Goal: Information Seeking & Learning: Find specific page/section

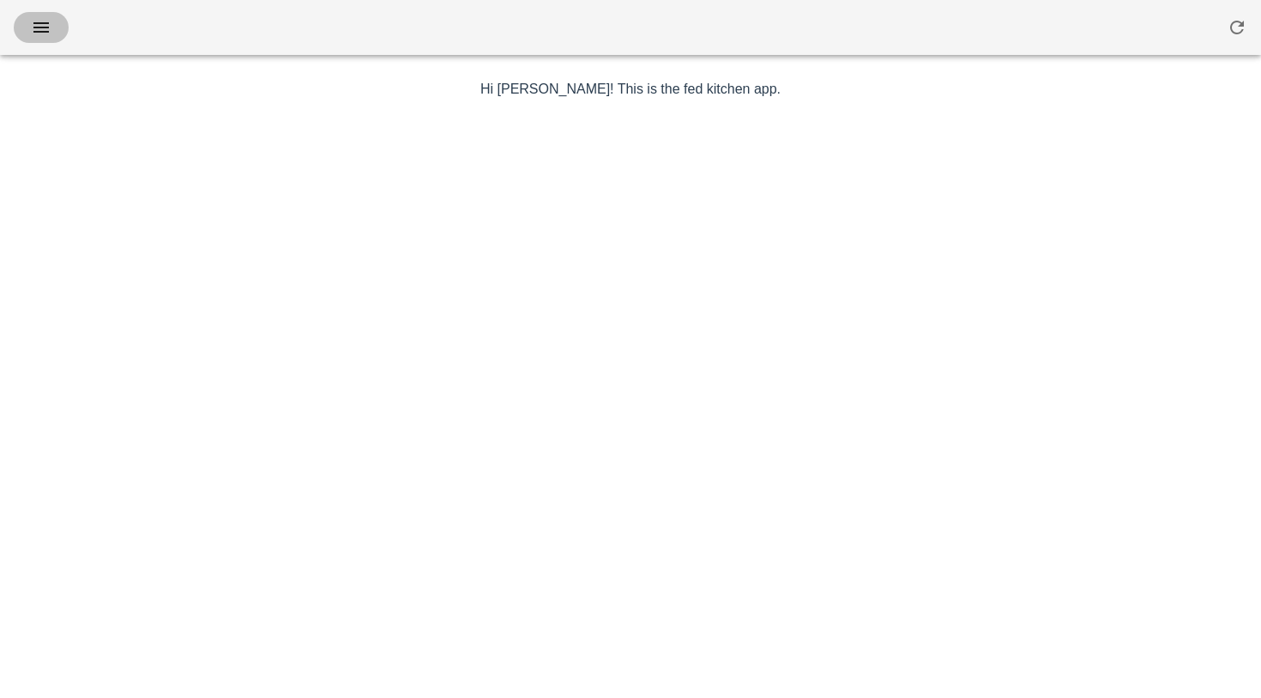
click at [54, 27] on button "button" at bounding box center [41, 27] width 55 height 31
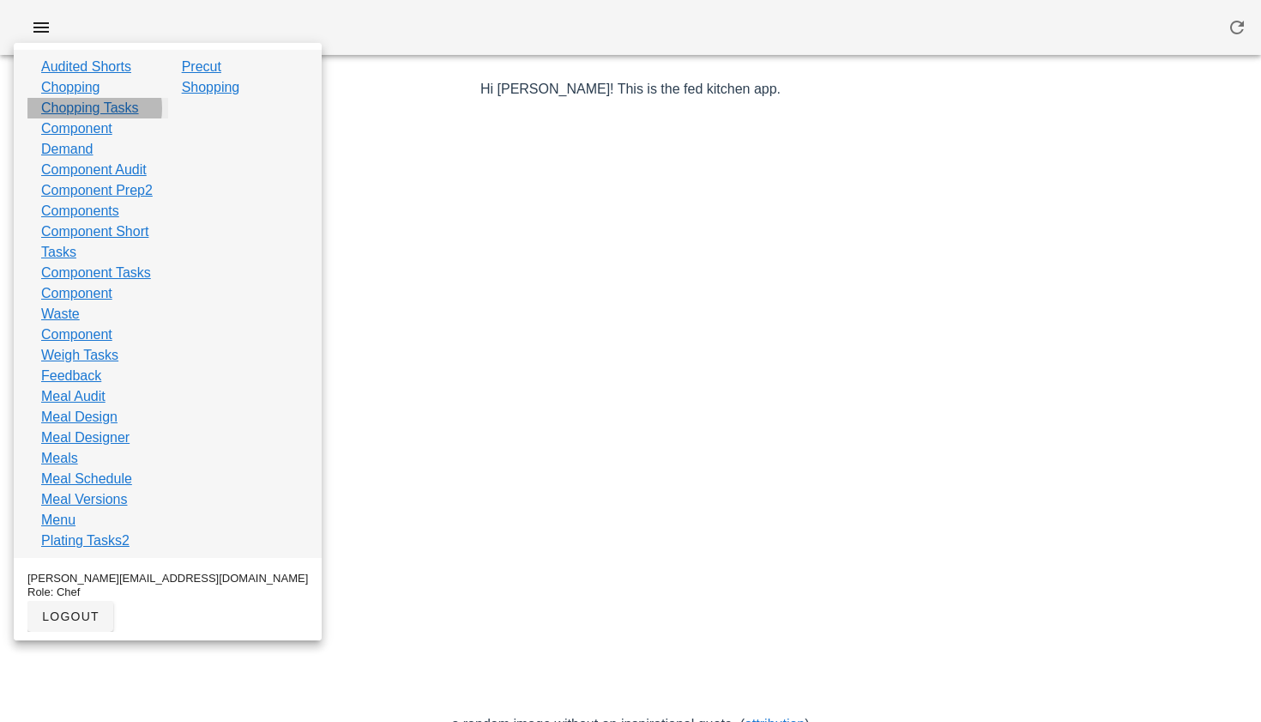
click at [118, 104] on link "Chopping Tasks" at bounding box center [90, 108] width 98 height 21
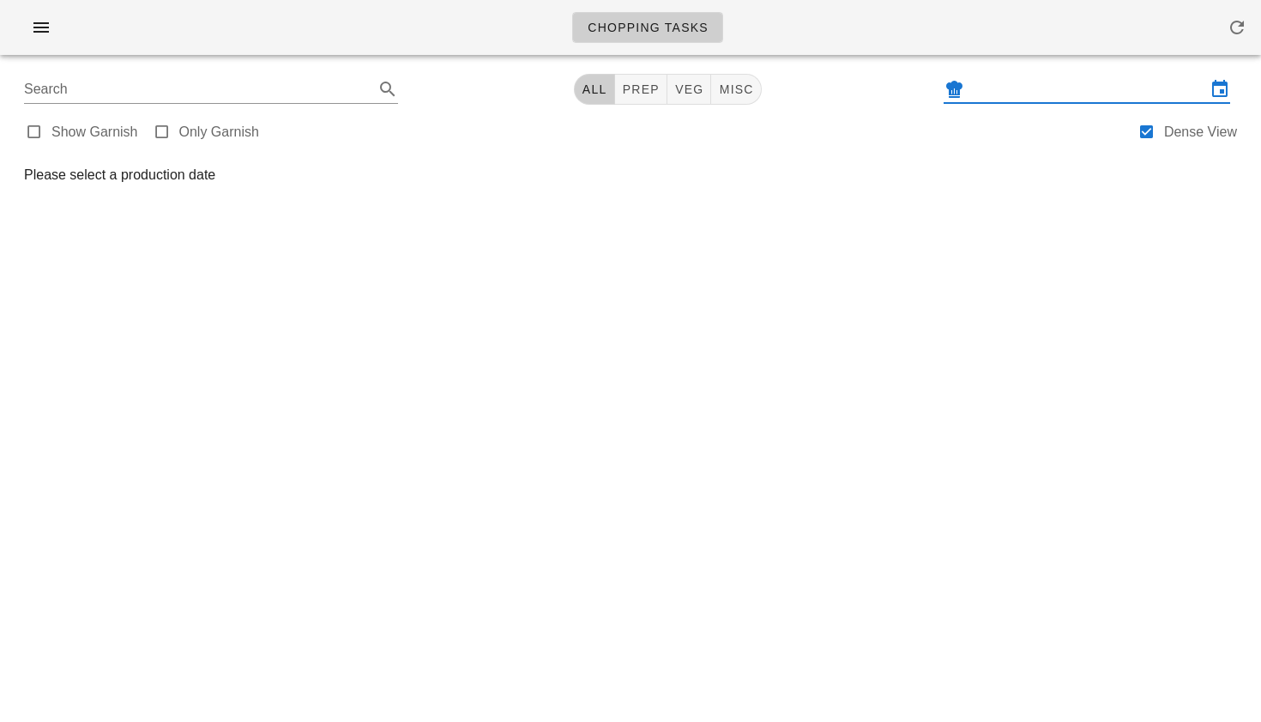
click at [1050, 80] on input "text" at bounding box center [1087, 89] width 239 height 27
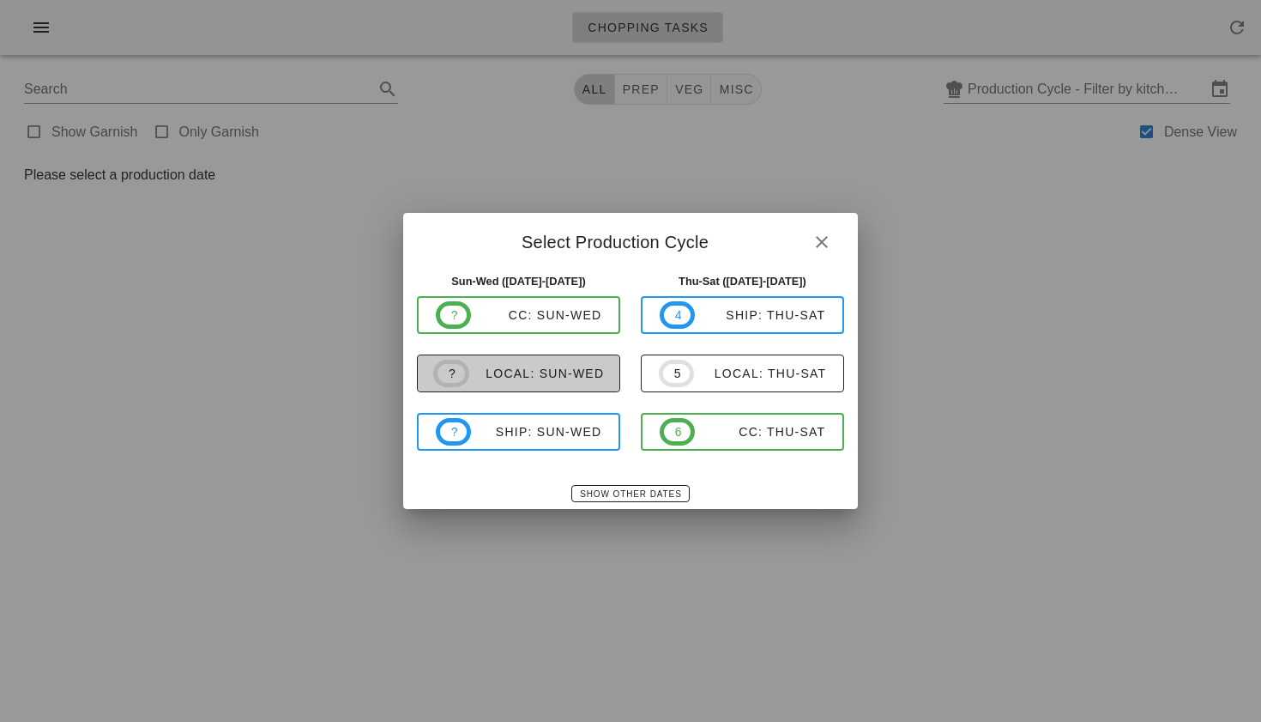
click at [567, 369] on div "local: Sun-Wed" at bounding box center [537, 373] width 136 height 14
type input "local: Sun-Wed ([DATE]-[DATE])"
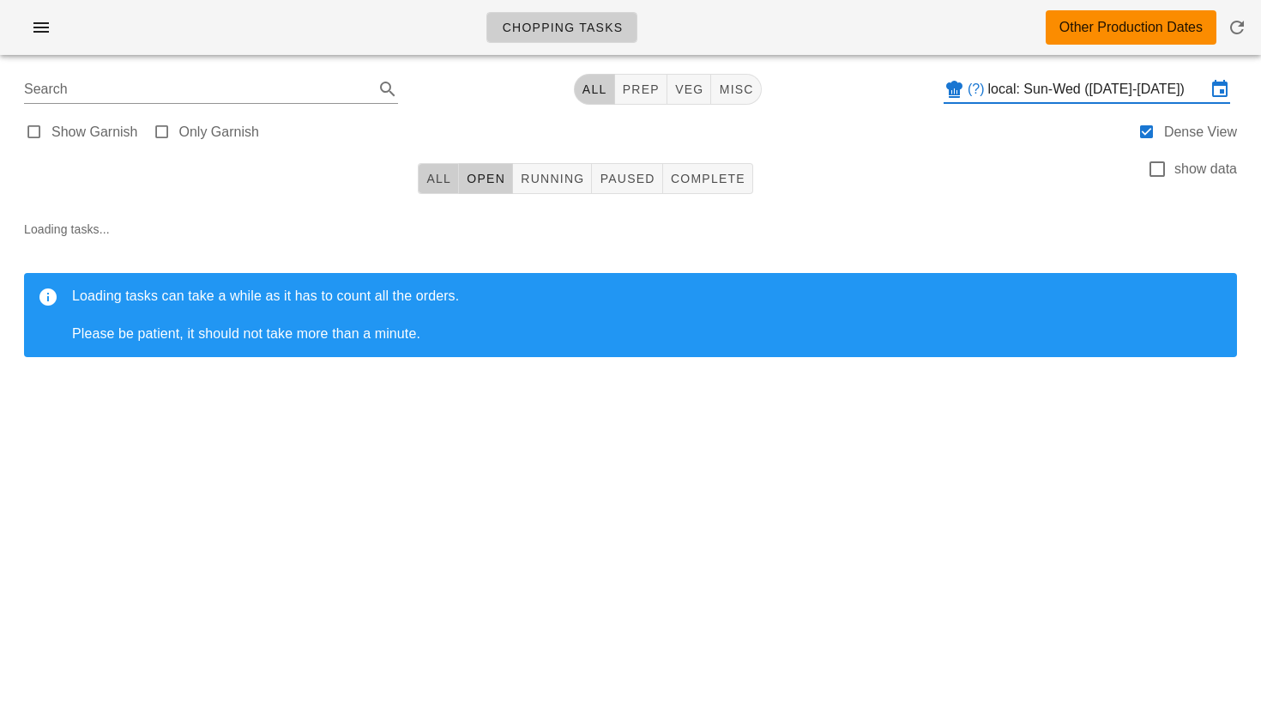
click at [434, 185] on span "All" at bounding box center [439, 179] width 26 height 14
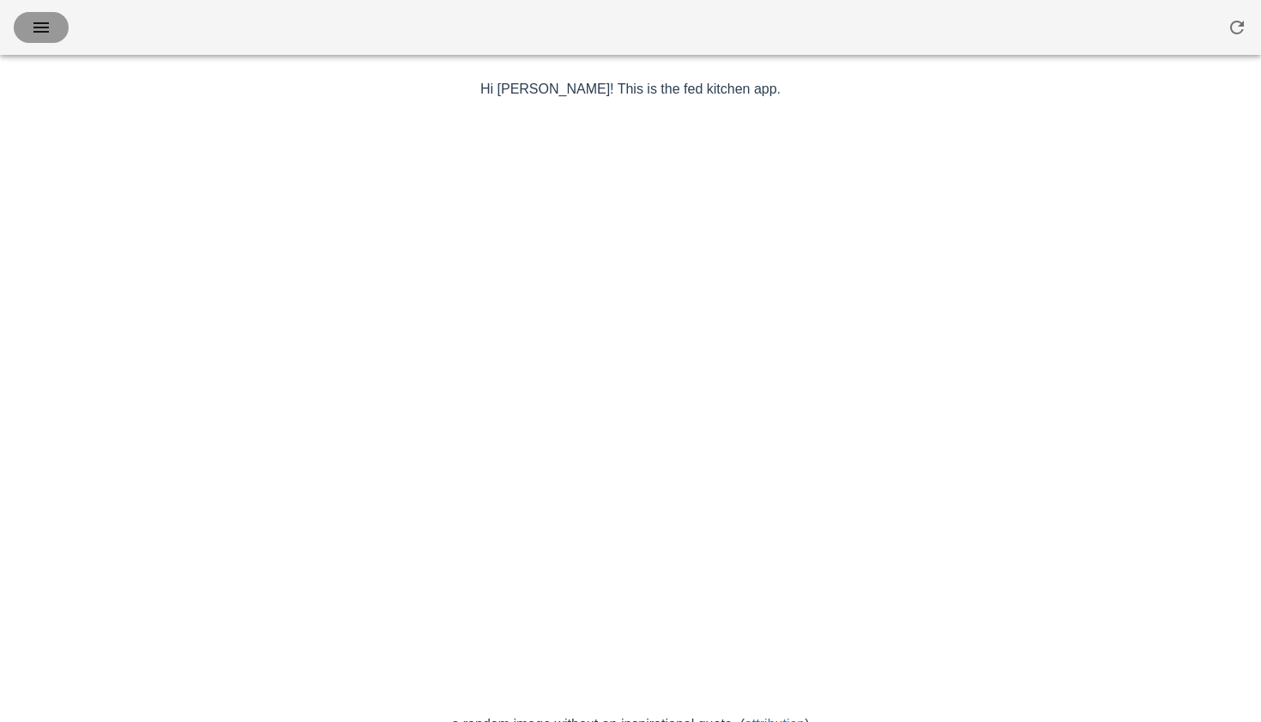
click at [40, 32] on icon "button" at bounding box center [41, 27] width 21 height 21
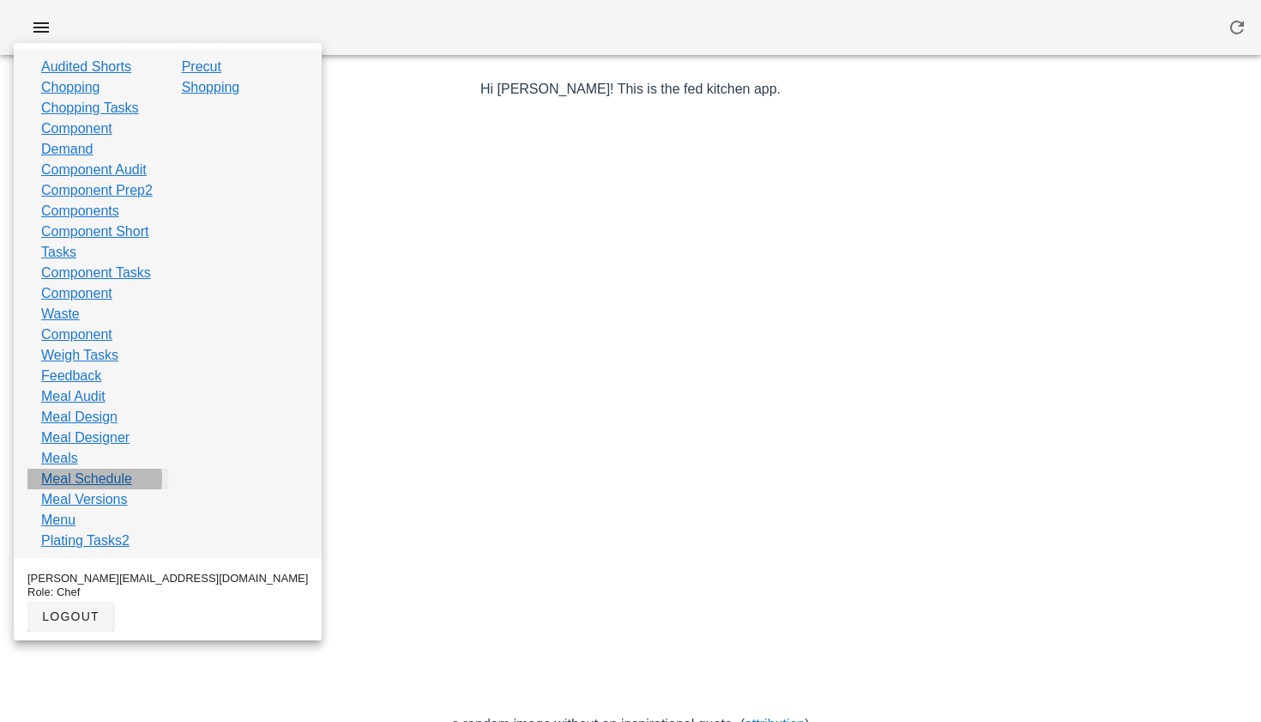
click at [84, 489] on link "Meal Schedule" at bounding box center [86, 478] width 91 height 21
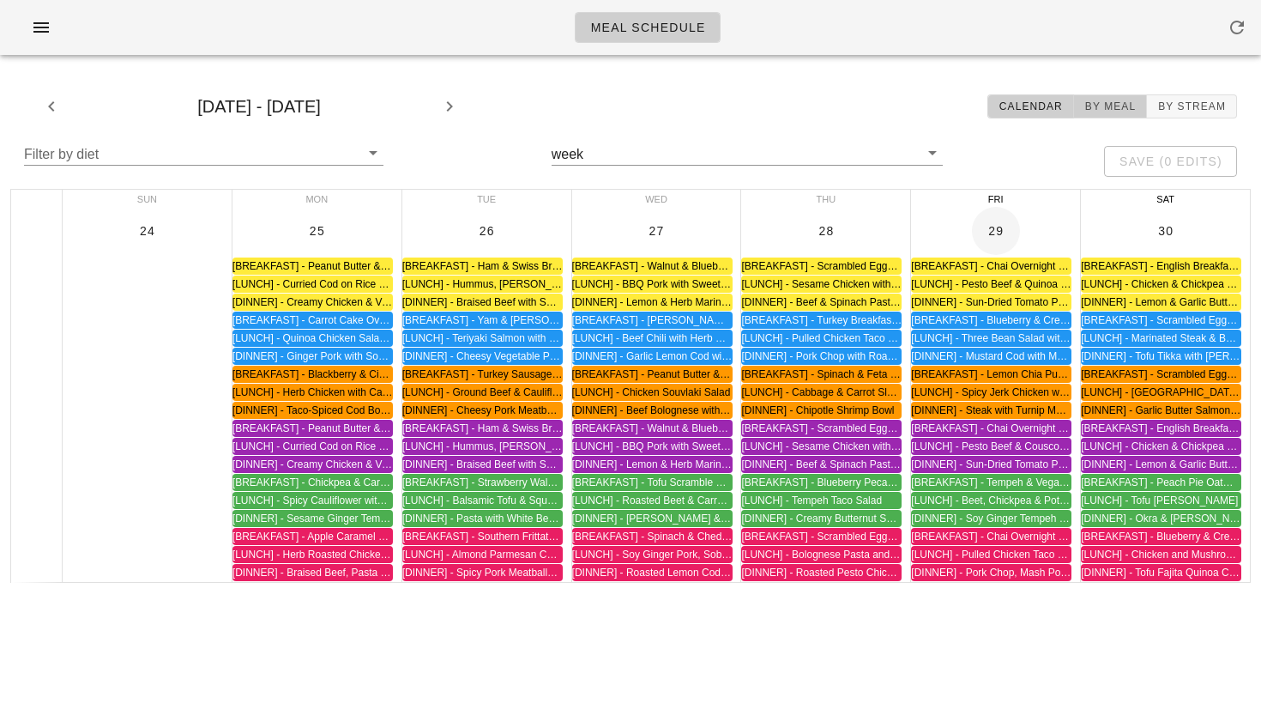
click at [1117, 107] on span "By Meal" at bounding box center [1110, 106] width 51 height 12
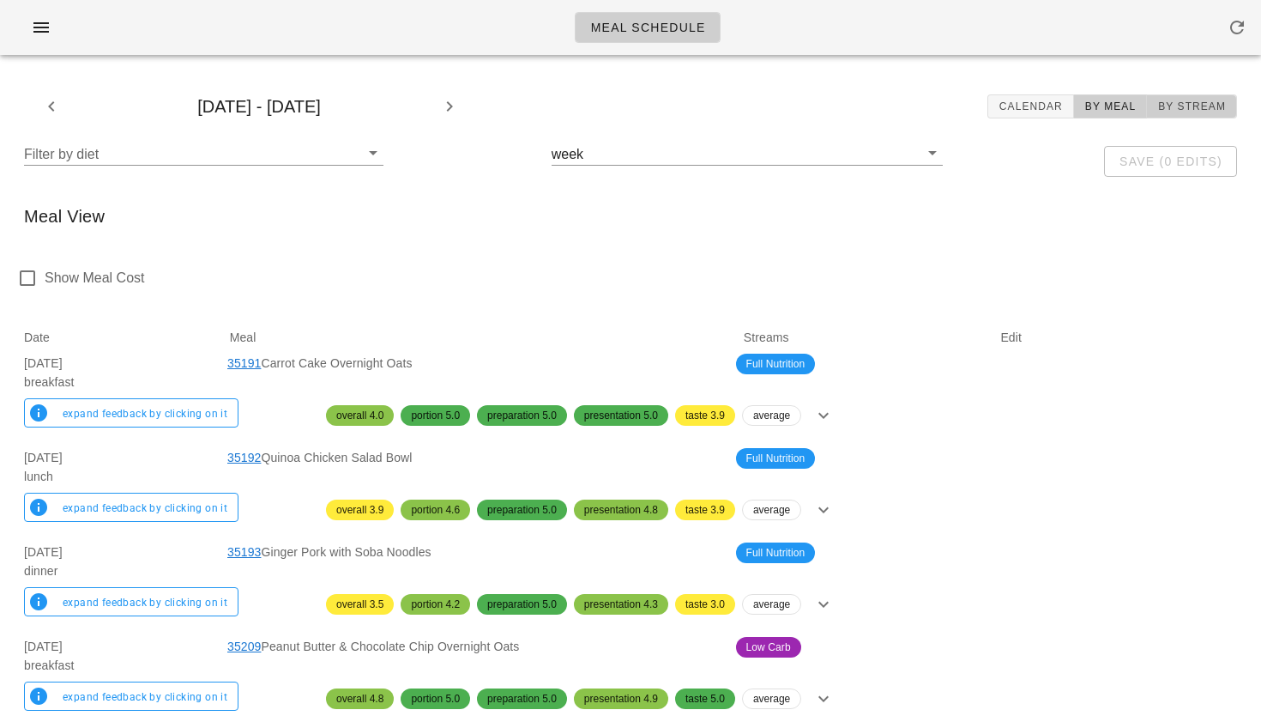
click at [1194, 106] on span "By Stream" at bounding box center [1191, 106] width 69 height 12
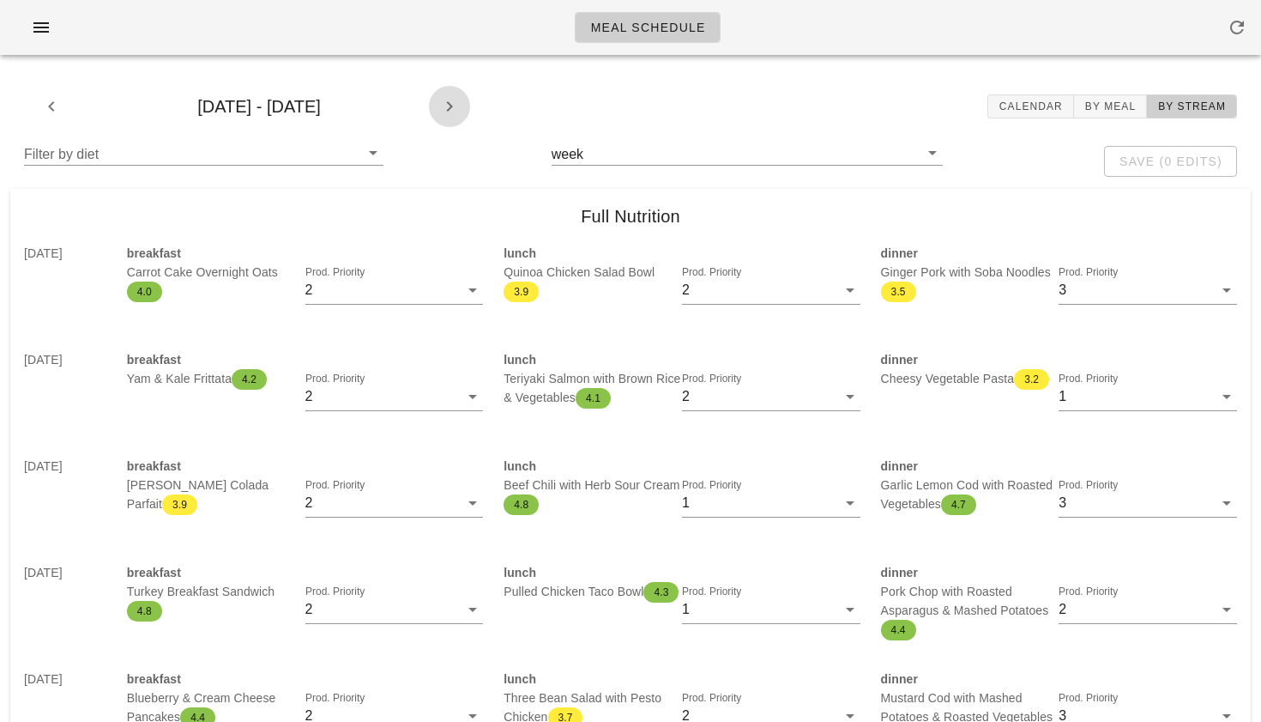
click at [451, 111] on icon "button" at bounding box center [449, 106] width 21 height 21
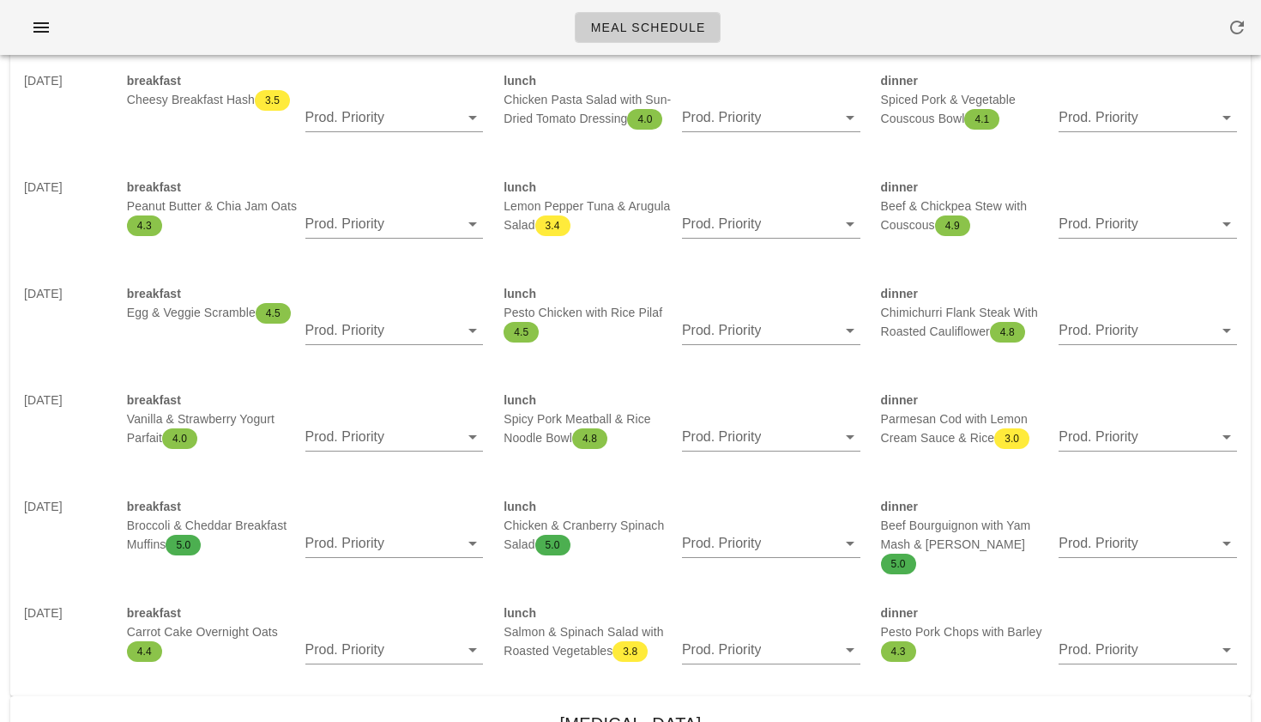
scroll to position [855, 0]
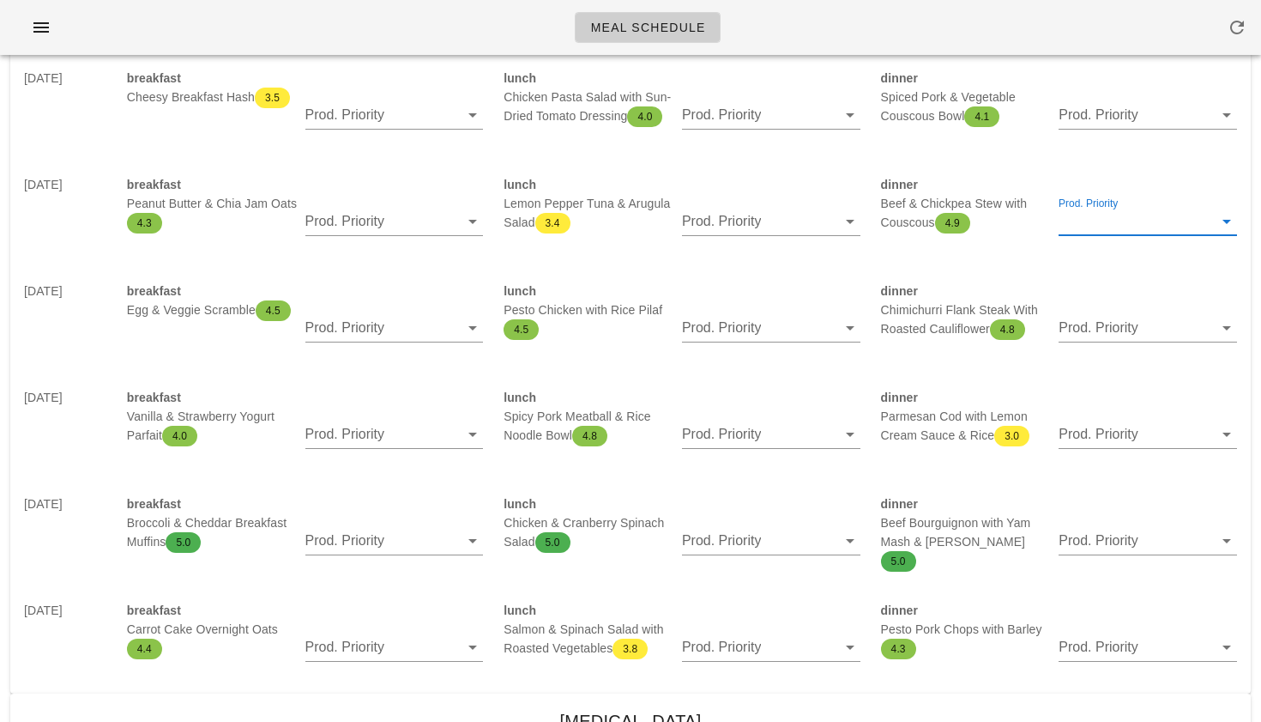
click at [1068, 225] on input "Prod. Priority" at bounding box center [1136, 221] width 154 height 27
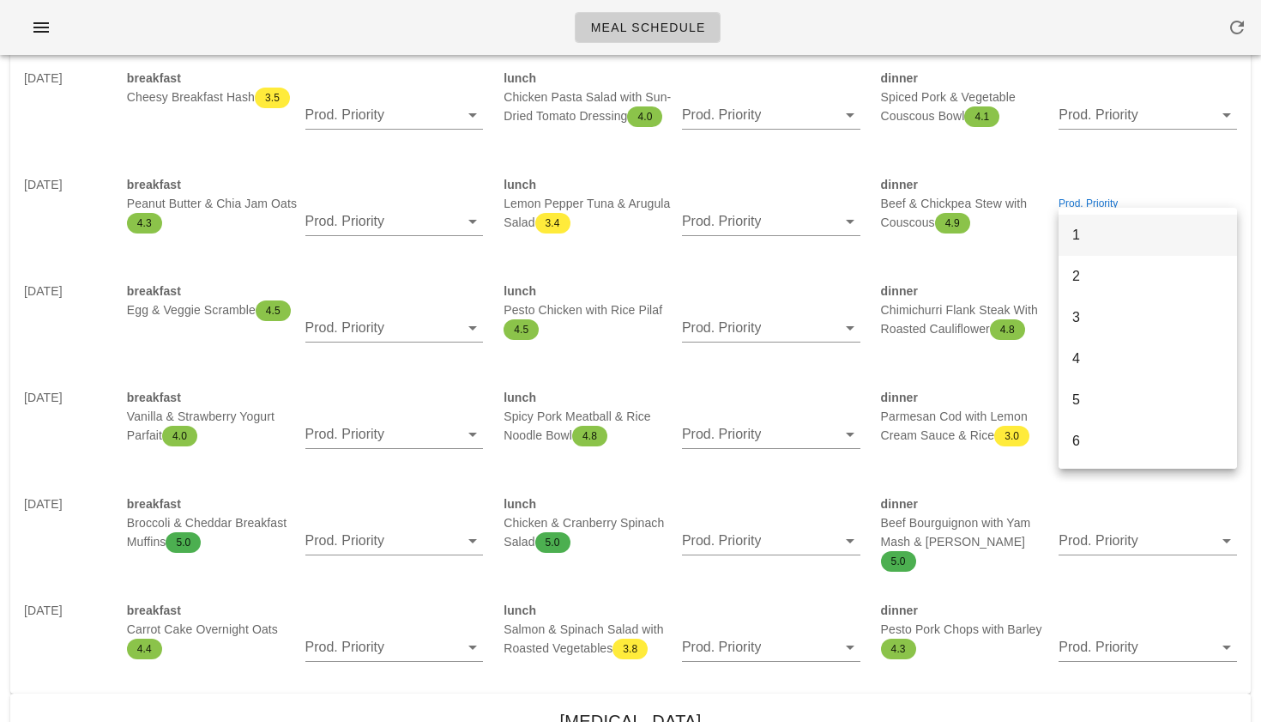
click at [1077, 235] on div "1" at bounding box center [1148, 235] width 151 height 16
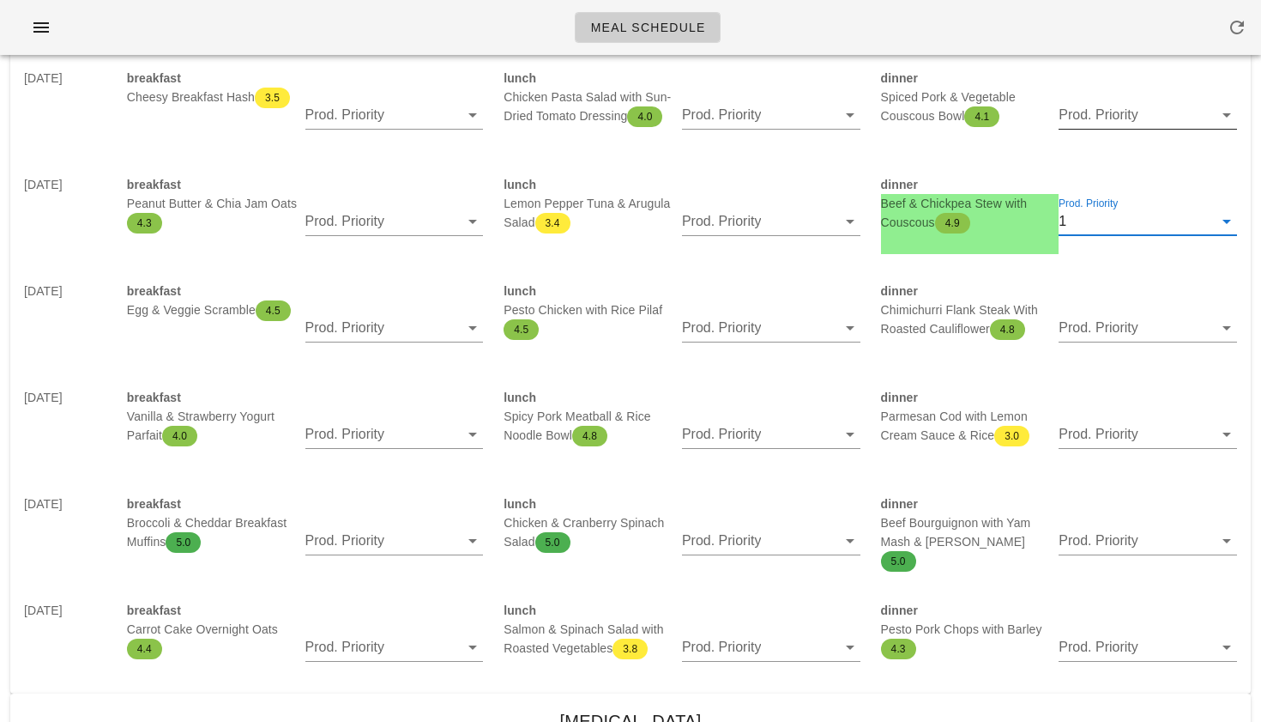
click at [1076, 103] on input "Prod. Priority" at bounding box center [1136, 114] width 154 height 27
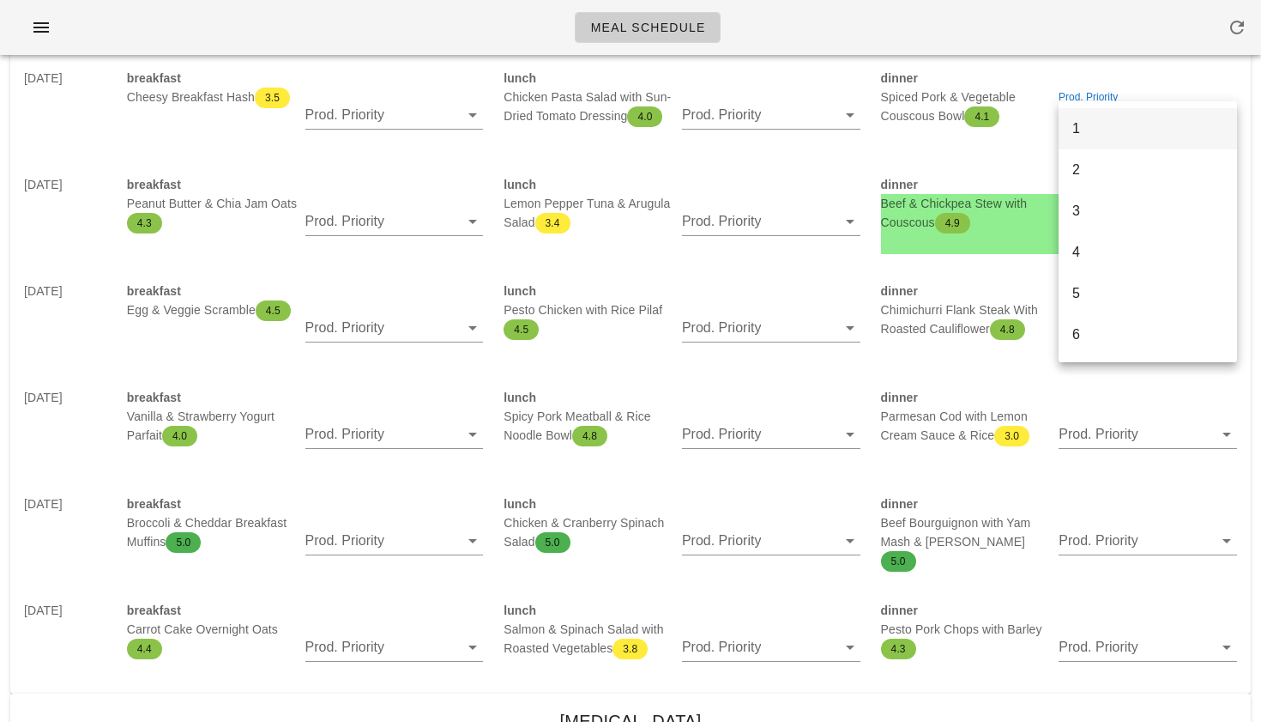
click at [1071, 134] on div "1" at bounding box center [1148, 128] width 178 height 41
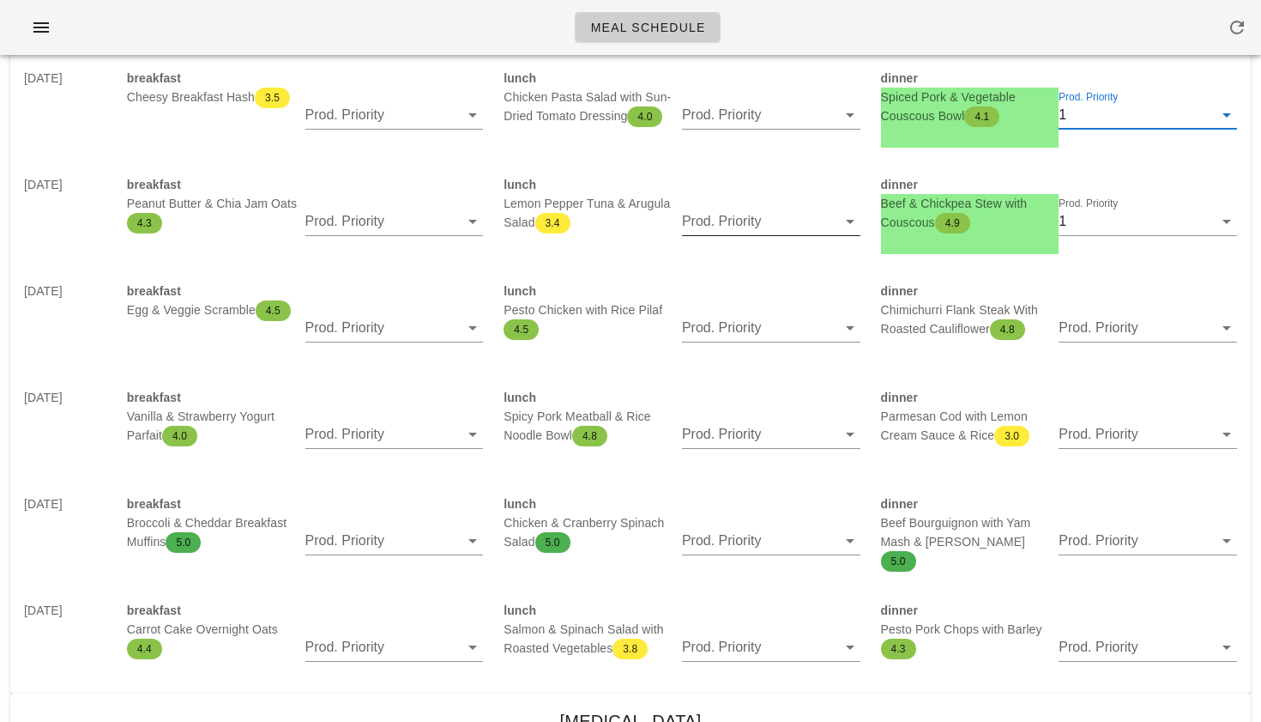
click at [748, 224] on input "Prod. Priority" at bounding box center [759, 221] width 154 height 27
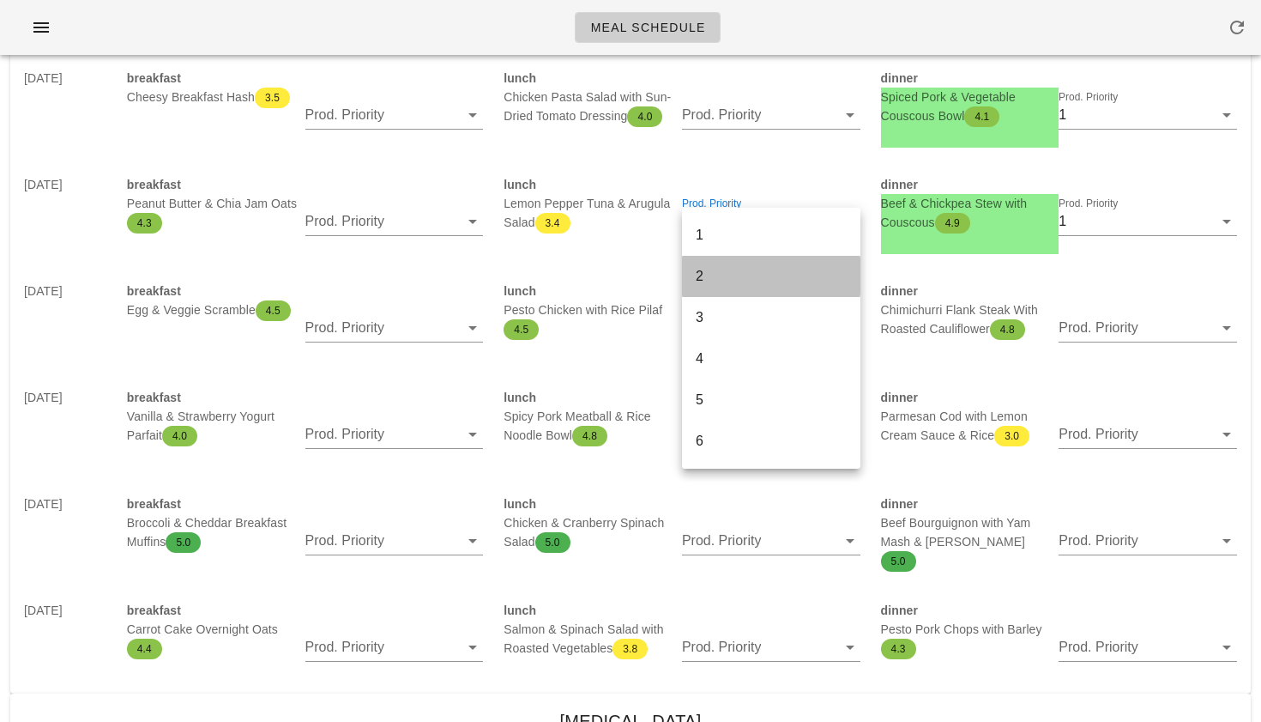
click at [746, 261] on div "2" at bounding box center [771, 275] width 151 height 37
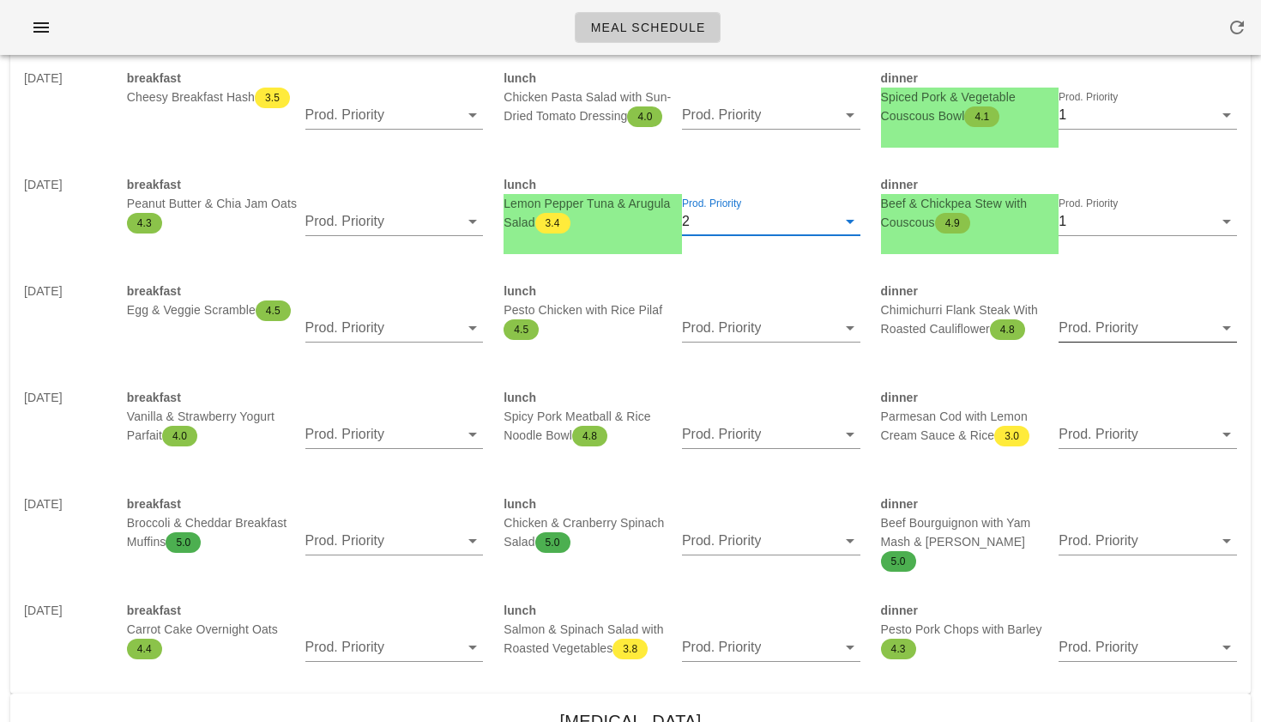
click at [1069, 327] on input "Prod. Priority" at bounding box center [1136, 327] width 154 height 27
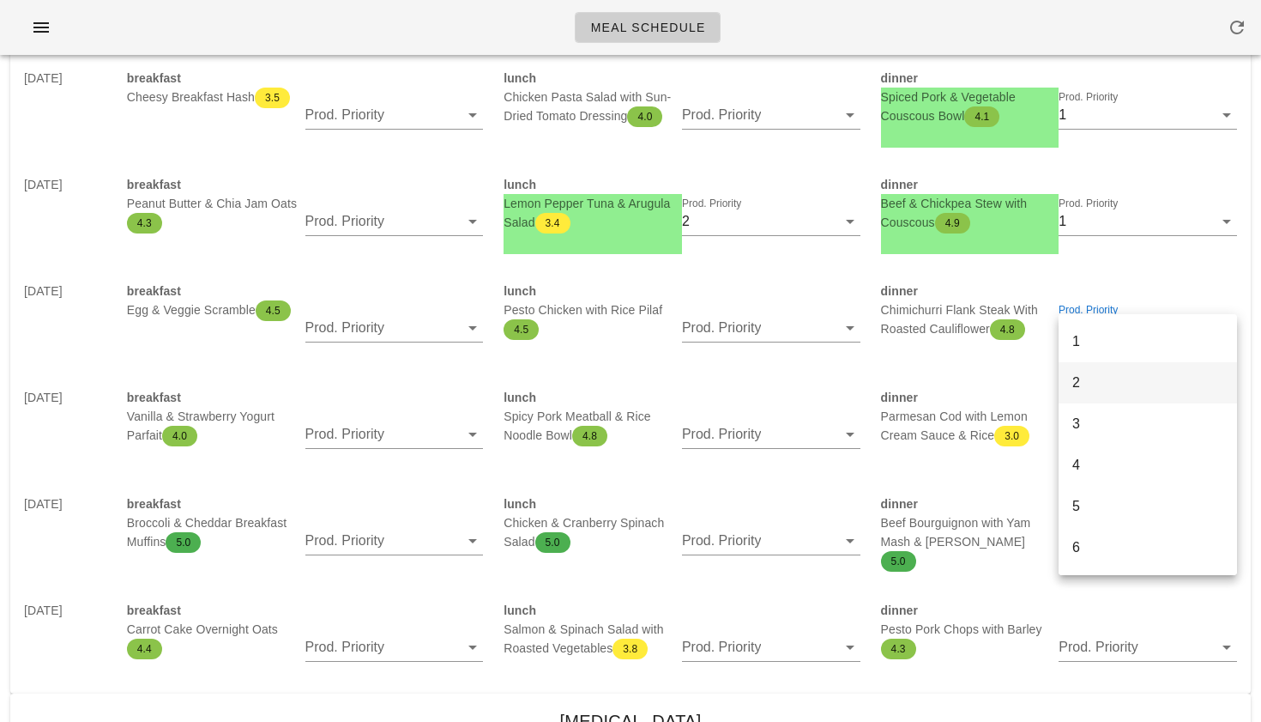
click at [1078, 376] on div "2" at bounding box center [1148, 382] width 151 height 16
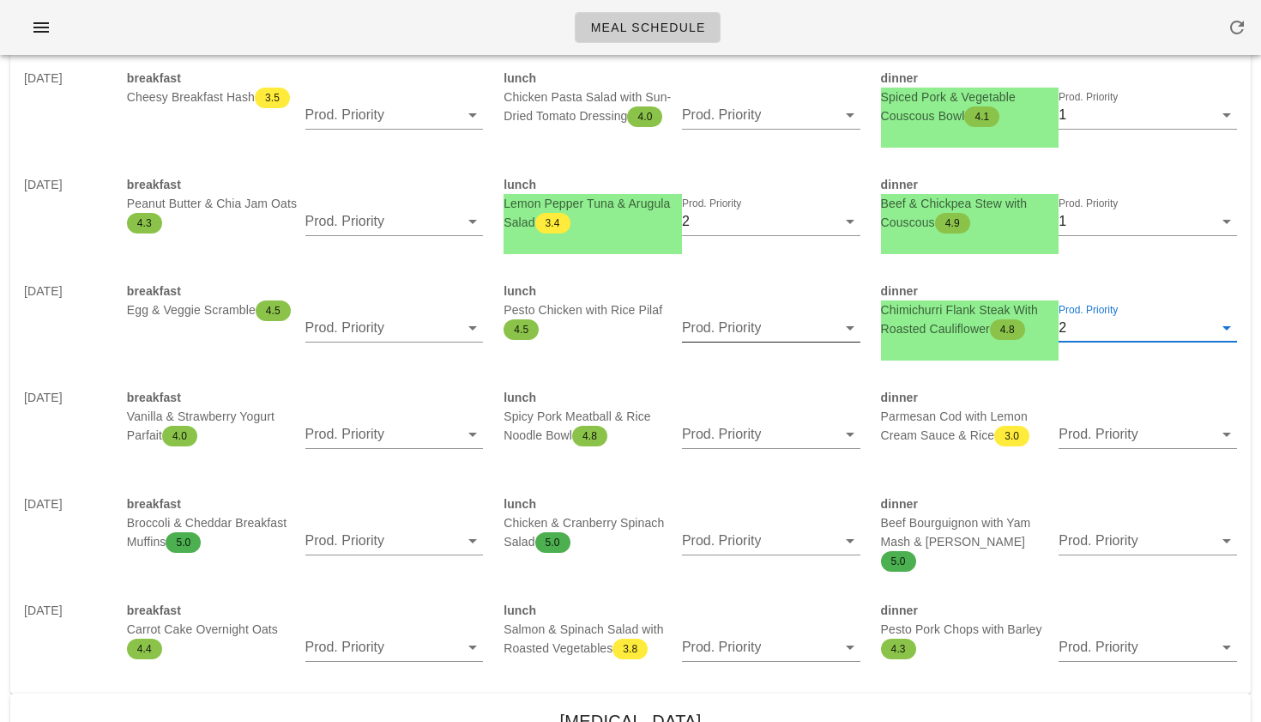
click at [702, 320] on input "Prod. Priority" at bounding box center [759, 327] width 154 height 27
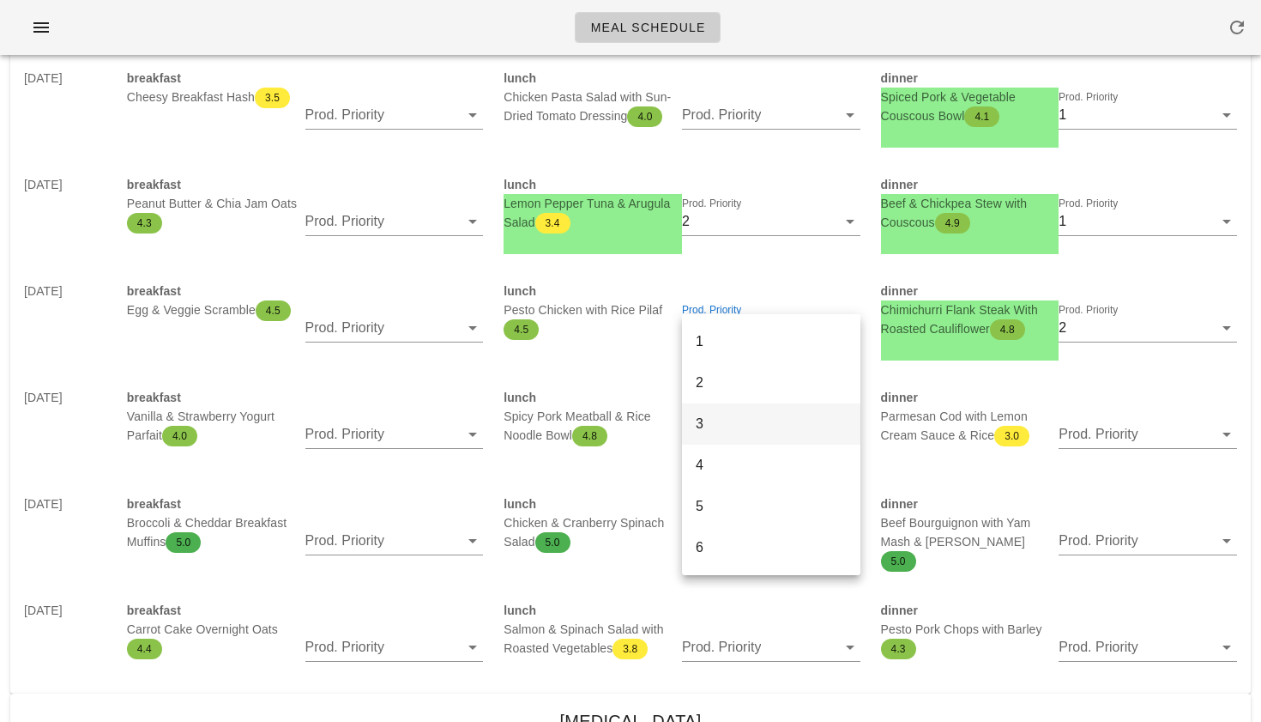
click at [710, 418] on div "3" at bounding box center [771, 423] width 151 height 16
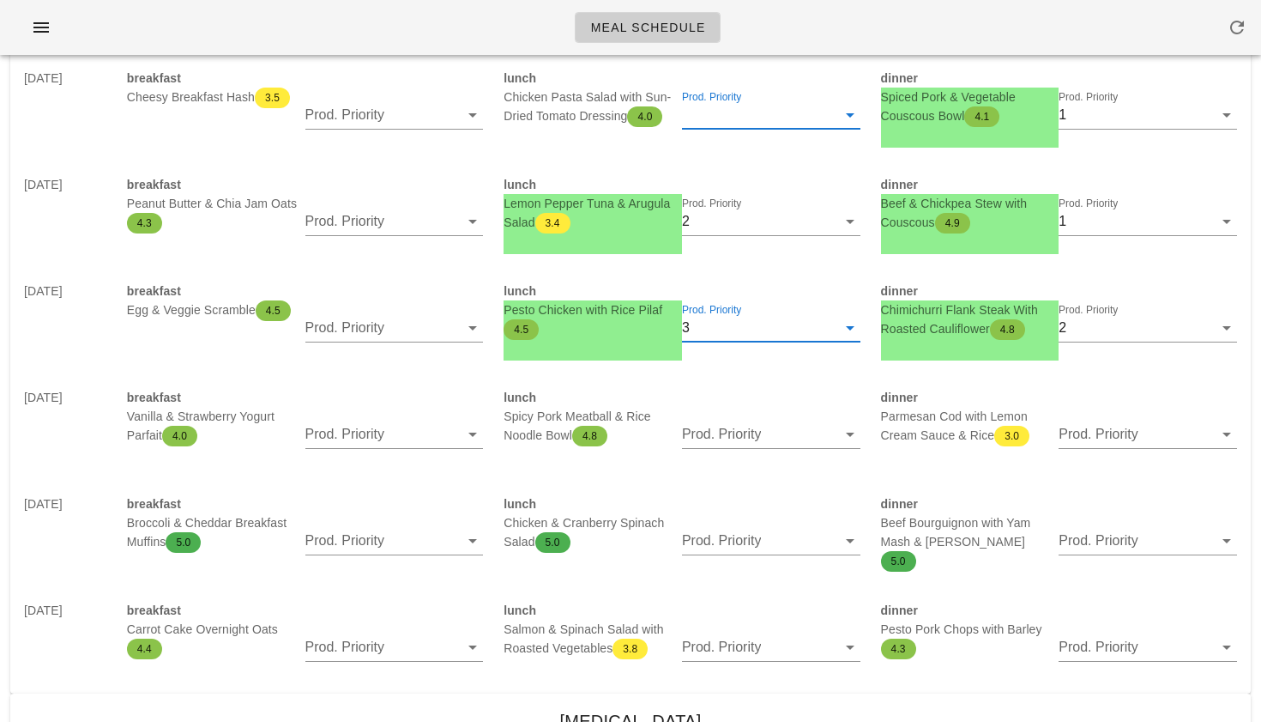
click at [765, 124] on input "Prod. Priority" at bounding box center [759, 114] width 154 height 27
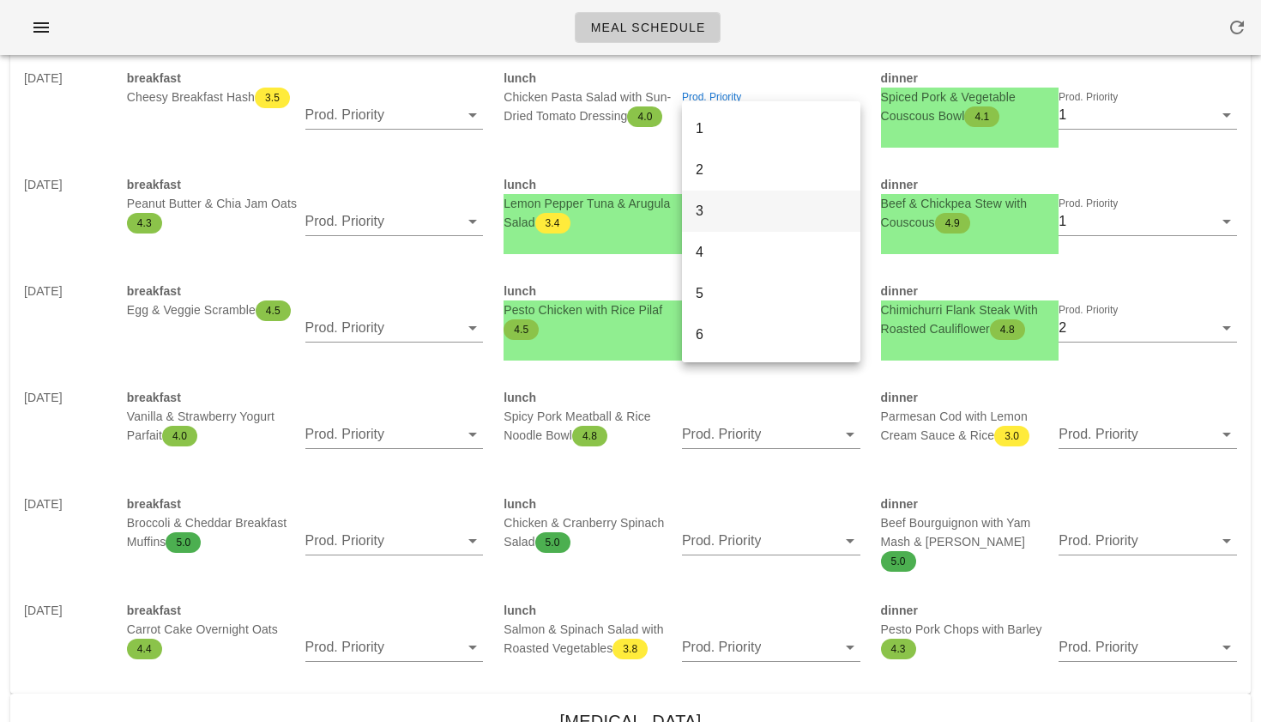
click at [753, 209] on div "3" at bounding box center [771, 210] width 151 height 16
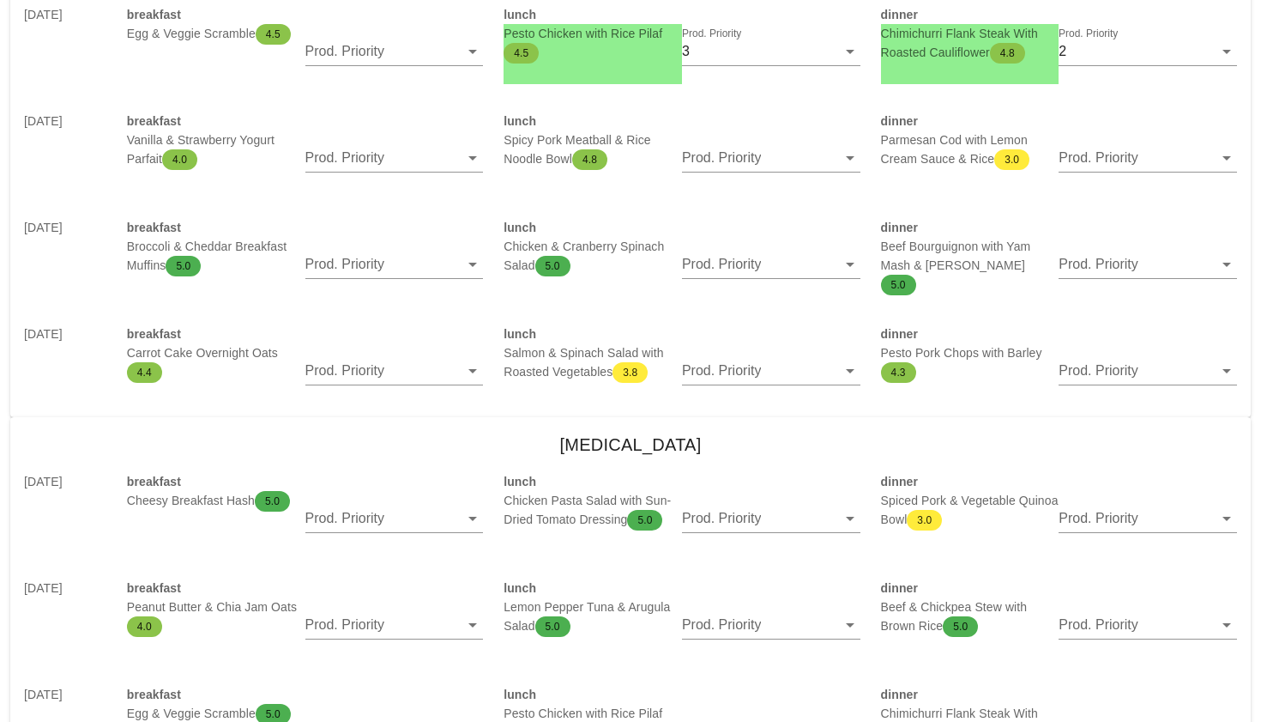
scroll to position [1134, 0]
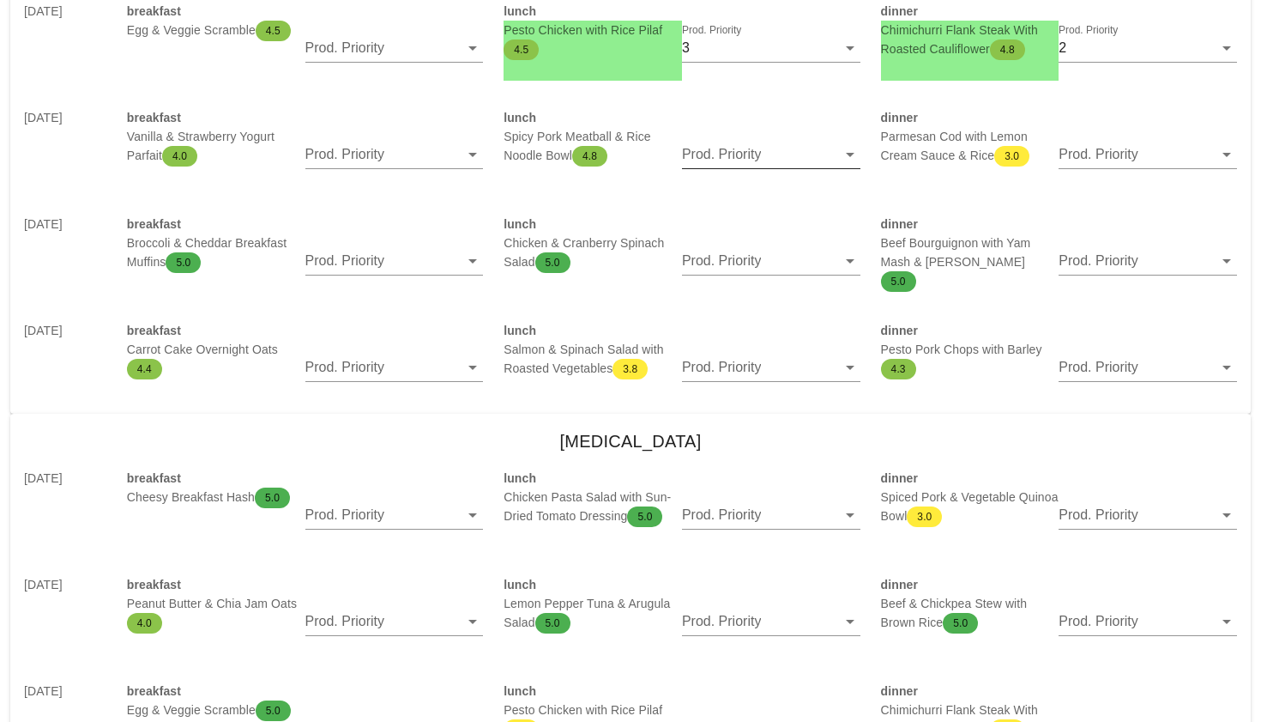
click at [734, 160] on input "Prod. Priority" at bounding box center [759, 154] width 154 height 27
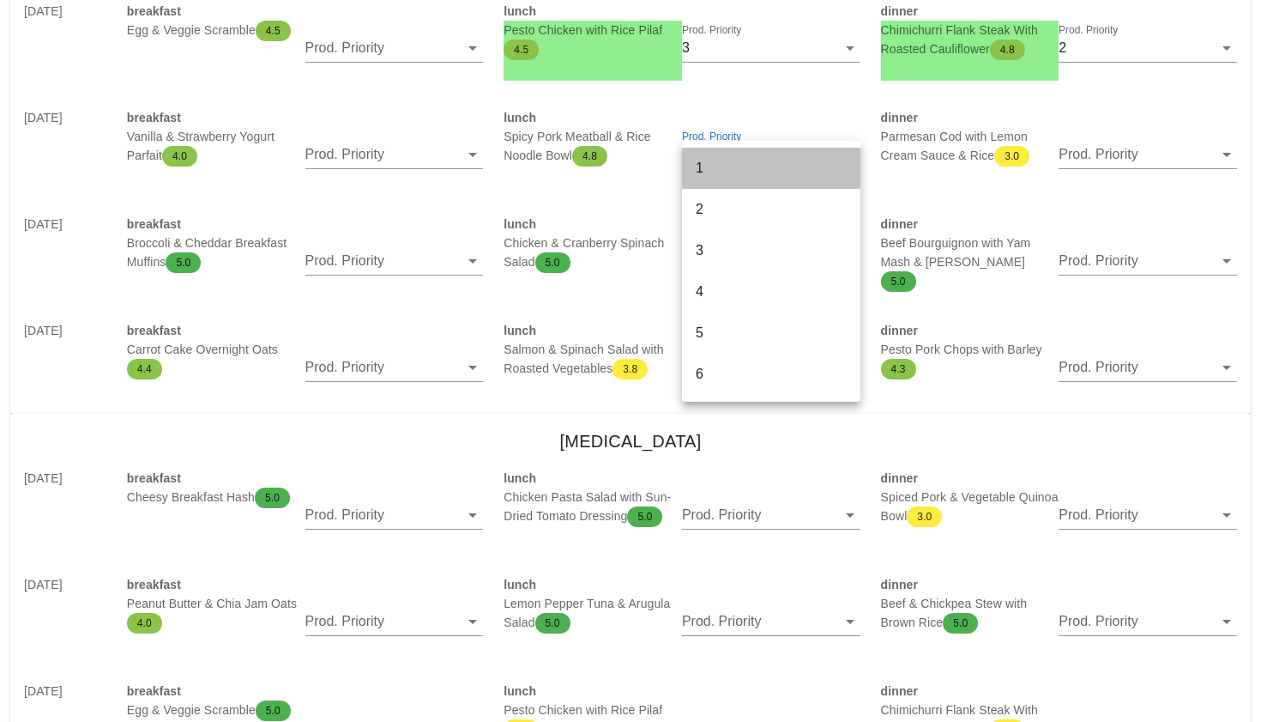
click at [718, 172] on div "1" at bounding box center [771, 168] width 151 height 16
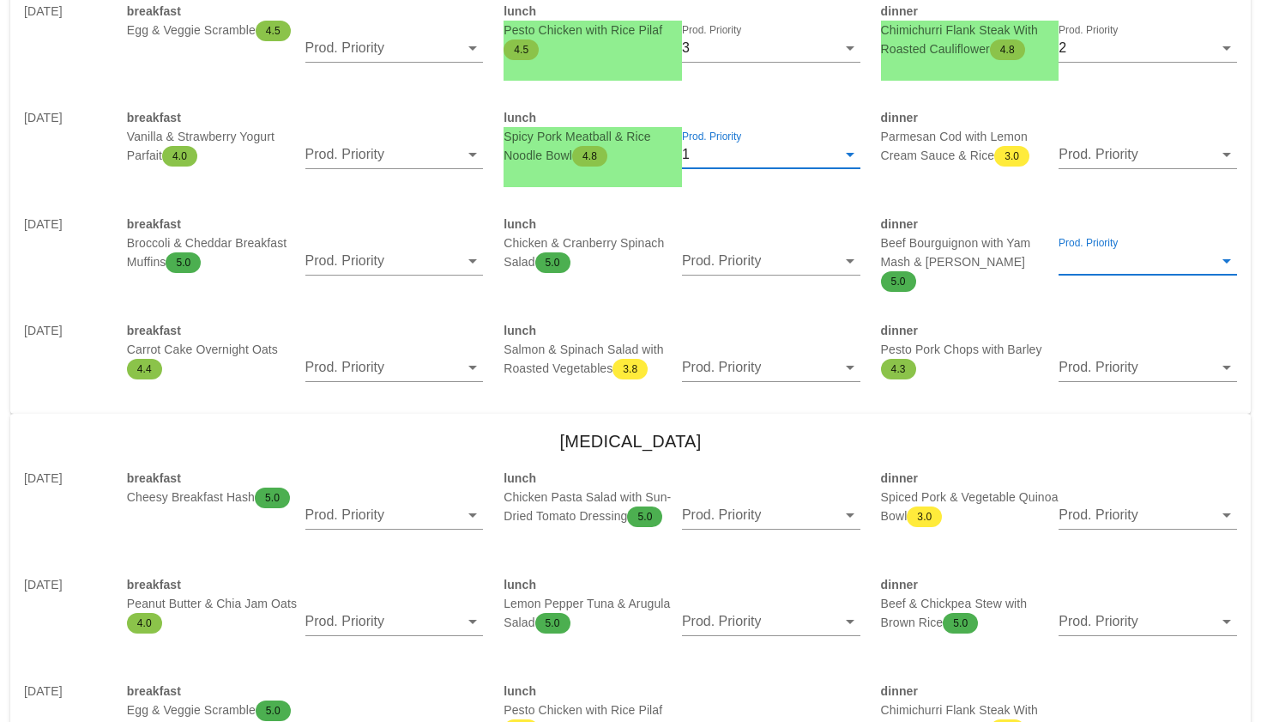
click at [1081, 250] on input "Prod. Priority" at bounding box center [1136, 260] width 154 height 27
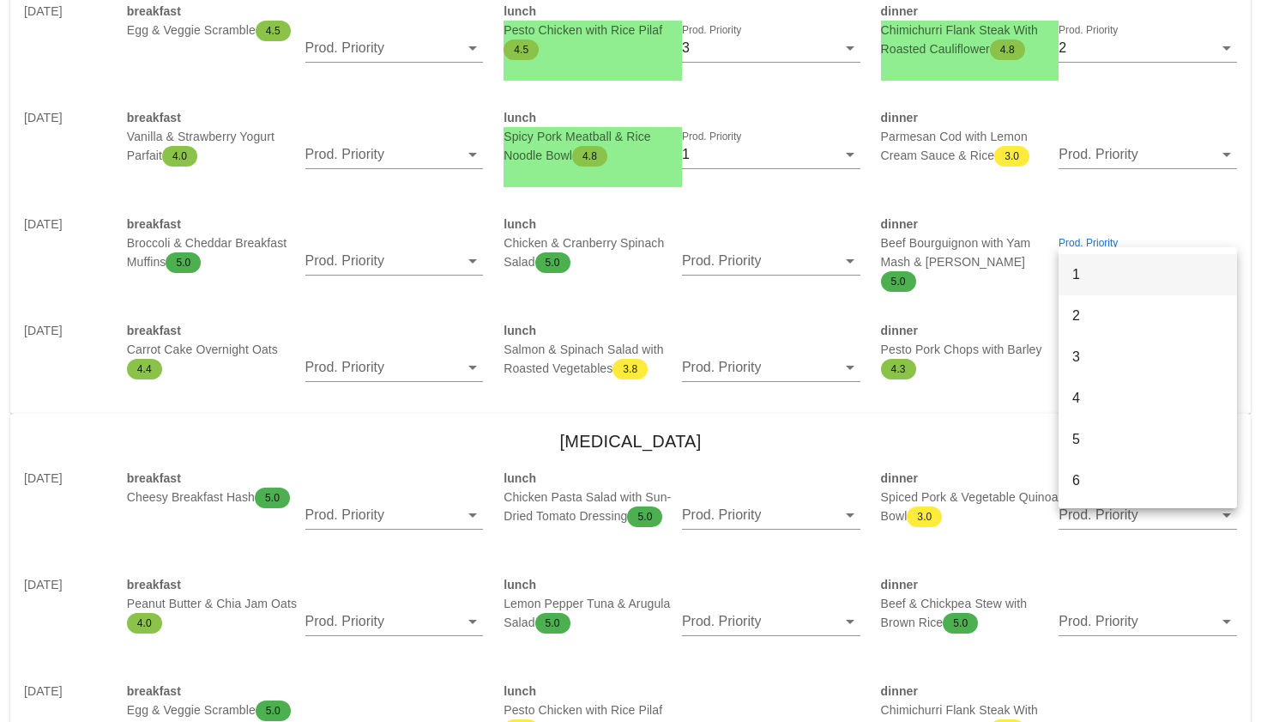
click at [1082, 267] on div "1" at bounding box center [1148, 274] width 151 height 16
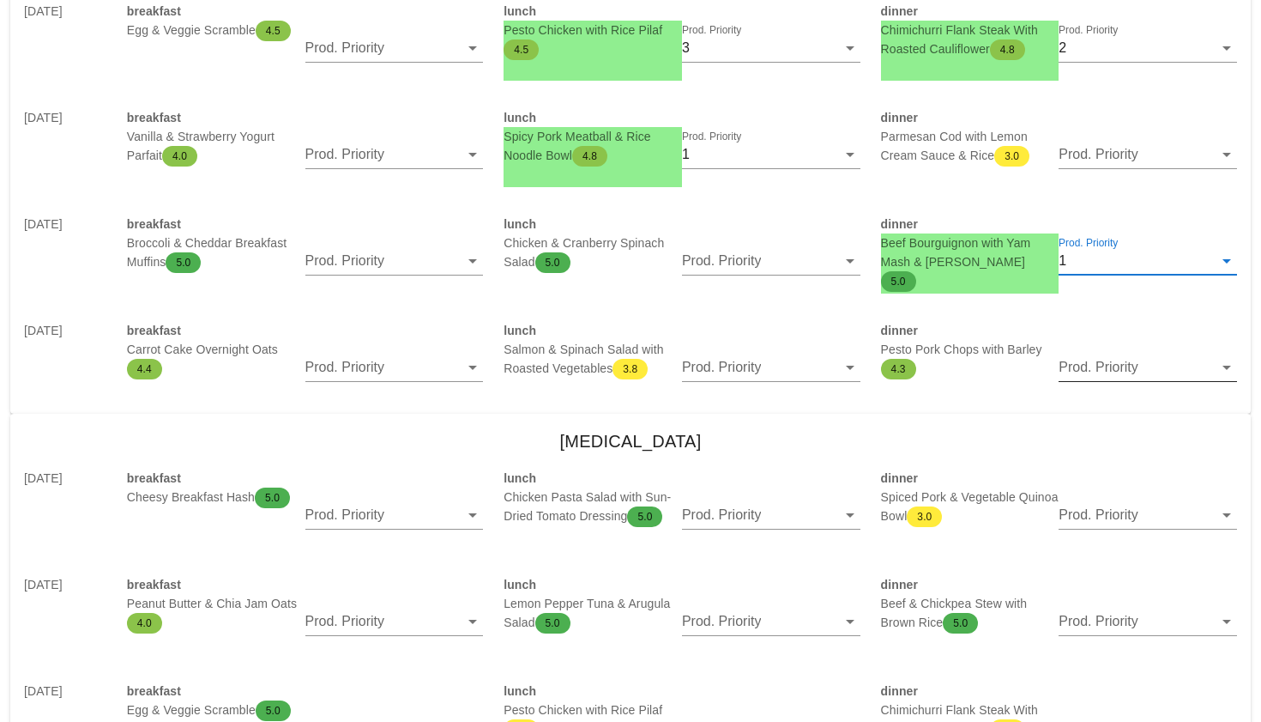
click at [1104, 365] on input "Prod. Priority" at bounding box center [1136, 367] width 154 height 27
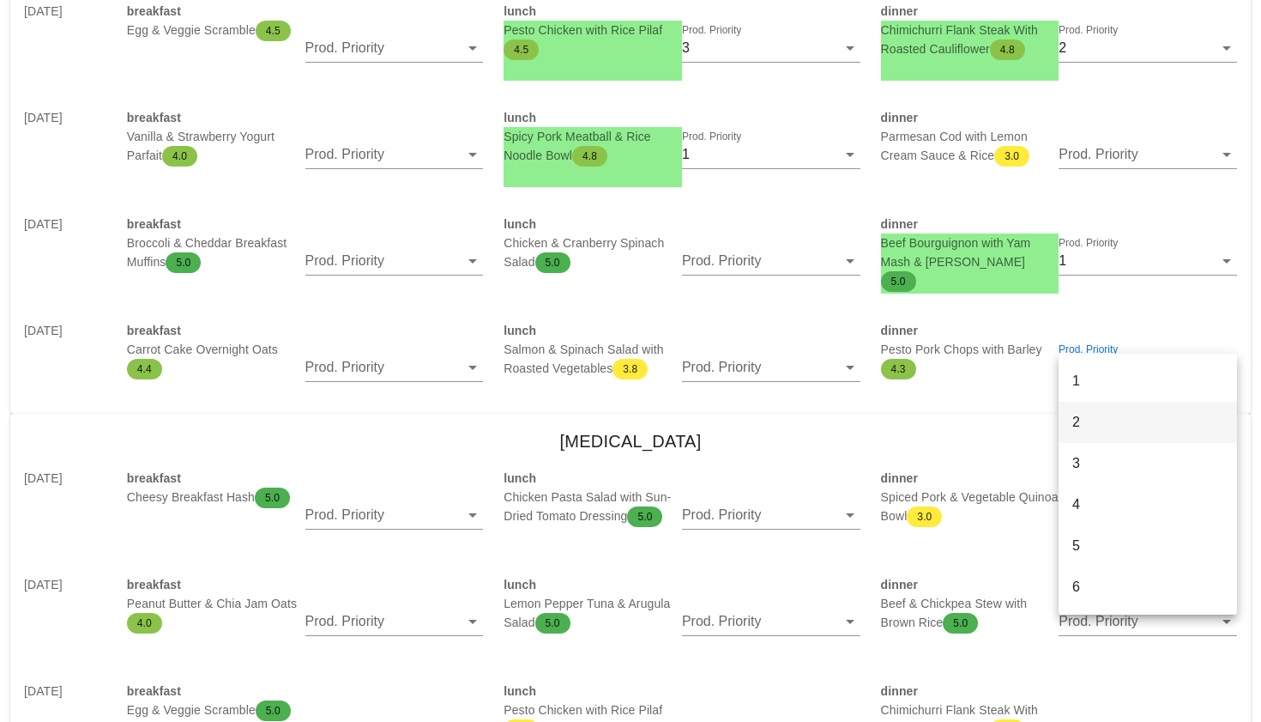
click at [1071, 412] on div "2" at bounding box center [1148, 422] width 178 height 41
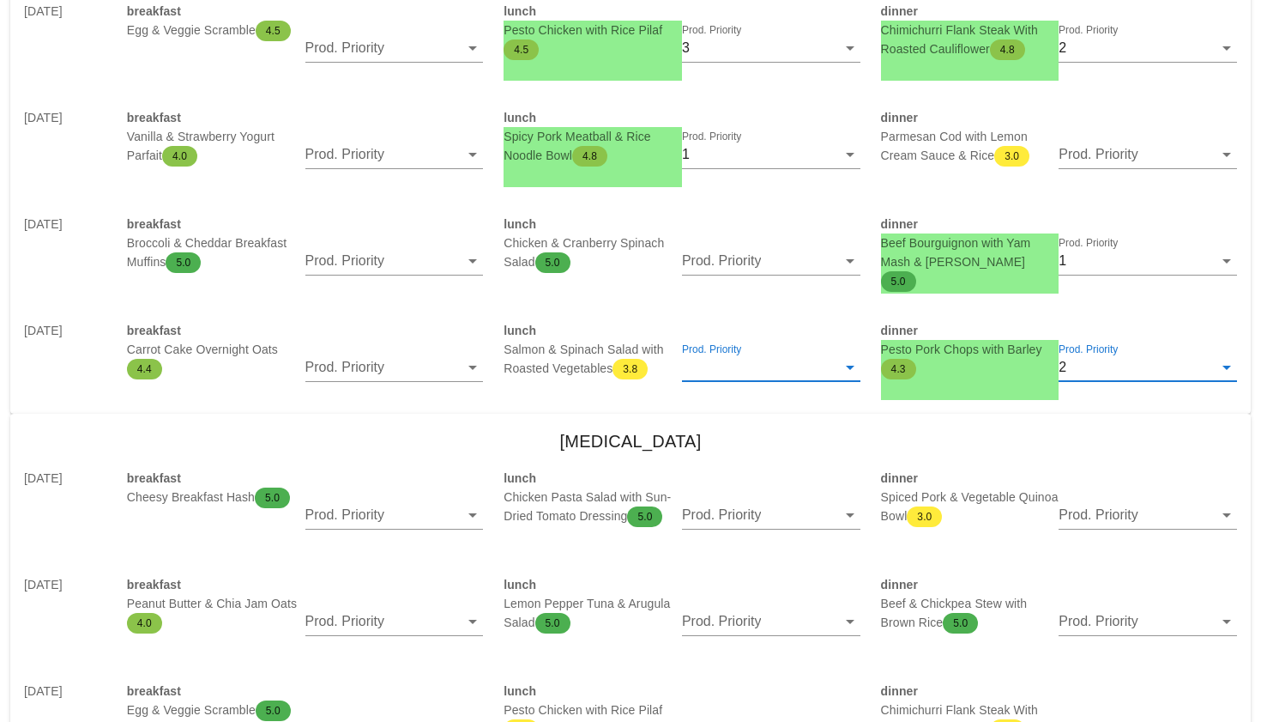
click at [807, 367] on input "Prod. Priority" at bounding box center [759, 367] width 154 height 27
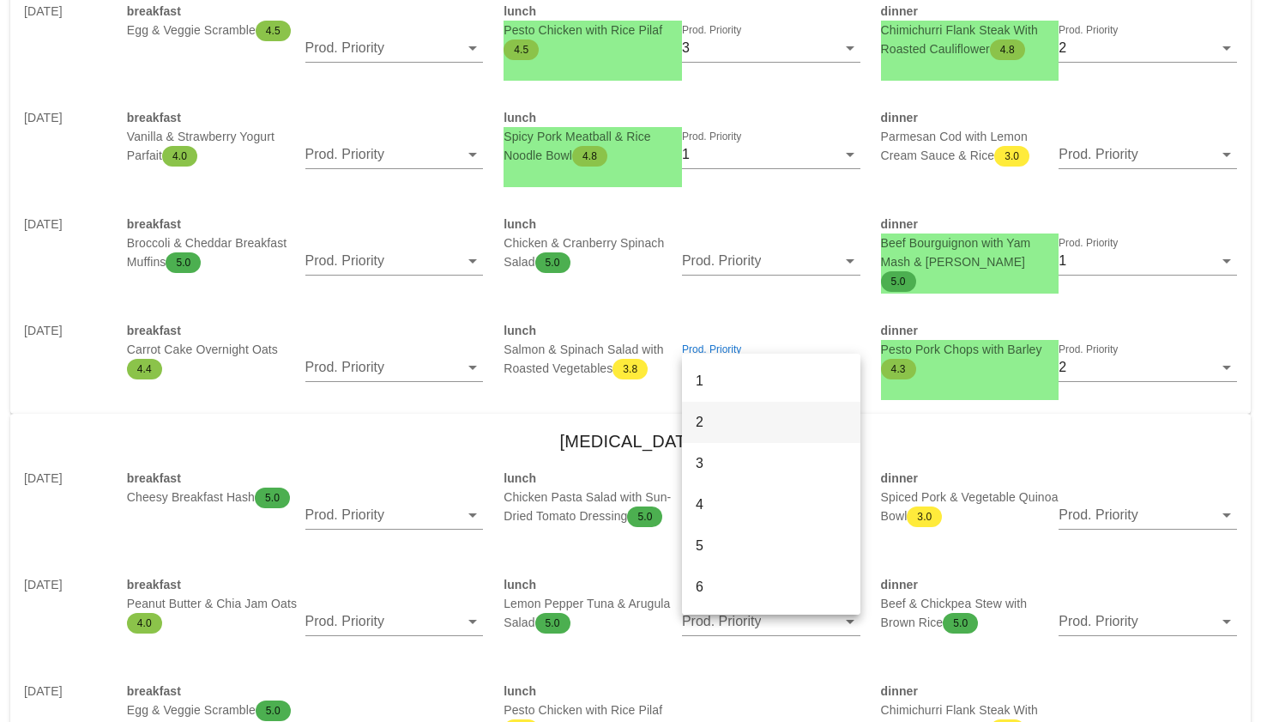
click at [795, 416] on div "2" at bounding box center [771, 422] width 151 height 16
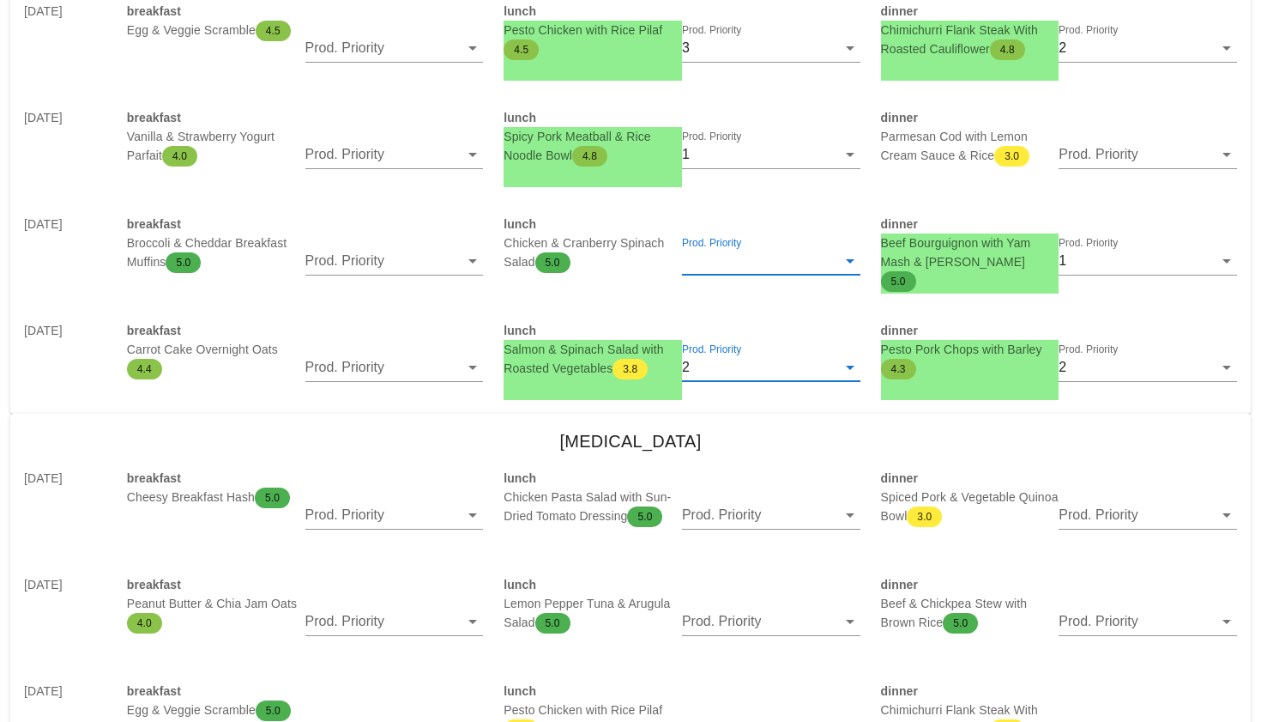
click at [772, 268] on input "Prod. Priority" at bounding box center [759, 260] width 154 height 27
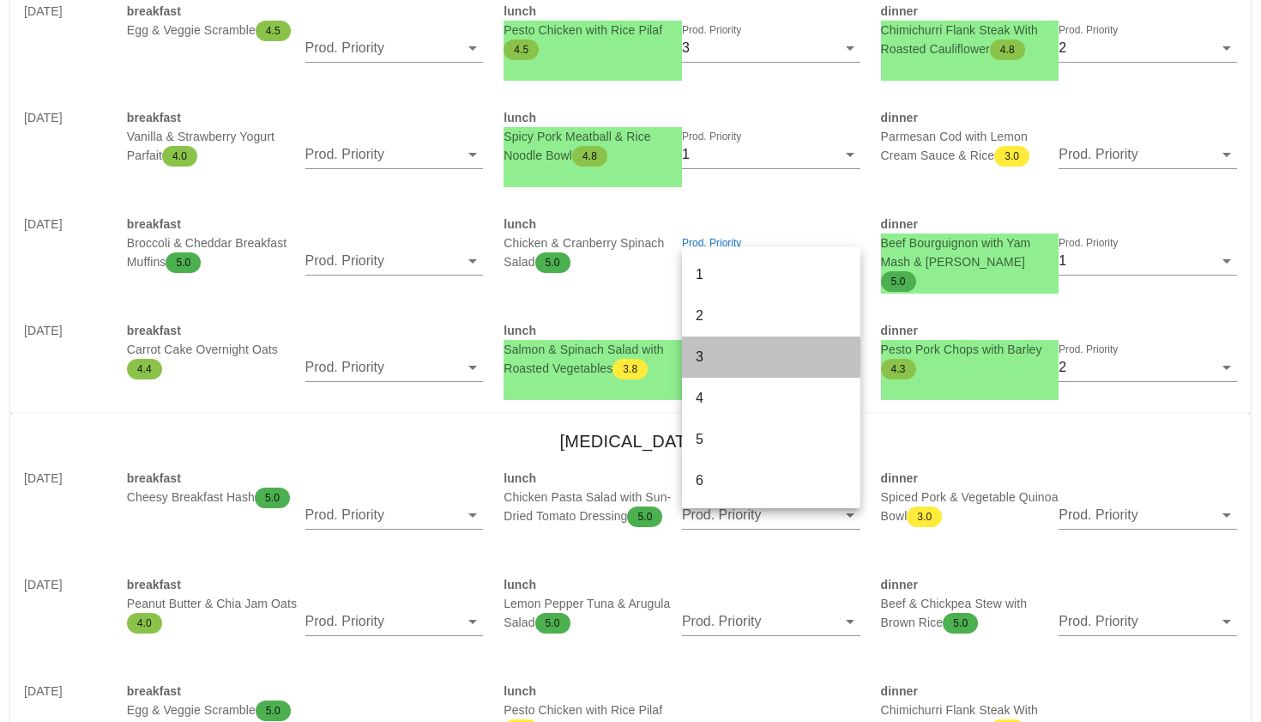
click at [767, 352] on div "3" at bounding box center [771, 356] width 151 height 16
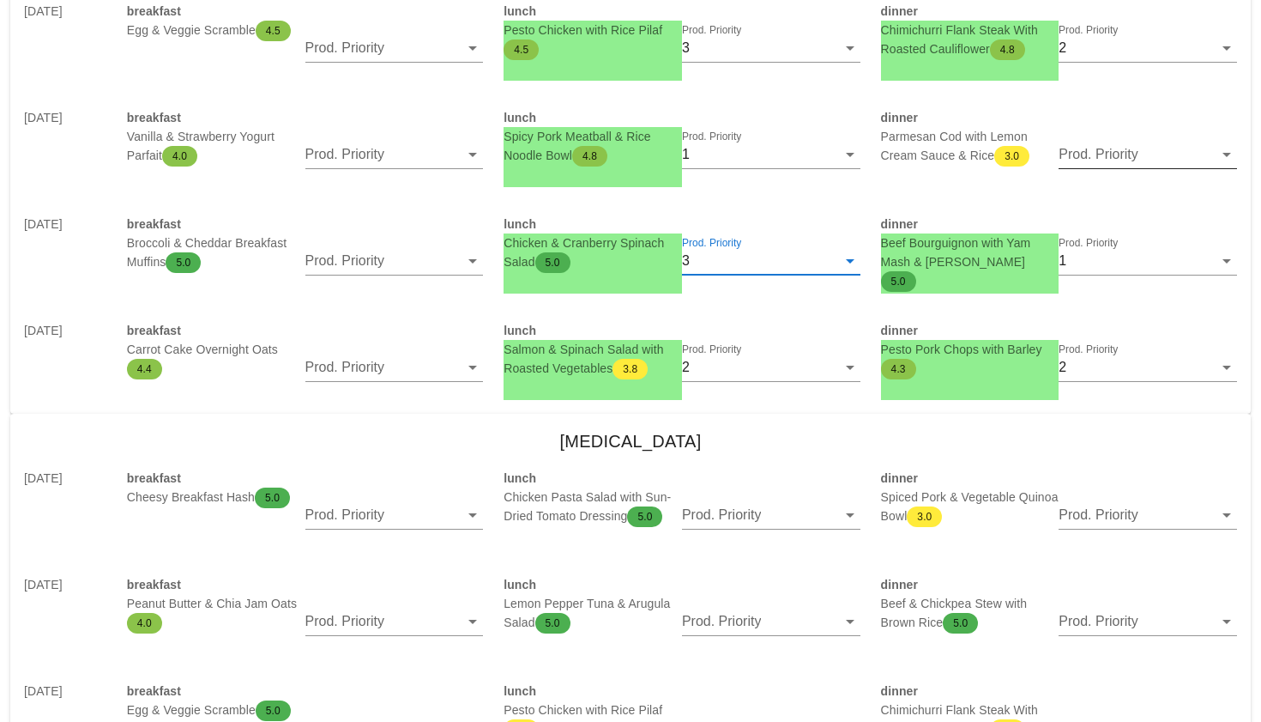
click at [1112, 153] on input "Prod. Priority" at bounding box center [1136, 154] width 154 height 27
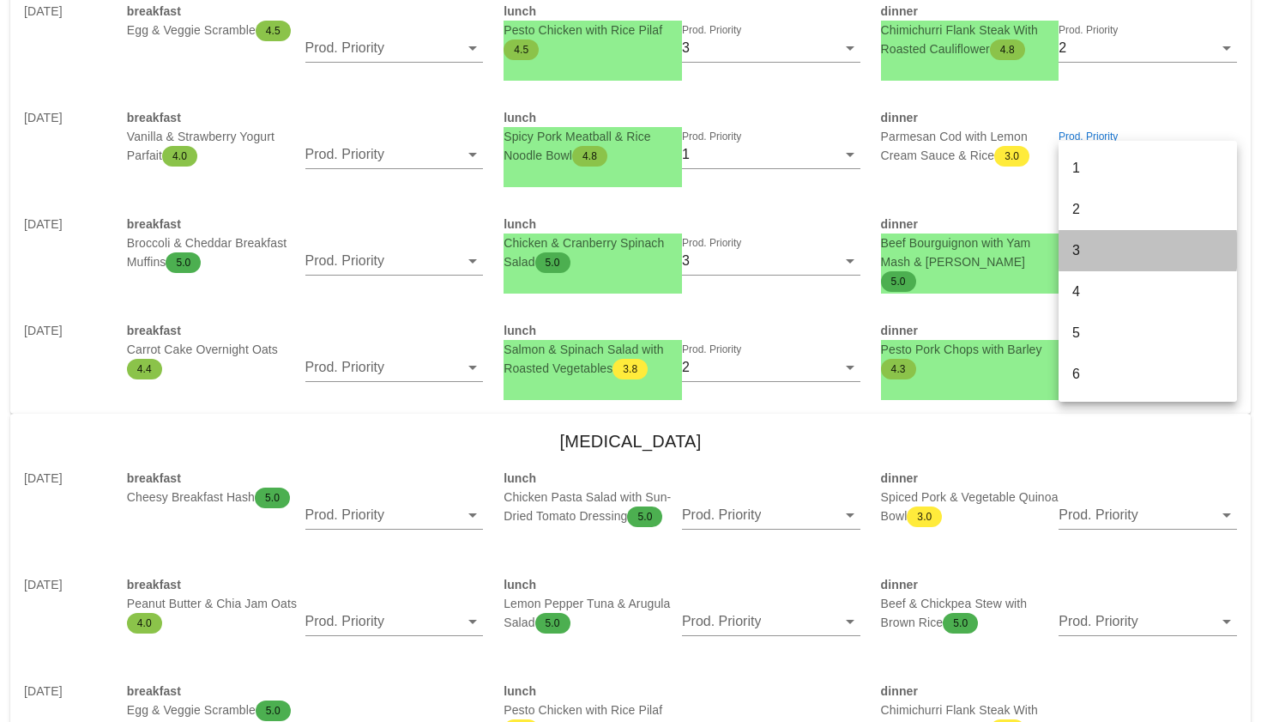
click at [1081, 248] on div "3" at bounding box center [1148, 250] width 151 height 16
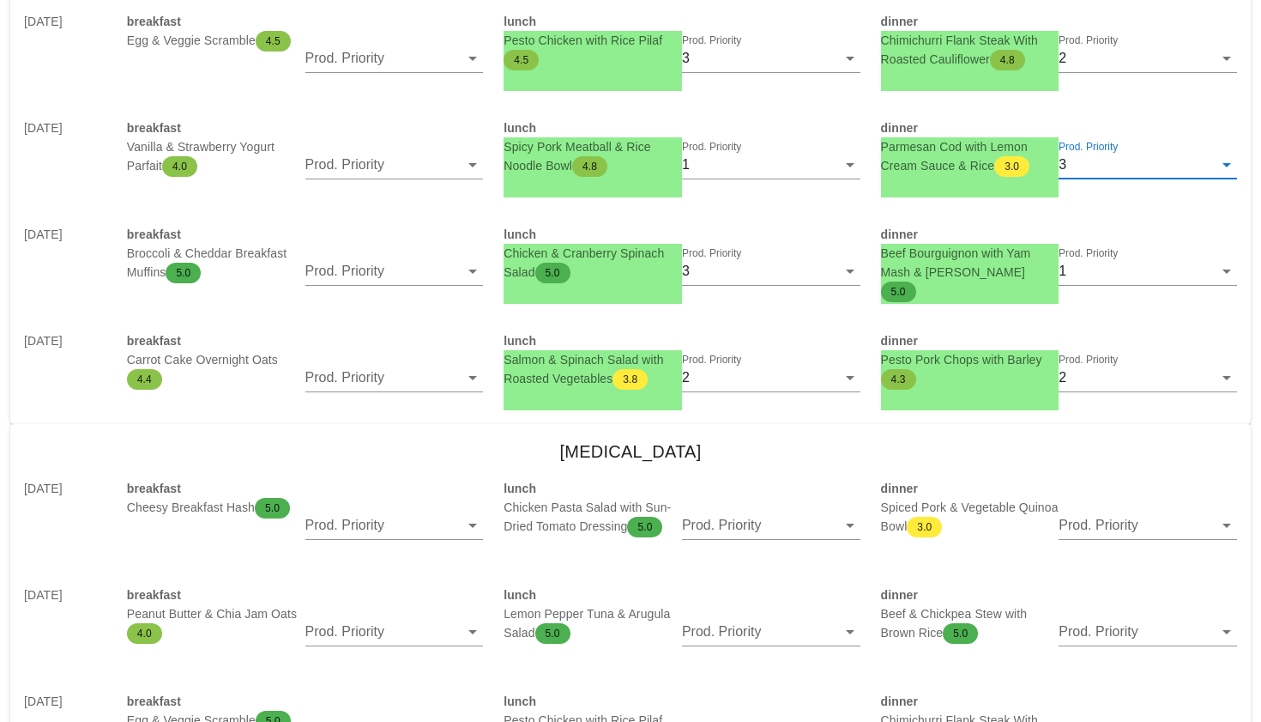
scroll to position [1170, 0]
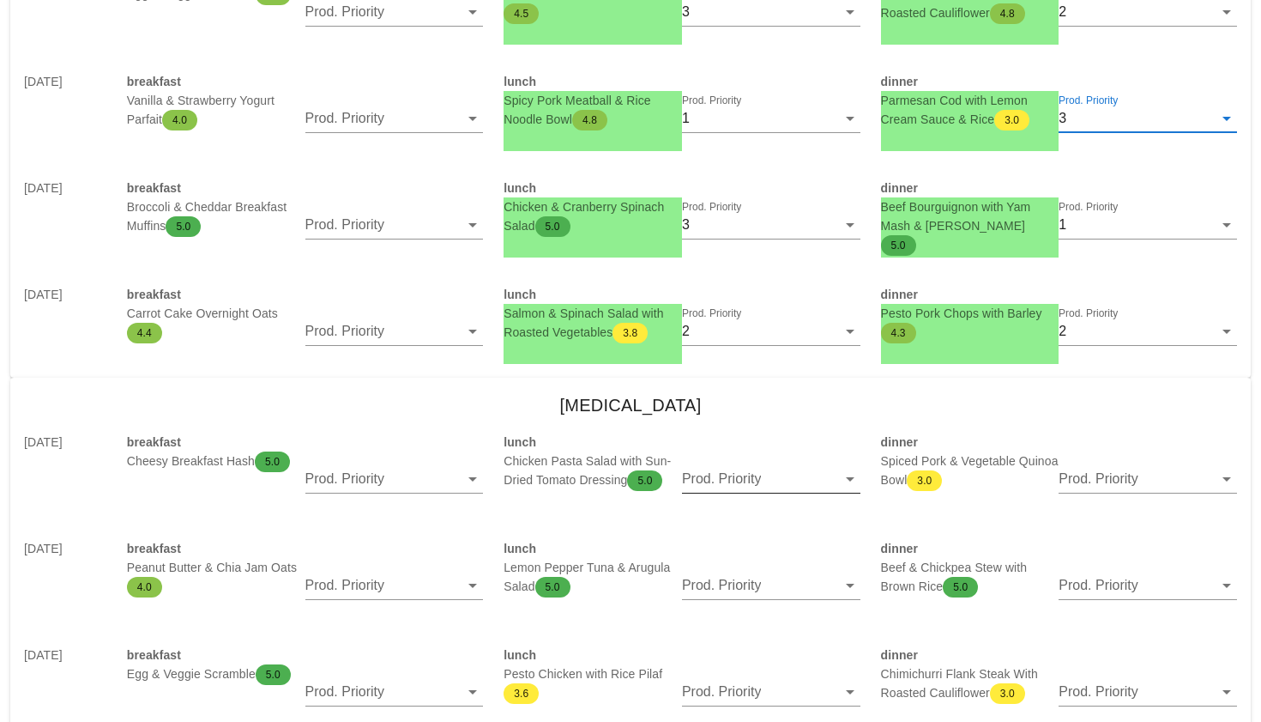
click at [722, 471] on input "Prod. Priority" at bounding box center [759, 478] width 154 height 27
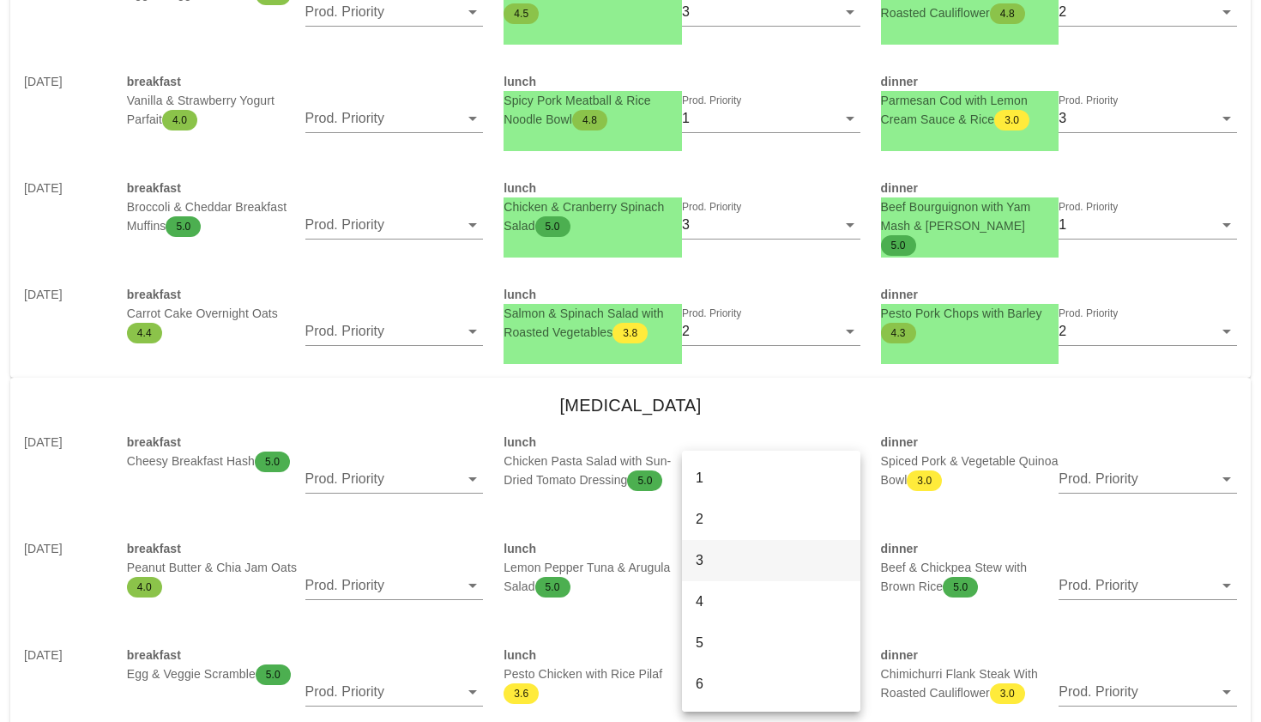
click at [712, 545] on div "3" at bounding box center [771, 559] width 151 height 37
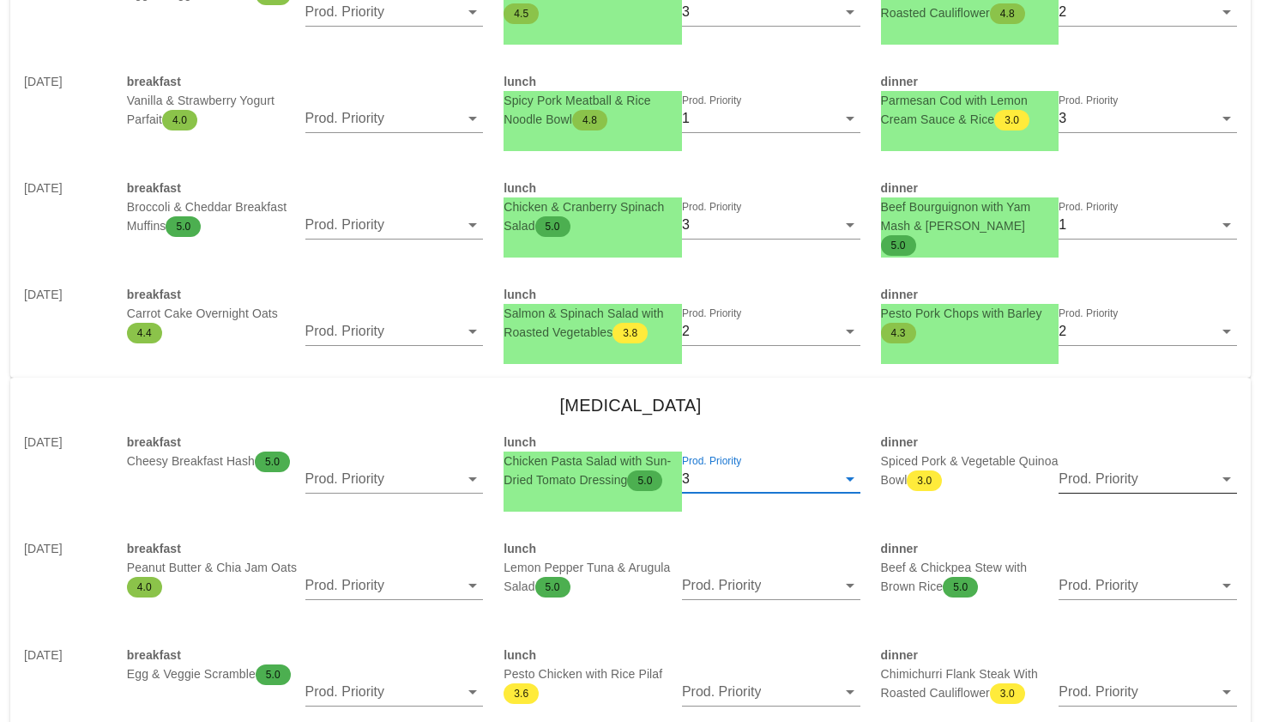
click at [1076, 487] on input "Prod. Priority" at bounding box center [1136, 478] width 154 height 27
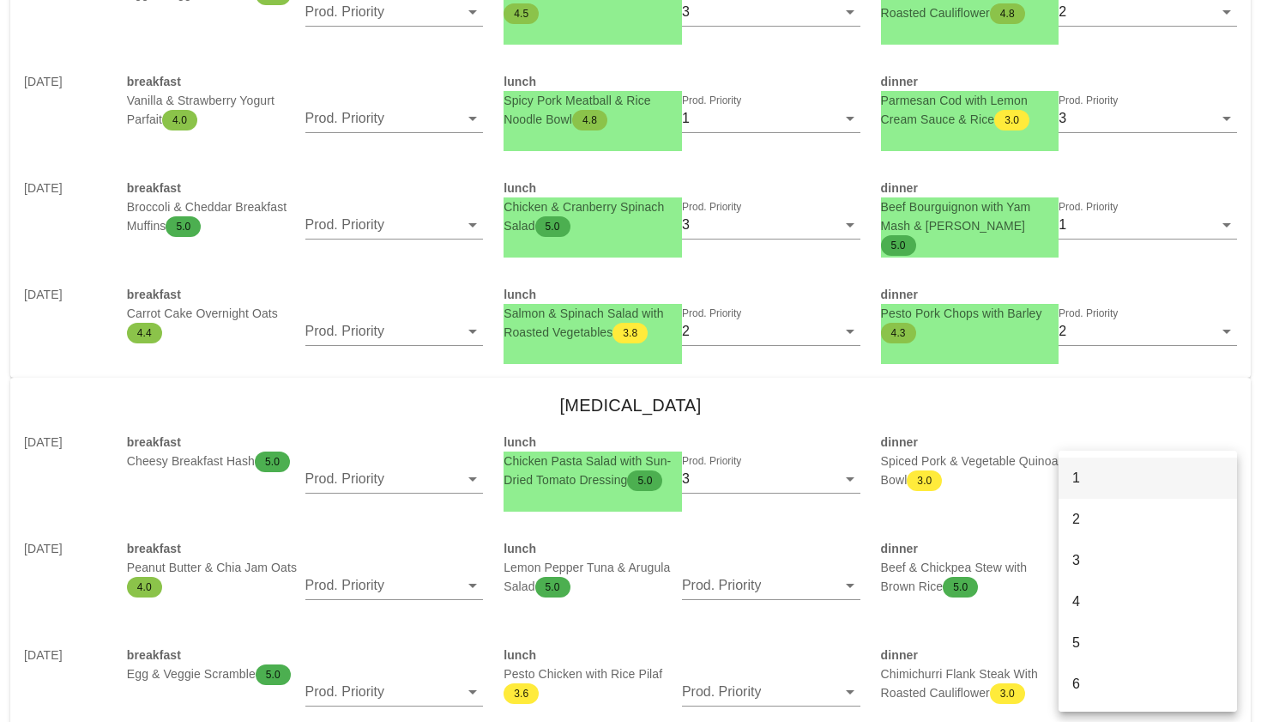
click at [1077, 492] on div "1" at bounding box center [1148, 477] width 151 height 37
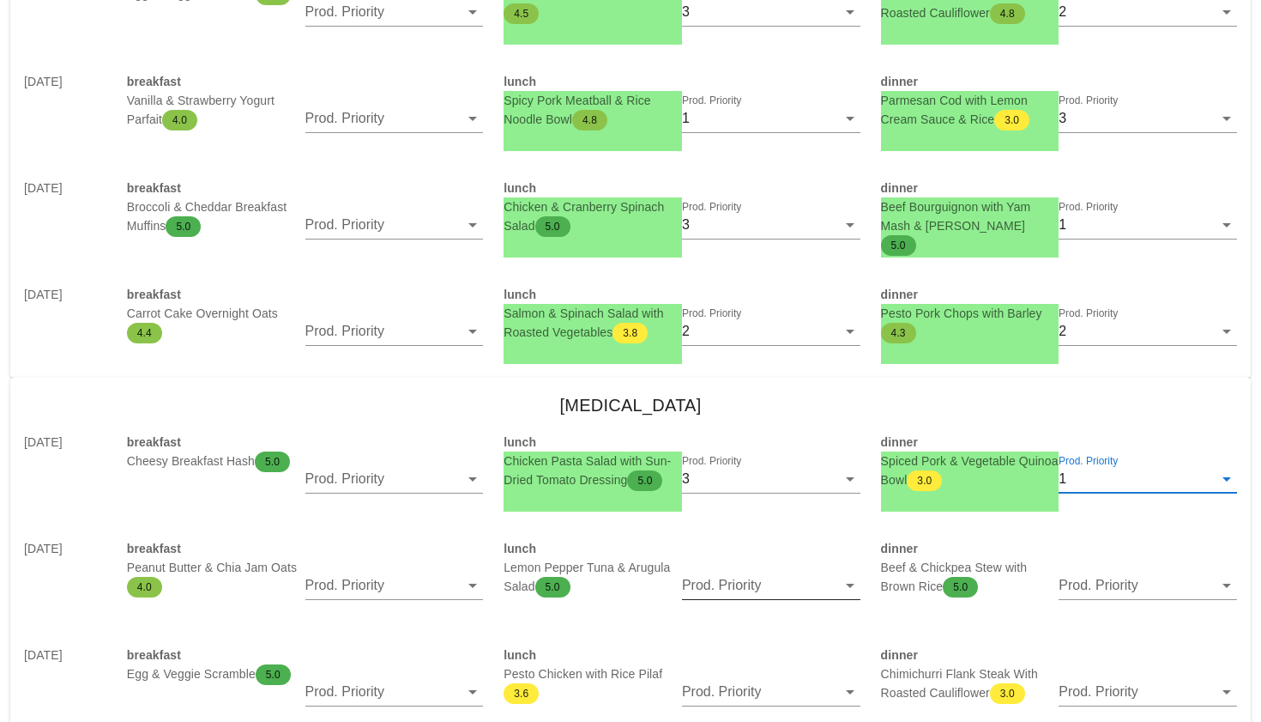
click at [777, 600] on div "Prod. Priority" at bounding box center [771, 594] width 178 height 46
click at [775, 589] on input "Prod. Priority" at bounding box center [759, 584] width 154 height 27
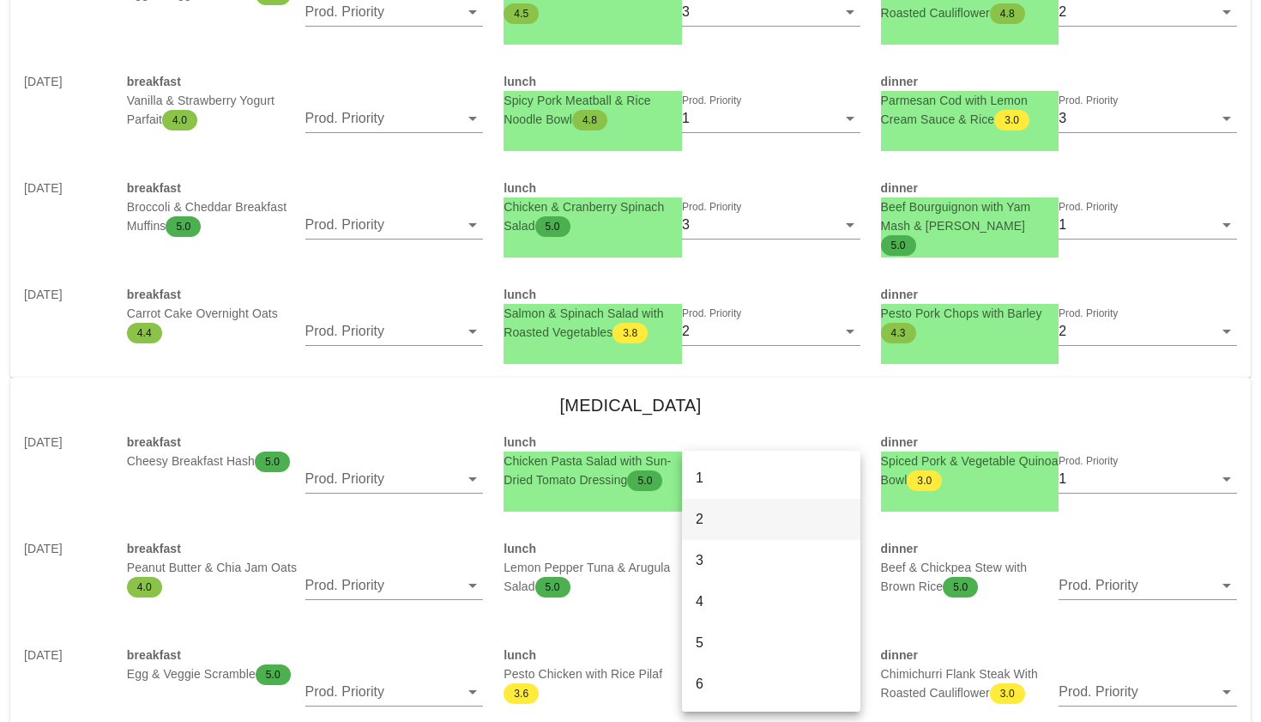
click at [746, 499] on div "2" at bounding box center [771, 519] width 178 height 41
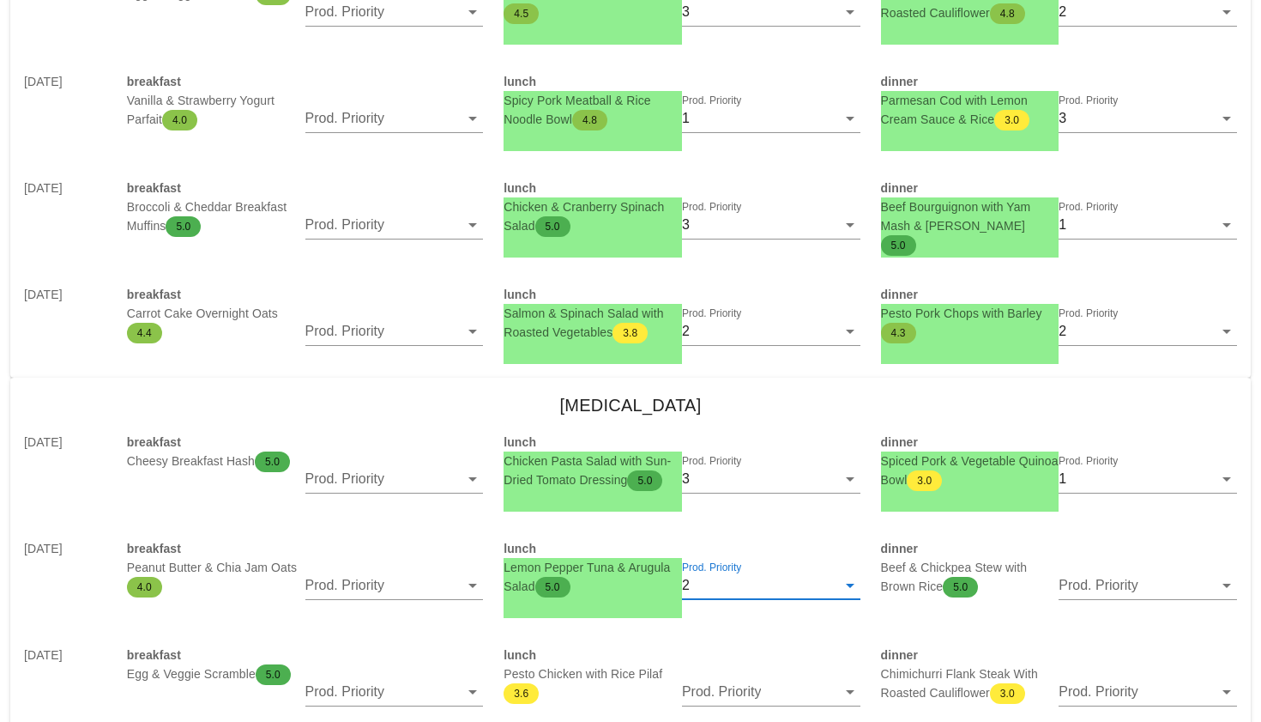
click at [1055, 579] on div "Beef & Chickpea Stew with Brown Rice 5.0" at bounding box center [970, 588] width 178 height 60
click at [1080, 583] on input "Prod. Priority" at bounding box center [1136, 584] width 154 height 27
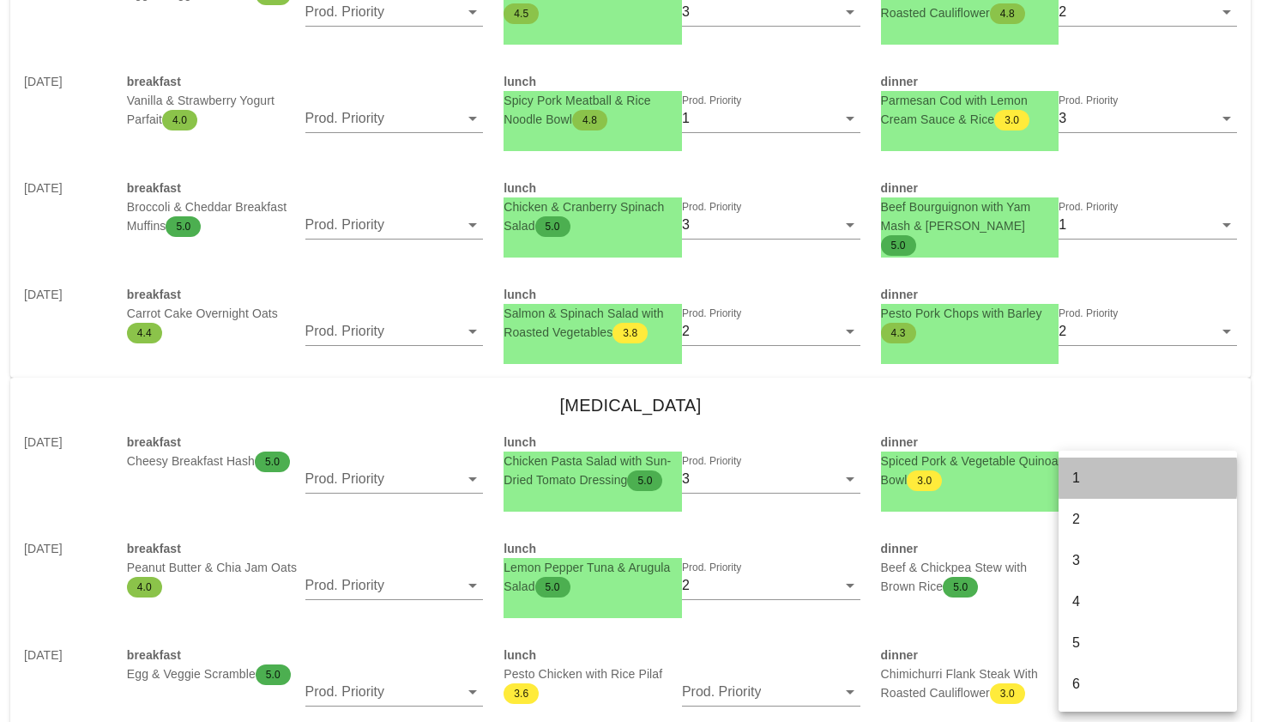
click at [1082, 468] on div "1" at bounding box center [1148, 477] width 151 height 37
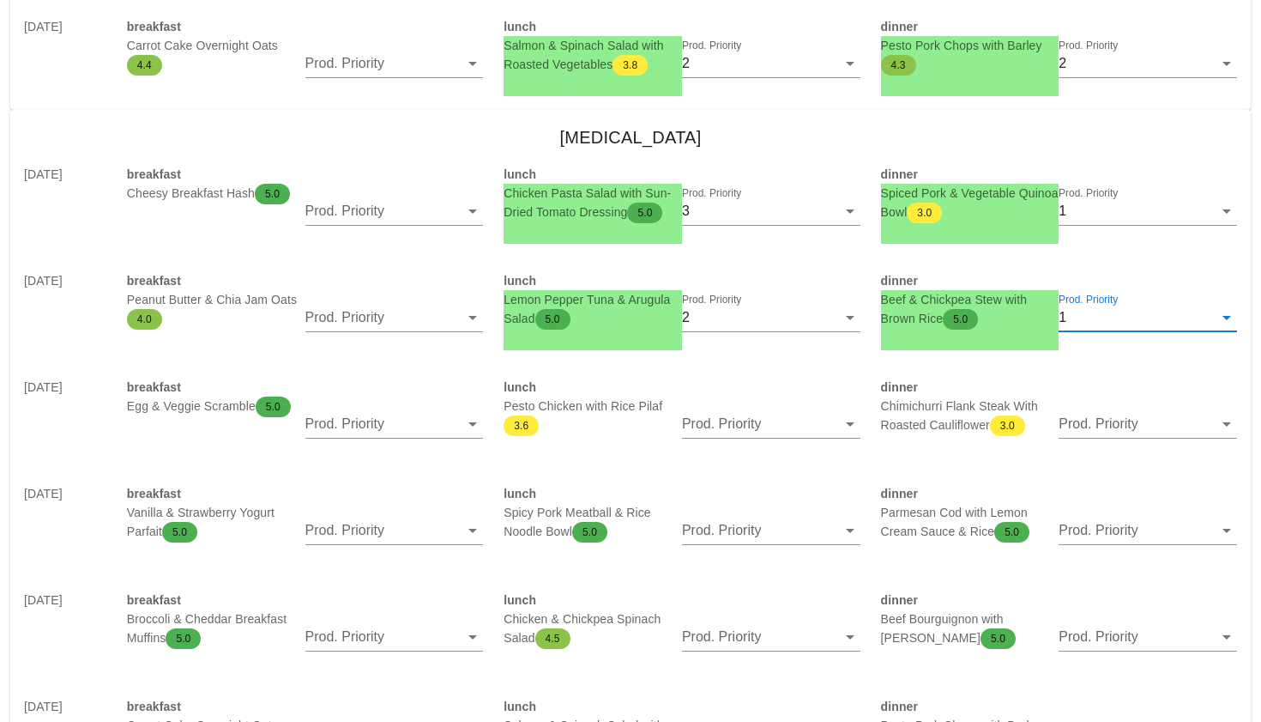
scroll to position [1456, 0]
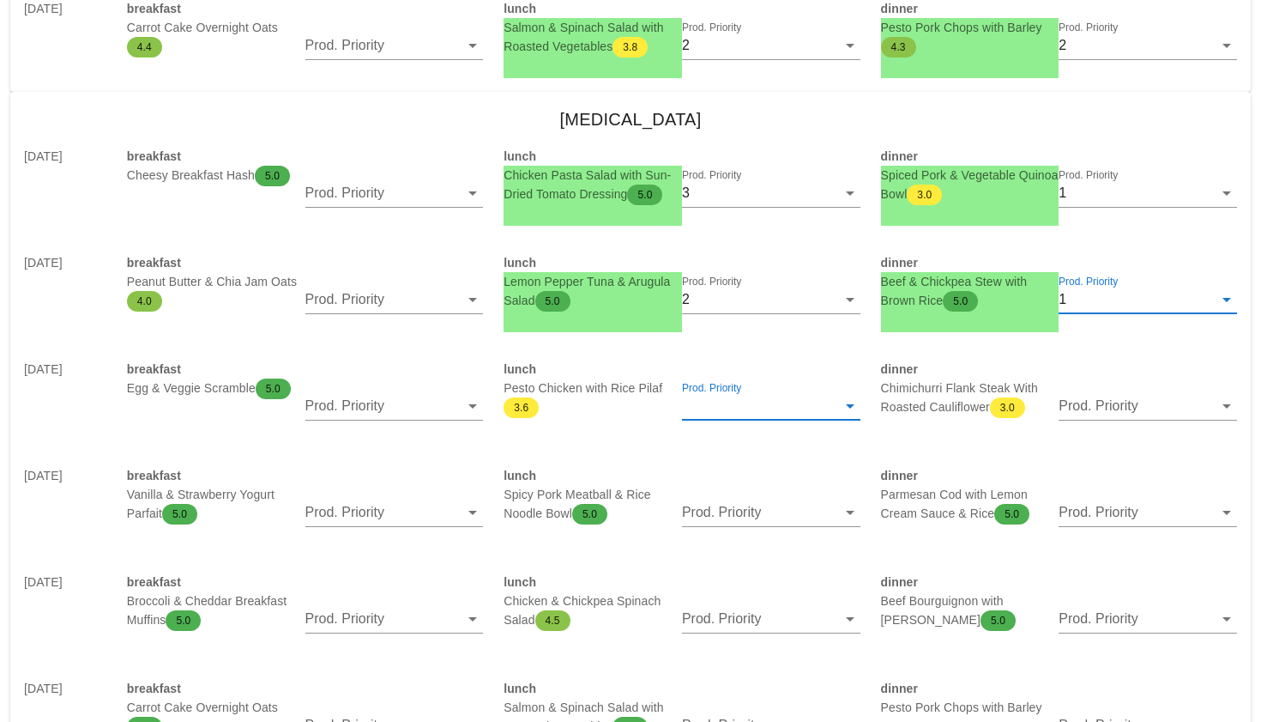
click at [746, 408] on input "Prod. Priority" at bounding box center [759, 405] width 154 height 27
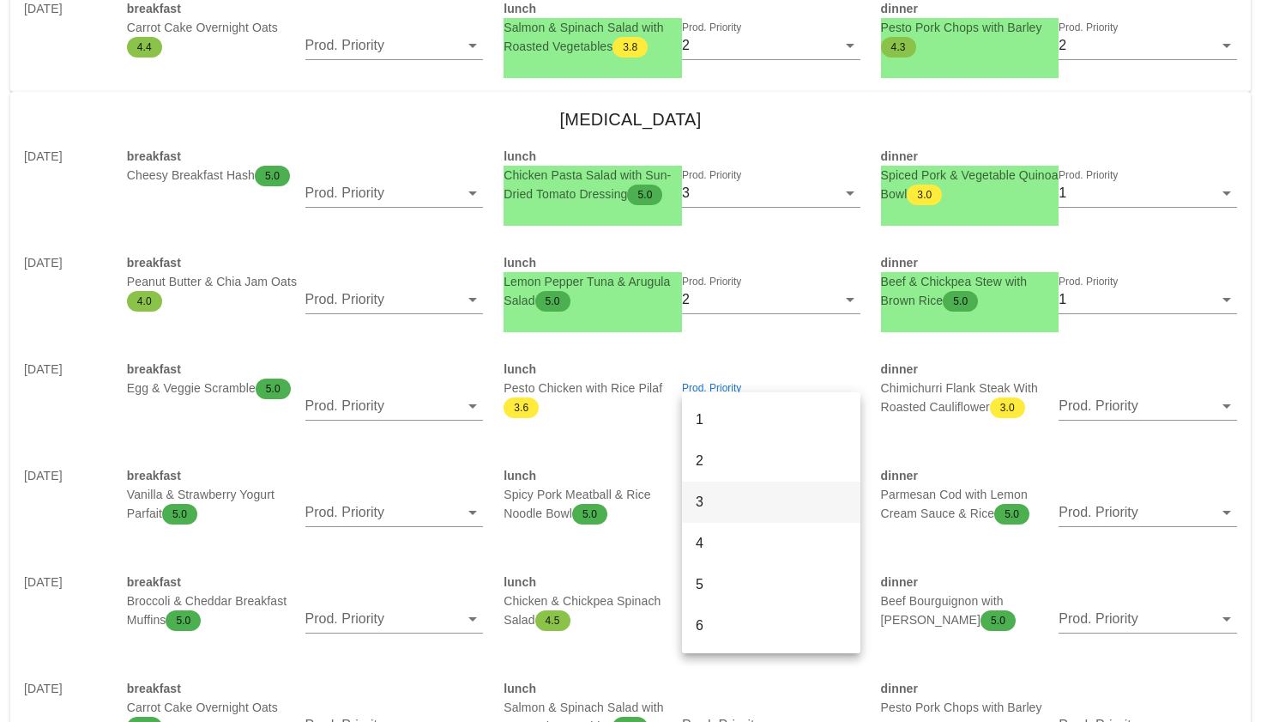
click at [722, 499] on div "3" at bounding box center [771, 501] width 151 height 16
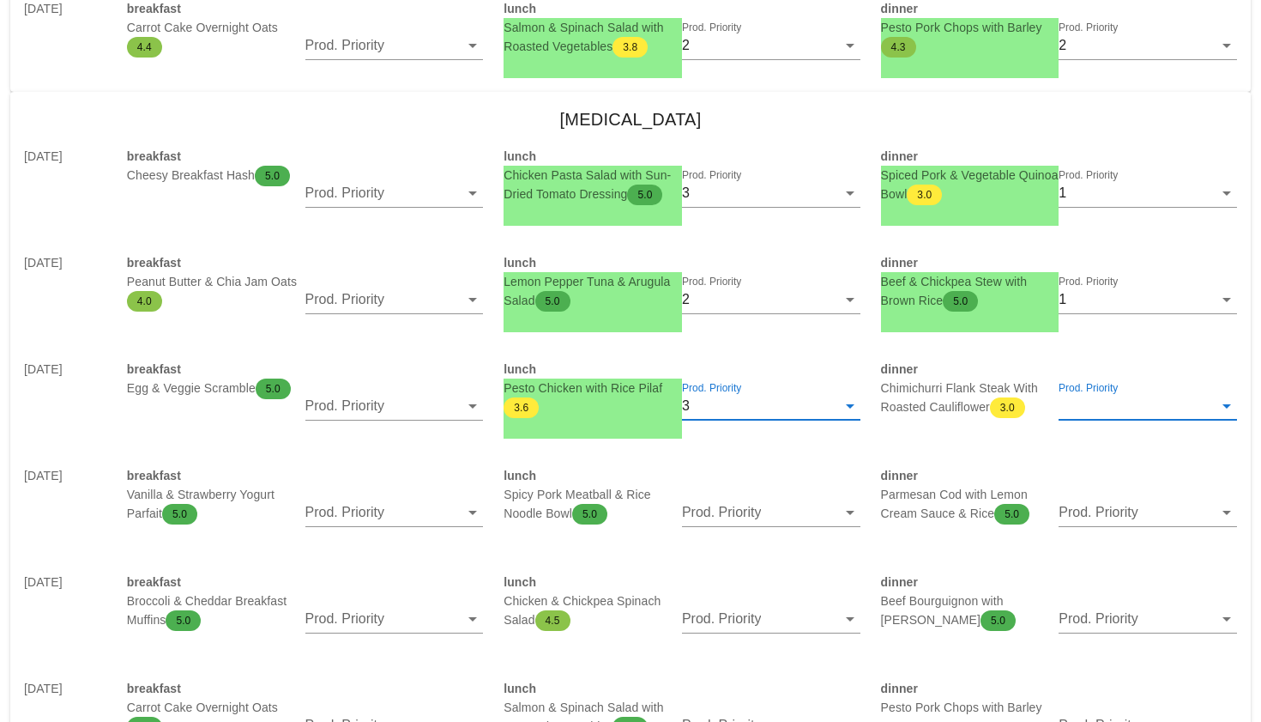
click at [1097, 404] on input "Prod. Priority" at bounding box center [1136, 405] width 154 height 27
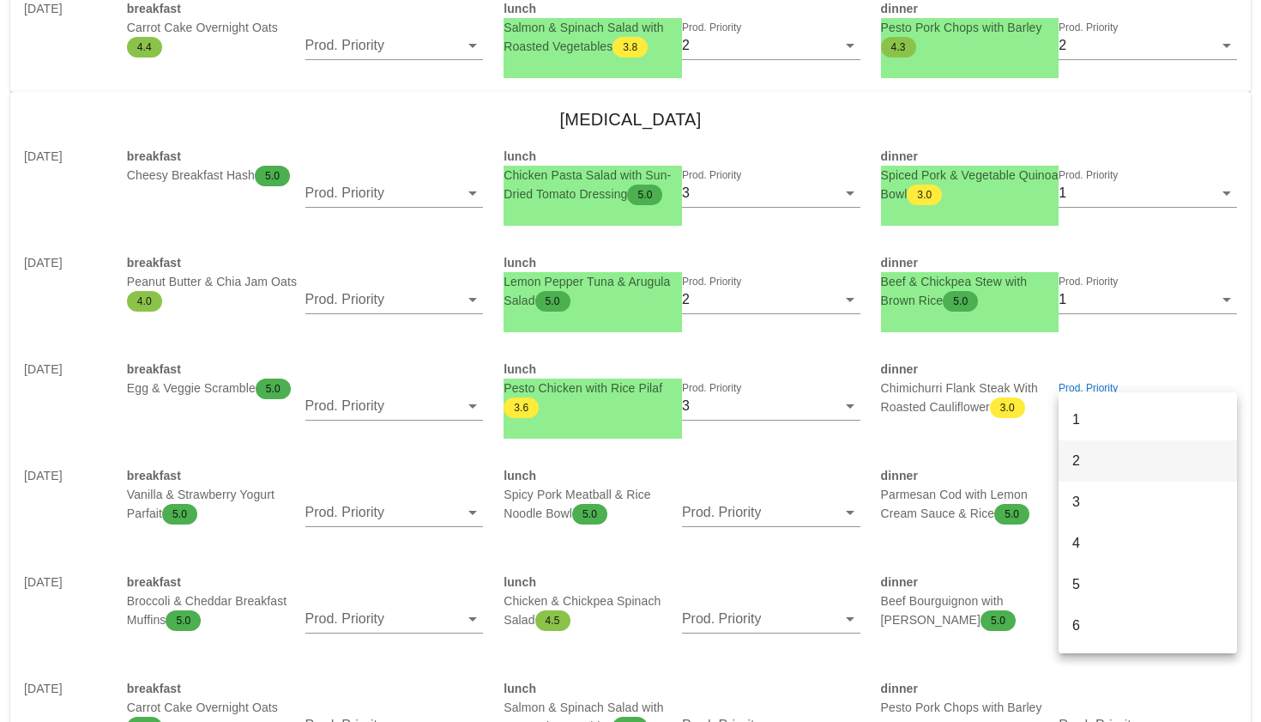
click at [1077, 469] on div "2" at bounding box center [1148, 460] width 151 height 37
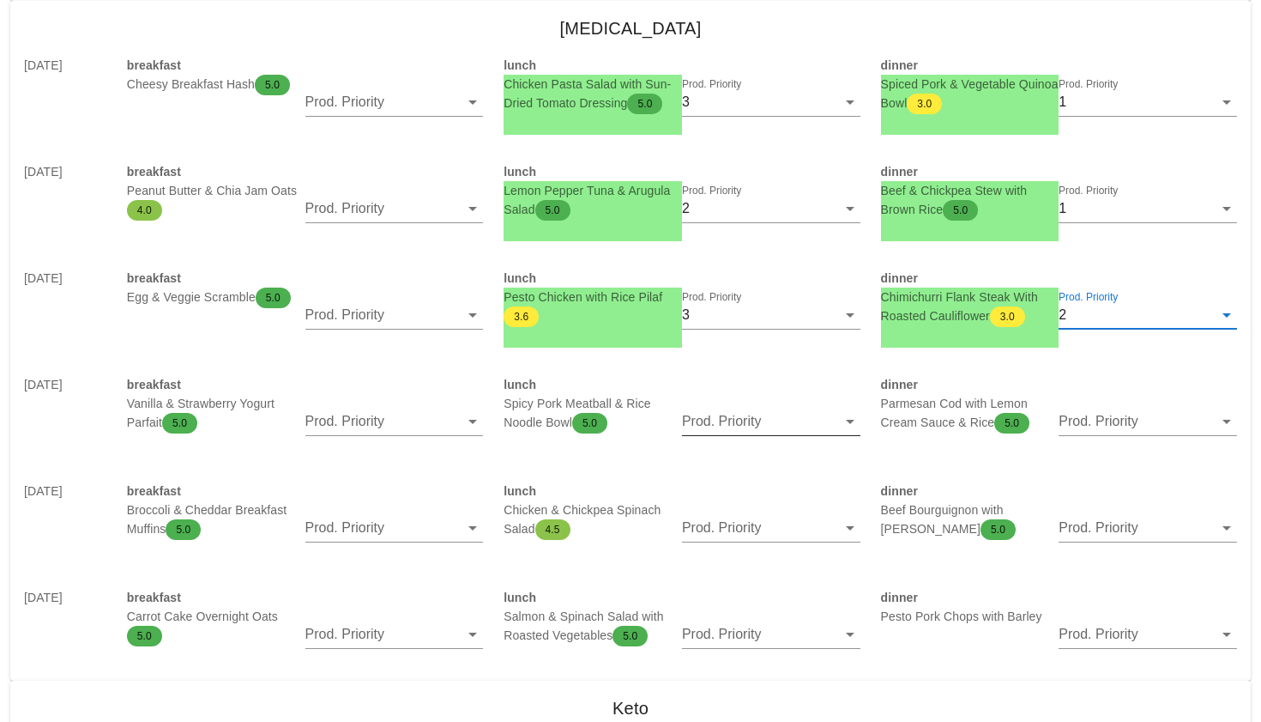
scroll to position [1550, 0]
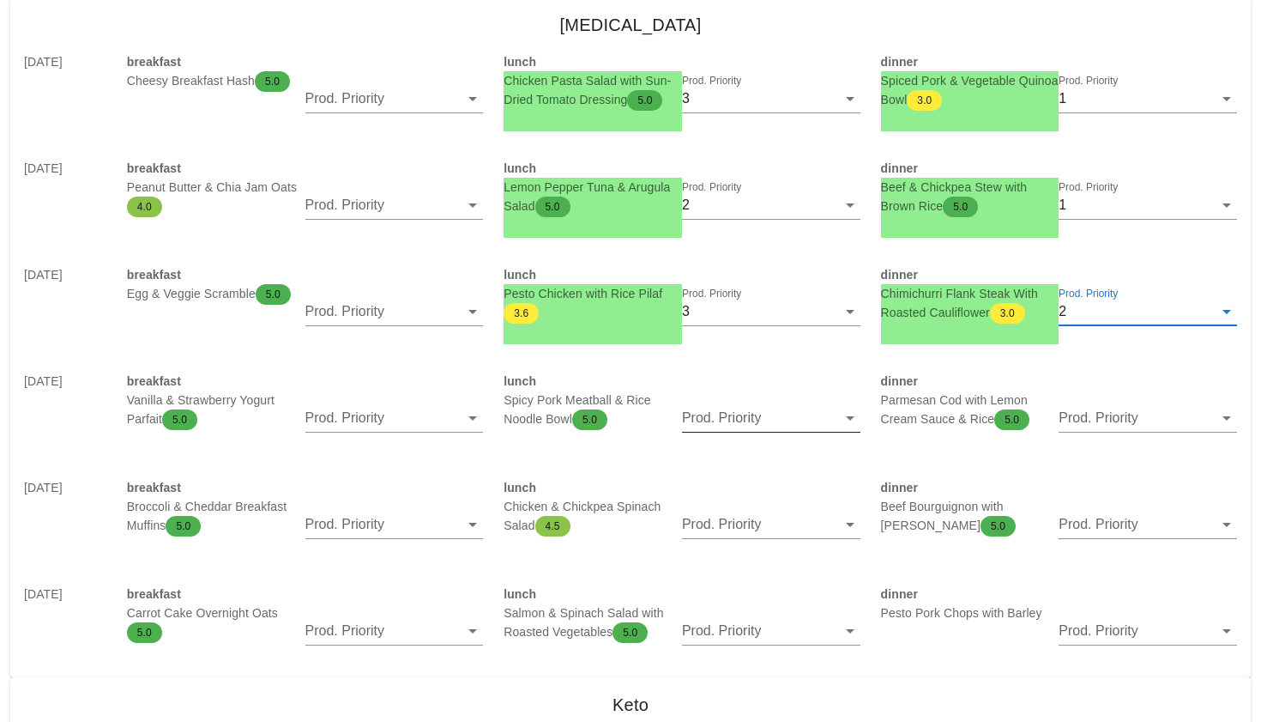
click at [722, 416] on input "Prod. Priority" at bounding box center [759, 417] width 154 height 27
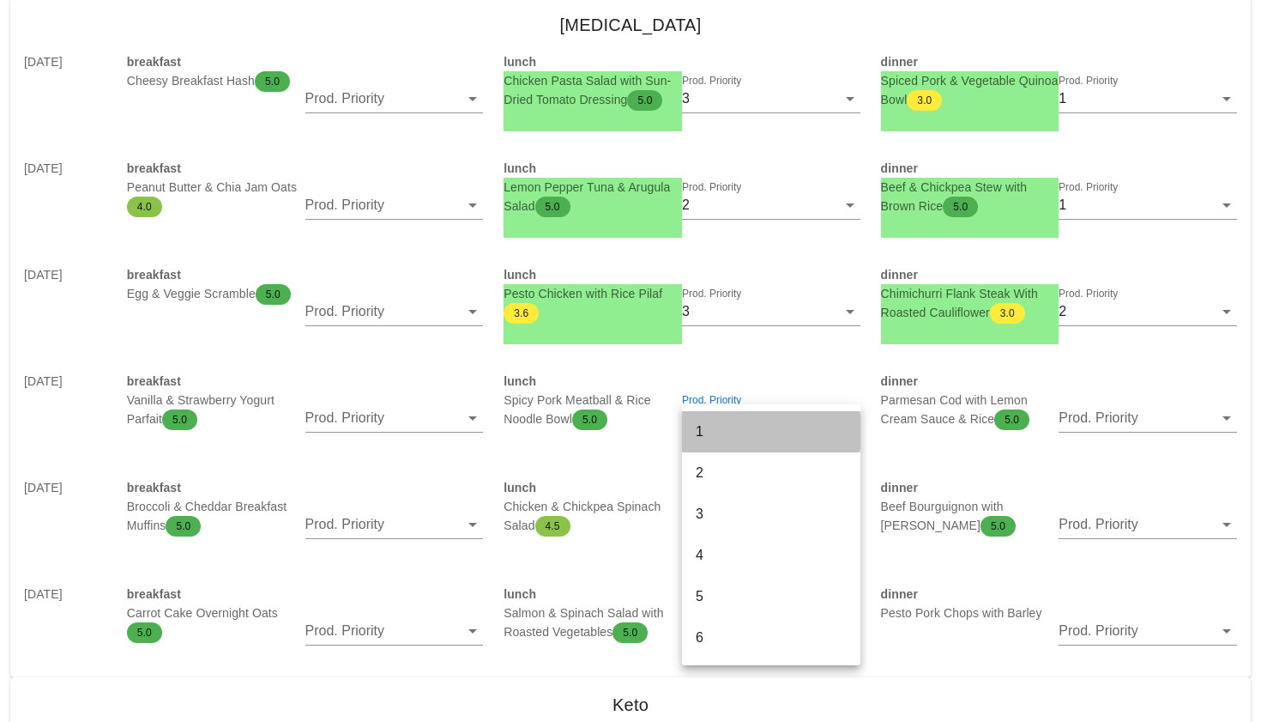
click at [718, 430] on div "1" at bounding box center [771, 431] width 151 height 16
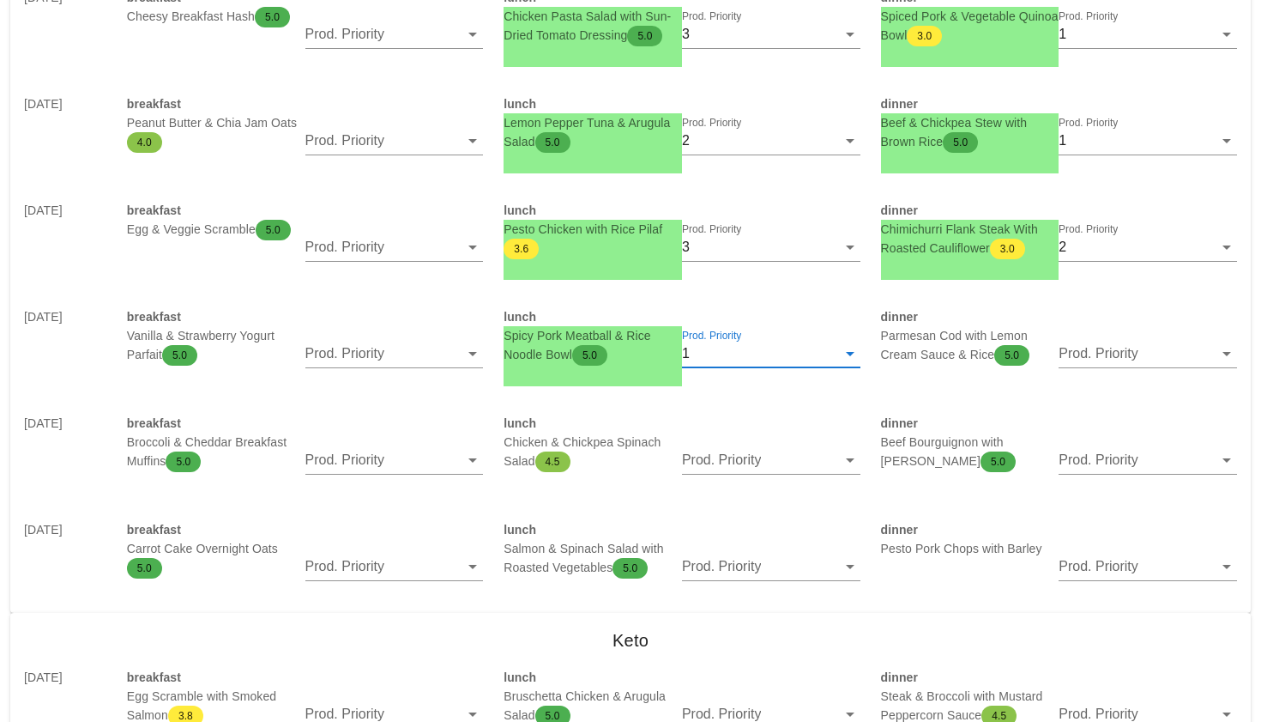
scroll to position [1675, 0]
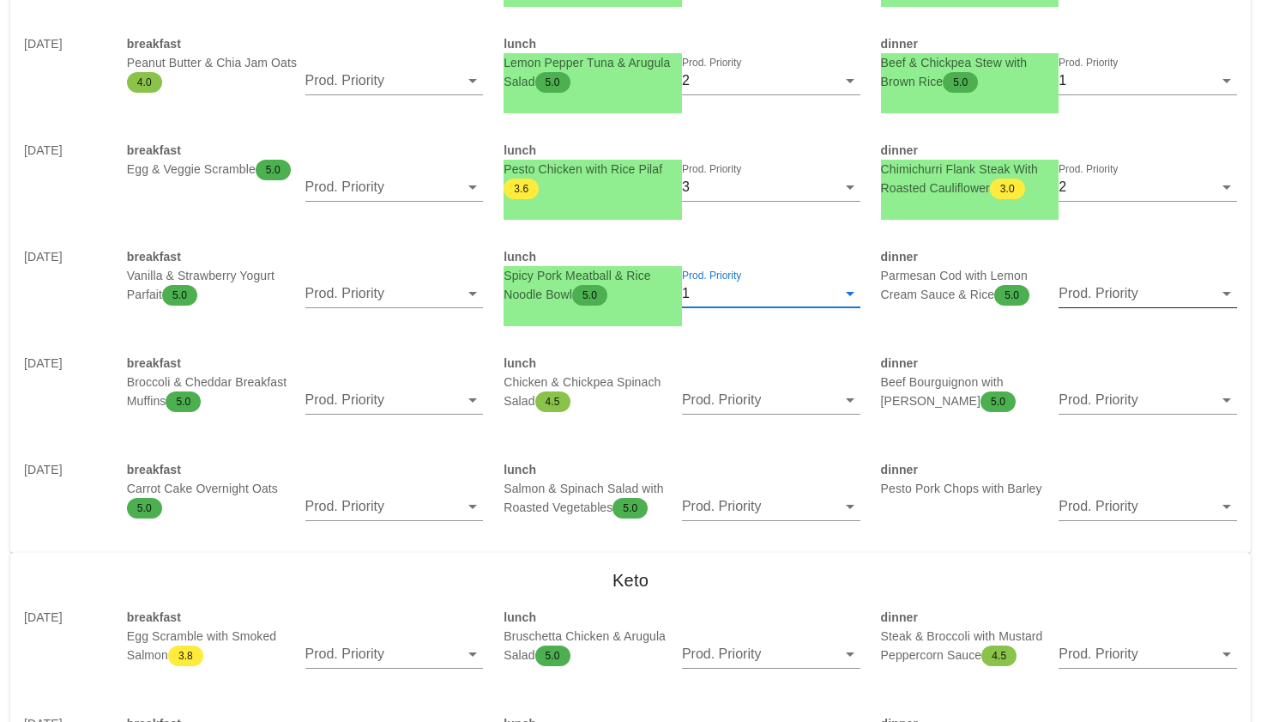
click at [1136, 300] on input "Prod. Priority" at bounding box center [1136, 293] width 154 height 27
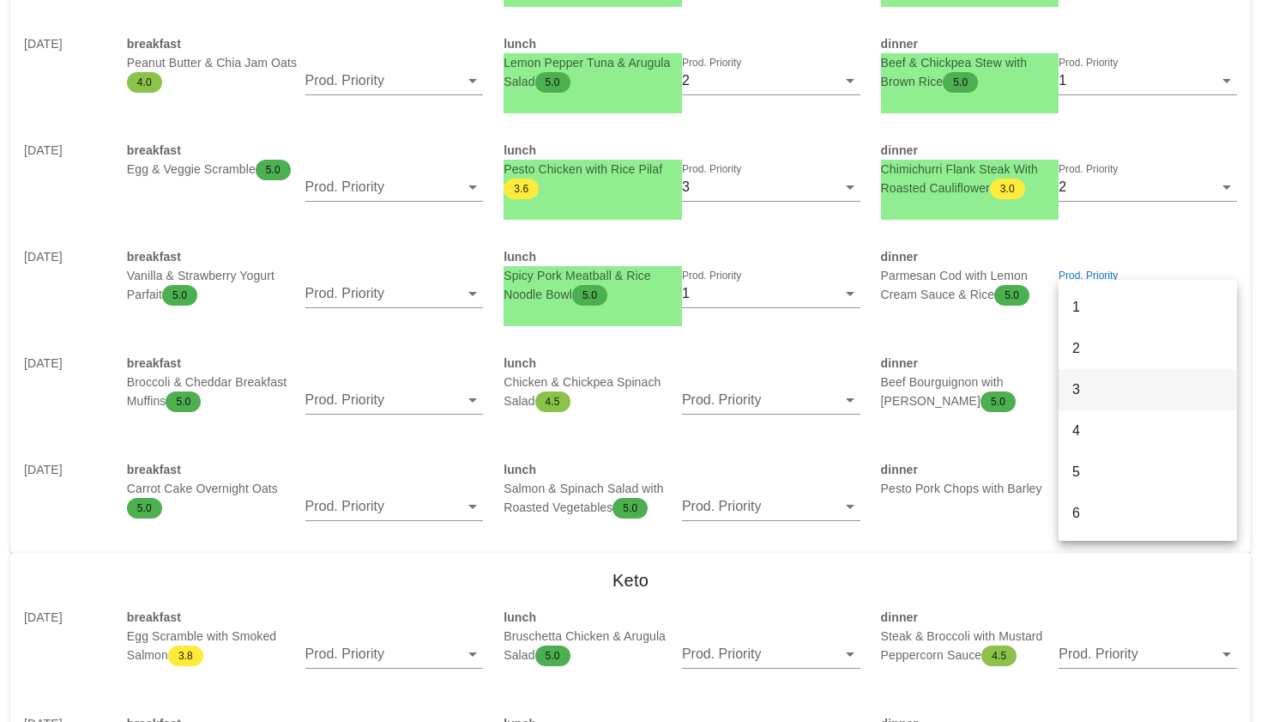
click at [1099, 389] on div "3" at bounding box center [1148, 389] width 151 height 16
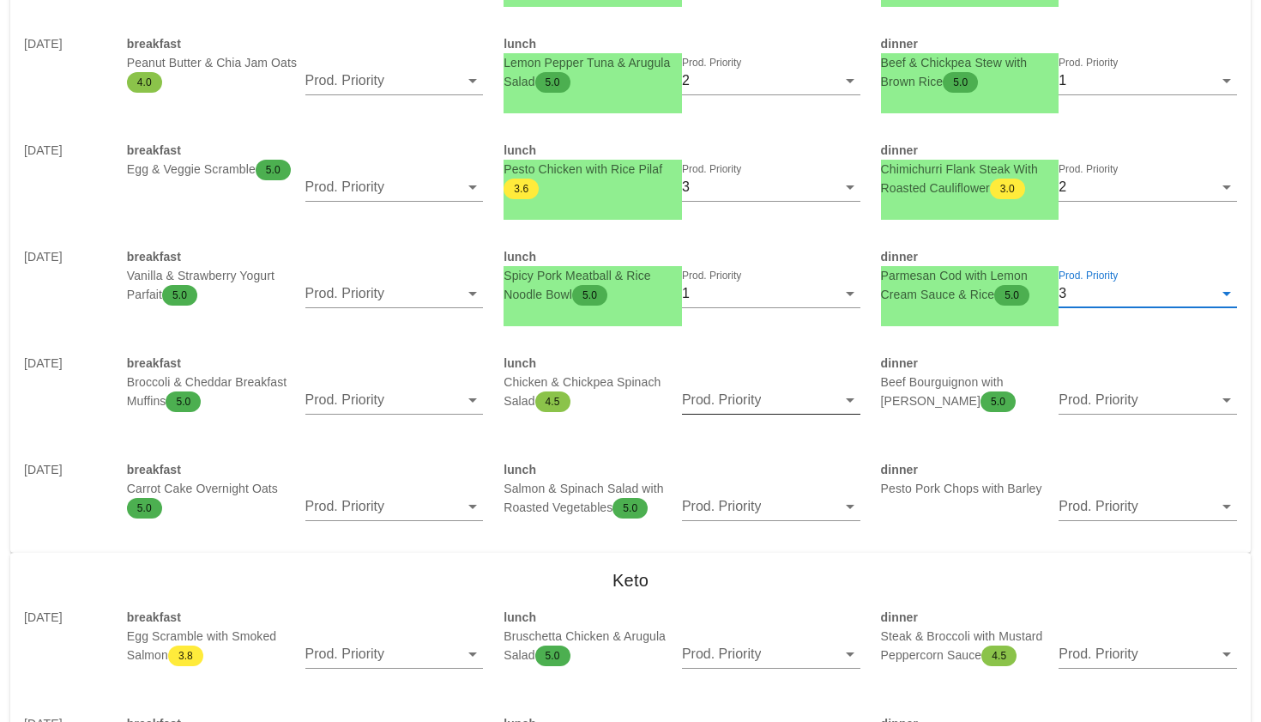
click at [782, 402] on input "Prod. Priority" at bounding box center [759, 399] width 154 height 27
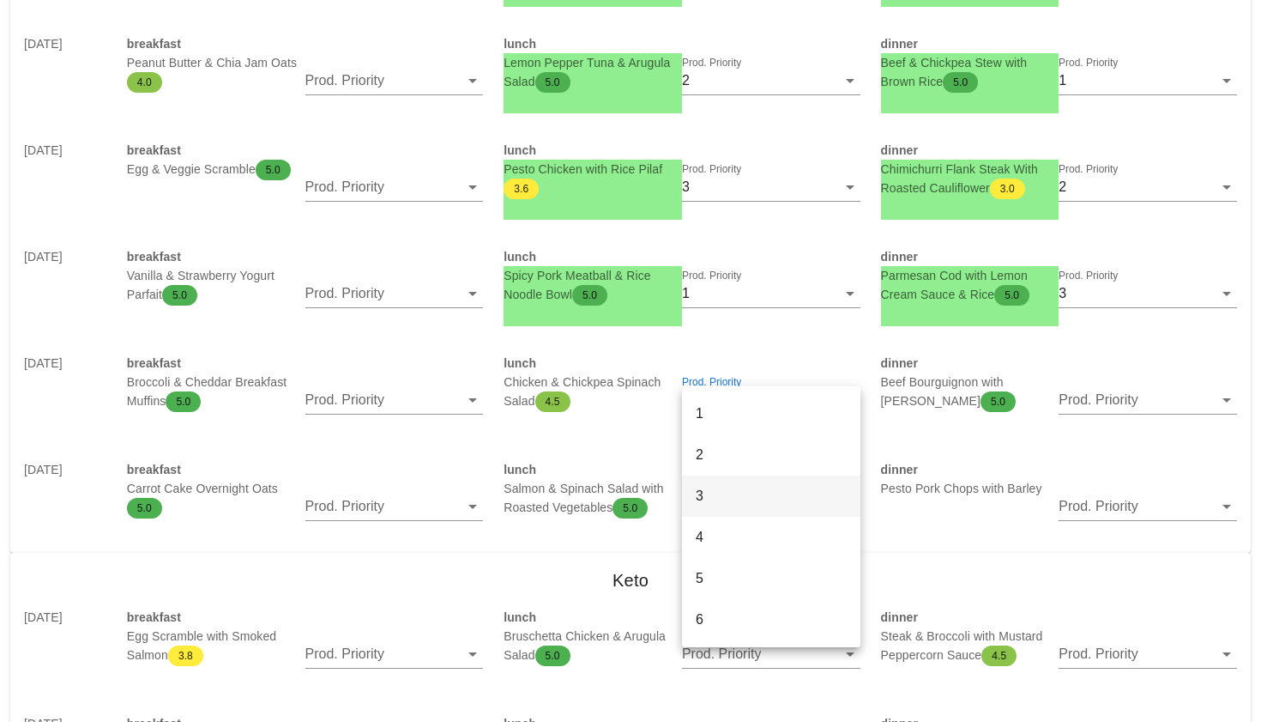
click at [760, 497] on div "3" at bounding box center [771, 495] width 151 height 16
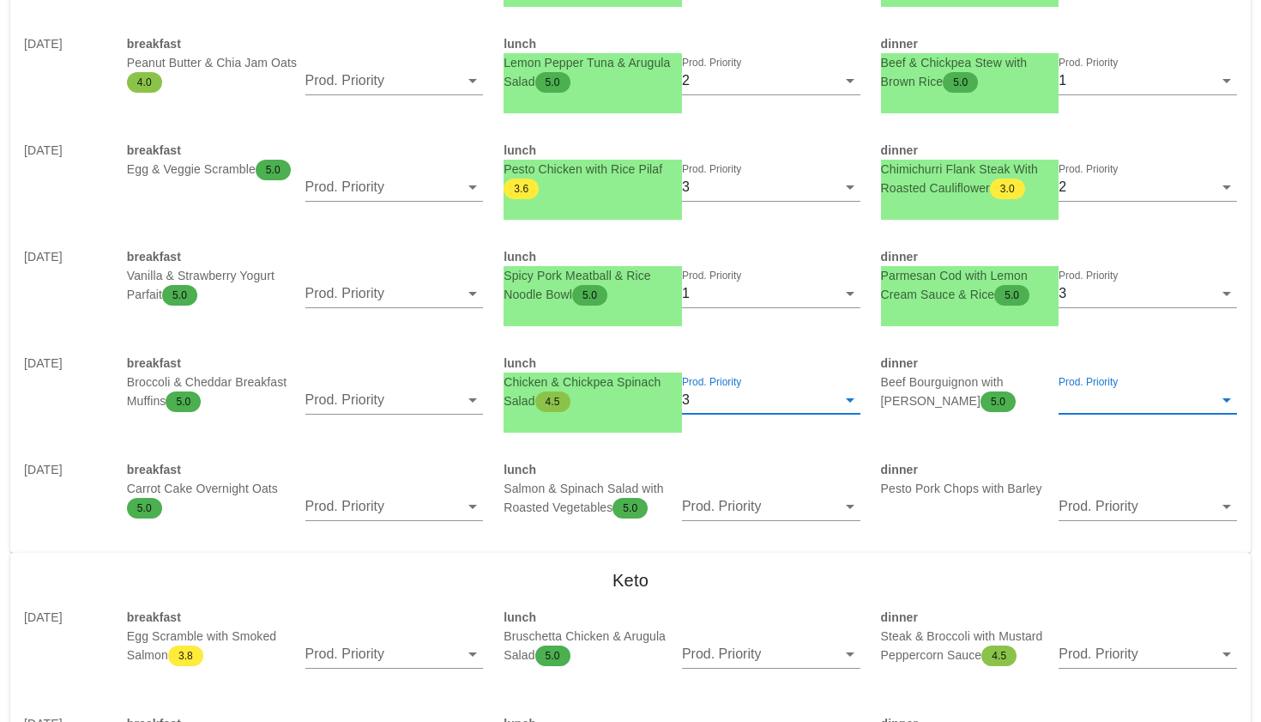
click at [1082, 408] on input "Prod. Priority" at bounding box center [1136, 399] width 154 height 27
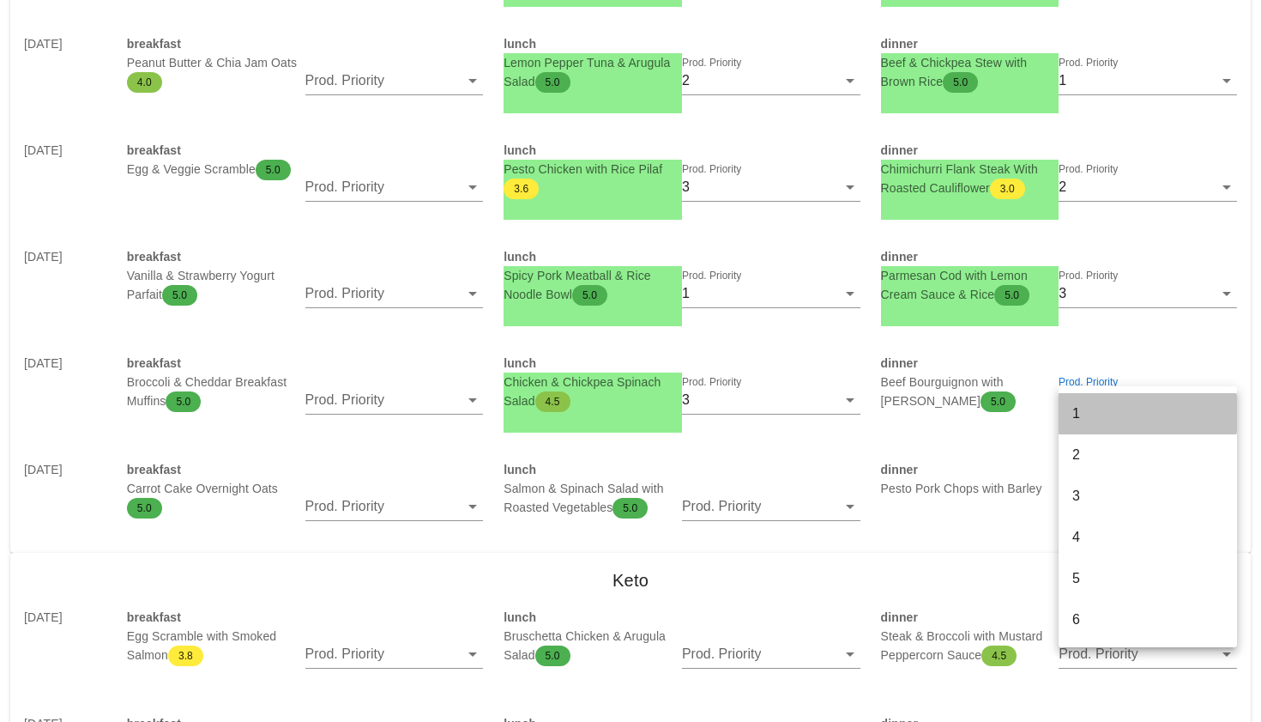
click at [1081, 415] on div "1" at bounding box center [1148, 413] width 151 height 16
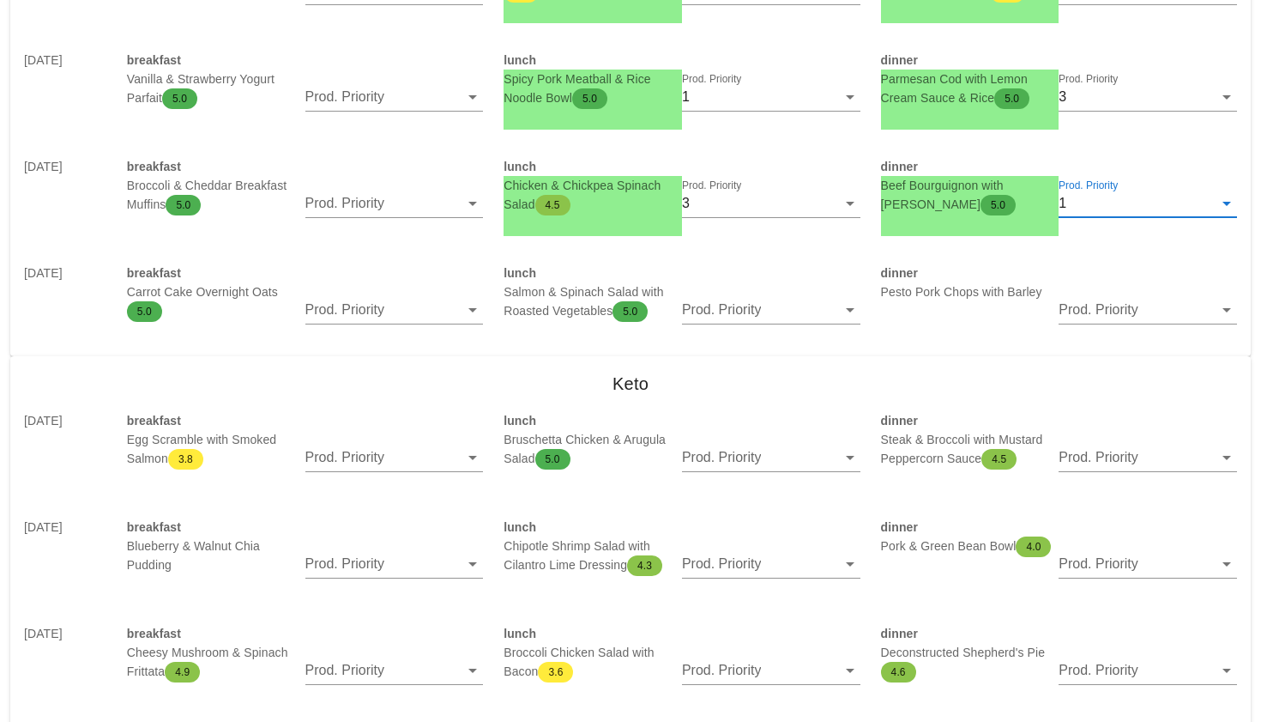
scroll to position [1945, 0]
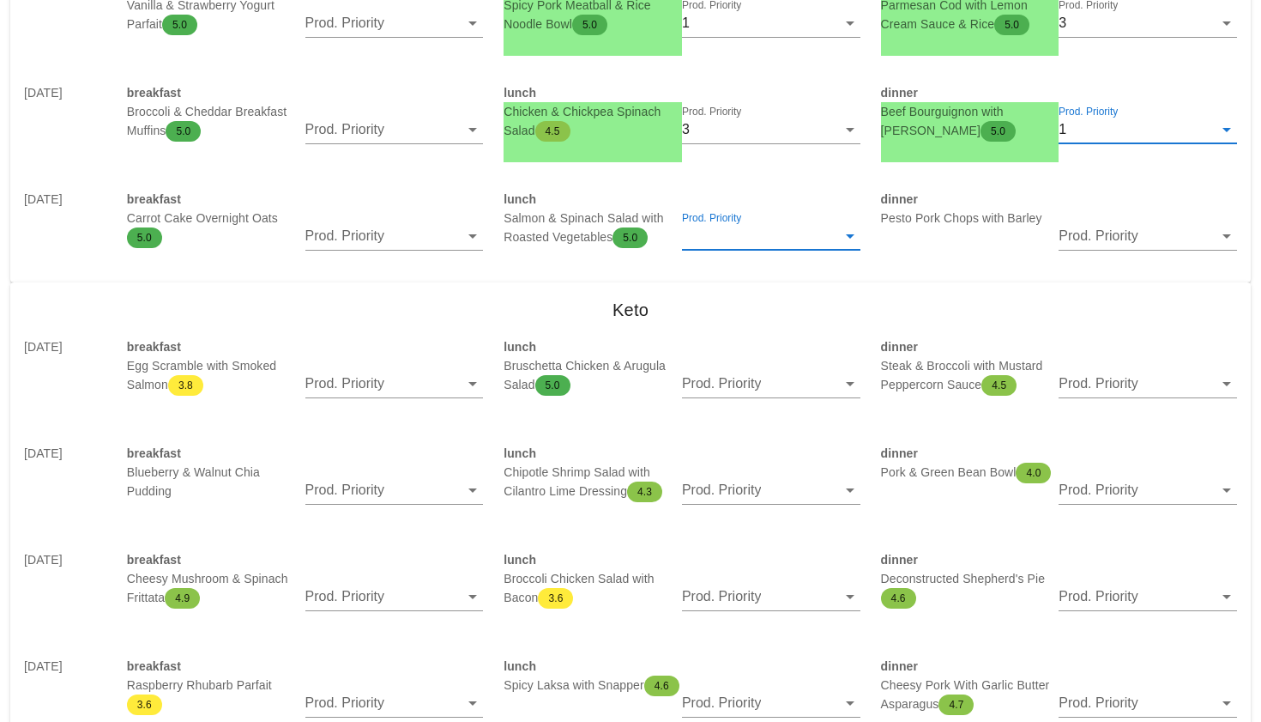
click at [728, 237] on input "Prod. Priority" at bounding box center [759, 235] width 154 height 27
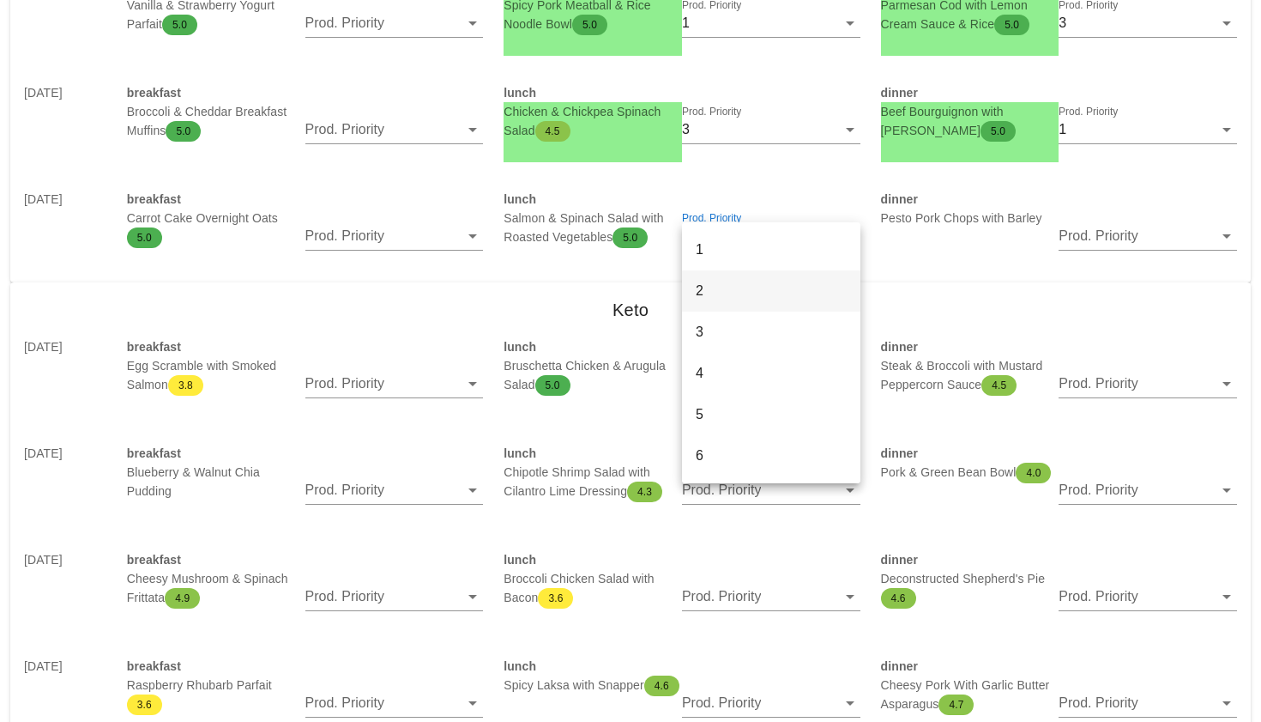
click at [731, 280] on div "2" at bounding box center [771, 290] width 151 height 37
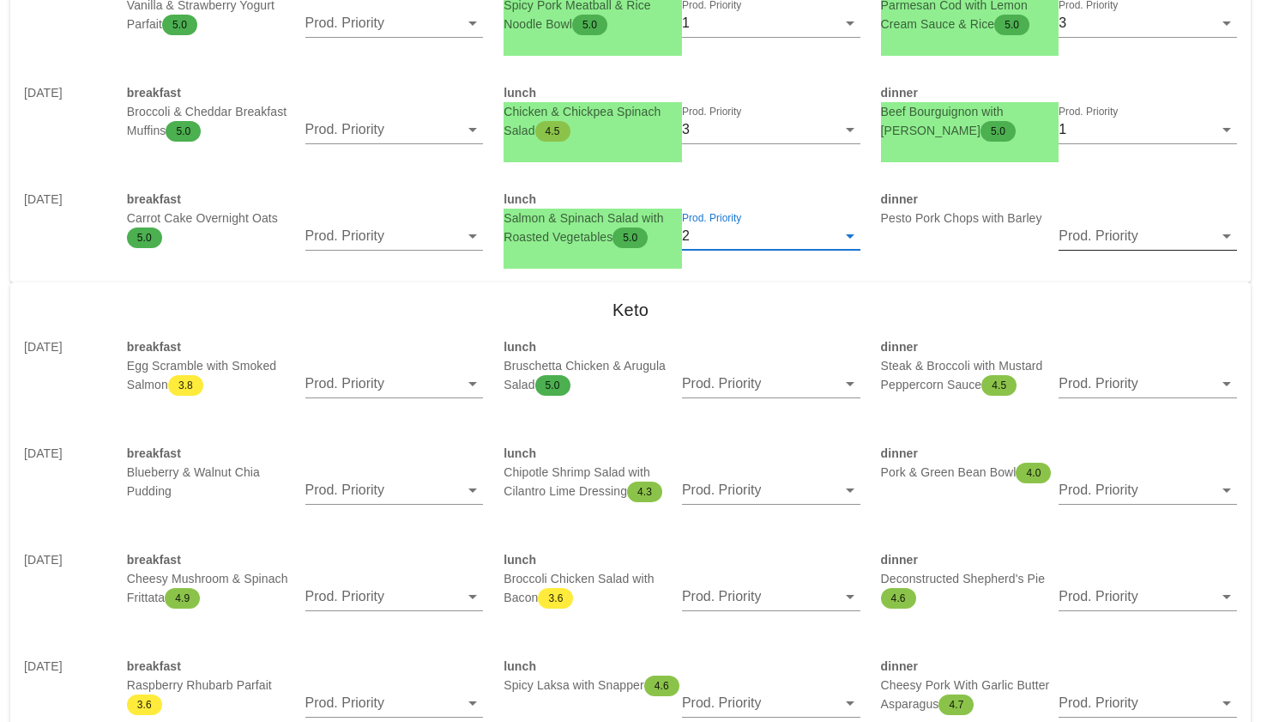
click at [1141, 235] on input "Prod. Priority" at bounding box center [1136, 235] width 154 height 27
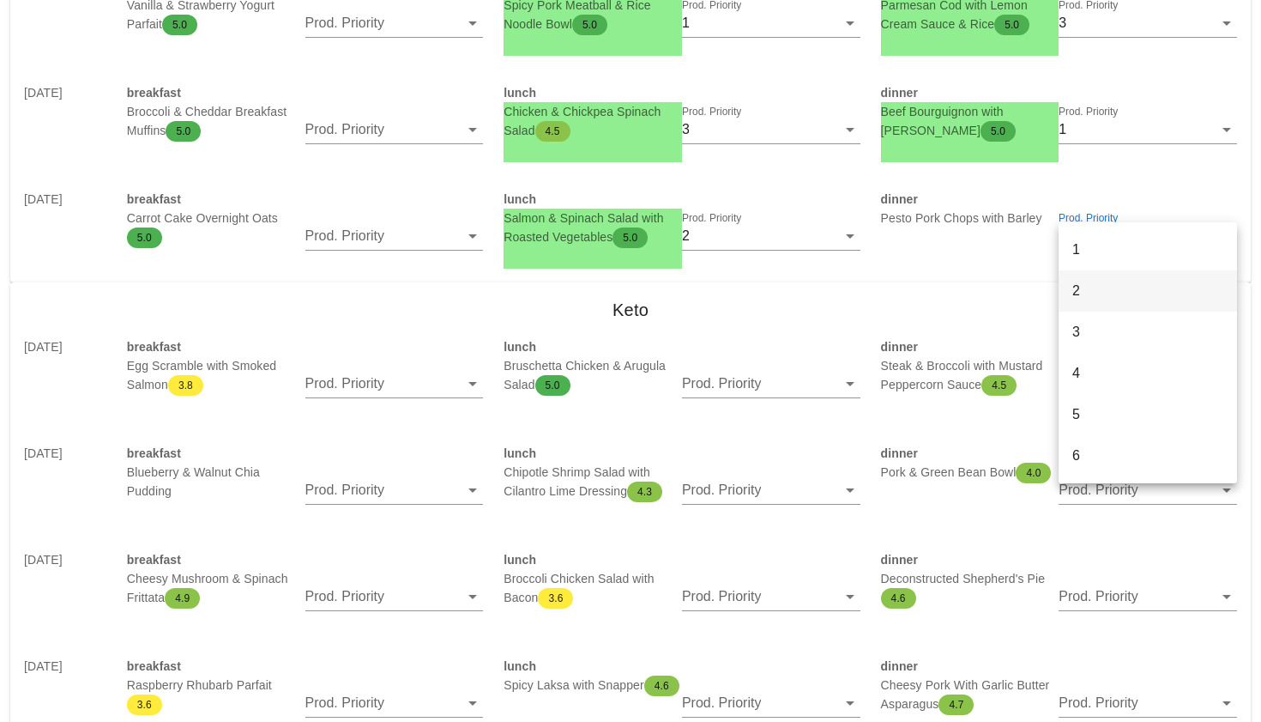
click at [1086, 295] on div "2" at bounding box center [1148, 290] width 151 height 16
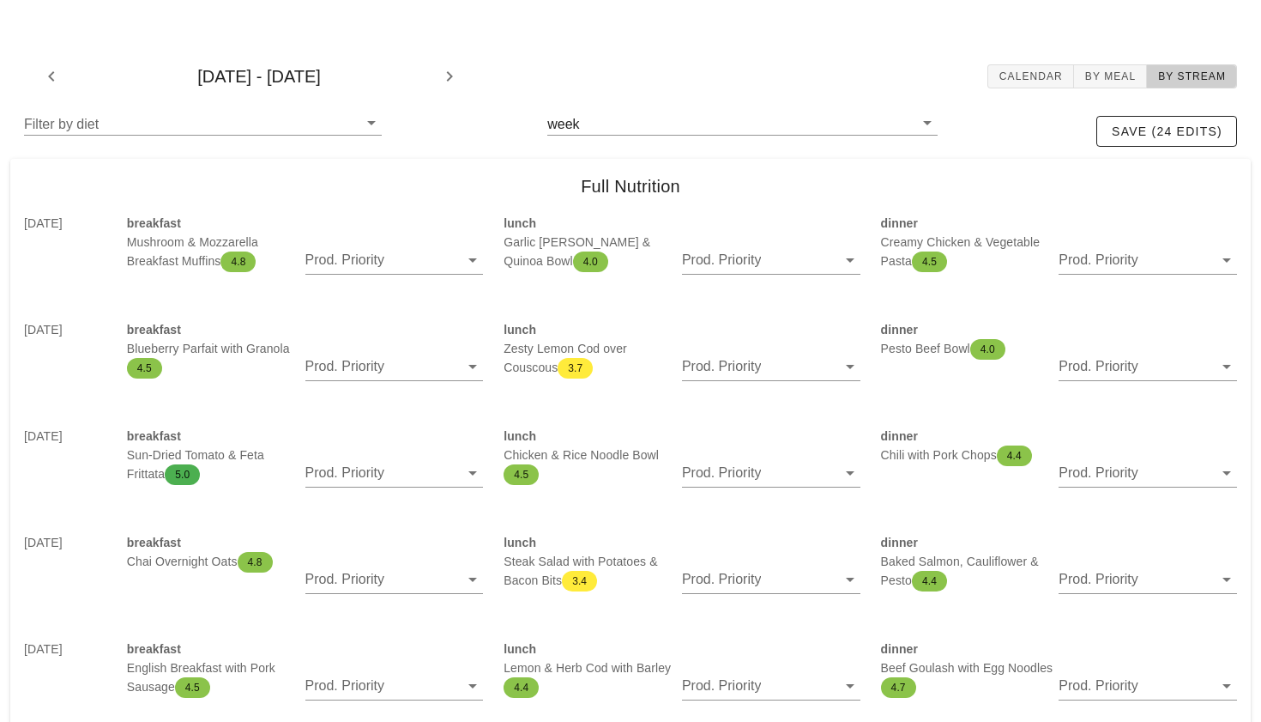
scroll to position [33, 0]
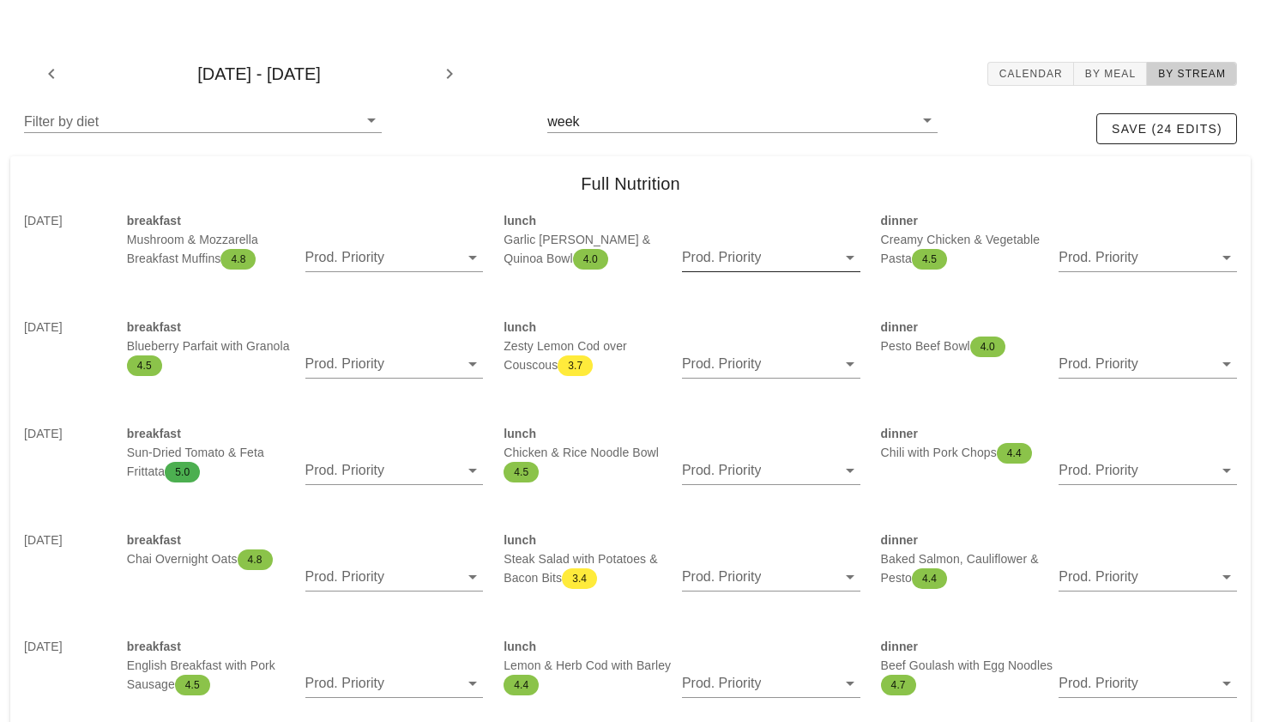
click at [732, 248] on input "Prod. Priority" at bounding box center [759, 257] width 154 height 27
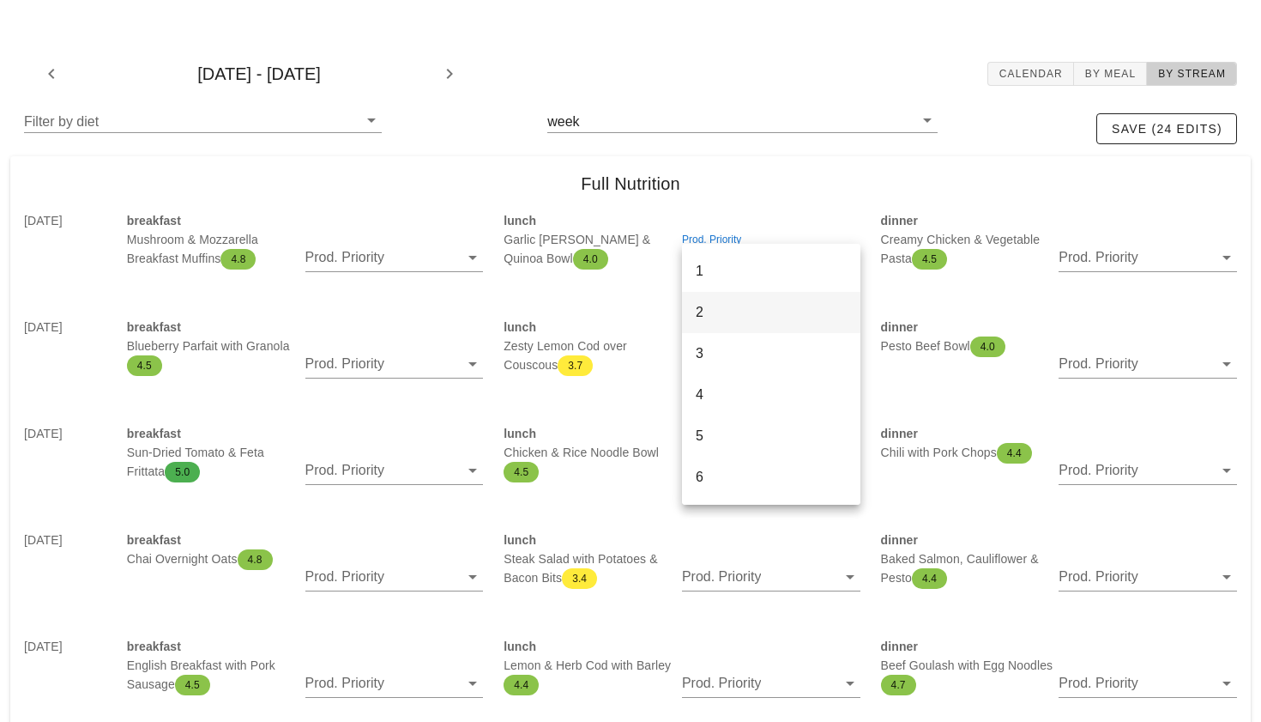
click at [718, 298] on div "2" at bounding box center [771, 311] width 151 height 37
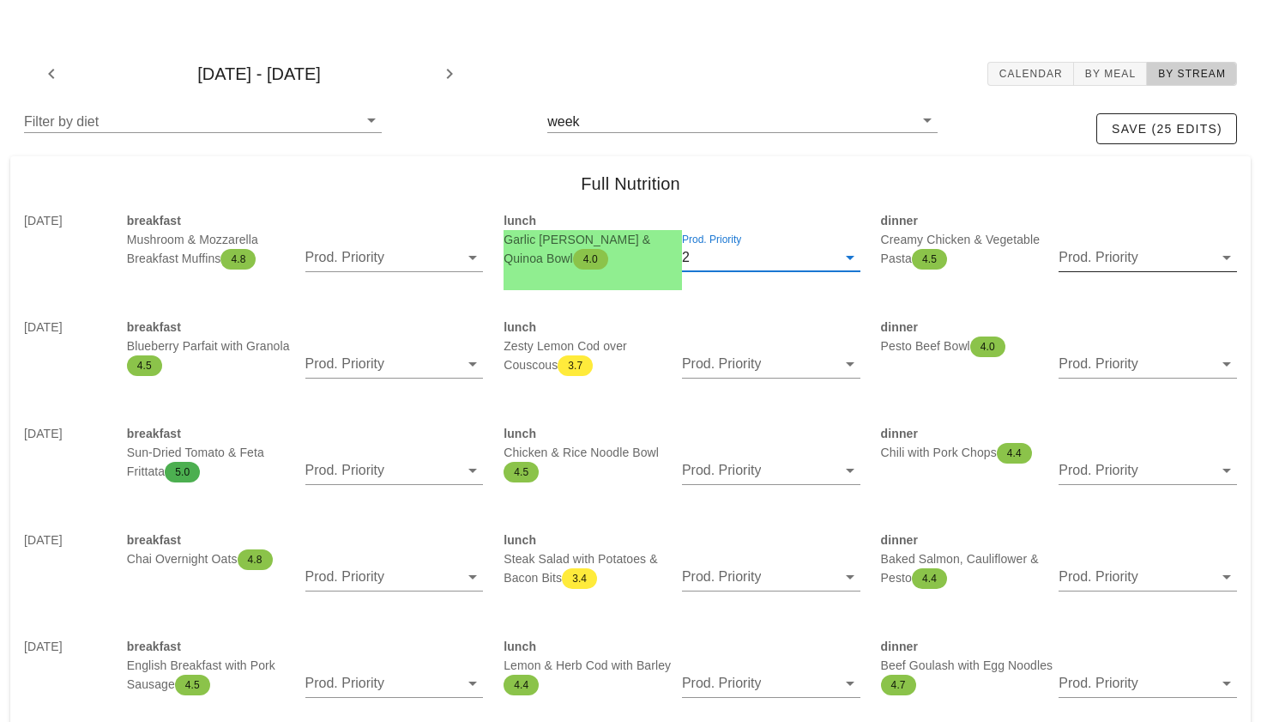
click at [1123, 266] on input "Prod. Priority" at bounding box center [1136, 257] width 154 height 27
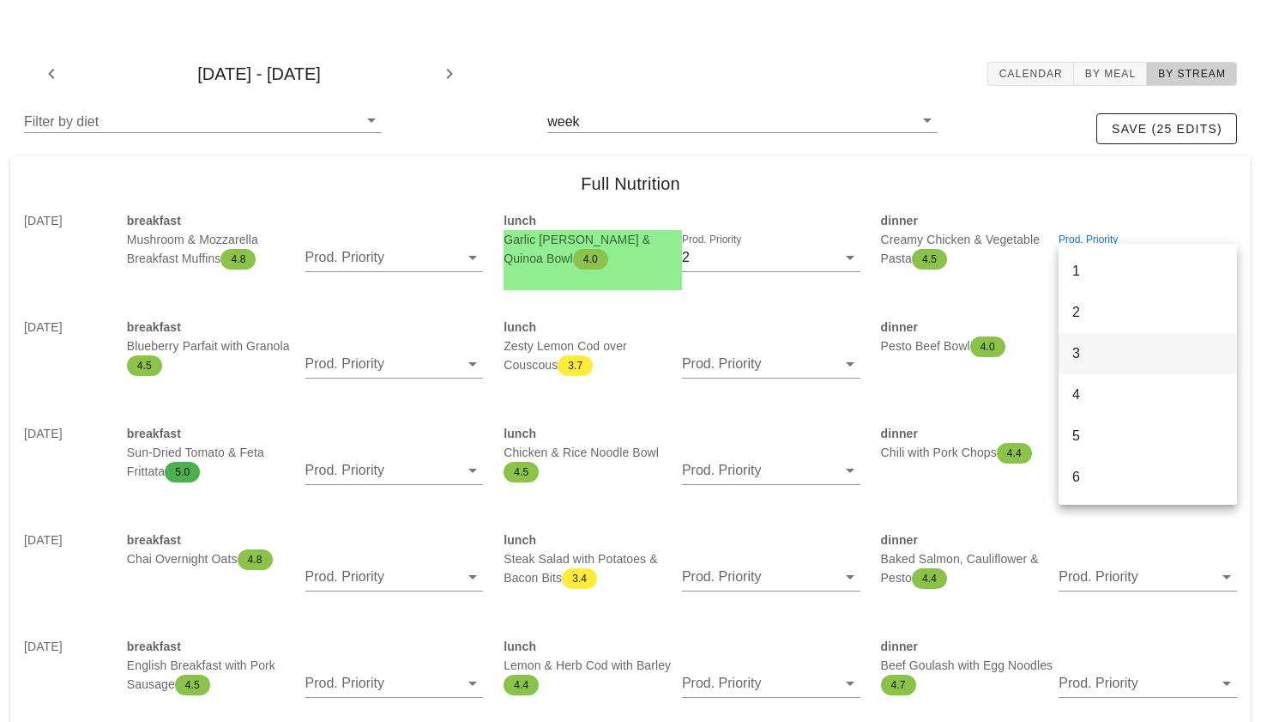
drag, startPoint x: 1114, startPoint y: 323, endPoint x: 1109, endPoint y: 350, distance: 27.1
click at [1109, 350] on div "1 2 3 4 5 6 7 8 9 clear" at bounding box center [1148, 457] width 178 height 426
click at [1109, 350] on div "3" at bounding box center [1148, 353] width 151 height 16
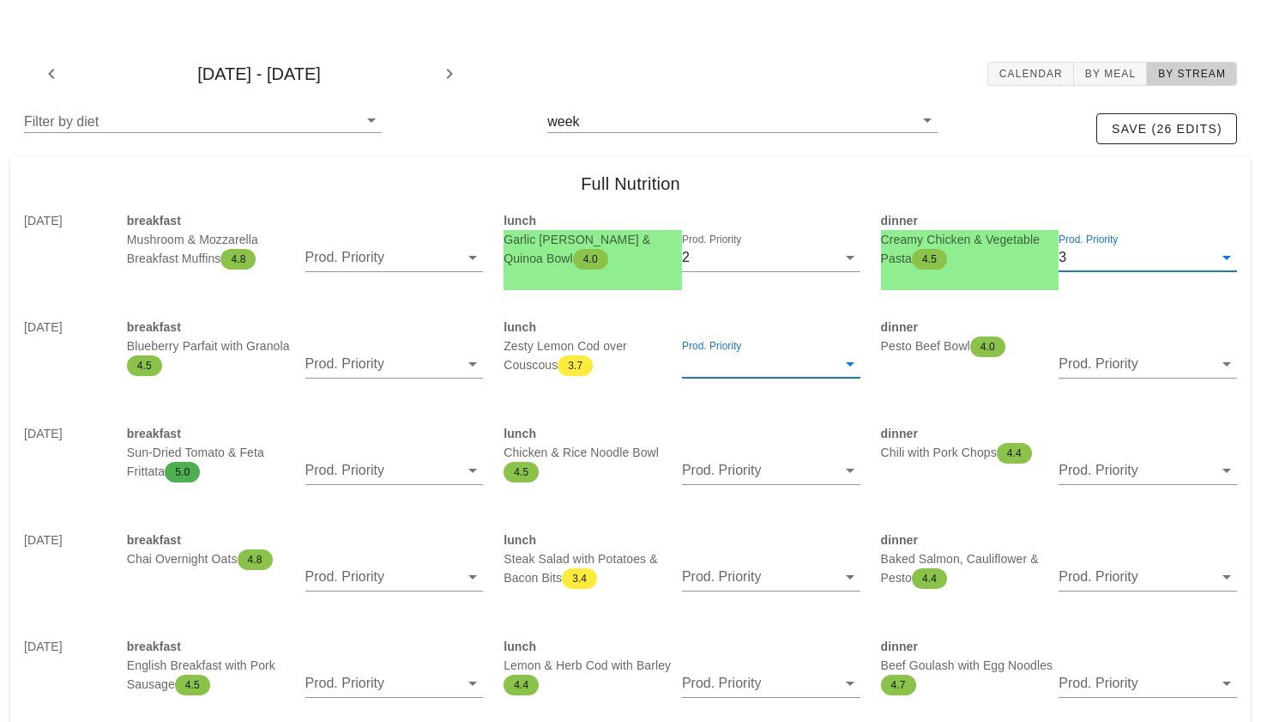
click at [734, 366] on input "Prod. Priority" at bounding box center [759, 363] width 154 height 27
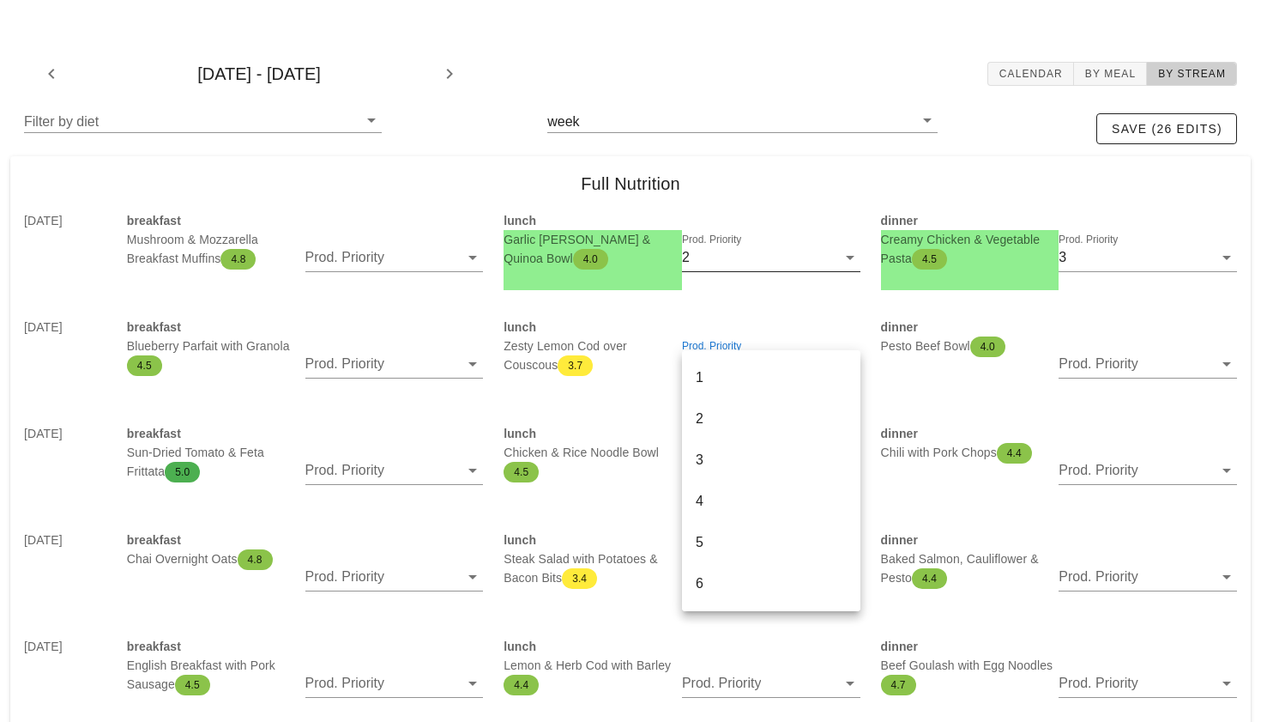
click at [777, 278] on div at bounding box center [771, 284] width 178 height 12
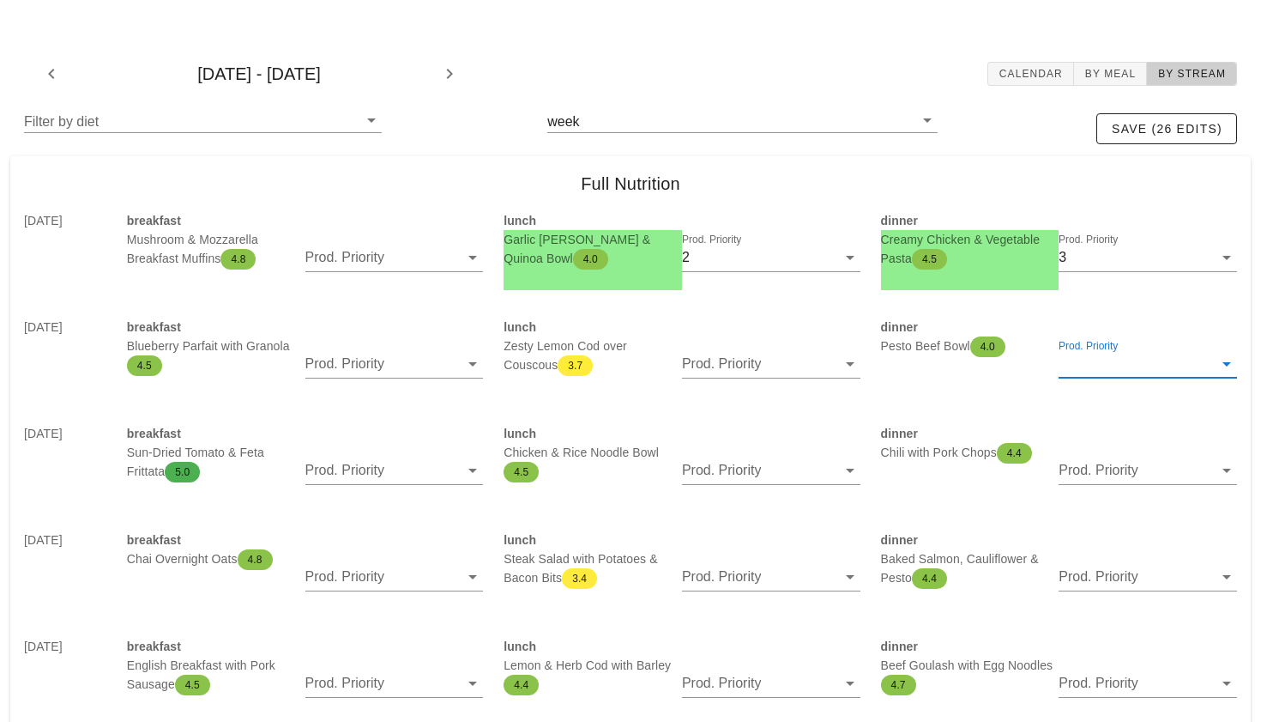
click at [1083, 363] on input "Prod. Priority" at bounding box center [1136, 363] width 154 height 27
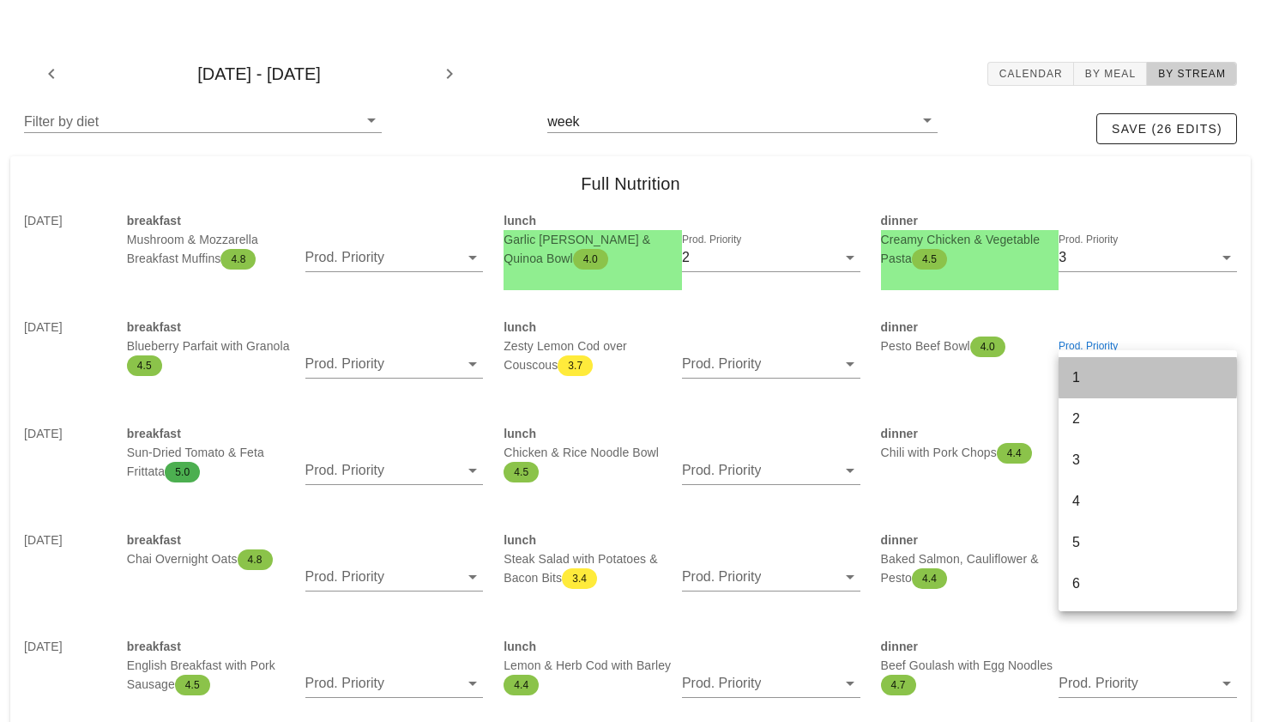
click at [1078, 381] on div "1" at bounding box center [1148, 377] width 151 height 16
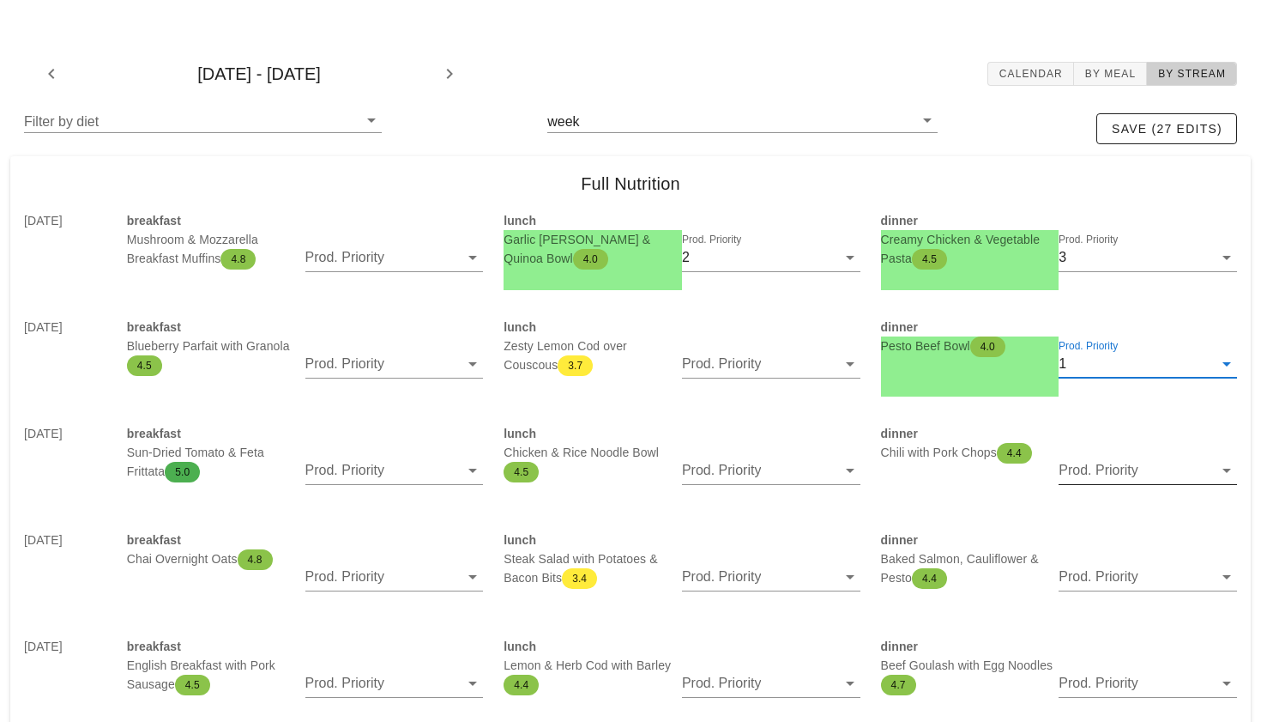
click at [1075, 468] on input "Prod. Priority" at bounding box center [1136, 469] width 154 height 27
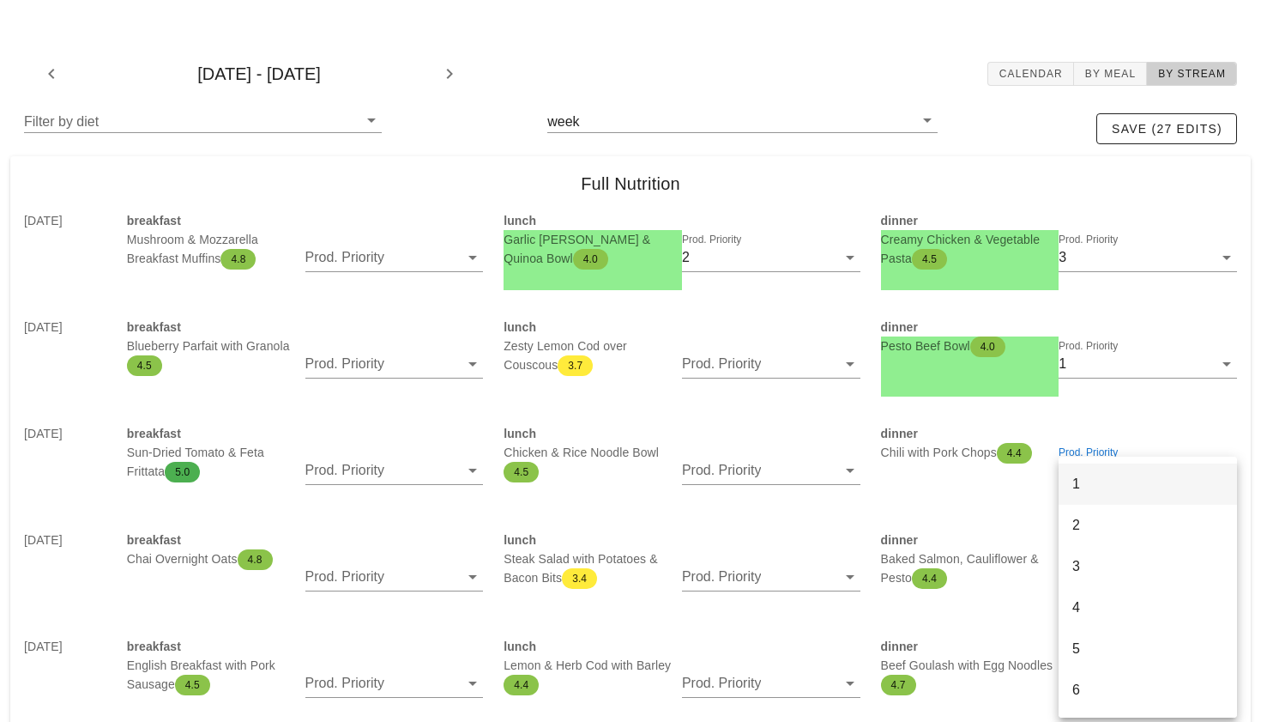
click at [1081, 482] on div "1" at bounding box center [1148, 483] width 151 height 16
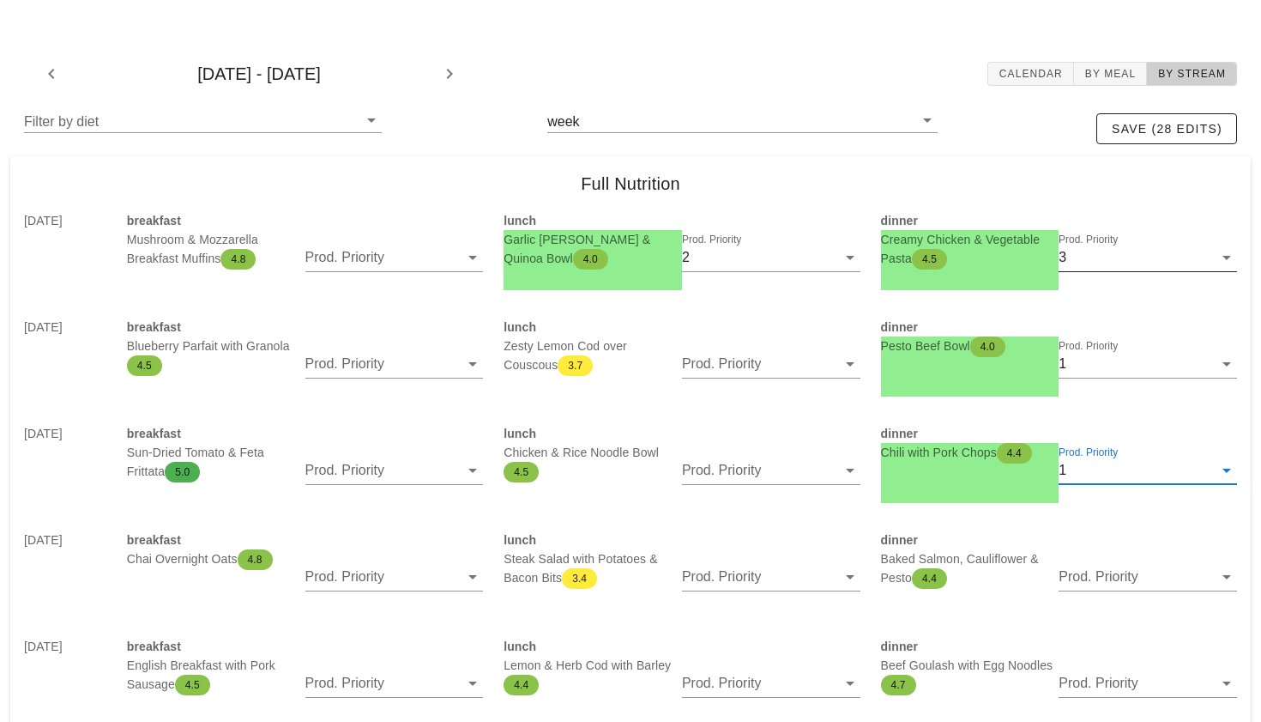
click at [1082, 257] on input "Prod. Priority" at bounding box center [1141, 257] width 143 height 27
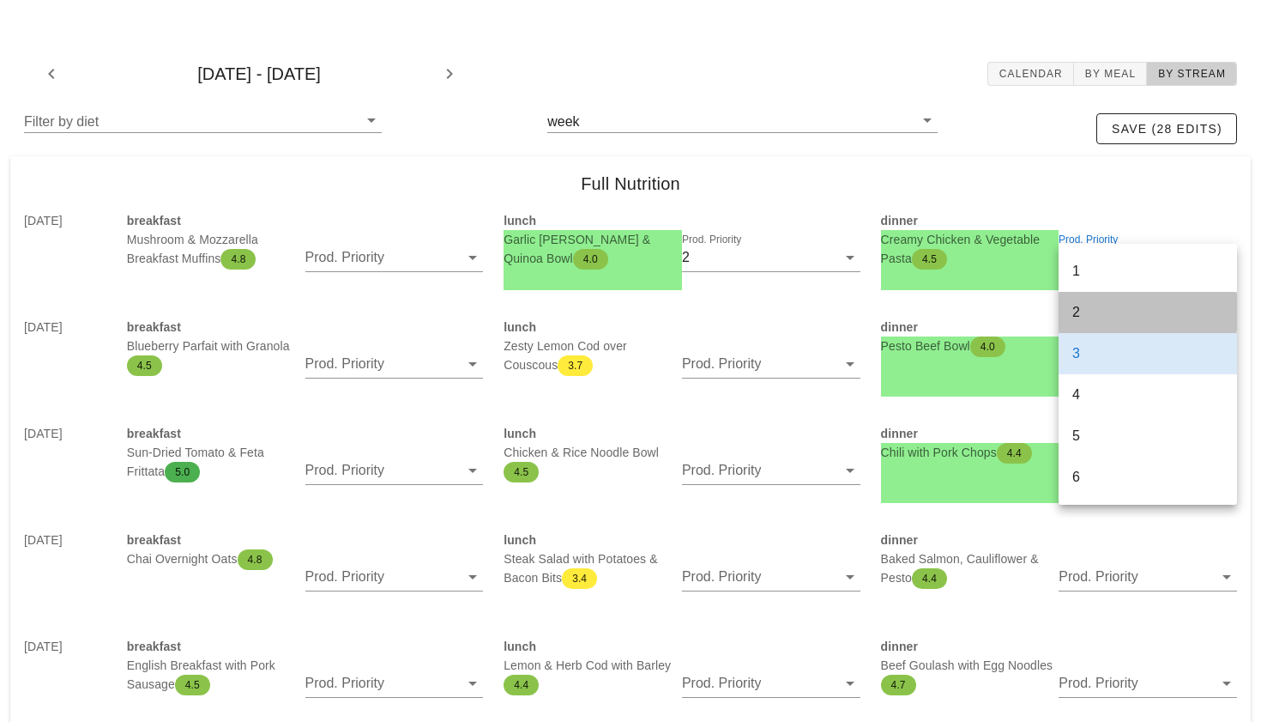
click at [1083, 319] on div "2" at bounding box center [1148, 312] width 151 height 16
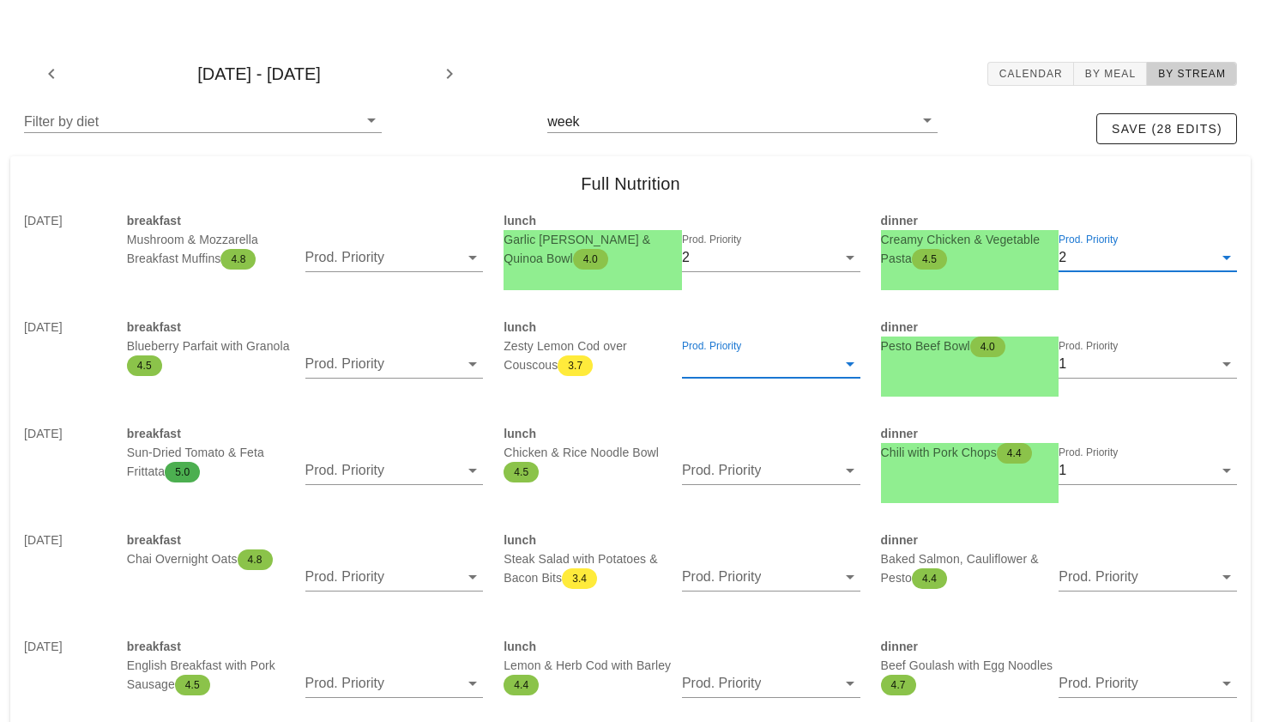
click at [784, 354] on input "Prod. Priority" at bounding box center [759, 363] width 154 height 27
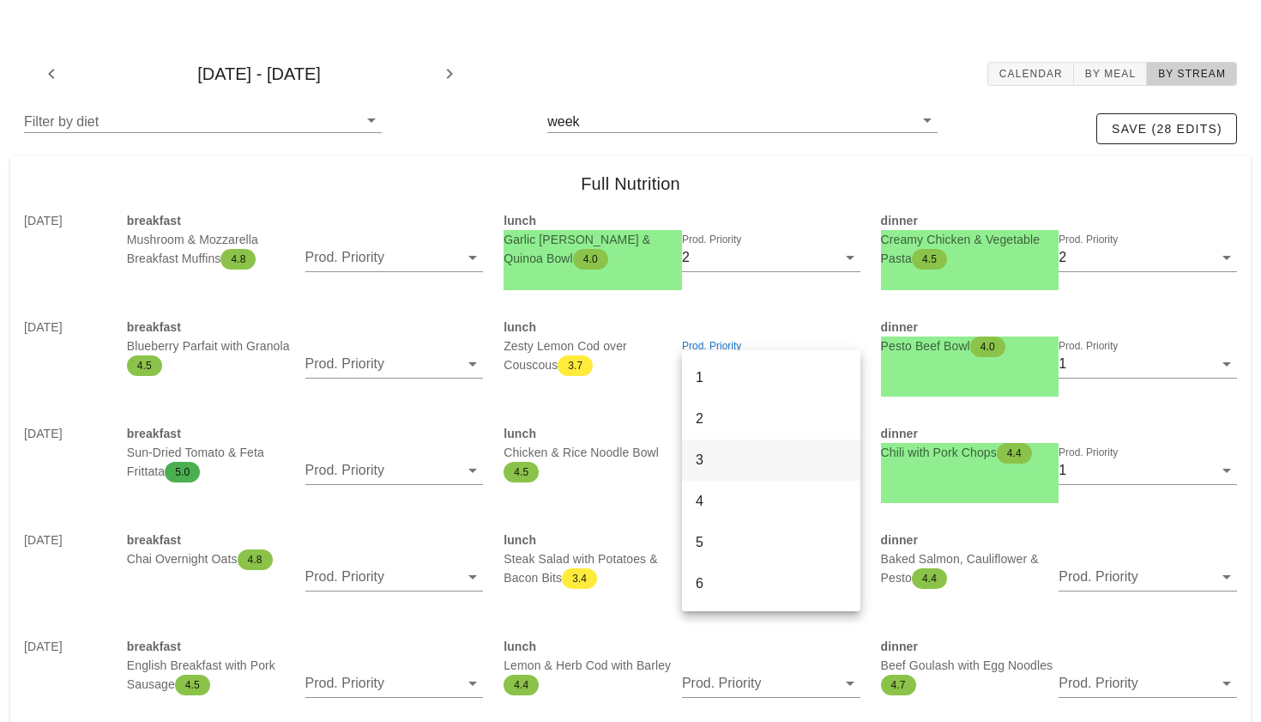
click at [721, 475] on div "3" at bounding box center [771, 459] width 151 height 37
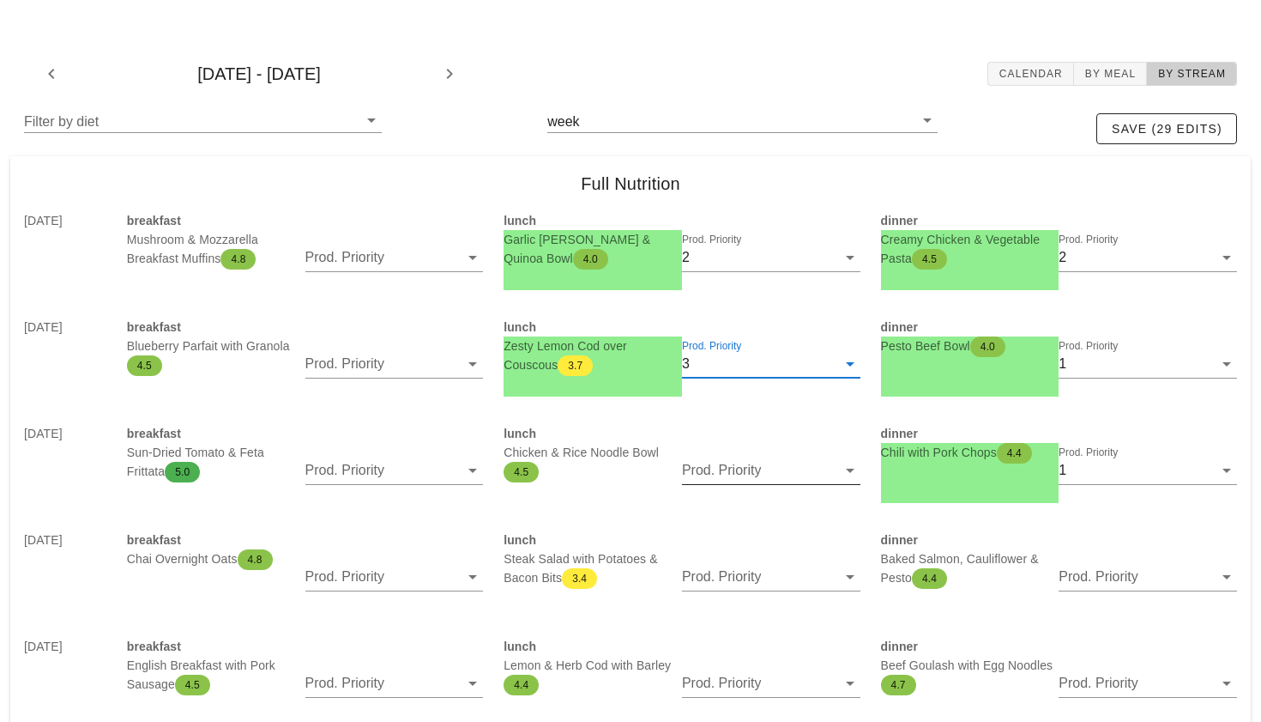
click at [721, 474] on input "Prod. Priority" at bounding box center [759, 469] width 154 height 27
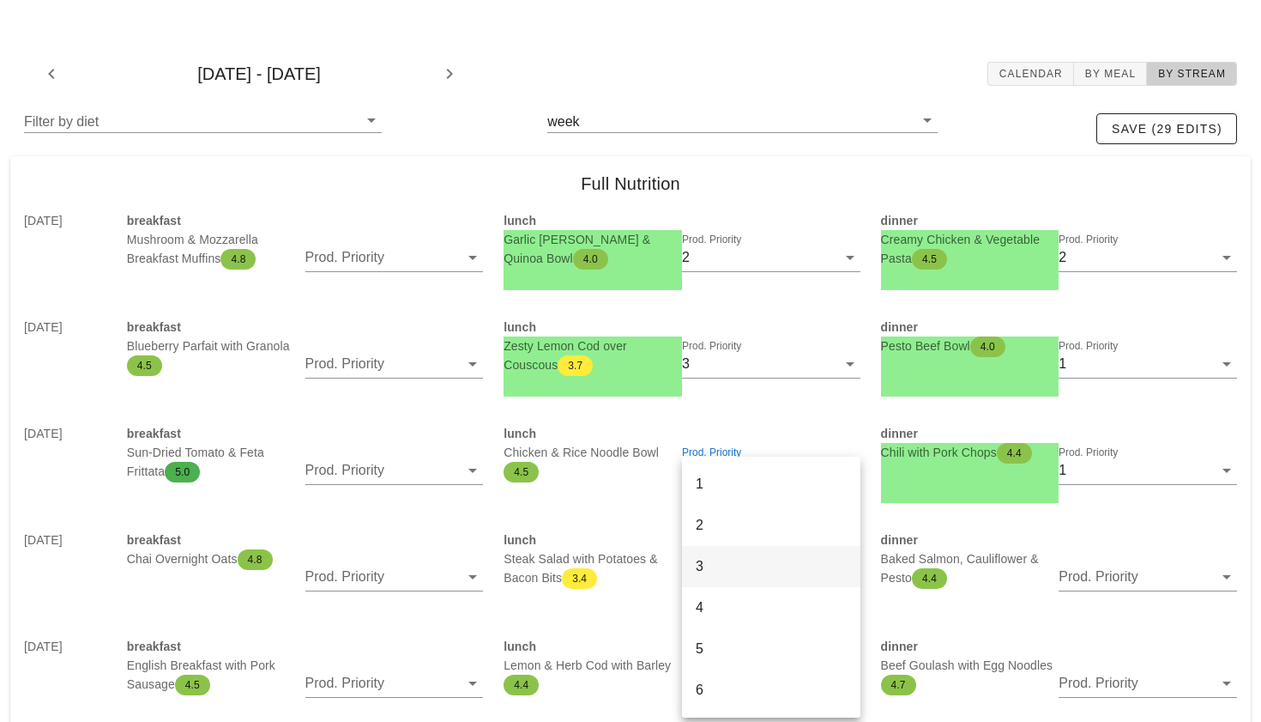
click at [716, 559] on div "3" at bounding box center [771, 566] width 151 height 16
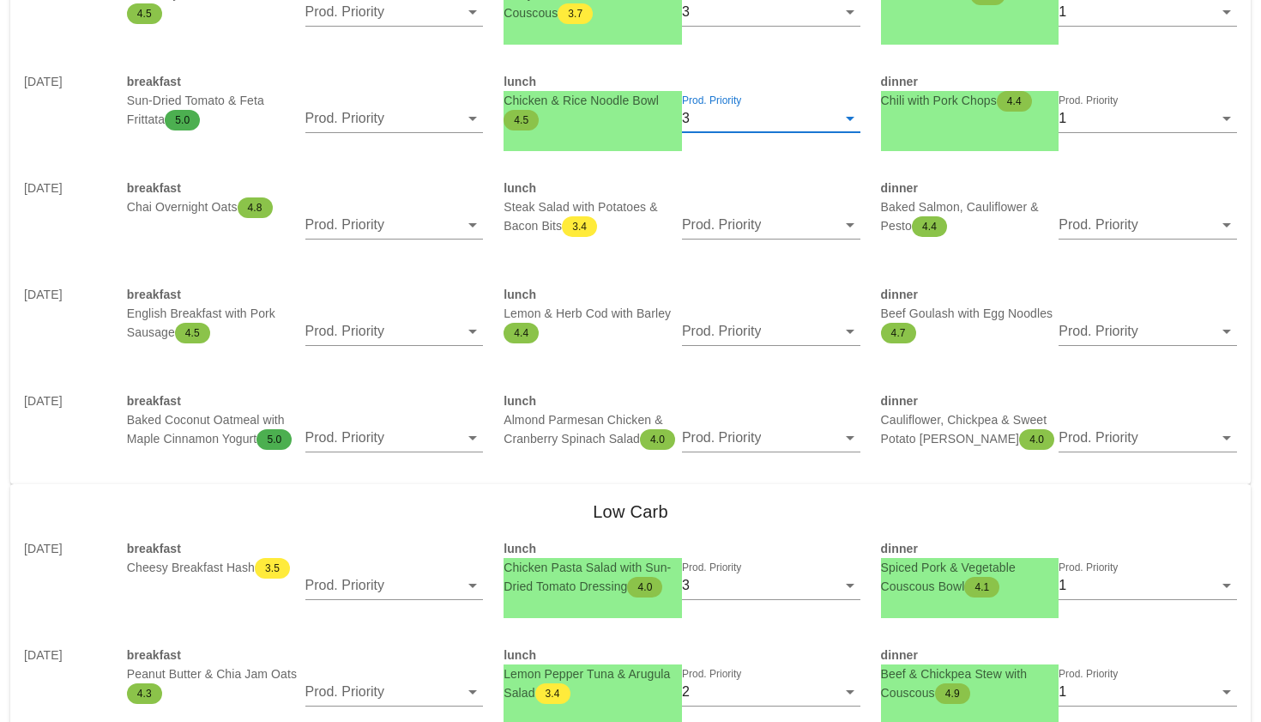
scroll to position [385, 0]
click at [1103, 328] on input "Prod. Priority" at bounding box center [1136, 330] width 154 height 27
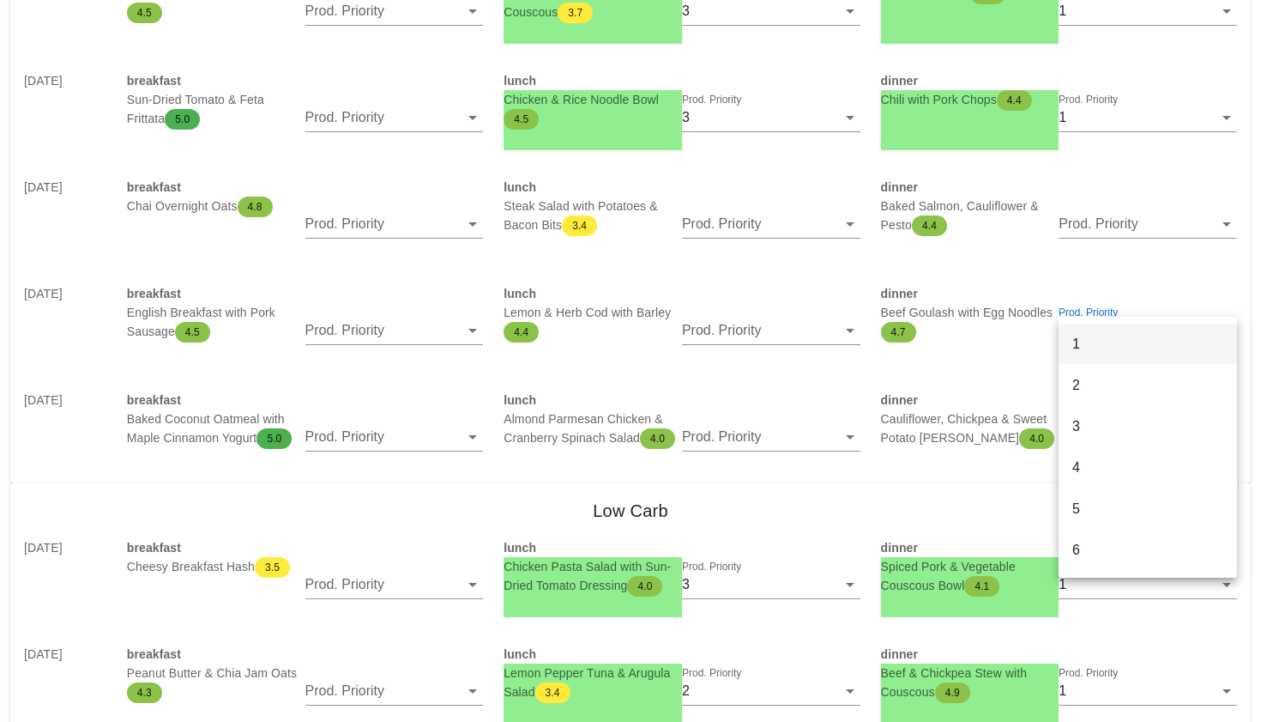
click at [1073, 344] on div "1" at bounding box center [1148, 343] width 151 height 16
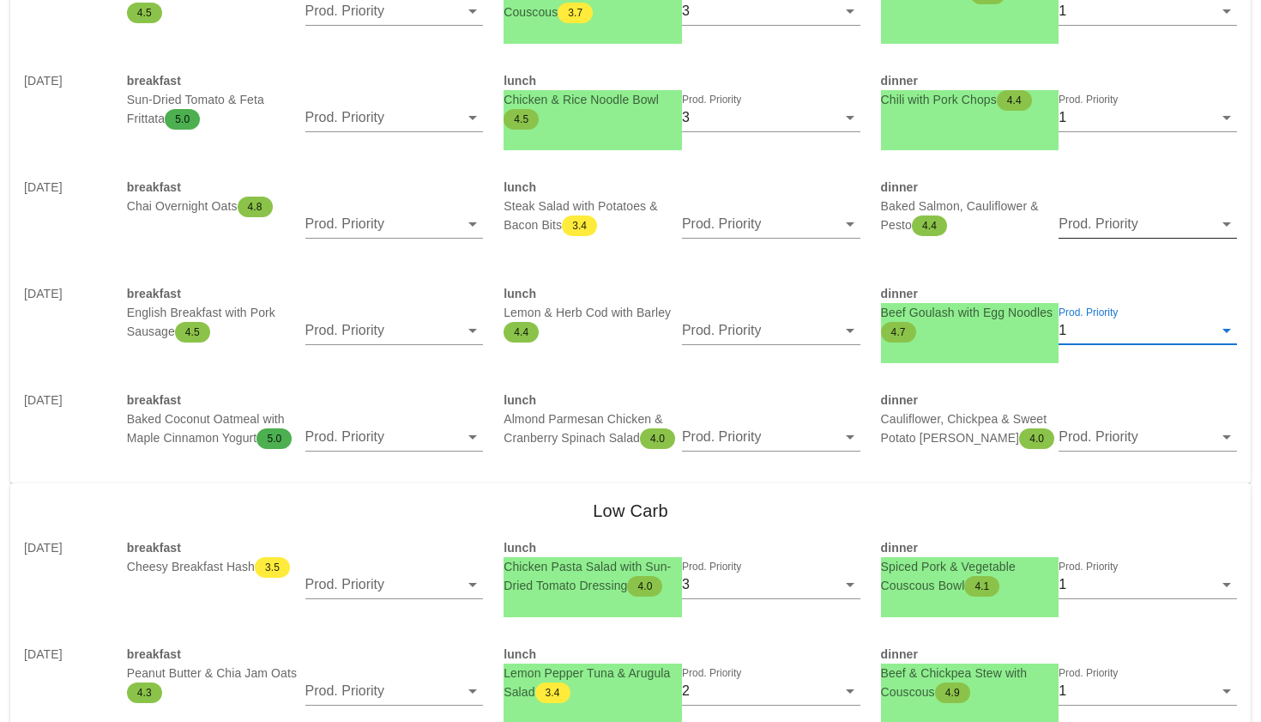
click at [1083, 215] on input "Prod. Priority" at bounding box center [1136, 223] width 154 height 27
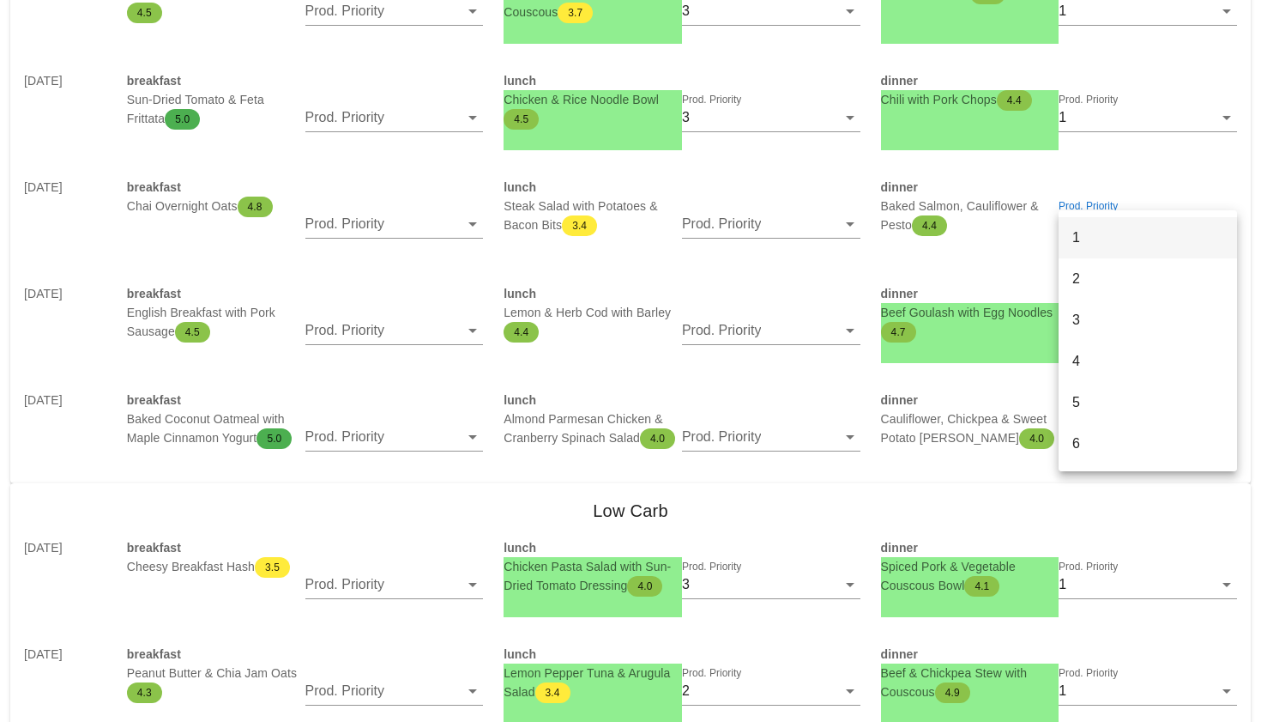
click at [1069, 251] on div "1" at bounding box center [1148, 237] width 178 height 41
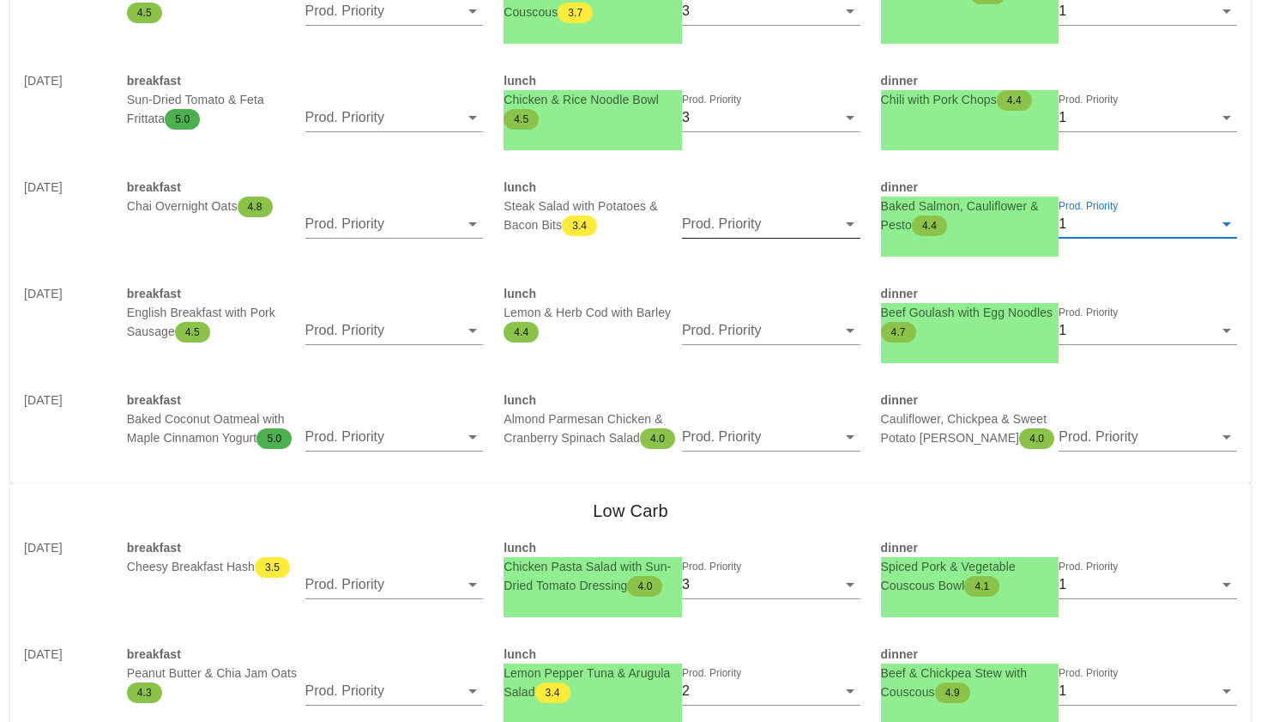
click at [813, 221] on input "Prod. Priority" at bounding box center [759, 223] width 154 height 27
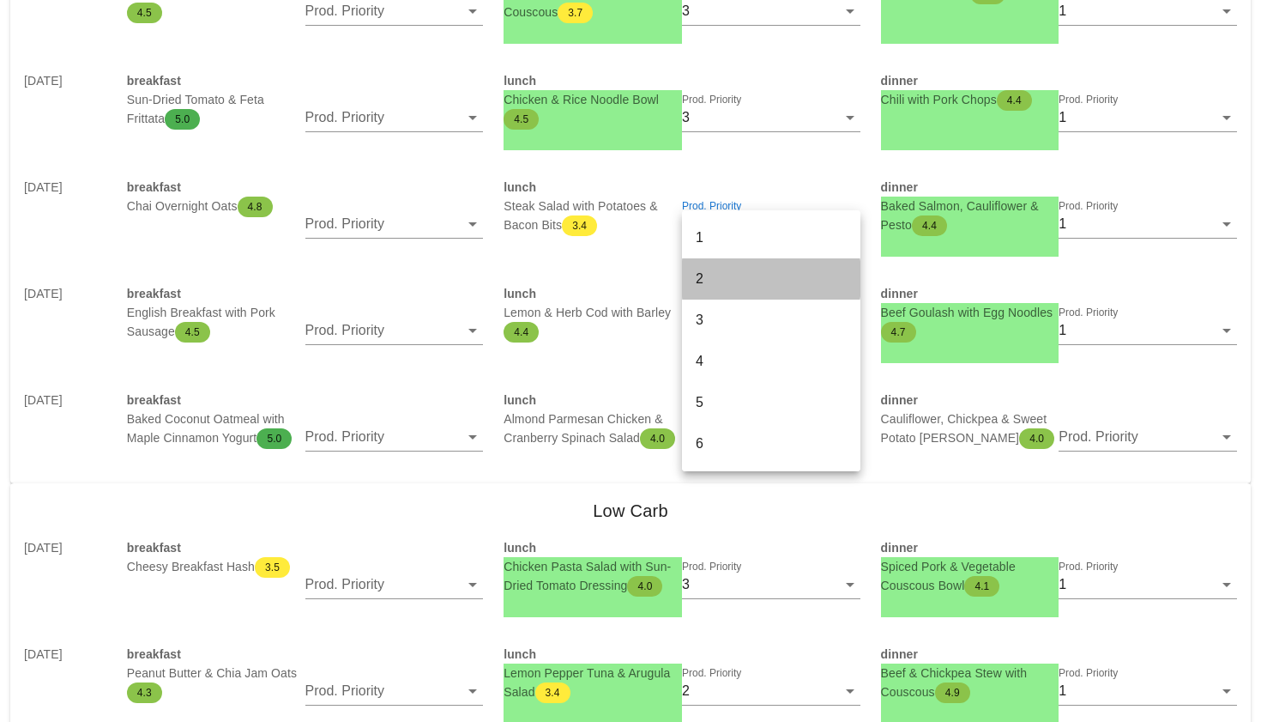
click at [789, 280] on div "2" at bounding box center [771, 278] width 151 height 16
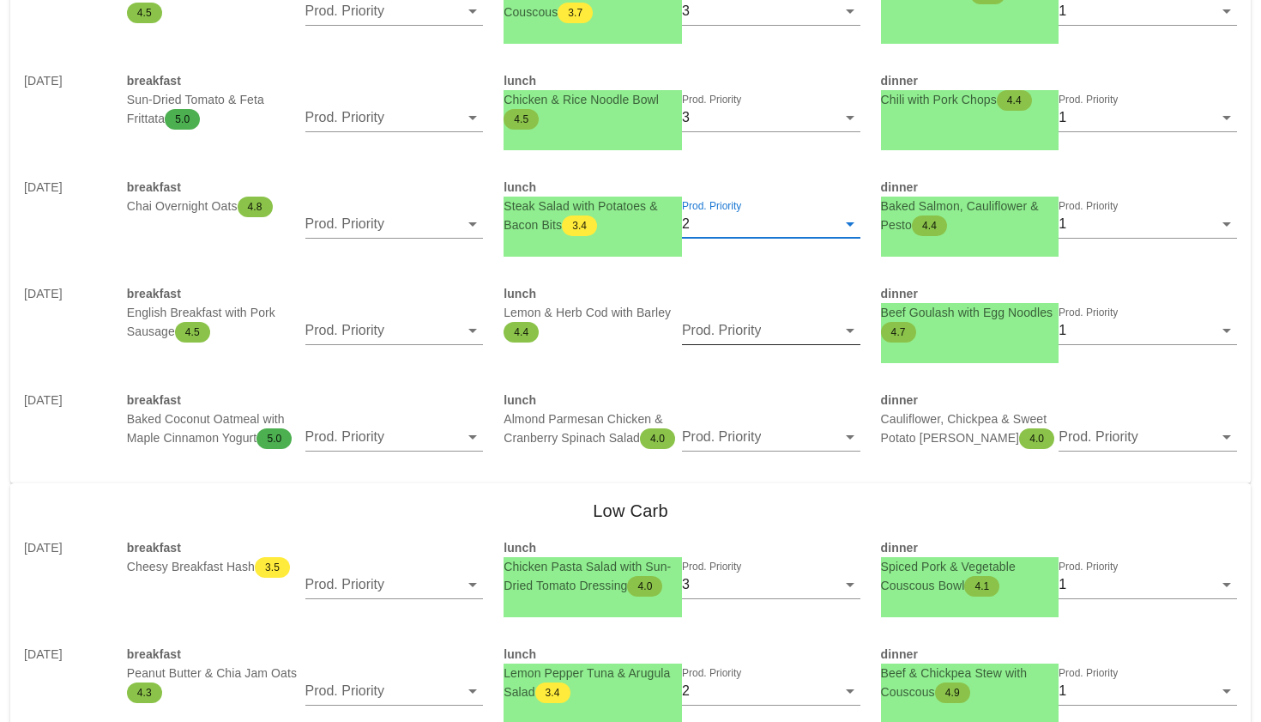
click at [757, 335] on input "Prod. Priority" at bounding box center [759, 330] width 154 height 27
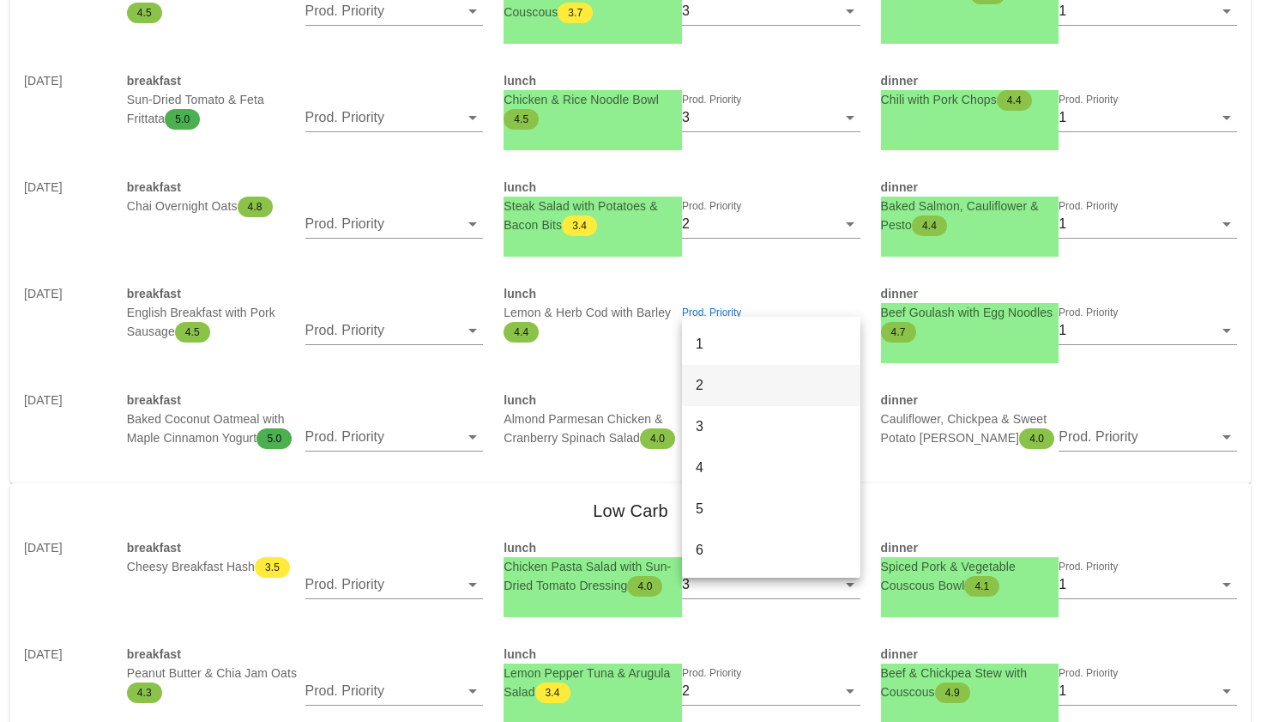
drag, startPoint x: 750, startPoint y: 354, endPoint x: 747, endPoint y: 378, distance: 25.0
click at [747, 378] on div "1 2 3 4 5 6 7 8 9 clear" at bounding box center [771, 530] width 178 height 426
click at [747, 378] on div "2" at bounding box center [771, 385] width 151 height 16
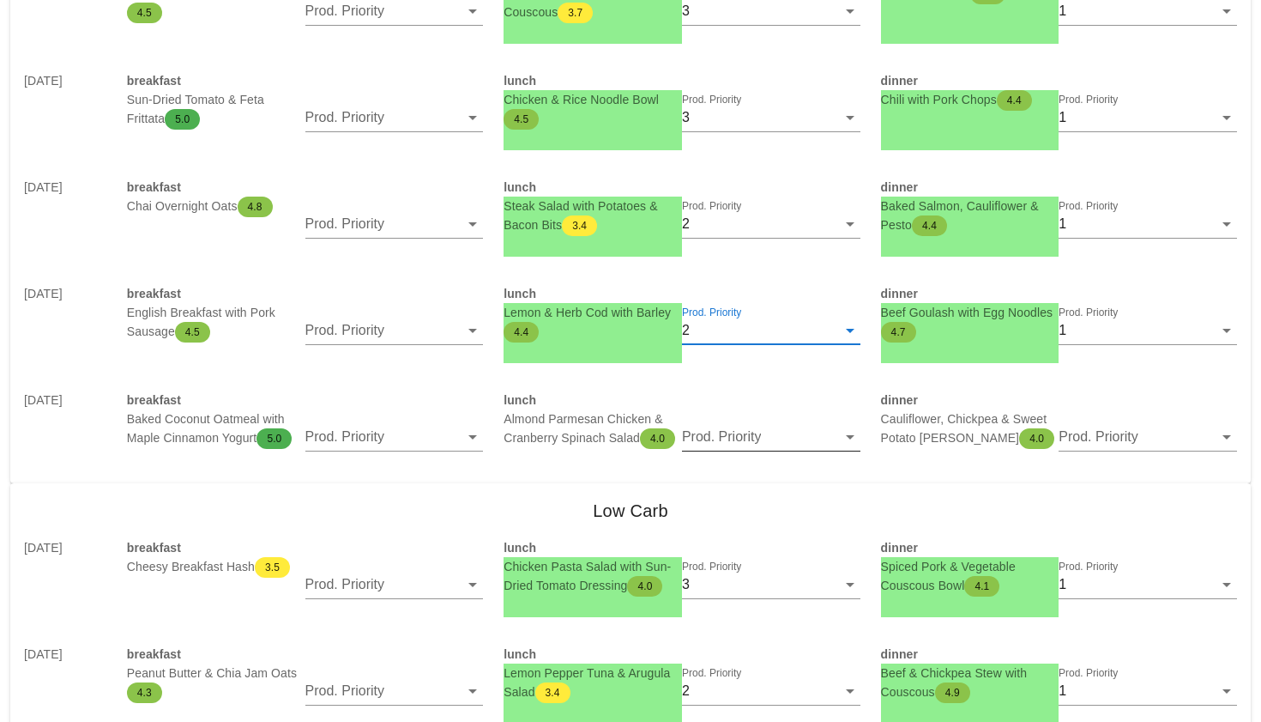
click at [734, 445] on input "Prod. Priority" at bounding box center [759, 436] width 154 height 27
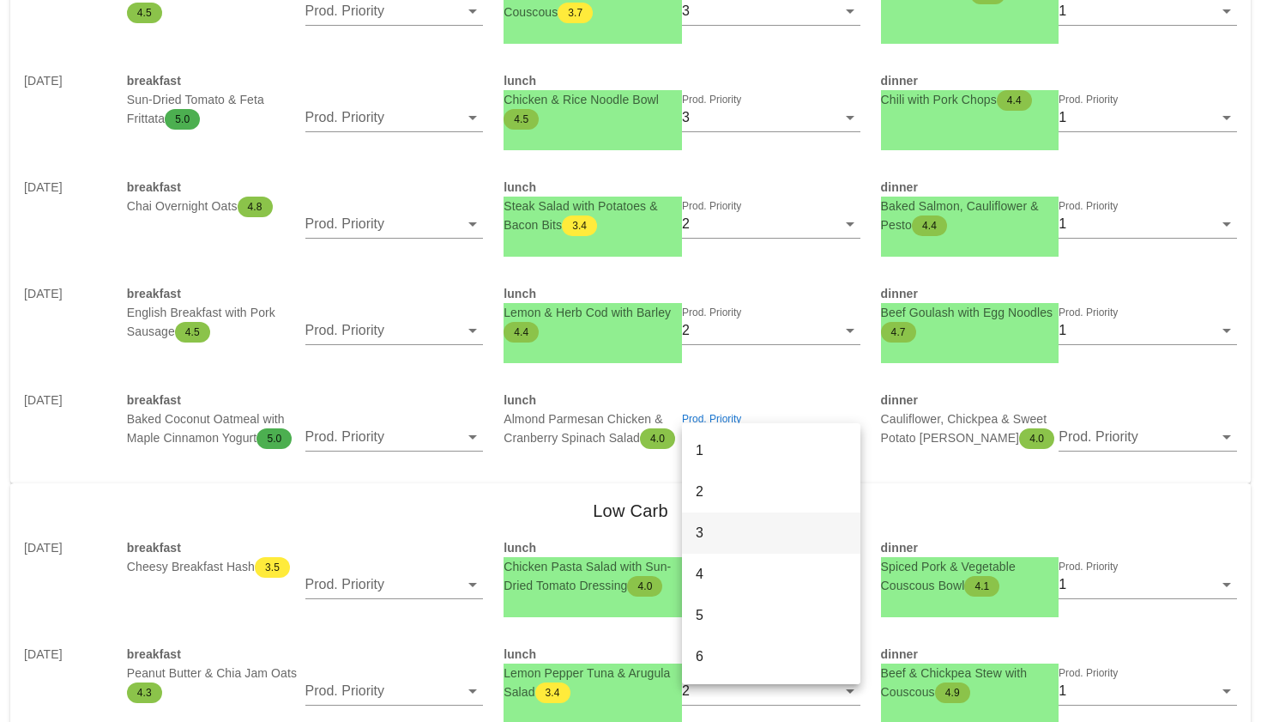
click at [745, 527] on div "3" at bounding box center [771, 532] width 151 height 16
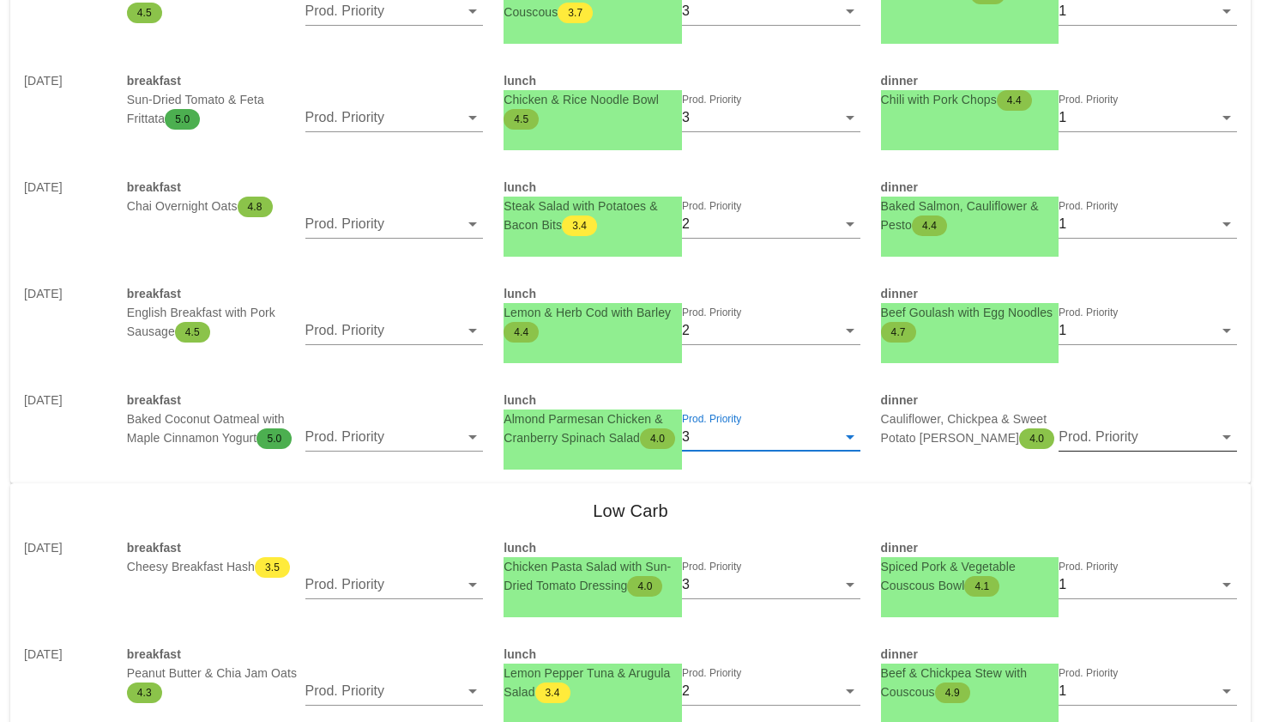
click at [1159, 441] on input "Prod. Priority" at bounding box center [1136, 436] width 154 height 27
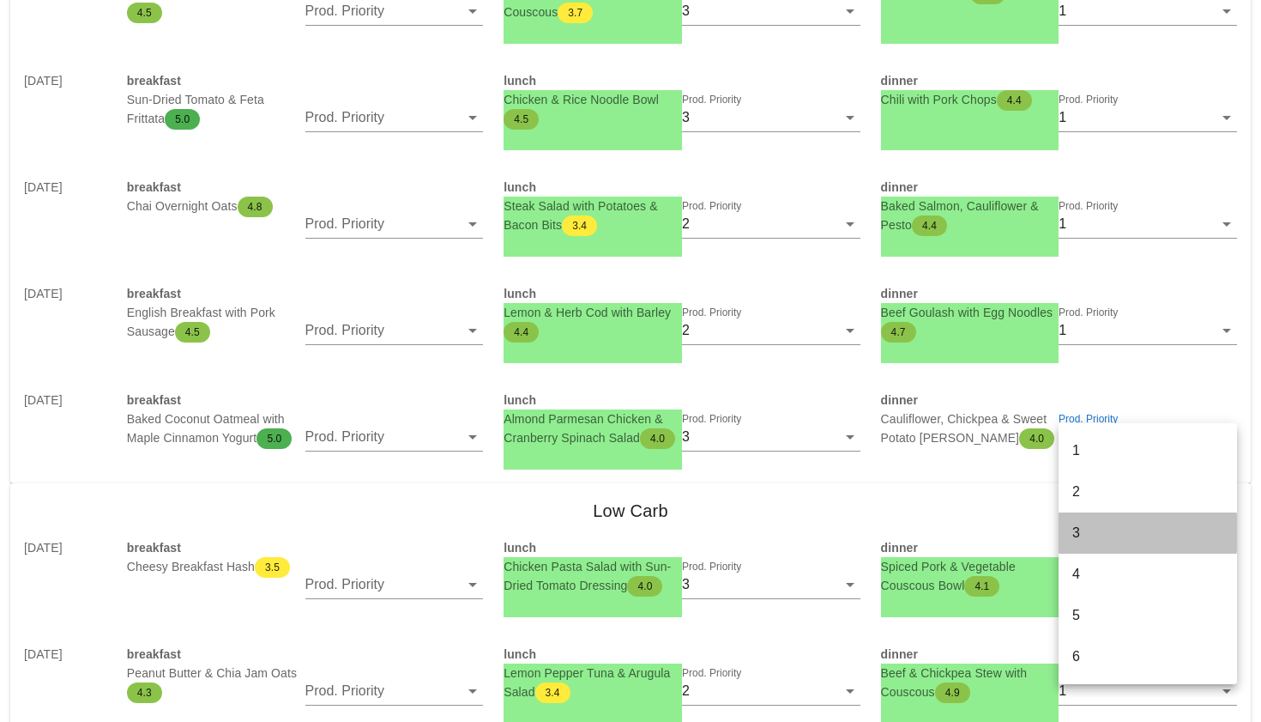
click at [1079, 523] on div "3" at bounding box center [1148, 532] width 151 height 37
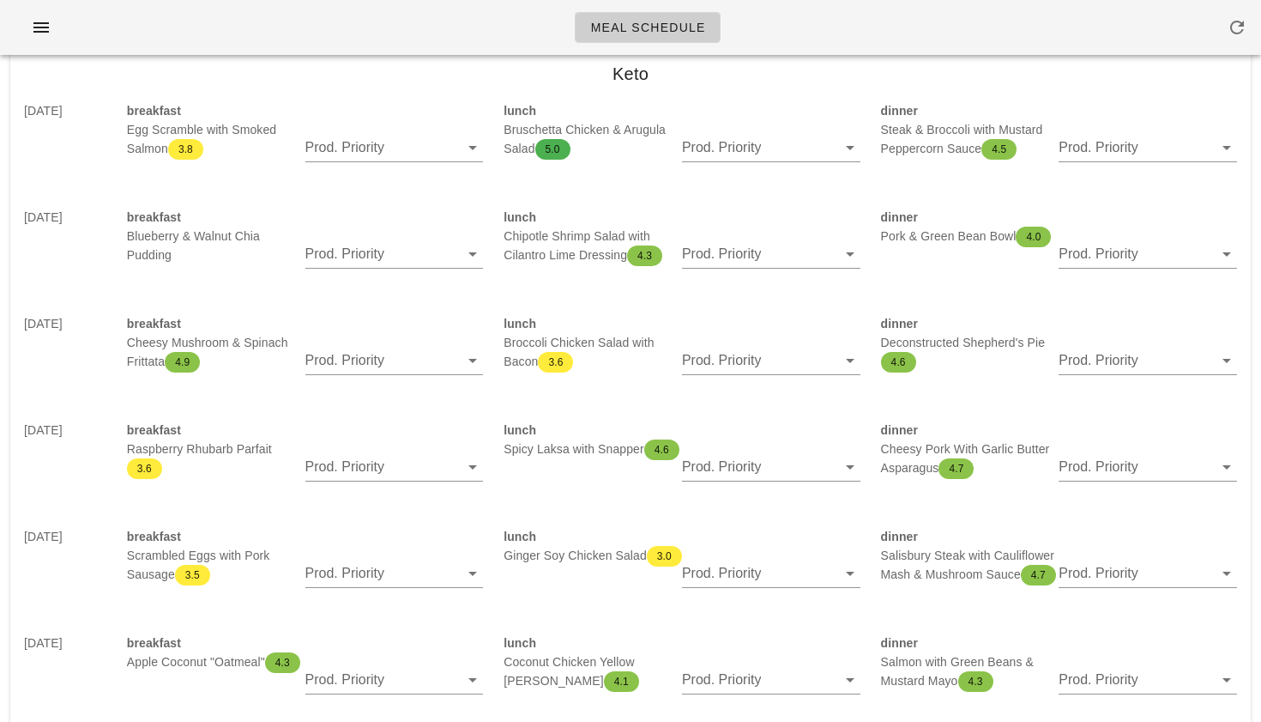
scroll to position [2179, 0]
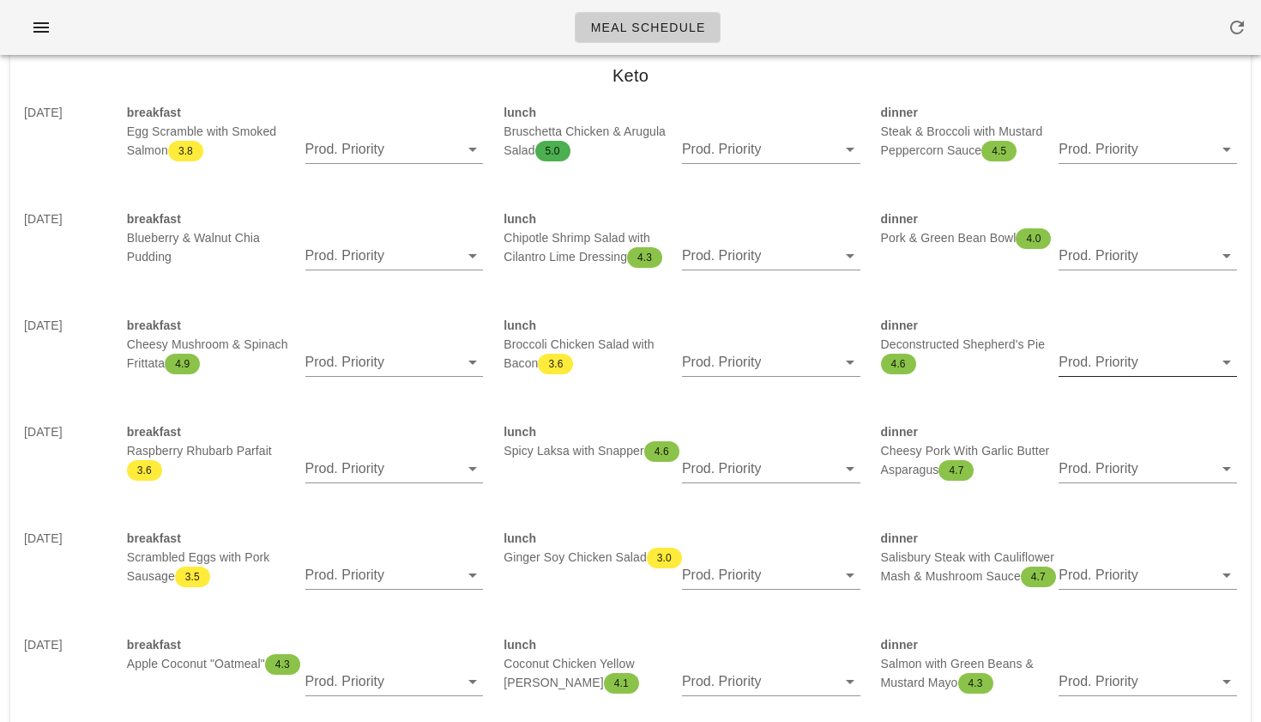
click at [1085, 358] on input "Prod. Priority" at bounding box center [1136, 361] width 154 height 27
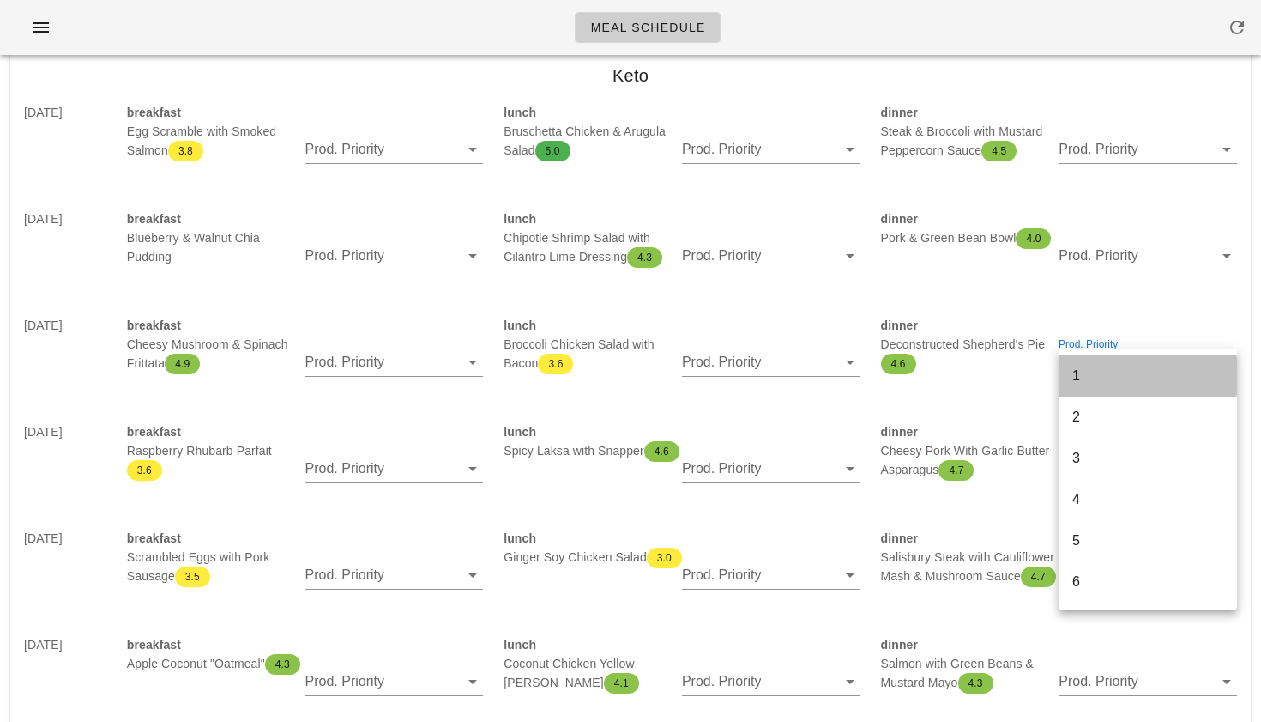
click at [1074, 370] on div "1" at bounding box center [1148, 375] width 151 height 16
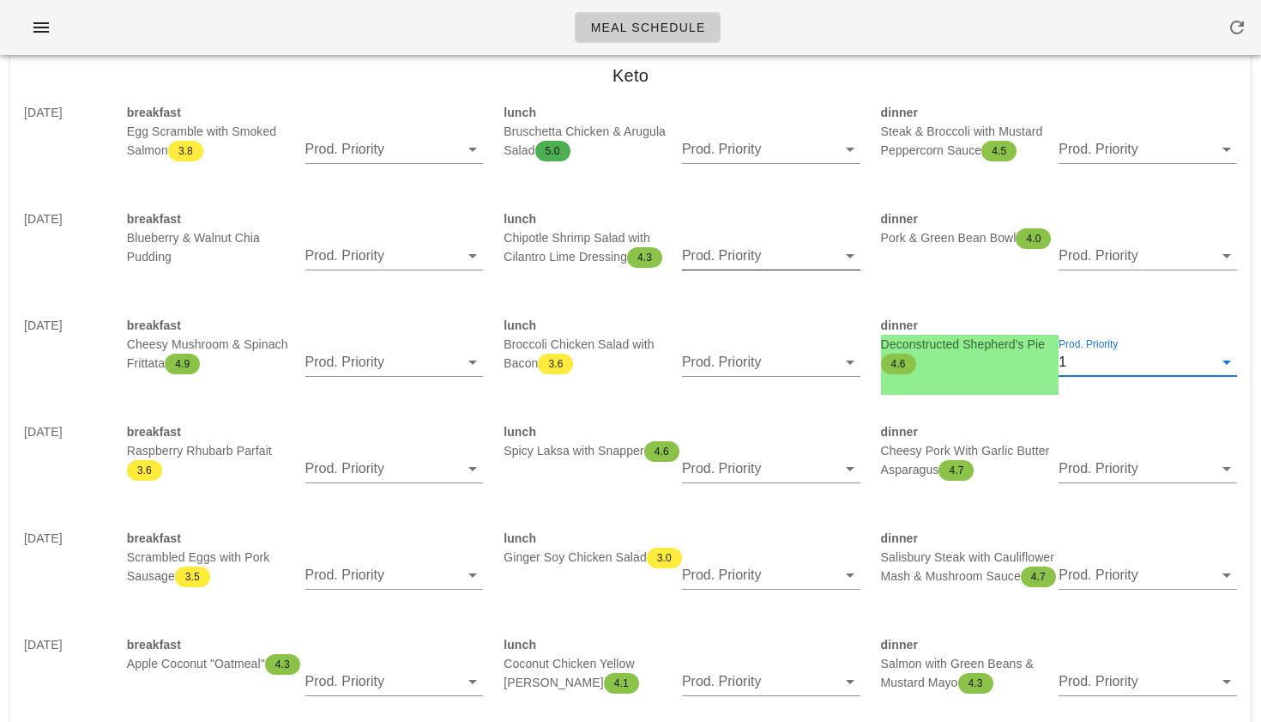
click at [802, 255] on input "Prod. Priority" at bounding box center [759, 255] width 154 height 27
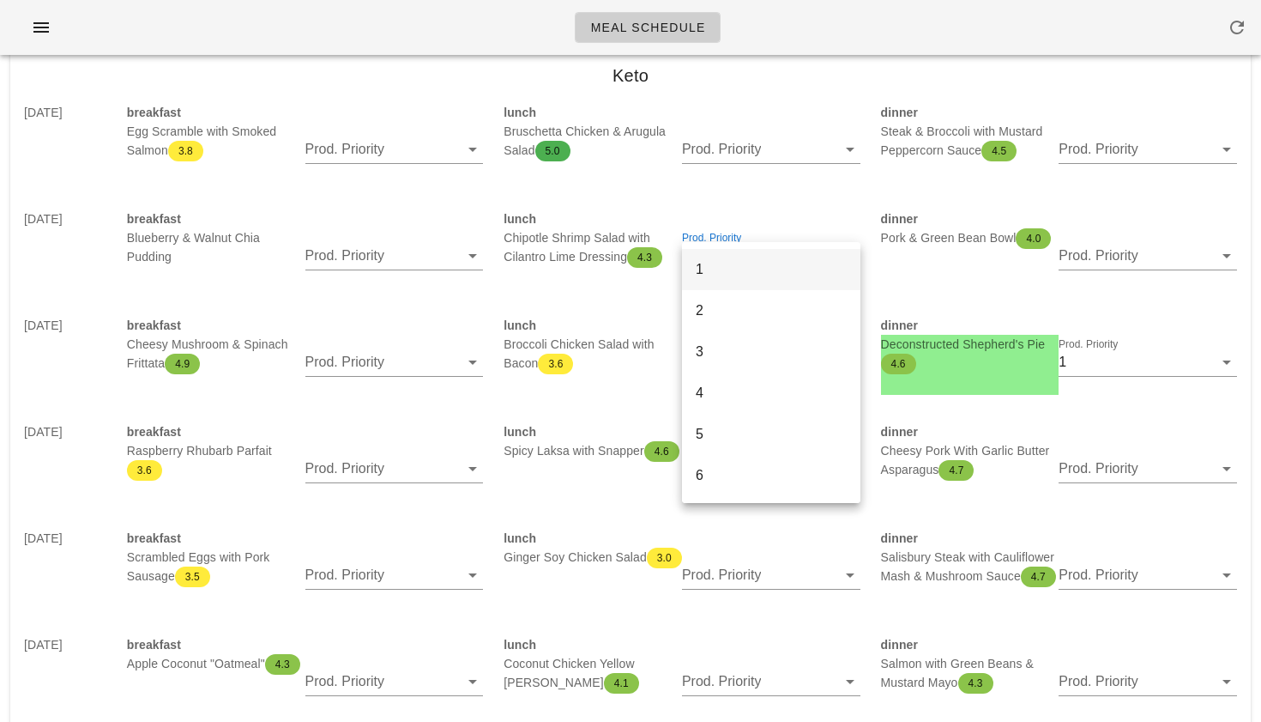
click at [789, 280] on div "1" at bounding box center [771, 269] width 151 height 37
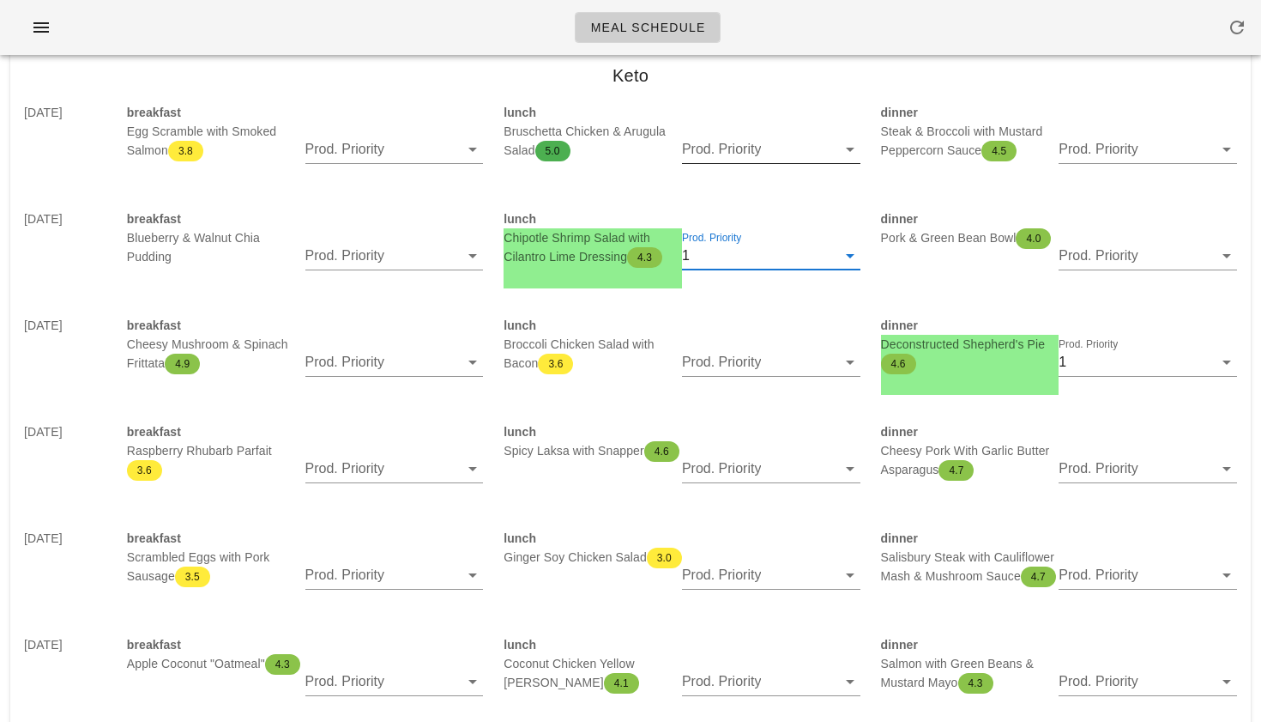
click at [807, 147] on input "Prod. Priority" at bounding box center [759, 149] width 154 height 27
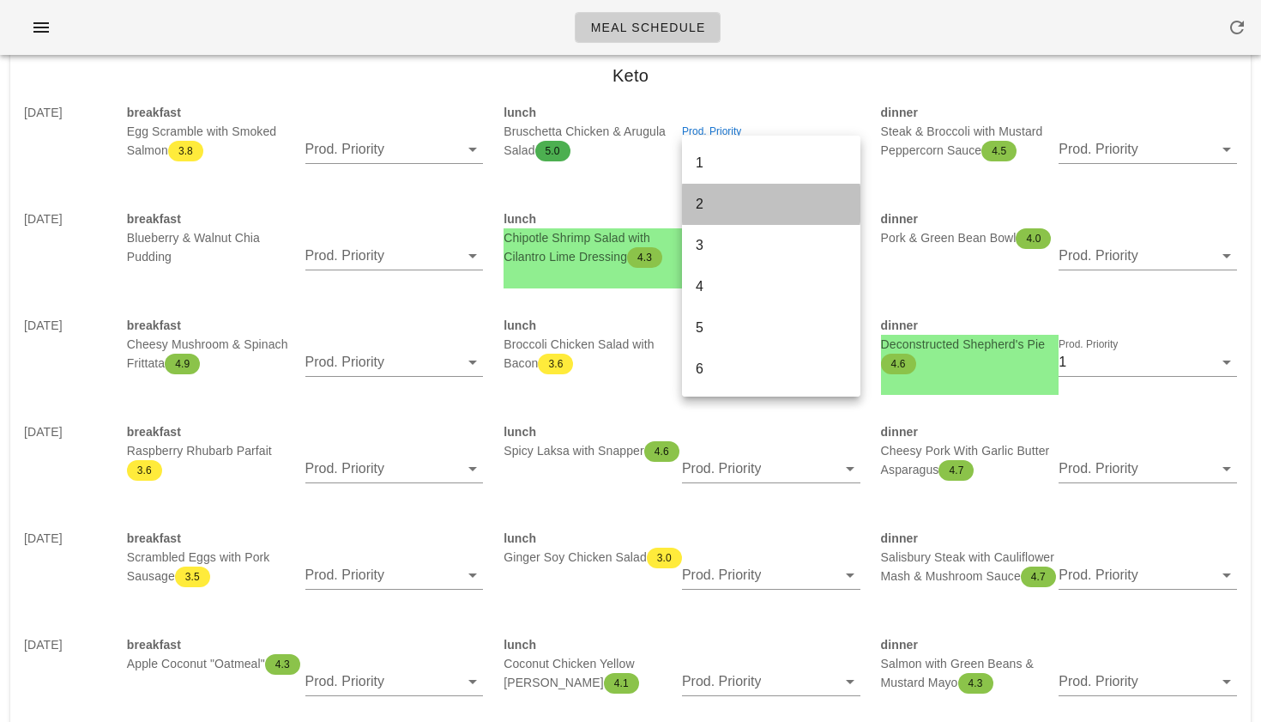
click at [784, 209] on div "2" at bounding box center [771, 204] width 151 height 16
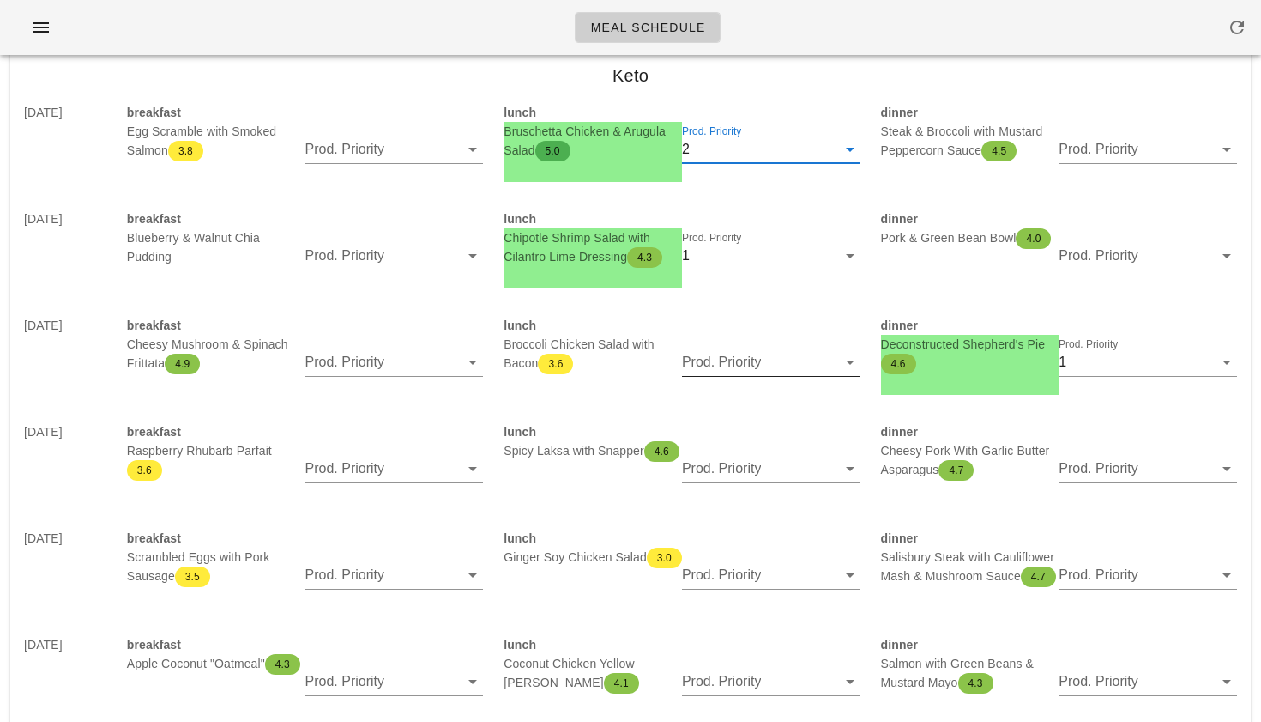
click at [800, 371] on input "Prod. Priority" at bounding box center [759, 361] width 154 height 27
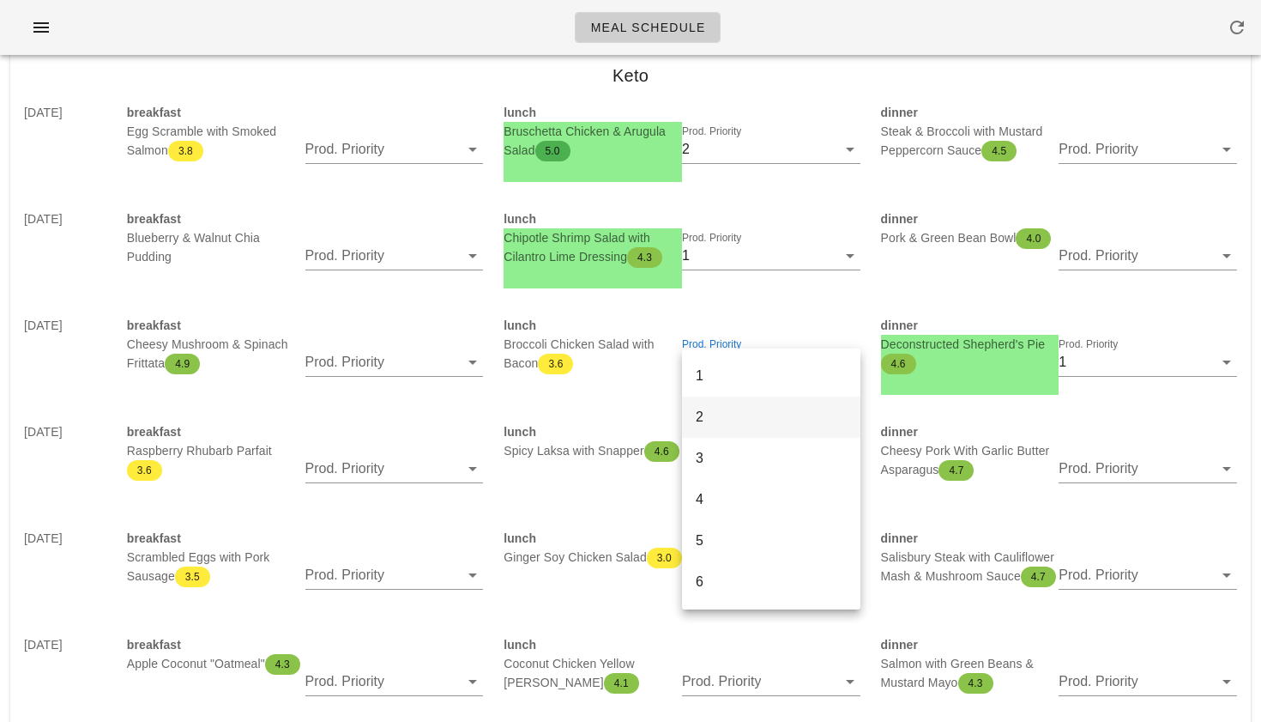
click at [778, 413] on div "2" at bounding box center [771, 416] width 151 height 16
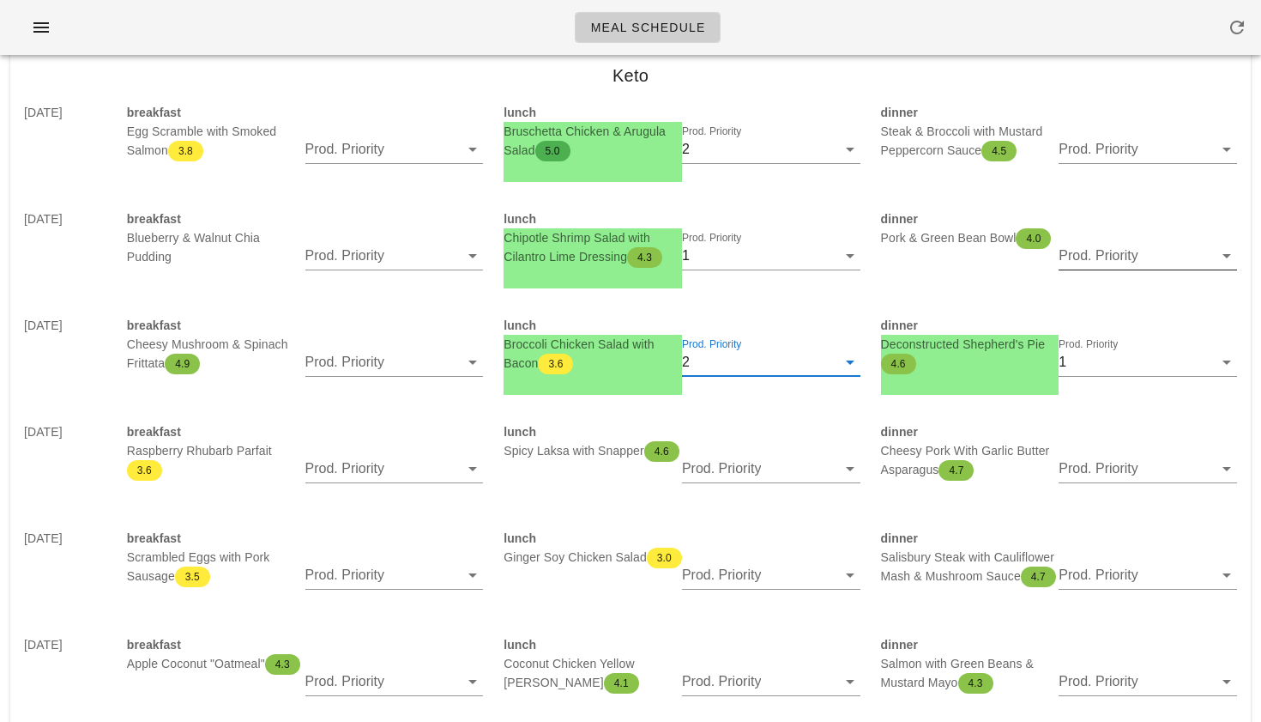
click at [1109, 258] on input "Prod. Priority" at bounding box center [1136, 255] width 154 height 27
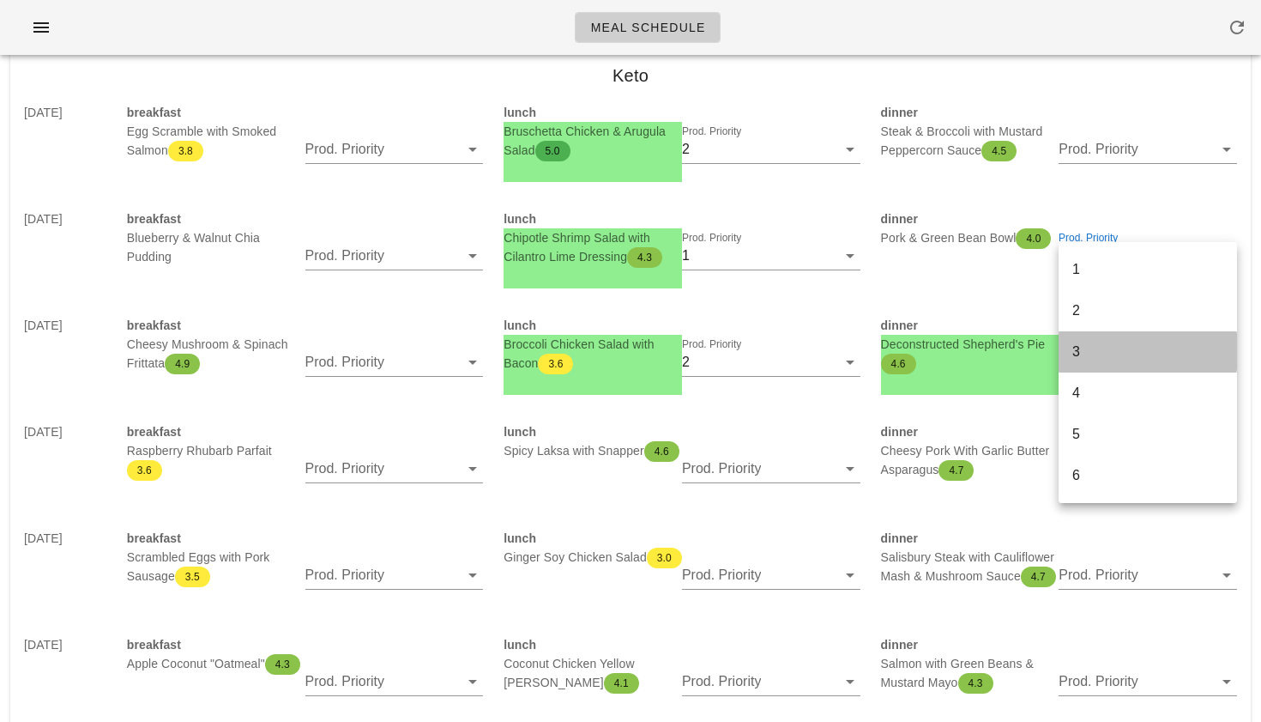
click at [1087, 347] on div "3" at bounding box center [1148, 351] width 151 height 16
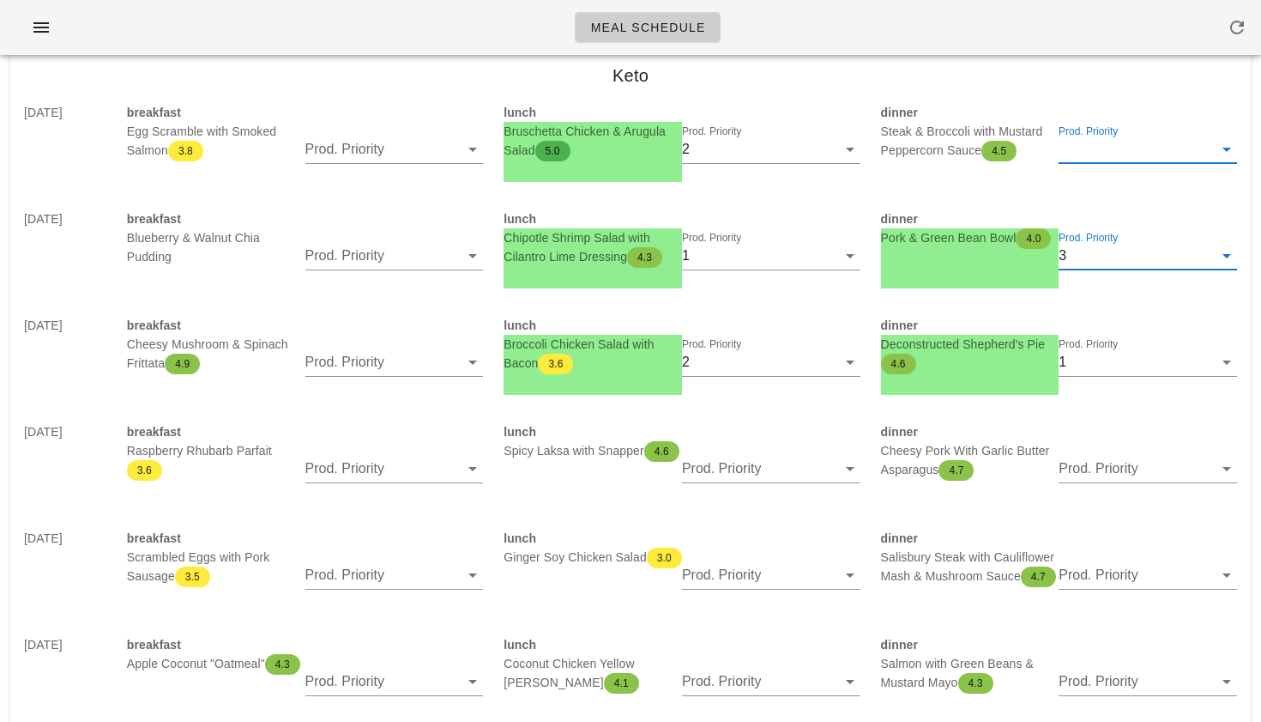
click at [1094, 161] on input "Prod. Priority" at bounding box center [1136, 149] width 154 height 27
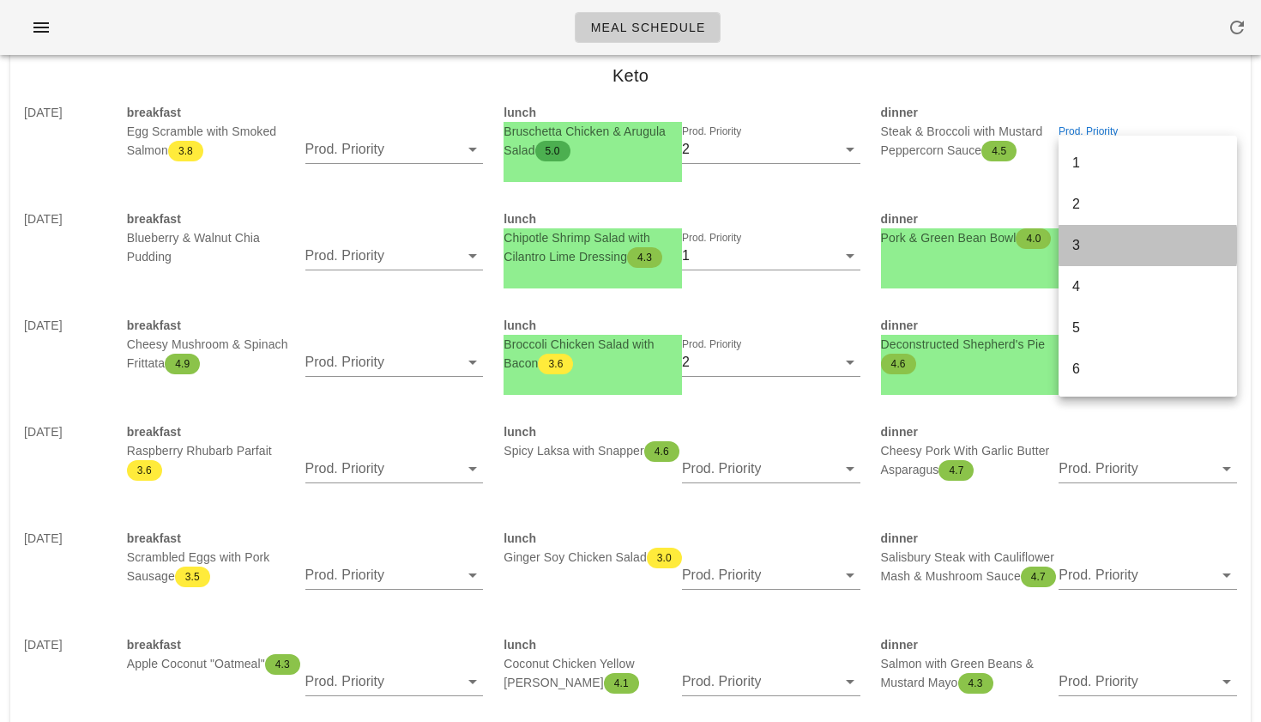
click at [1096, 249] on div "3" at bounding box center [1148, 245] width 151 height 16
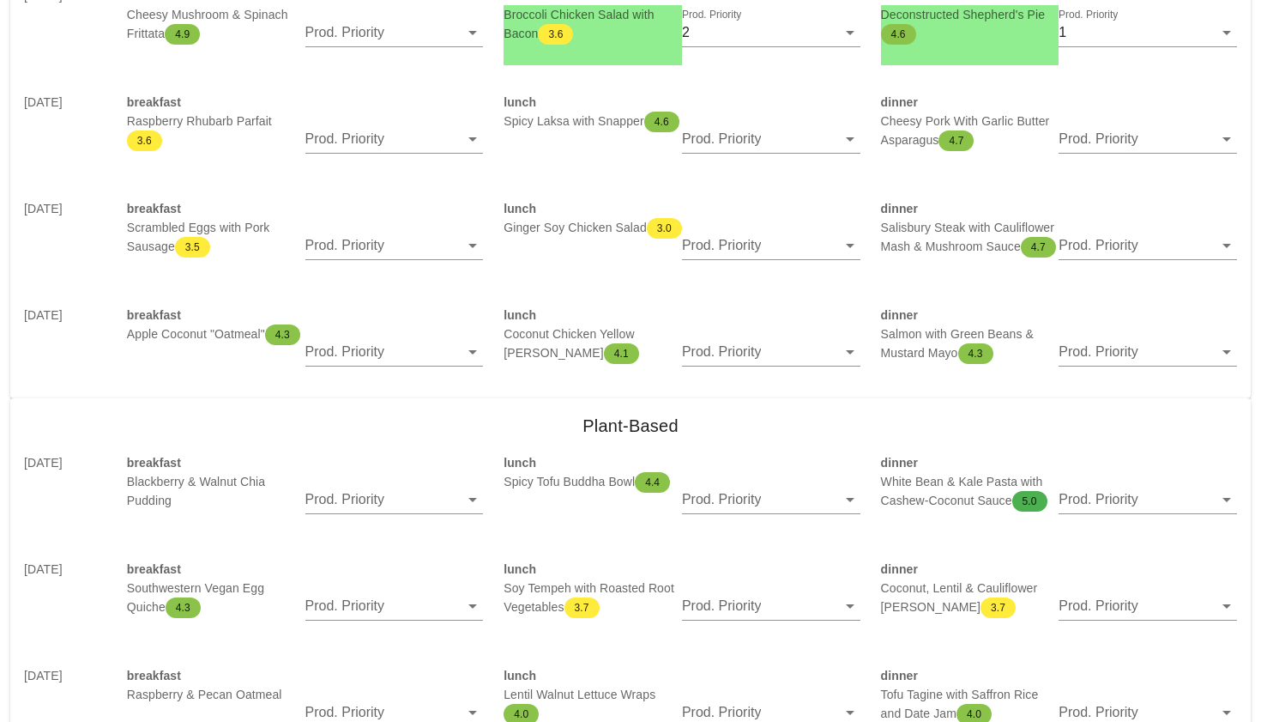
scroll to position [2511, 0]
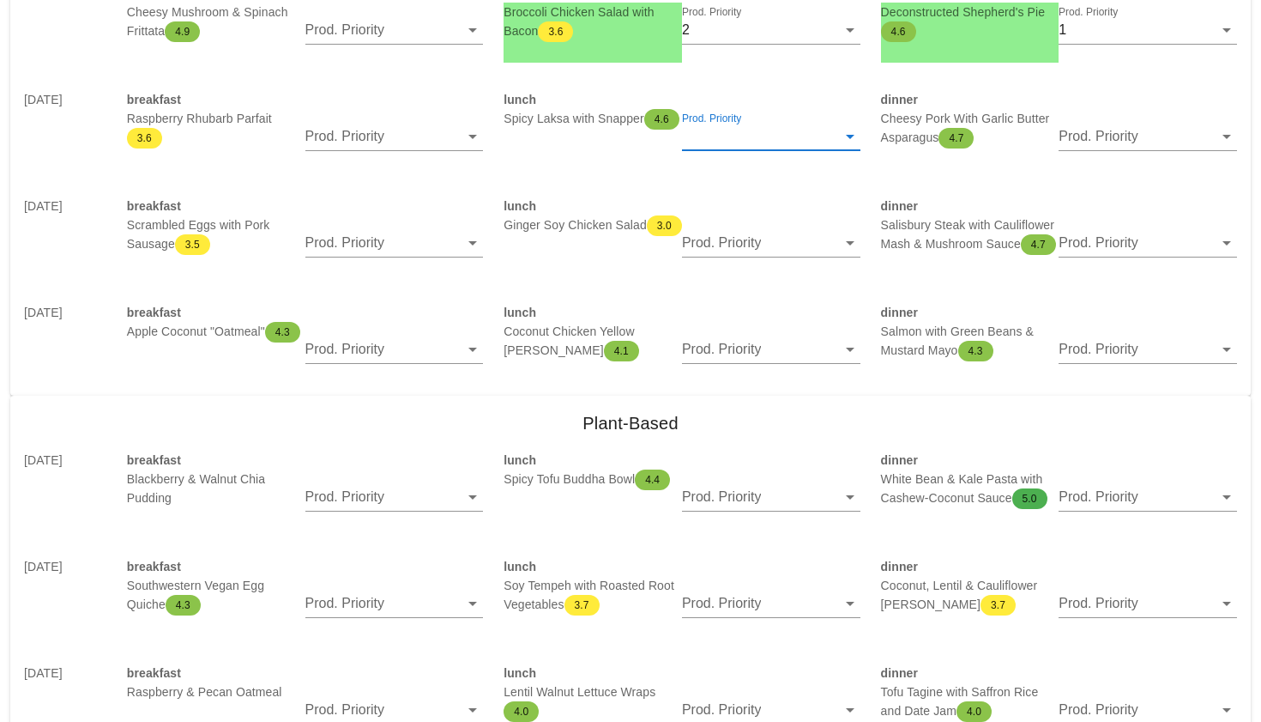
click at [774, 137] on input "Prod. Priority" at bounding box center [759, 136] width 154 height 27
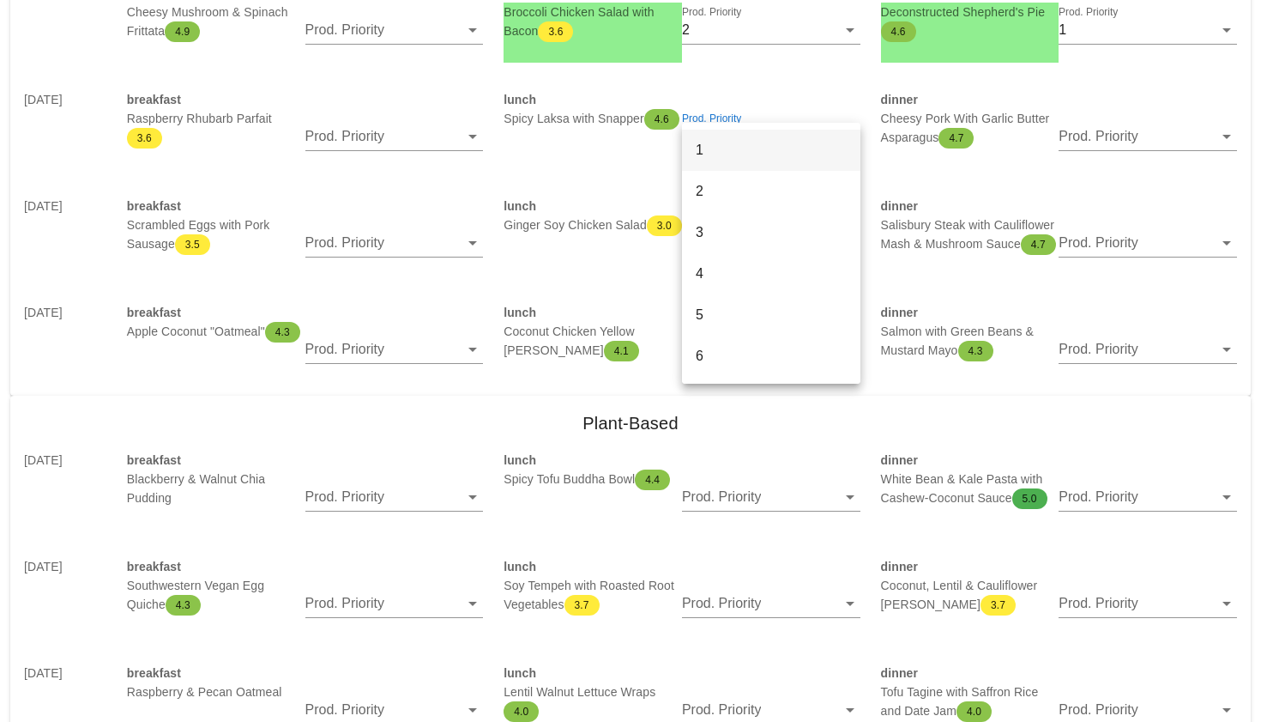
click at [768, 163] on div "1" at bounding box center [771, 149] width 151 height 37
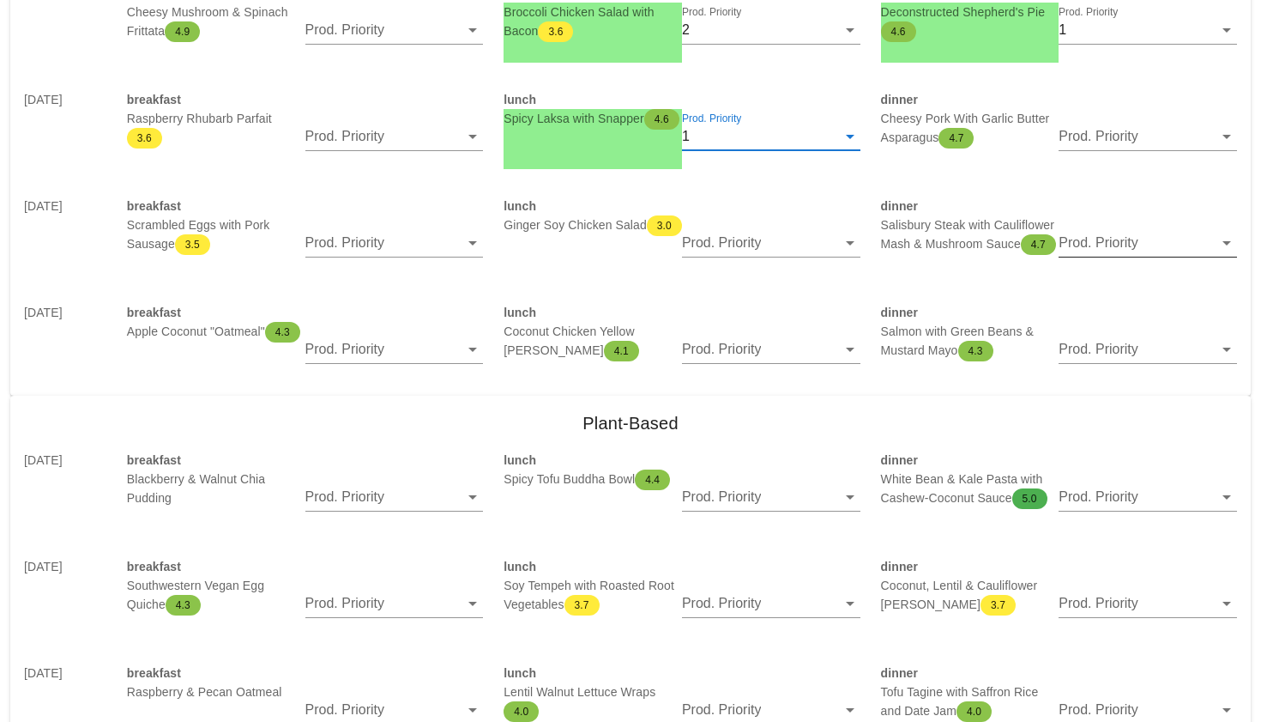
click at [1080, 245] on input "Prod. Priority" at bounding box center [1136, 242] width 154 height 27
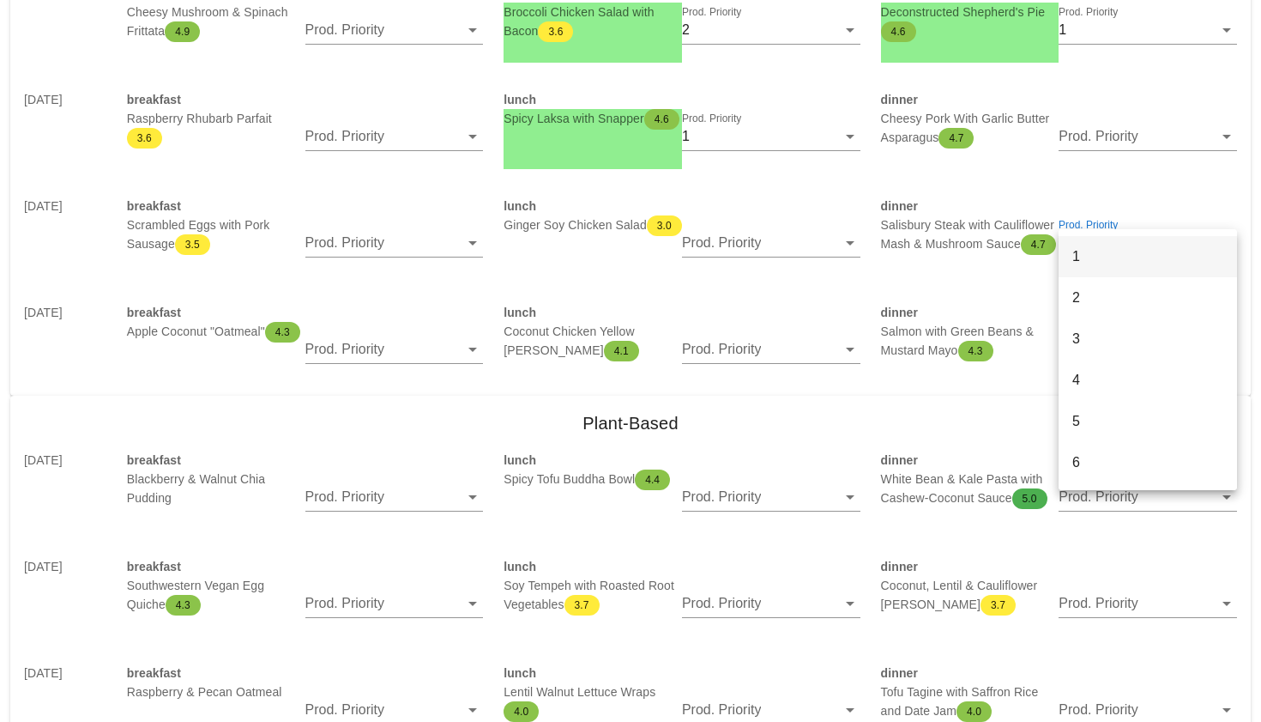
click at [1081, 261] on div "1" at bounding box center [1148, 256] width 151 height 16
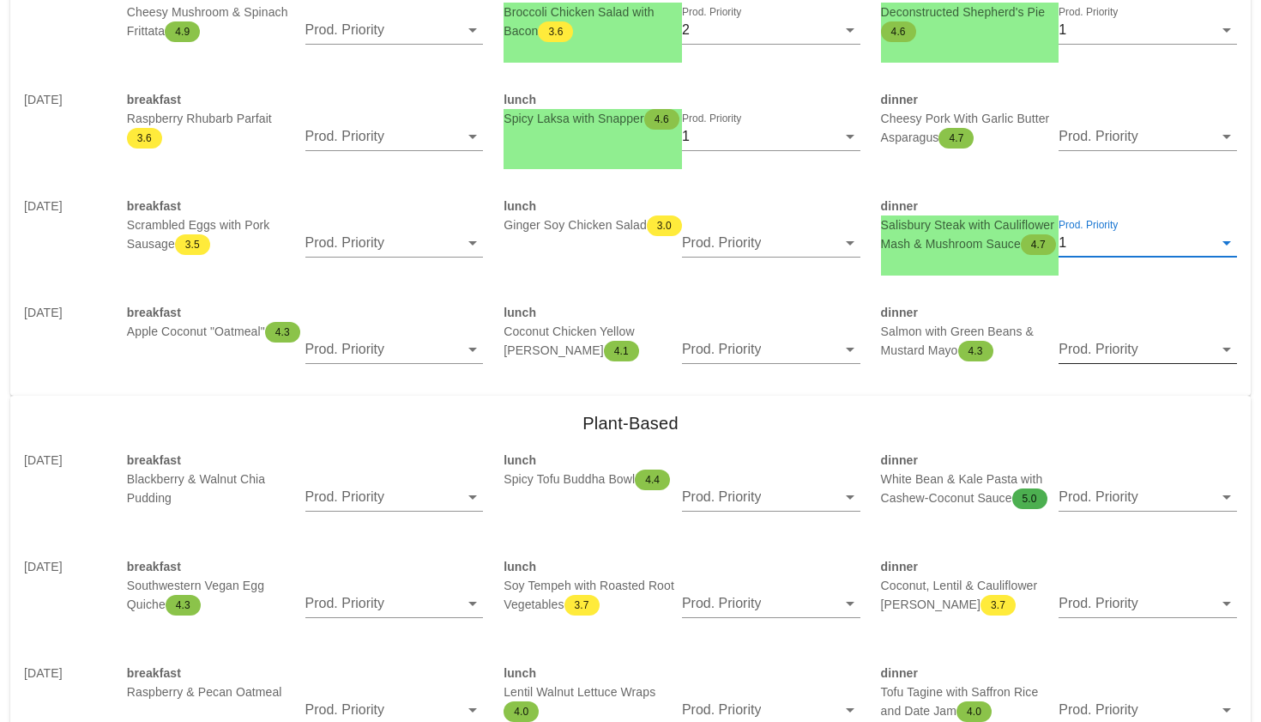
click at [1087, 350] on input "Prod. Priority" at bounding box center [1136, 348] width 154 height 27
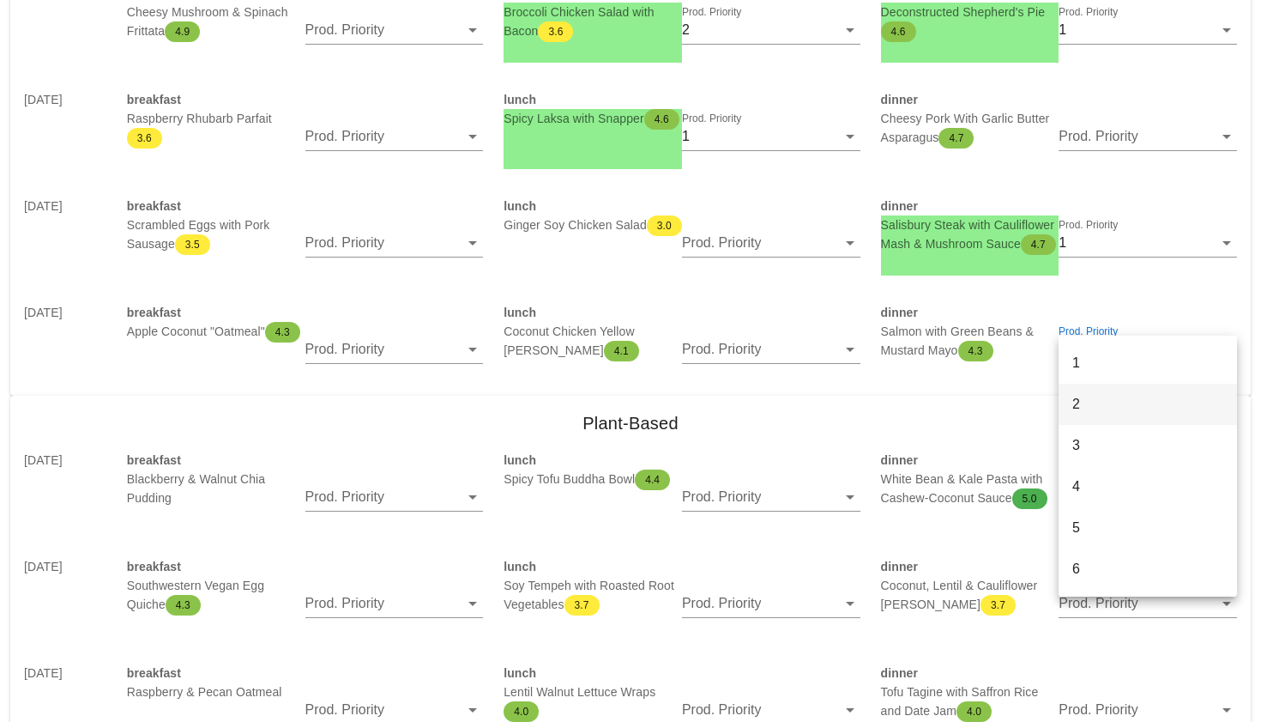
click at [1079, 402] on div "2" at bounding box center [1148, 404] width 151 height 16
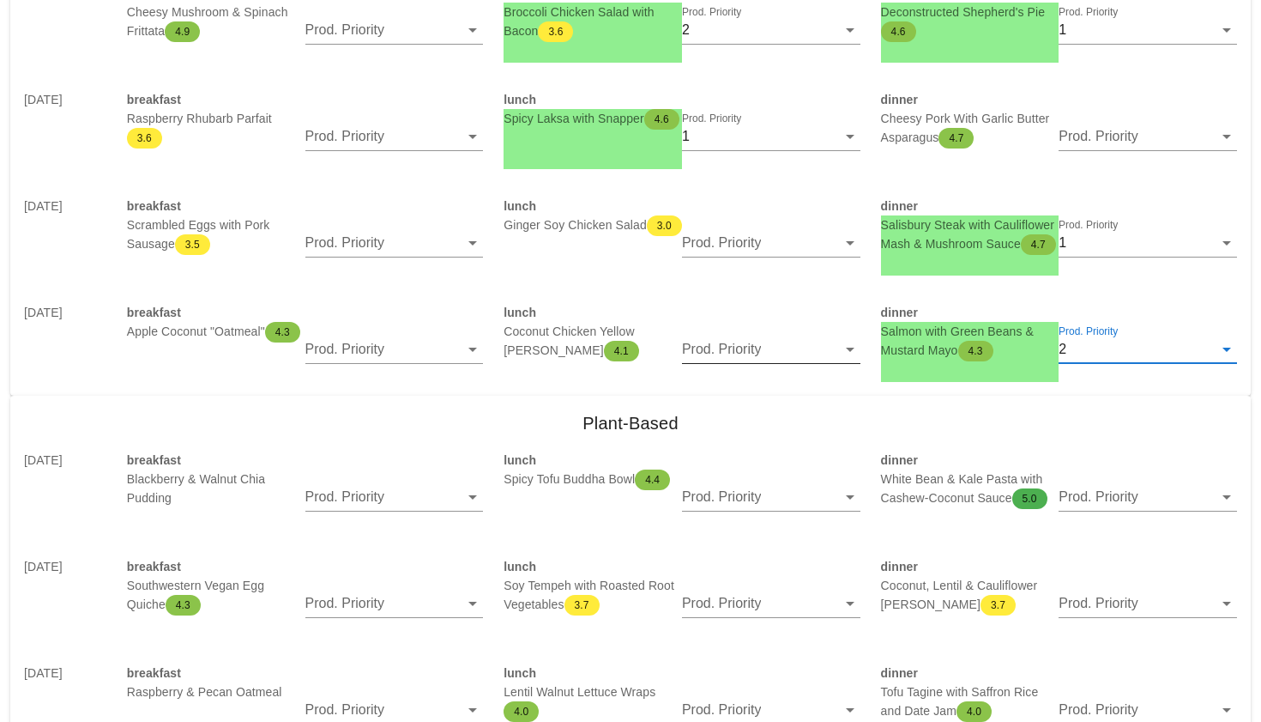
click at [765, 353] on input "Prod. Priority" at bounding box center [759, 348] width 154 height 27
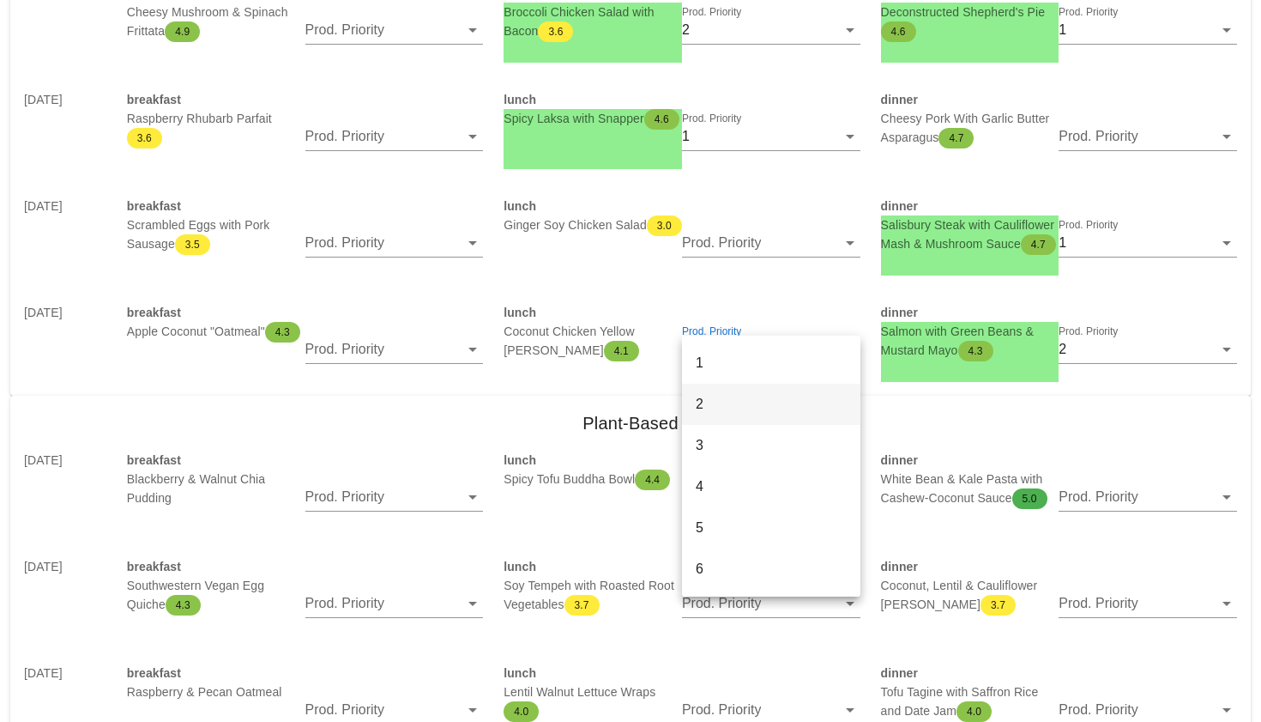
click at [755, 394] on div "2" at bounding box center [771, 403] width 151 height 37
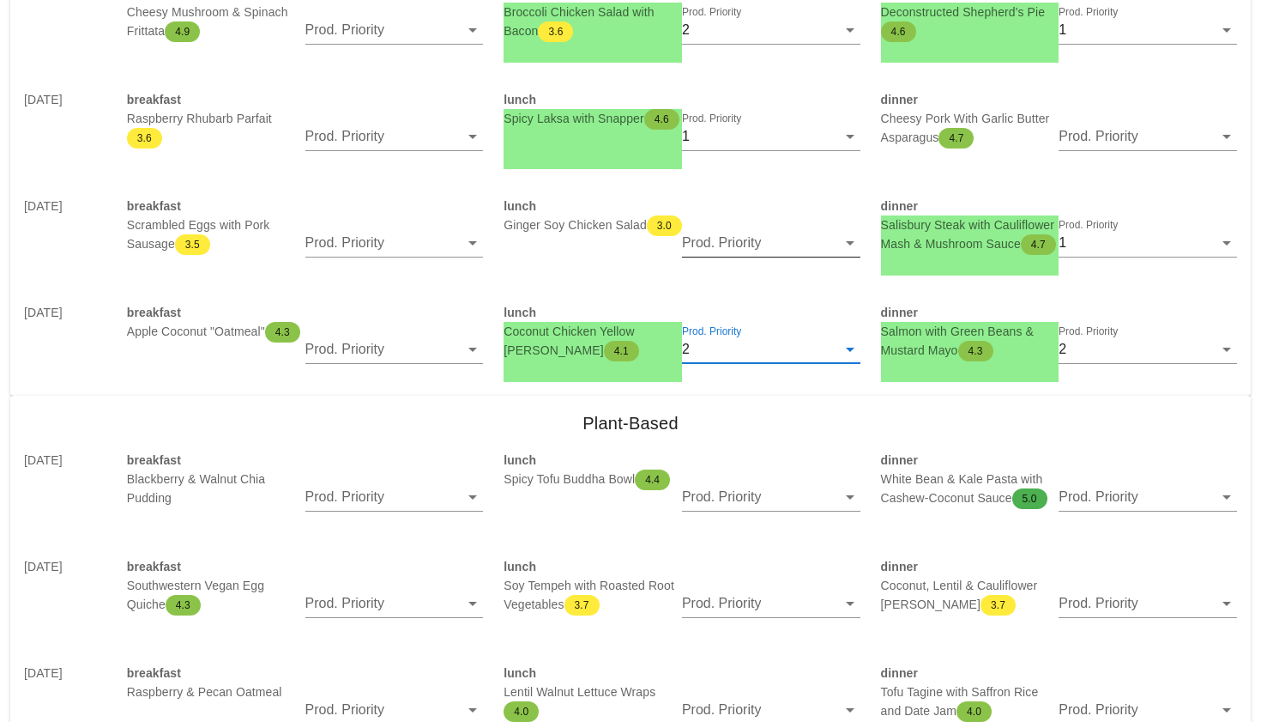
click at [781, 244] on input "Prod. Priority" at bounding box center [759, 242] width 154 height 27
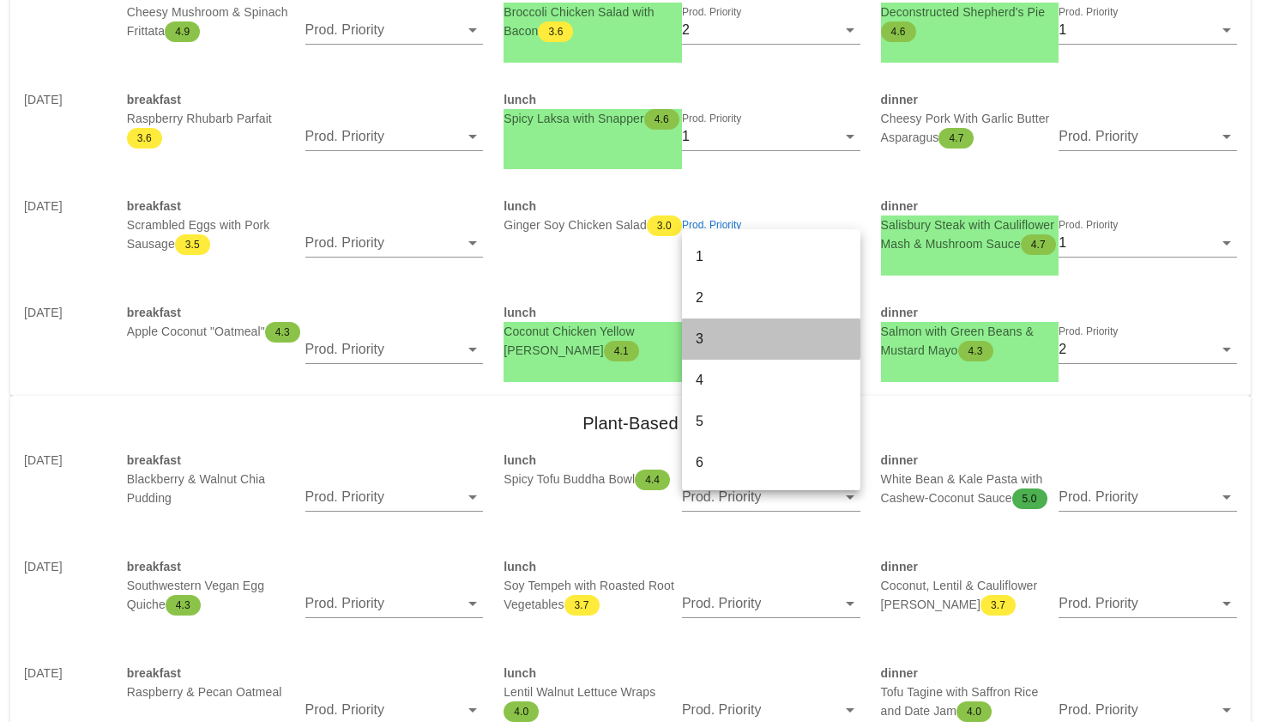
click at [771, 358] on div "3" at bounding box center [771, 338] width 178 height 41
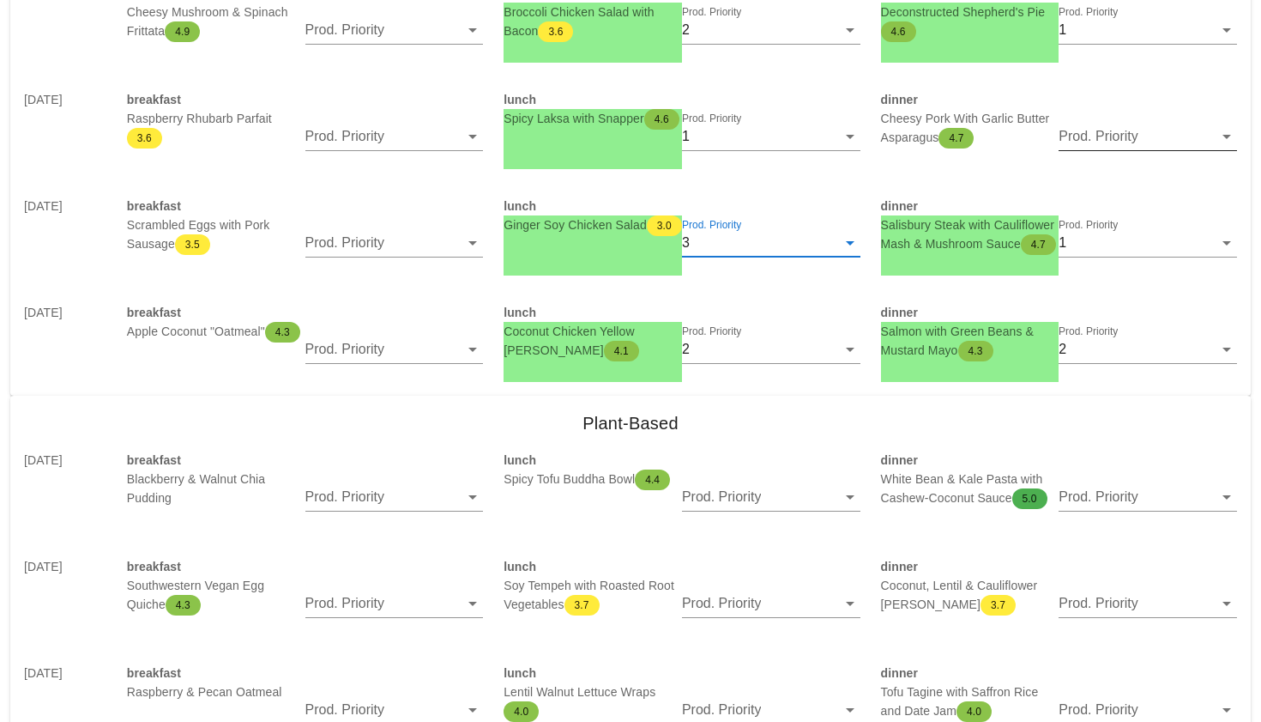
click at [1096, 130] on input "Prod. Priority" at bounding box center [1136, 136] width 154 height 27
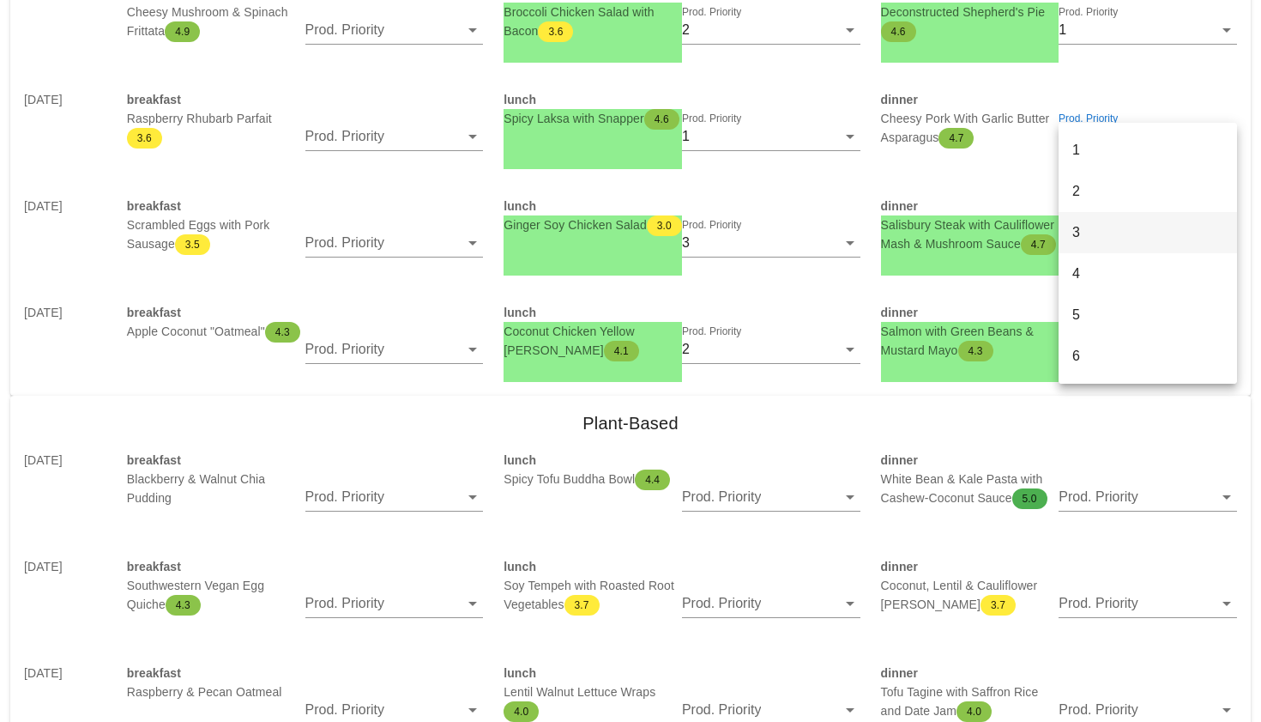
click at [1079, 238] on div "3" at bounding box center [1148, 232] width 151 height 16
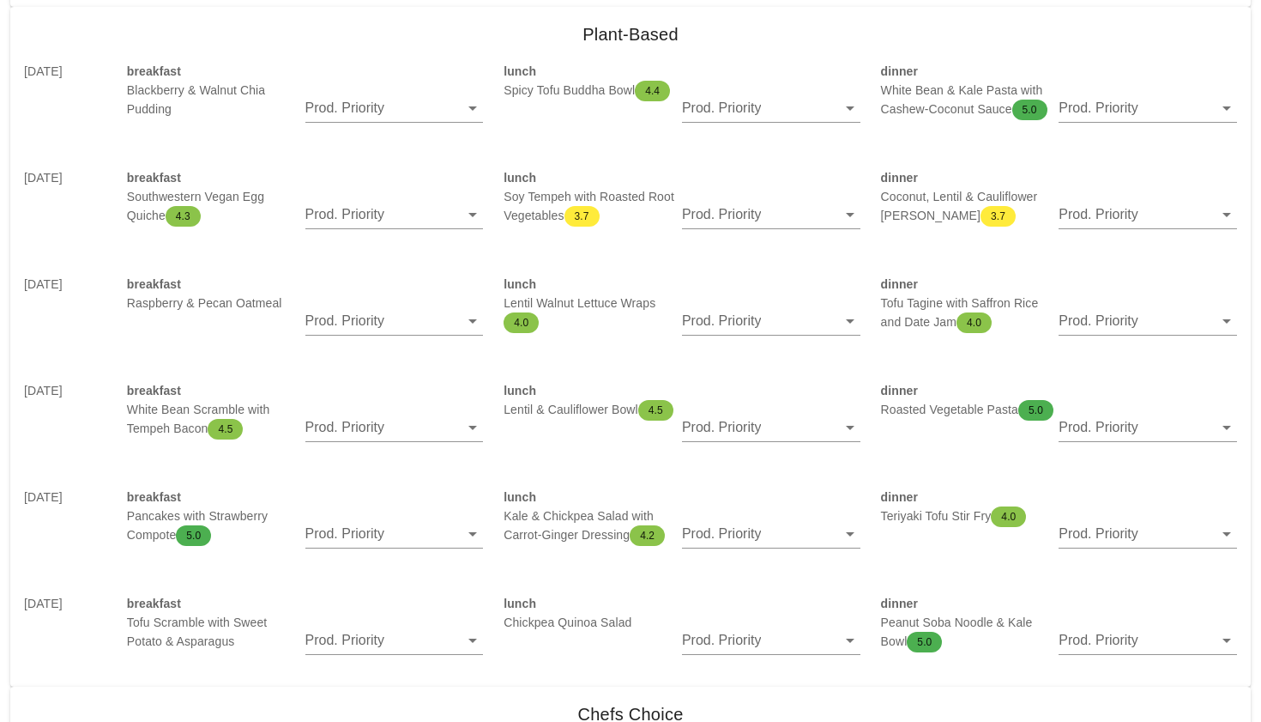
scroll to position [2902, 0]
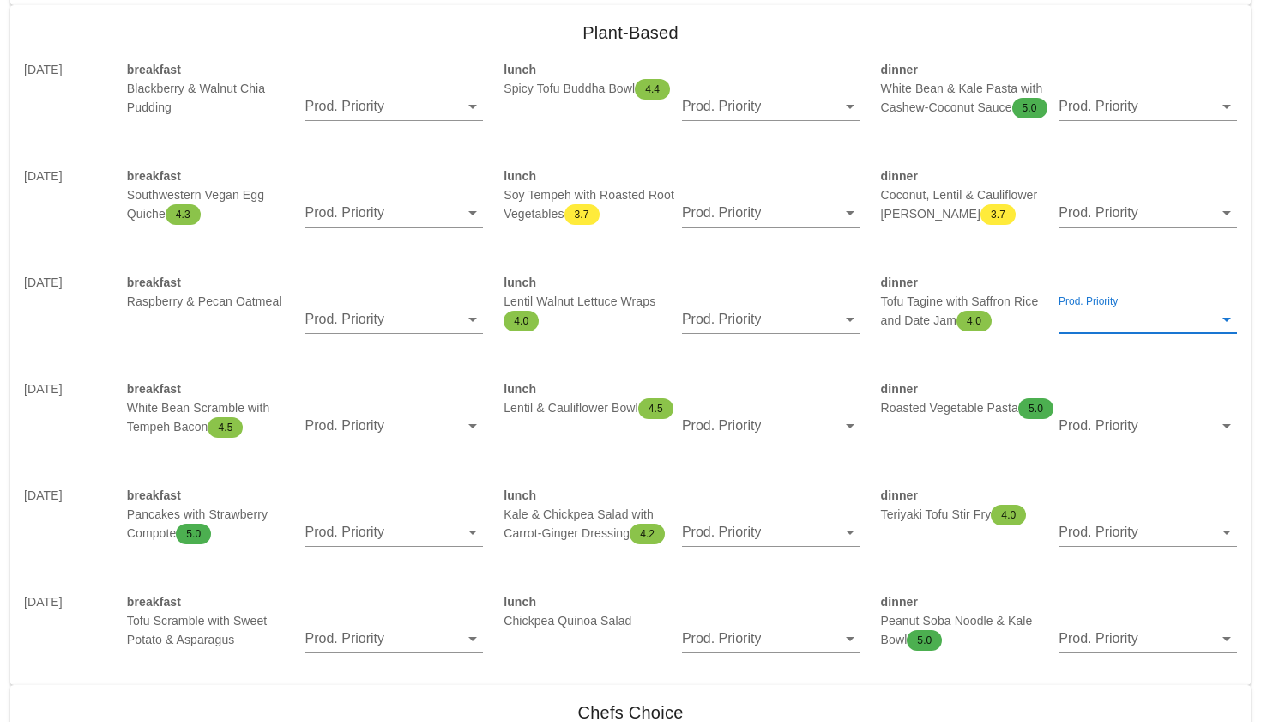
click at [1082, 322] on input "Prod. Priority" at bounding box center [1136, 318] width 154 height 27
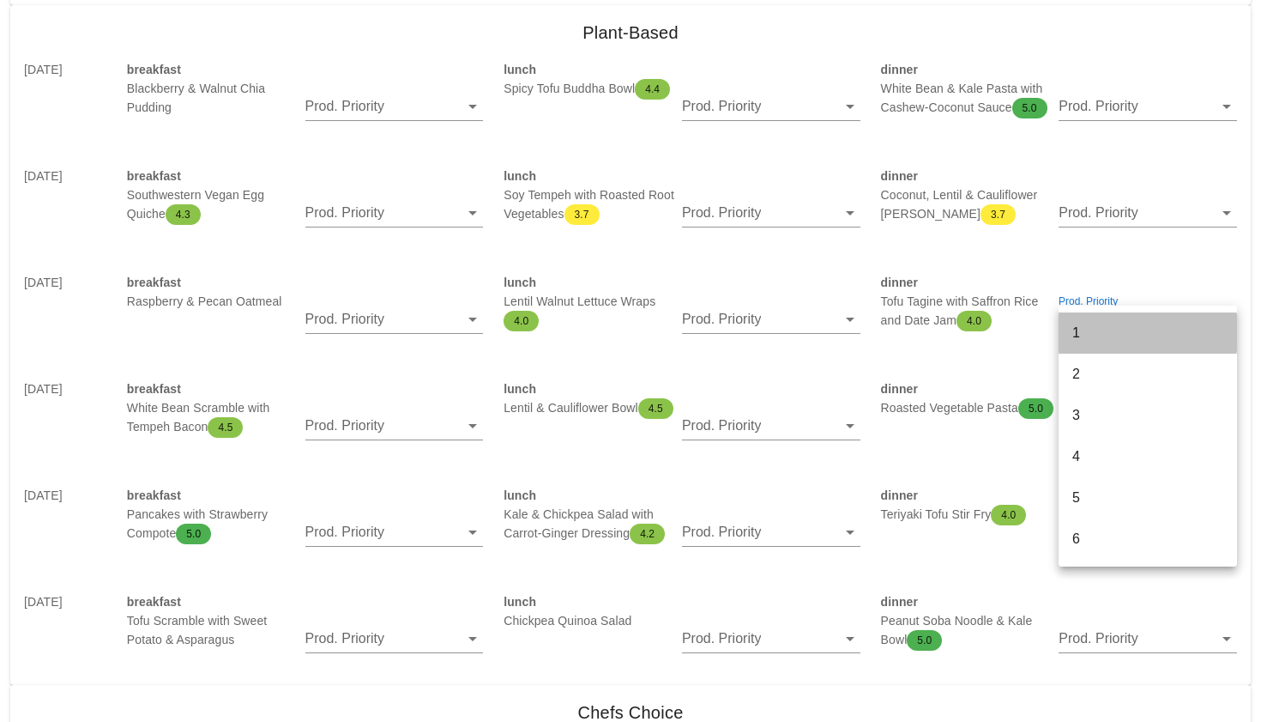
click at [1074, 327] on div "1" at bounding box center [1148, 332] width 151 height 16
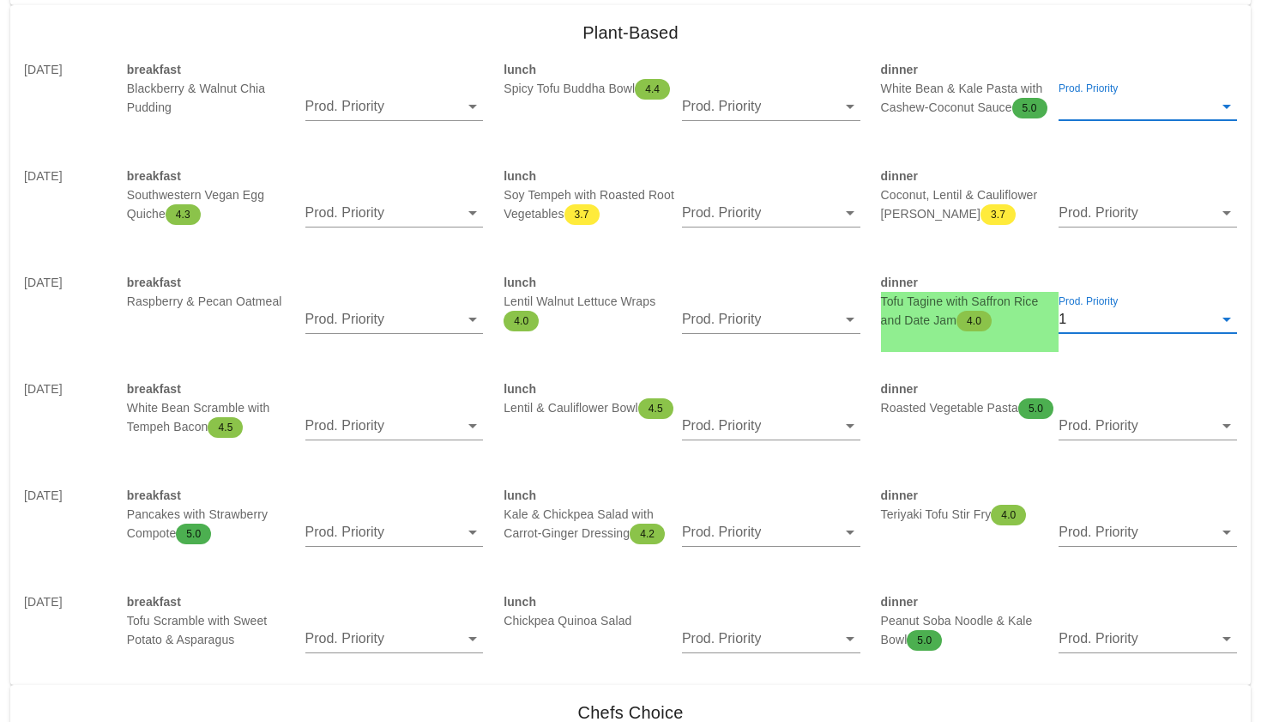
click at [1088, 108] on input "Prod. Priority" at bounding box center [1136, 106] width 154 height 27
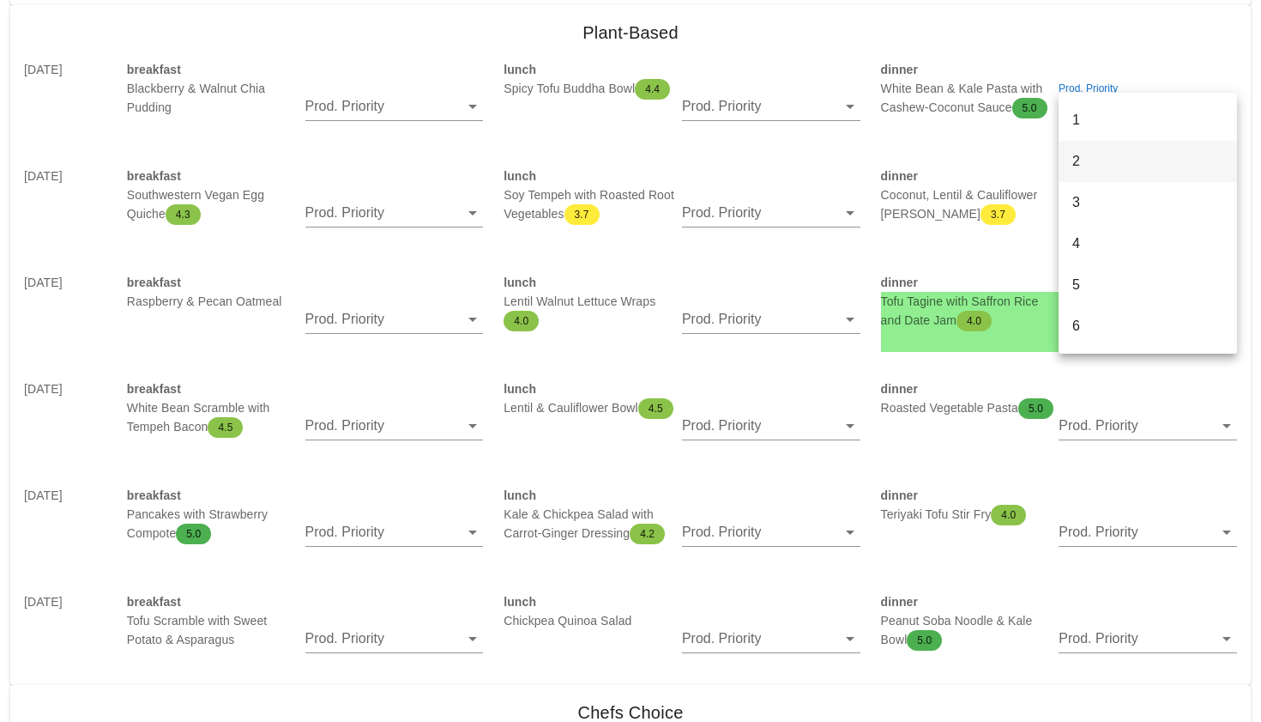
click at [1077, 154] on div "2" at bounding box center [1148, 161] width 151 height 16
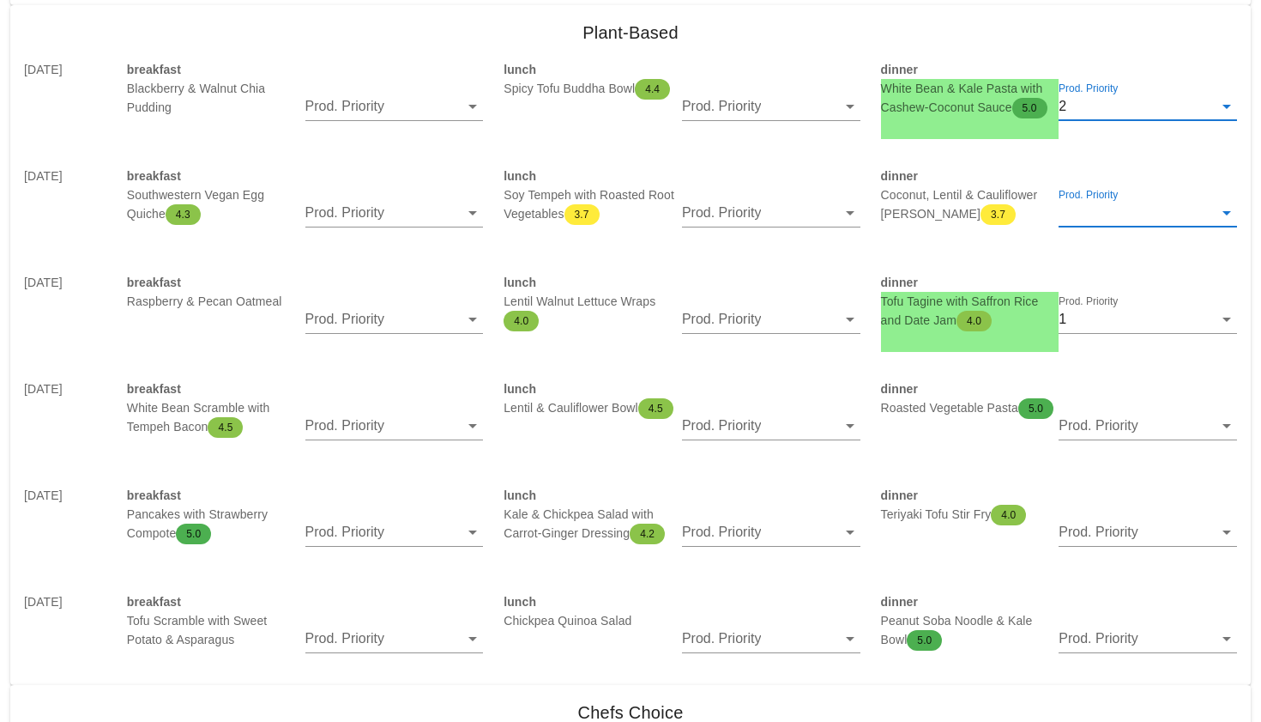
click at [1133, 215] on input "Prod. Priority" at bounding box center [1136, 212] width 154 height 27
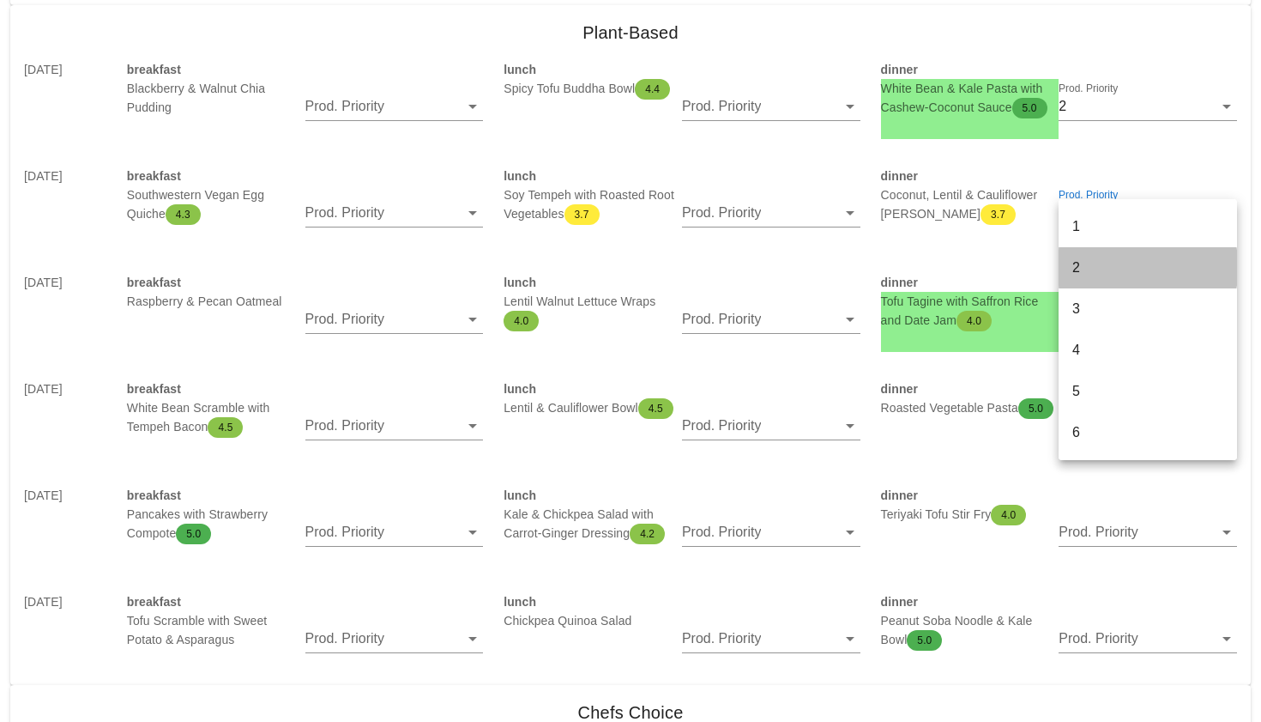
click at [1111, 260] on div "2" at bounding box center [1148, 267] width 151 height 16
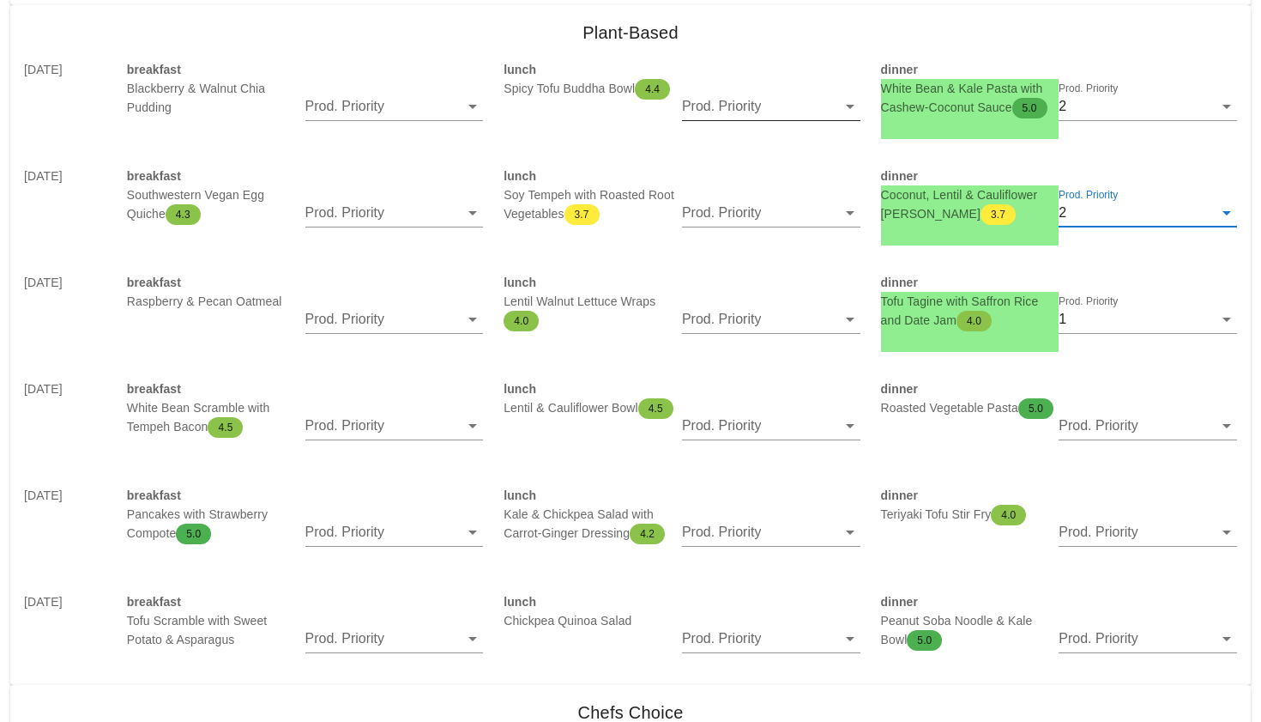
click at [791, 112] on input "Prod. Priority" at bounding box center [759, 106] width 154 height 27
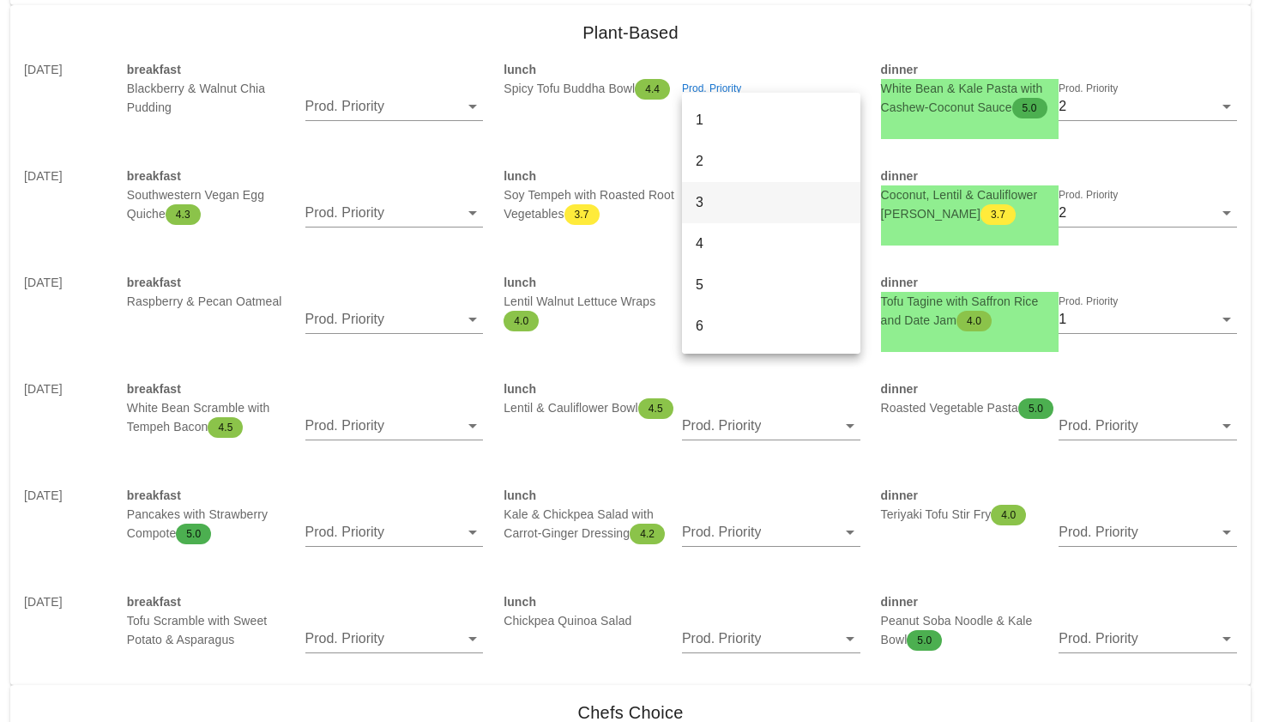
click at [760, 188] on div "3" at bounding box center [771, 202] width 151 height 37
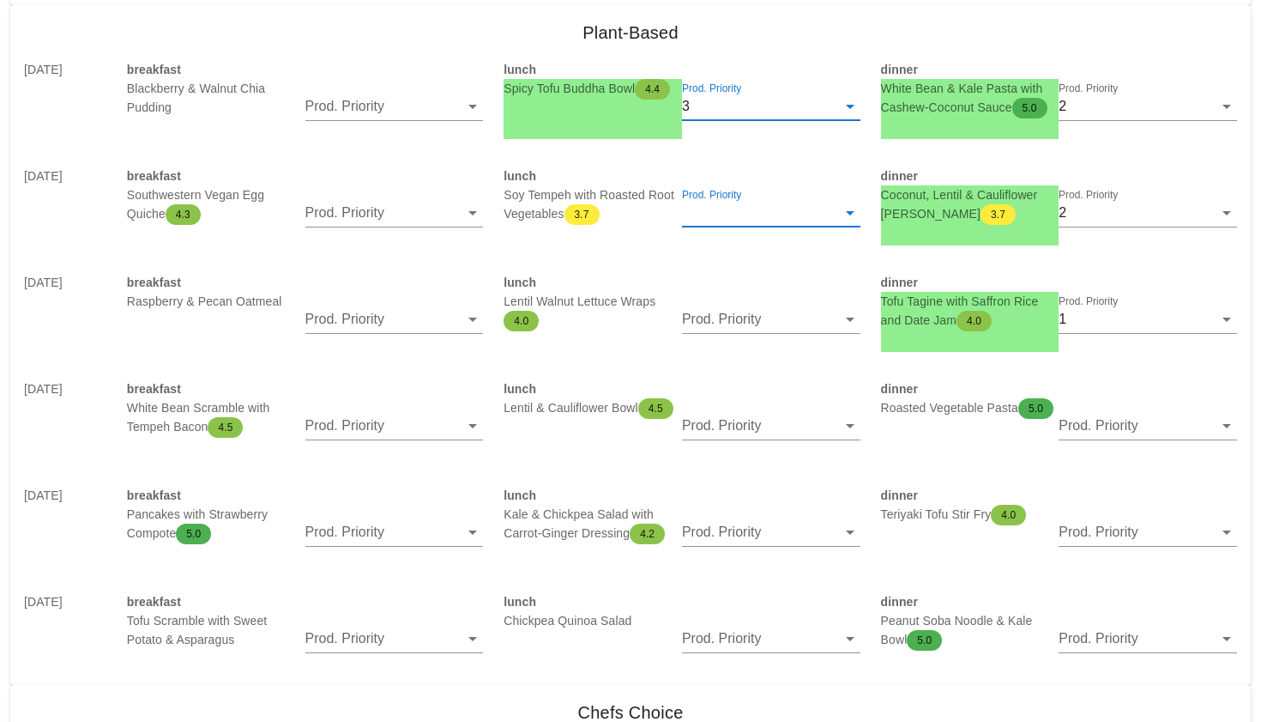
click at [757, 216] on input "Prod. Priority" at bounding box center [759, 212] width 154 height 27
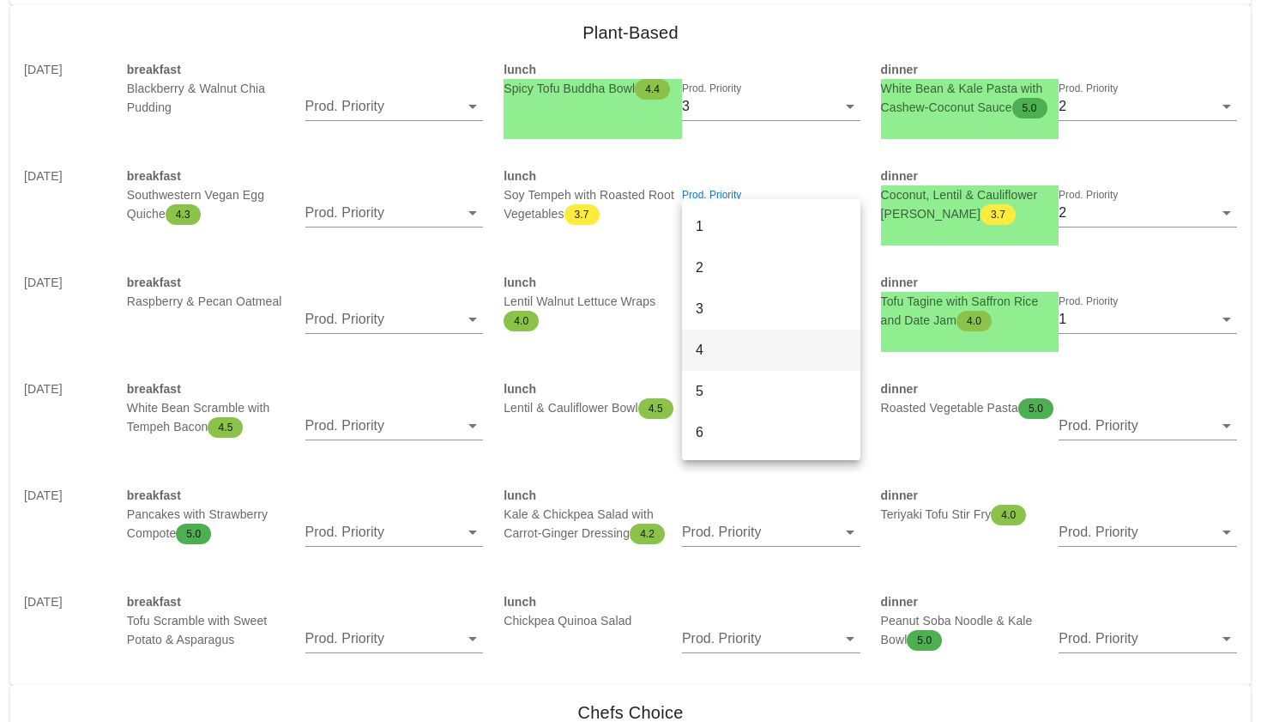
click at [730, 358] on div "4" at bounding box center [771, 349] width 151 height 16
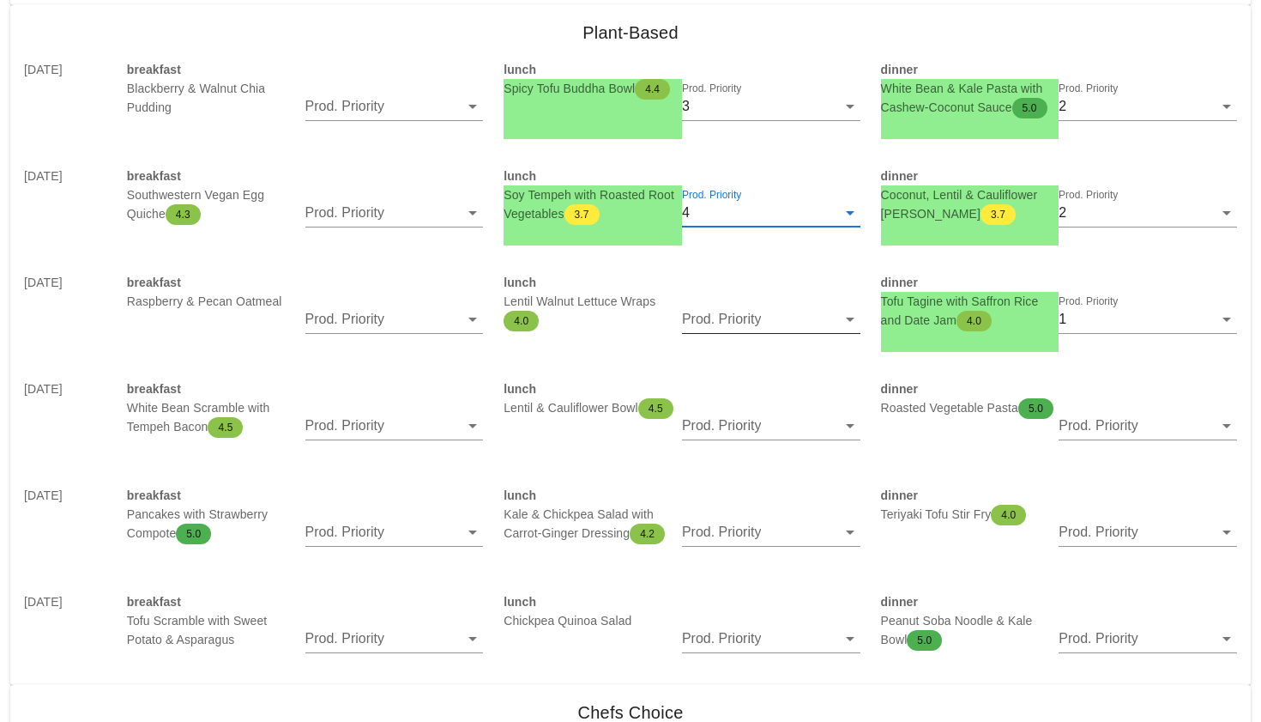
click at [746, 314] on input "Prod. Priority" at bounding box center [759, 318] width 154 height 27
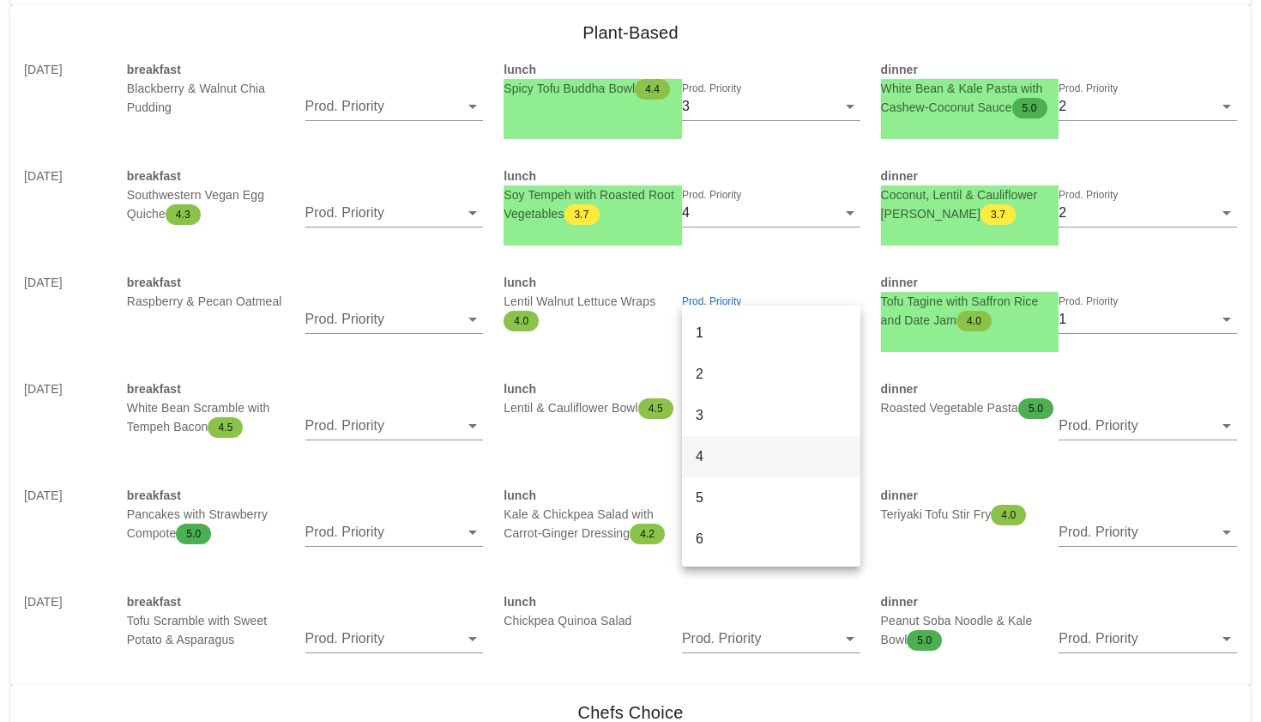
drag, startPoint x: 722, startPoint y: 406, endPoint x: 717, endPoint y: 452, distance: 46.5
click at [717, 452] on div "1 2 3 4 5 6 7 8 9 clear" at bounding box center [771, 518] width 178 height 426
click at [716, 450] on div "4" at bounding box center [771, 456] width 151 height 16
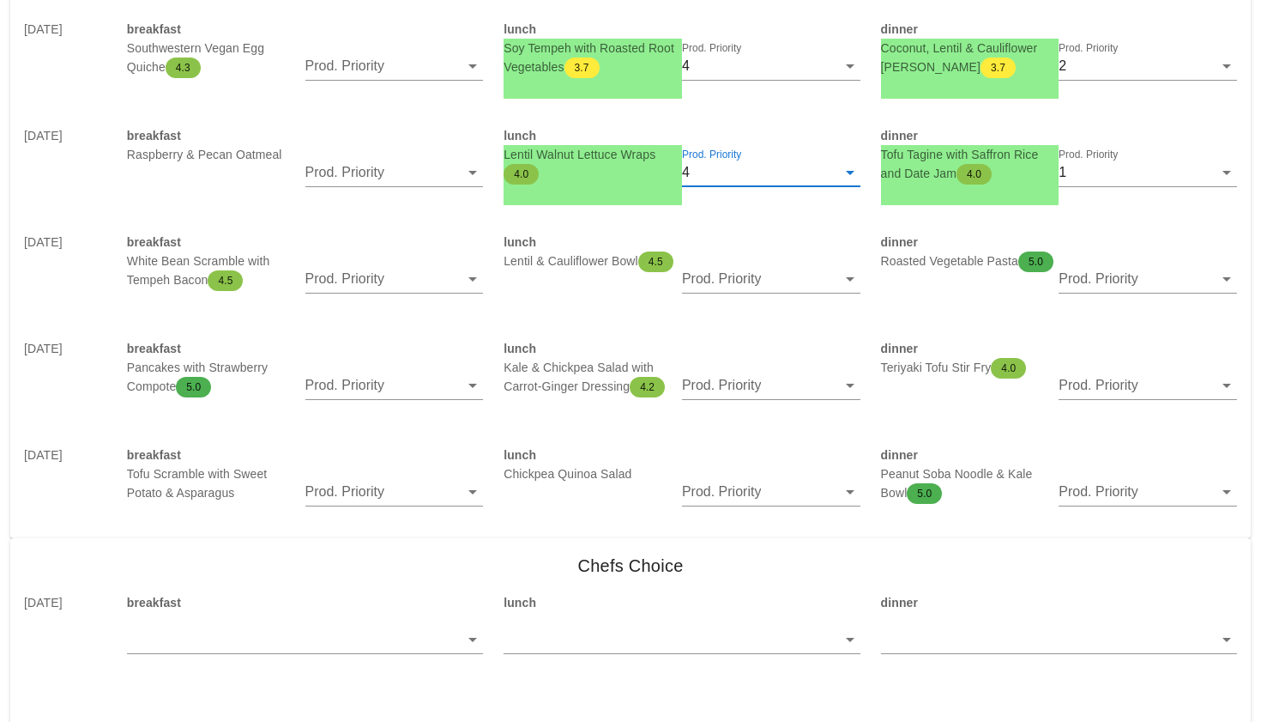
scroll to position [3052, 0]
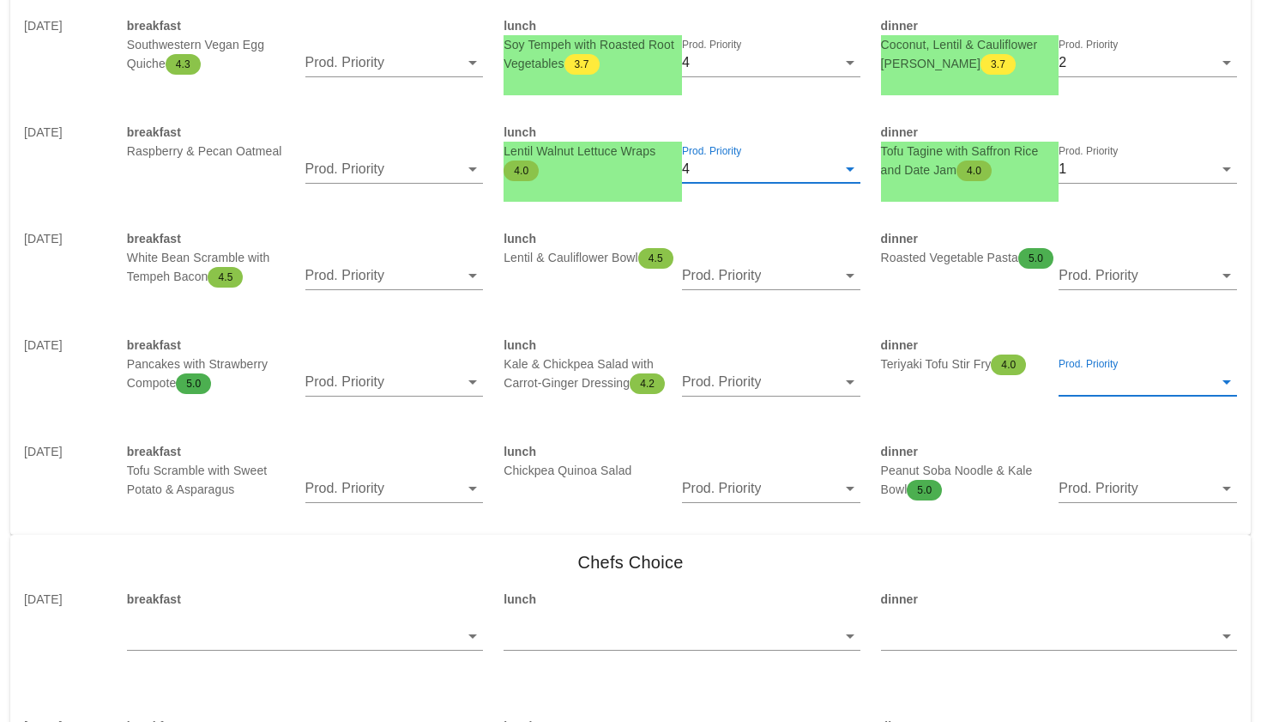
click at [1073, 381] on input "Prod. Priority" at bounding box center [1136, 381] width 154 height 27
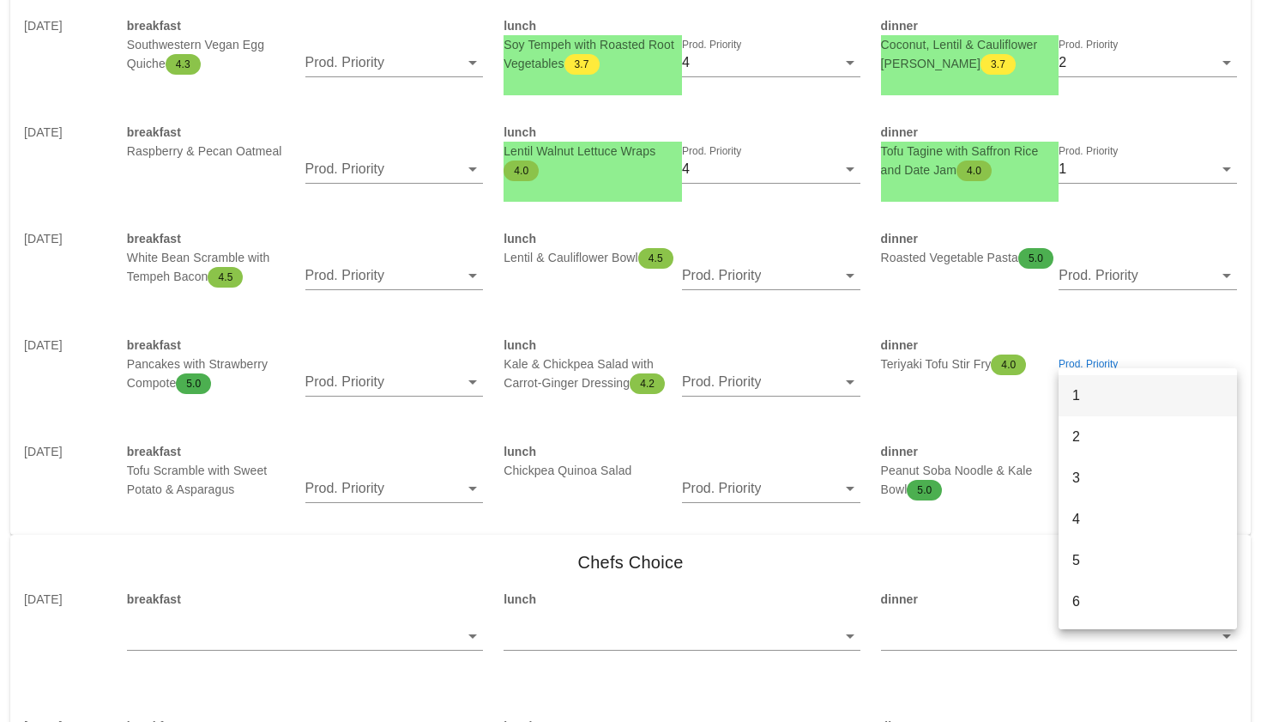
click at [1077, 399] on div "1" at bounding box center [1148, 395] width 151 height 16
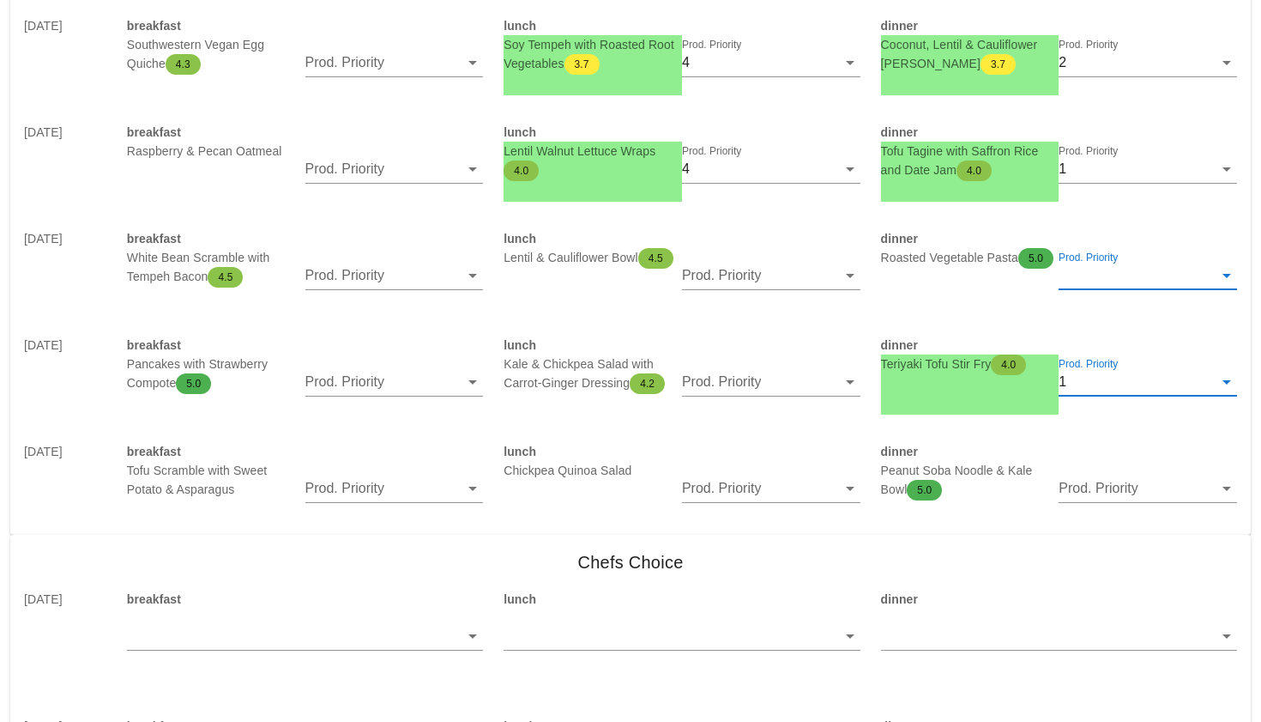
click at [1144, 275] on input "Prod. Priority" at bounding box center [1136, 275] width 154 height 27
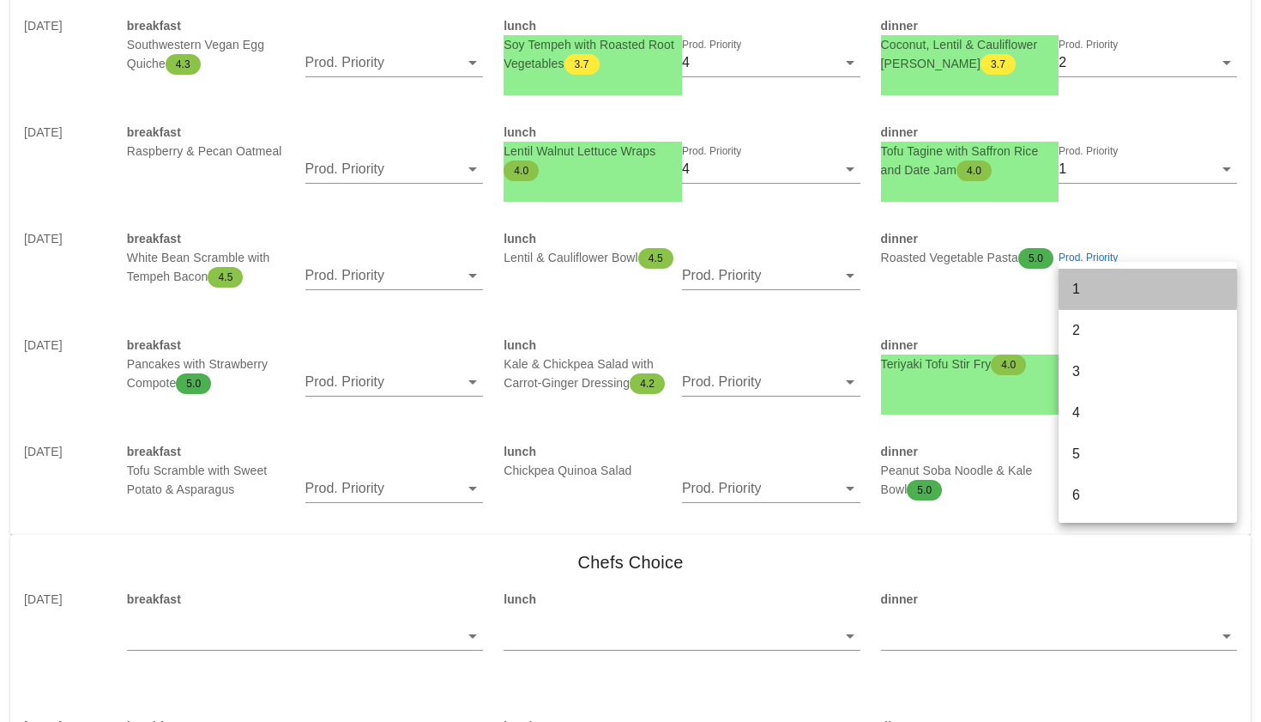
click at [1119, 292] on div "1" at bounding box center [1148, 289] width 151 height 16
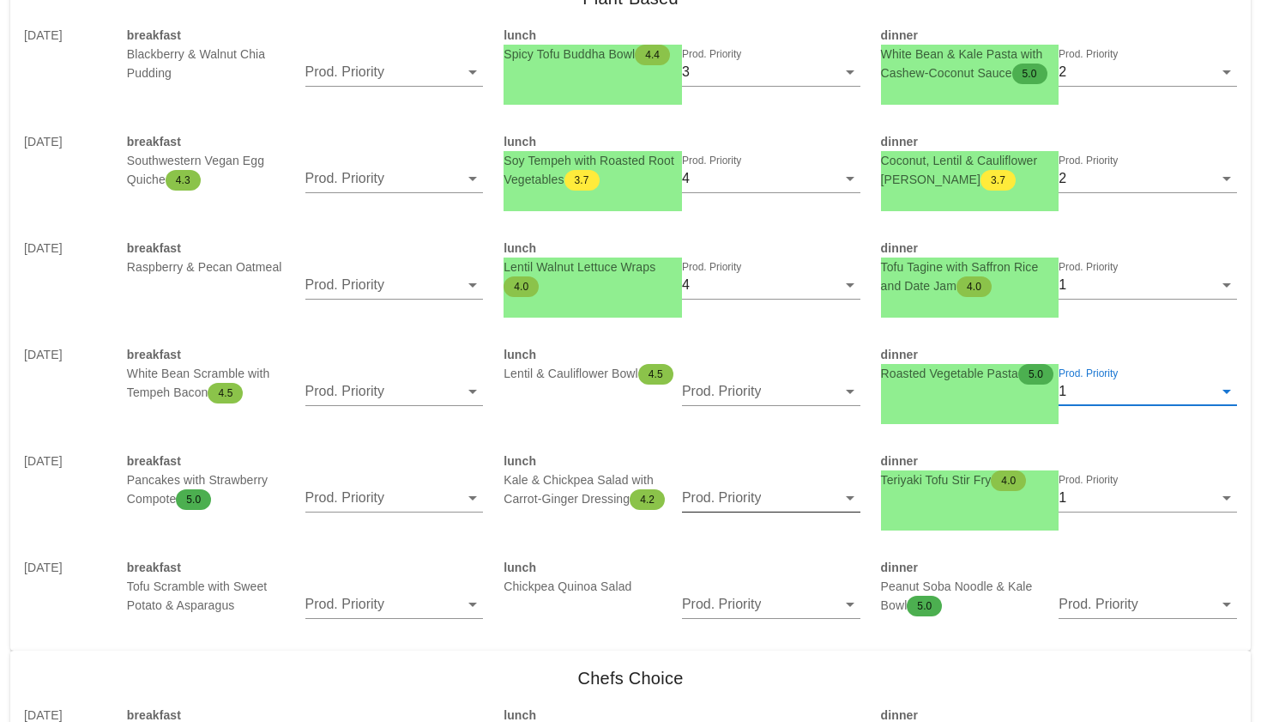
scroll to position [2941, 0]
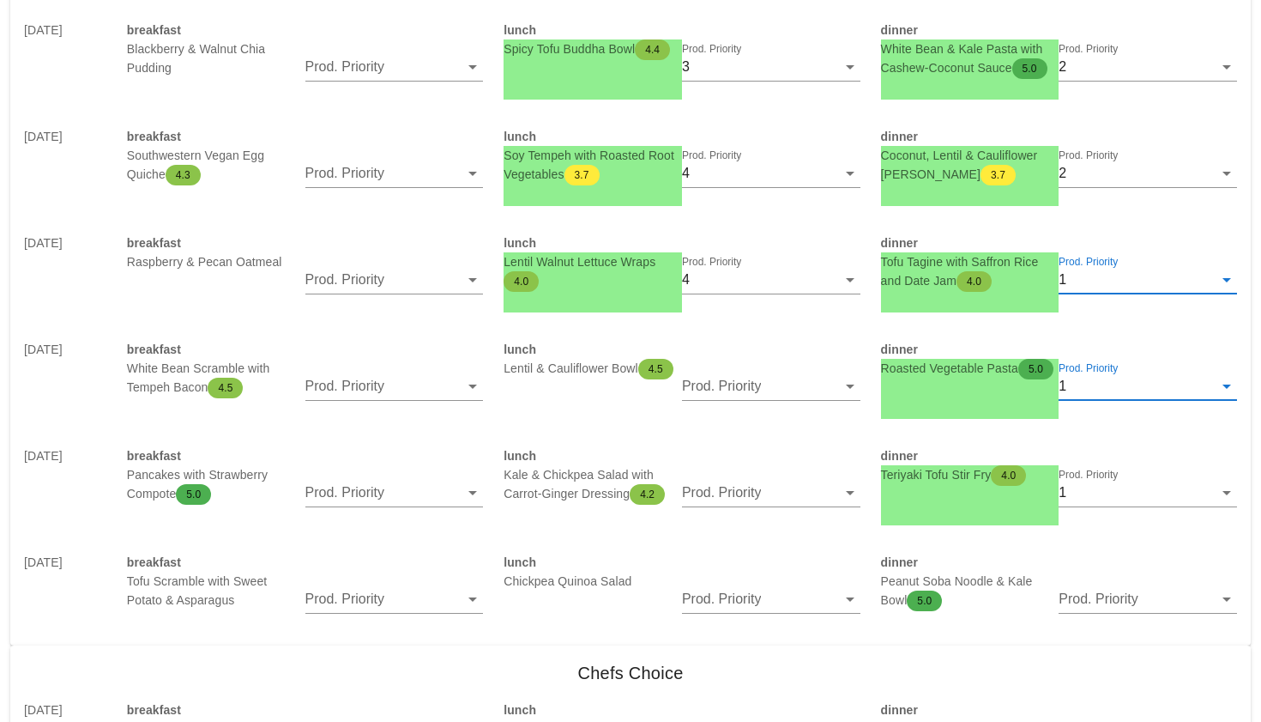
click at [1078, 267] on input "Prod. Priority" at bounding box center [1141, 279] width 143 height 27
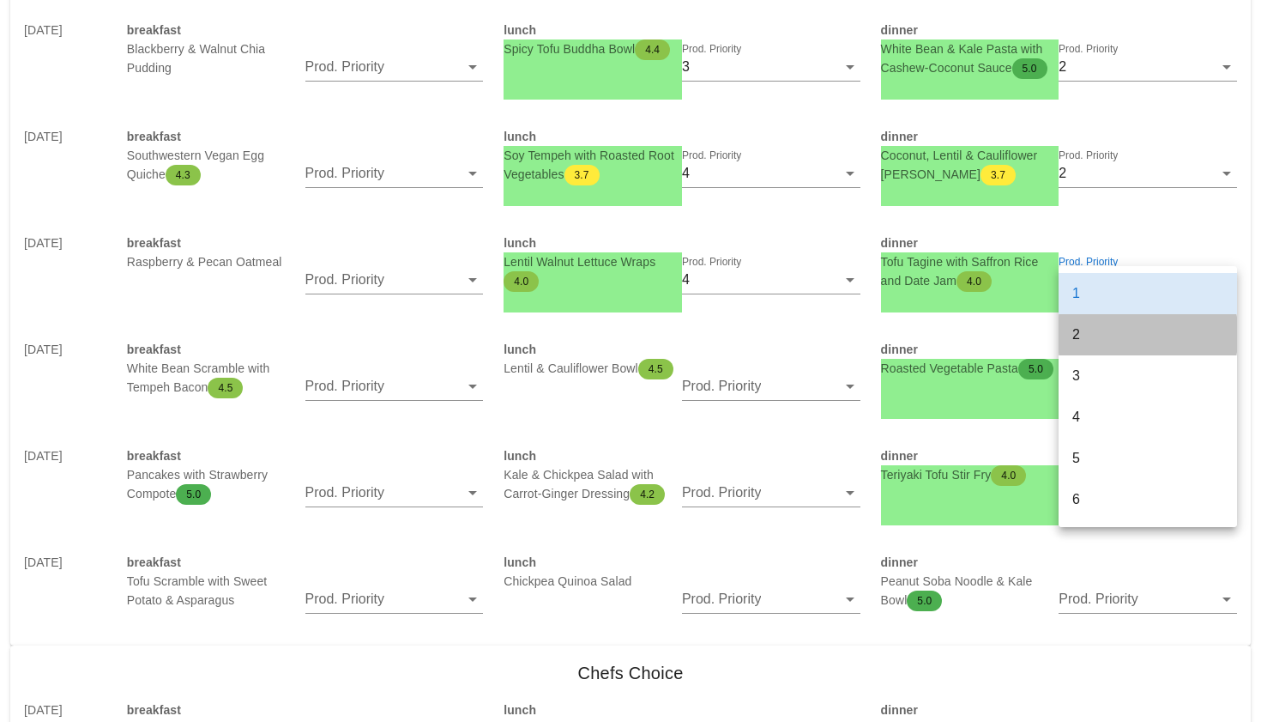
click at [1080, 332] on div "2" at bounding box center [1148, 334] width 151 height 16
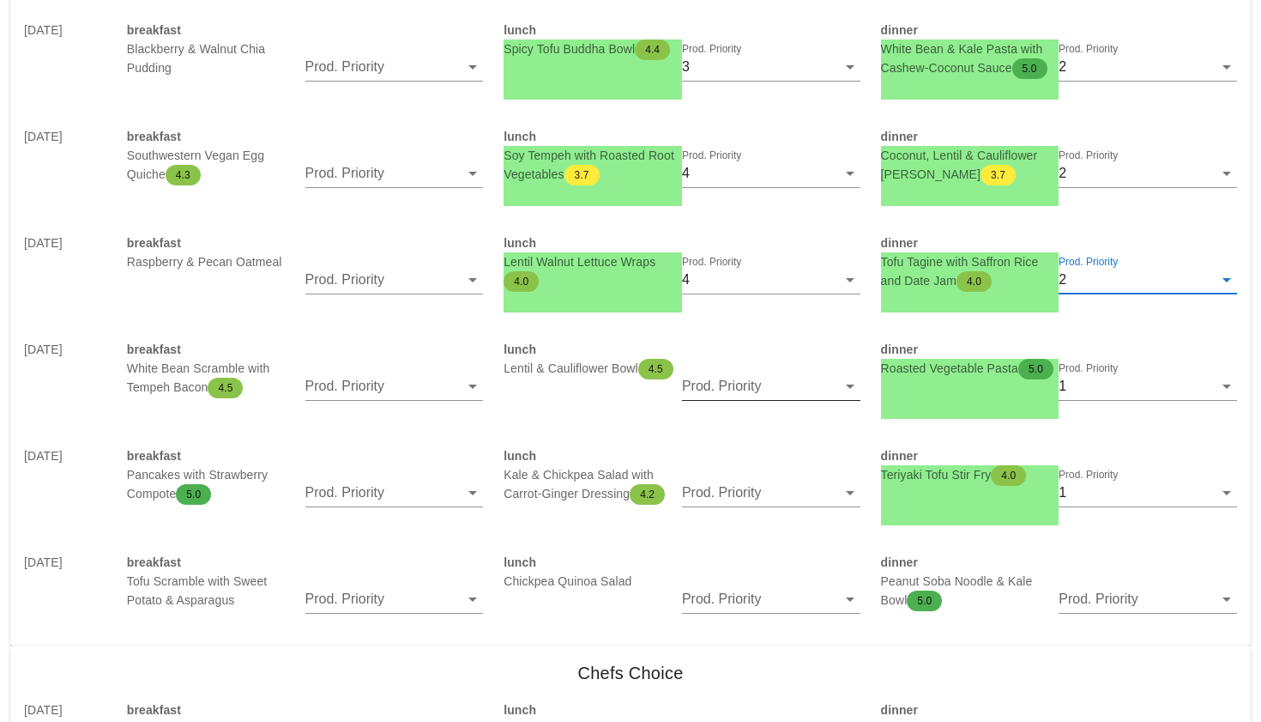
click at [745, 387] on input "Prod. Priority" at bounding box center [759, 385] width 154 height 27
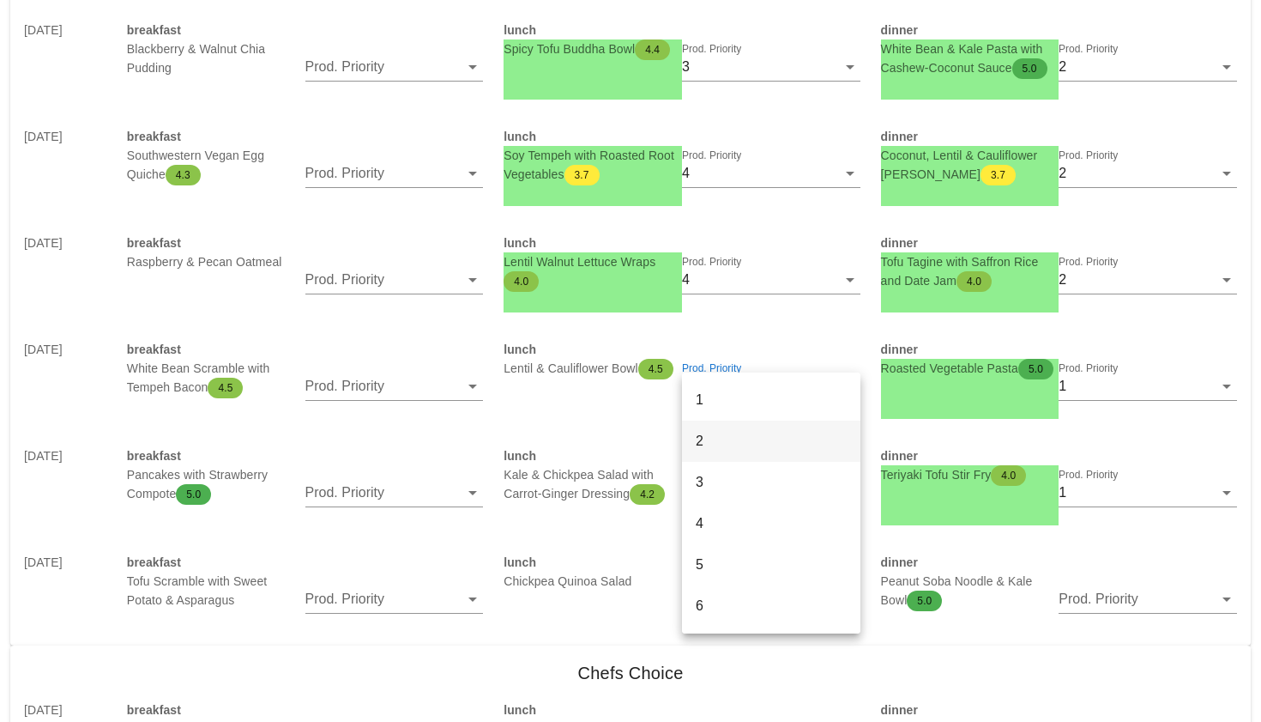
click at [738, 444] on div "2" at bounding box center [771, 440] width 151 height 16
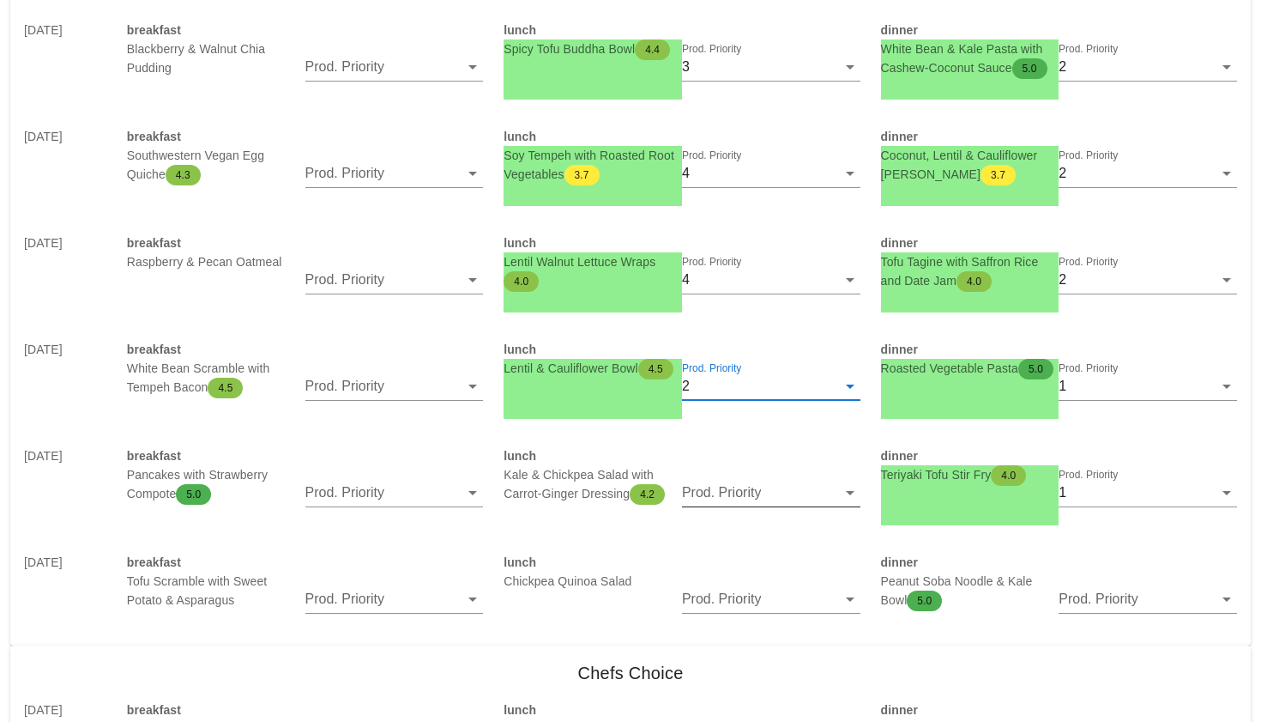
click at [758, 503] on input "Prod. Priority" at bounding box center [759, 492] width 154 height 27
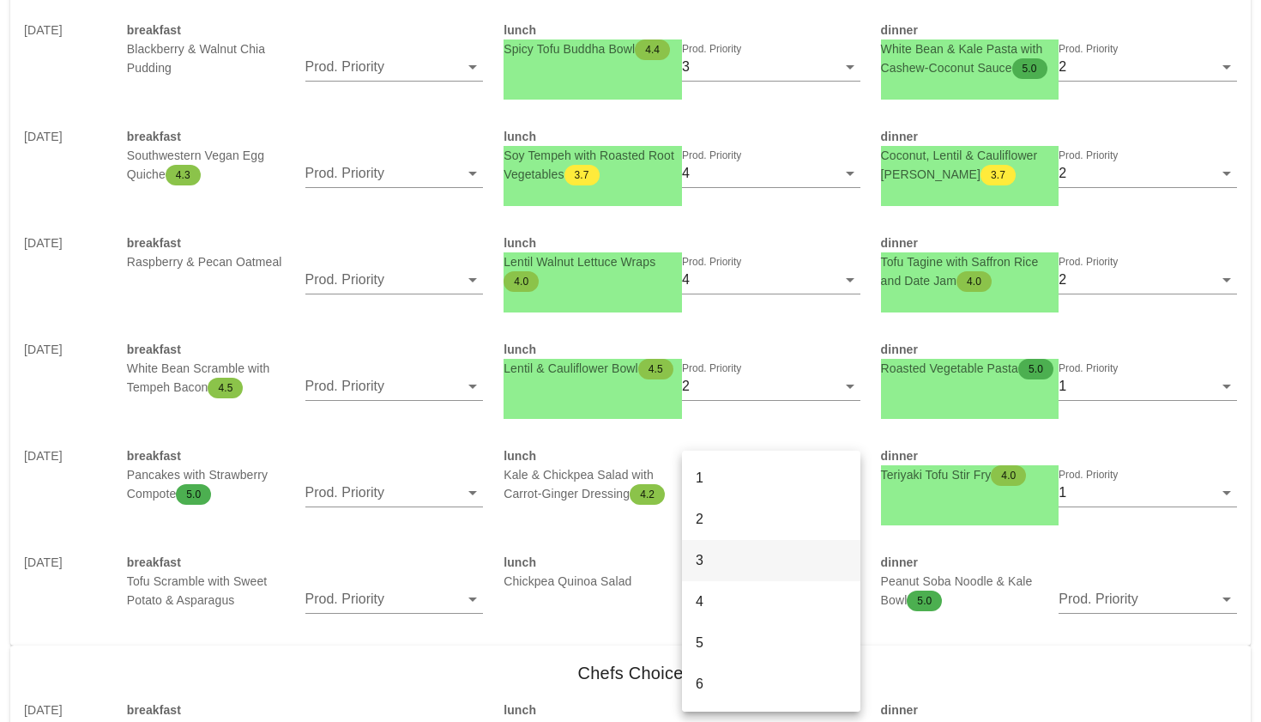
click at [743, 559] on div "3" at bounding box center [771, 560] width 151 height 16
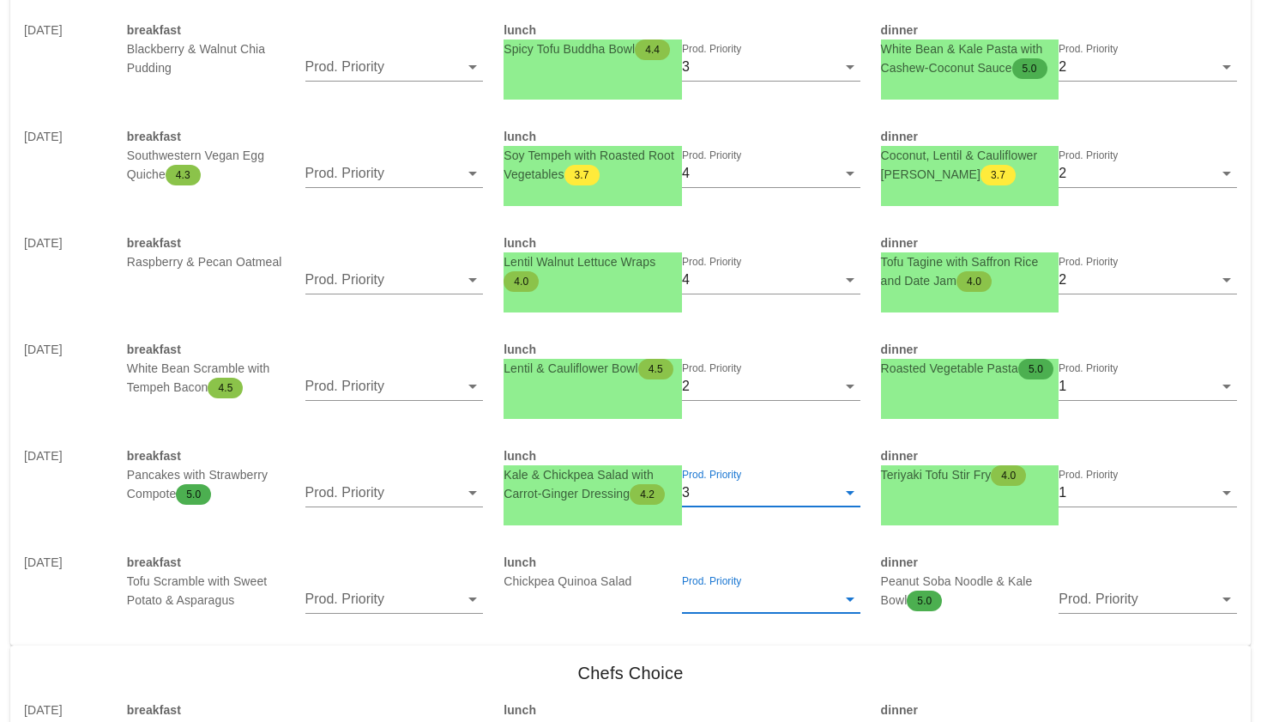
click at [743, 591] on input "Prod. Priority" at bounding box center [759, 598] width 154 height 27
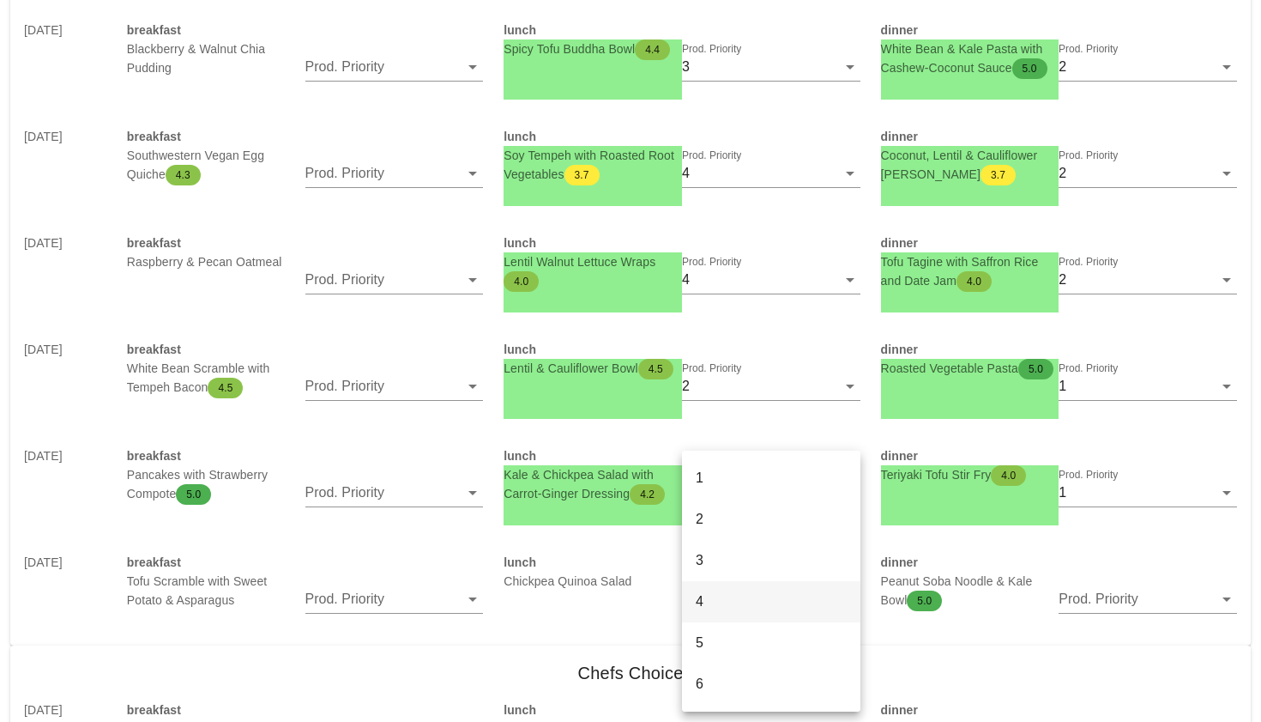
click at [738, 616] on div "4" at bounding box center [771, 601] width 151 height 37
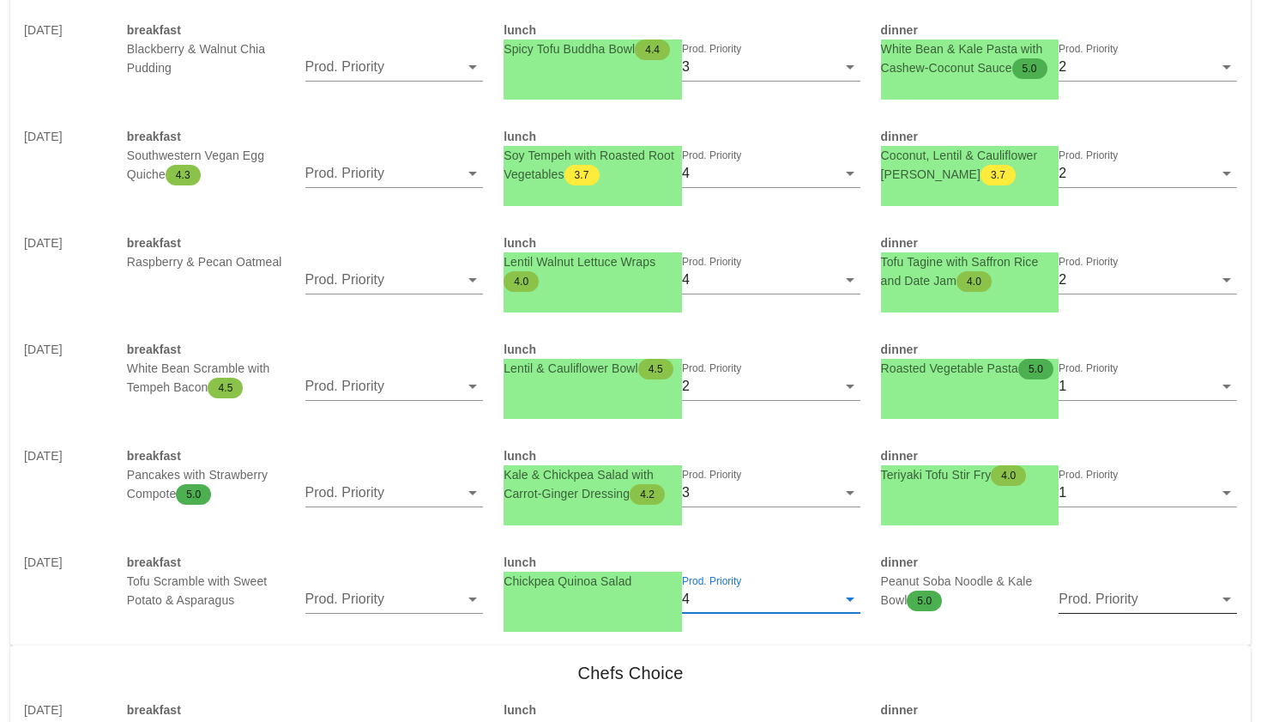
click at [1093, 596] on input "Prod. Priority" at bounding box center [1136, 598] width 154 height 27
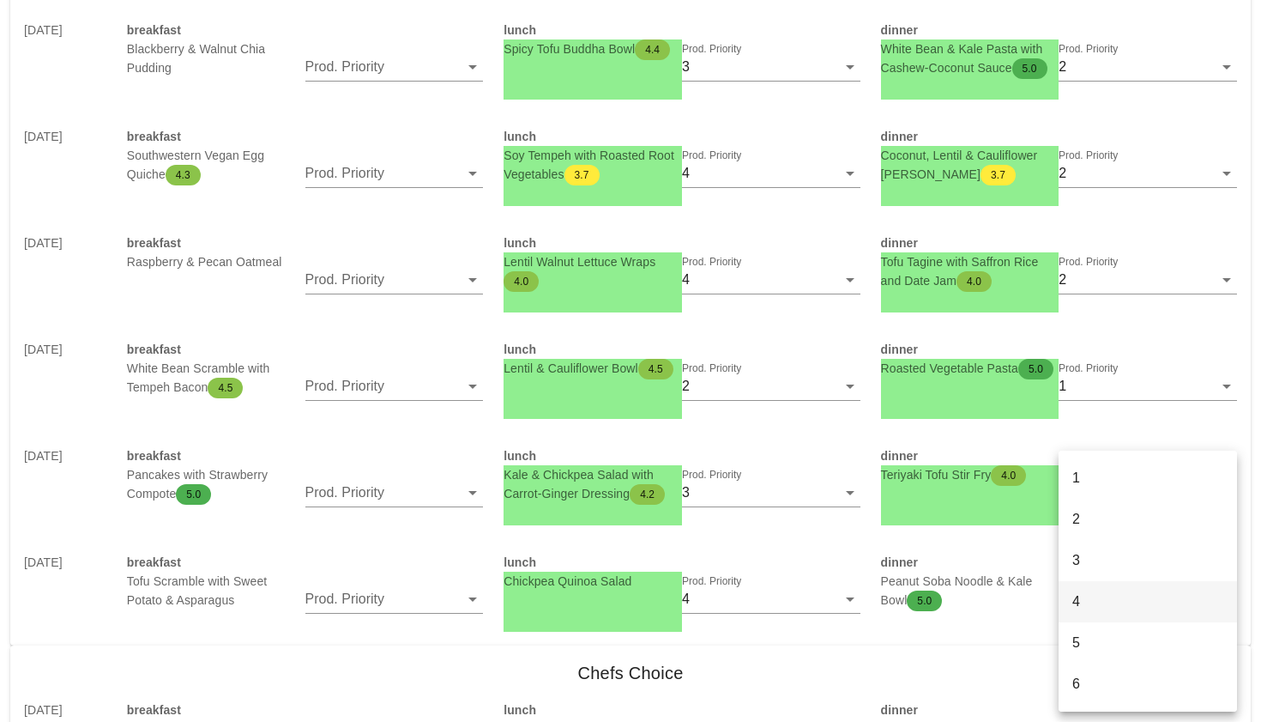
click at [1093, 596] on div "4" at bounding box center [1148, 601] width 151 height 16
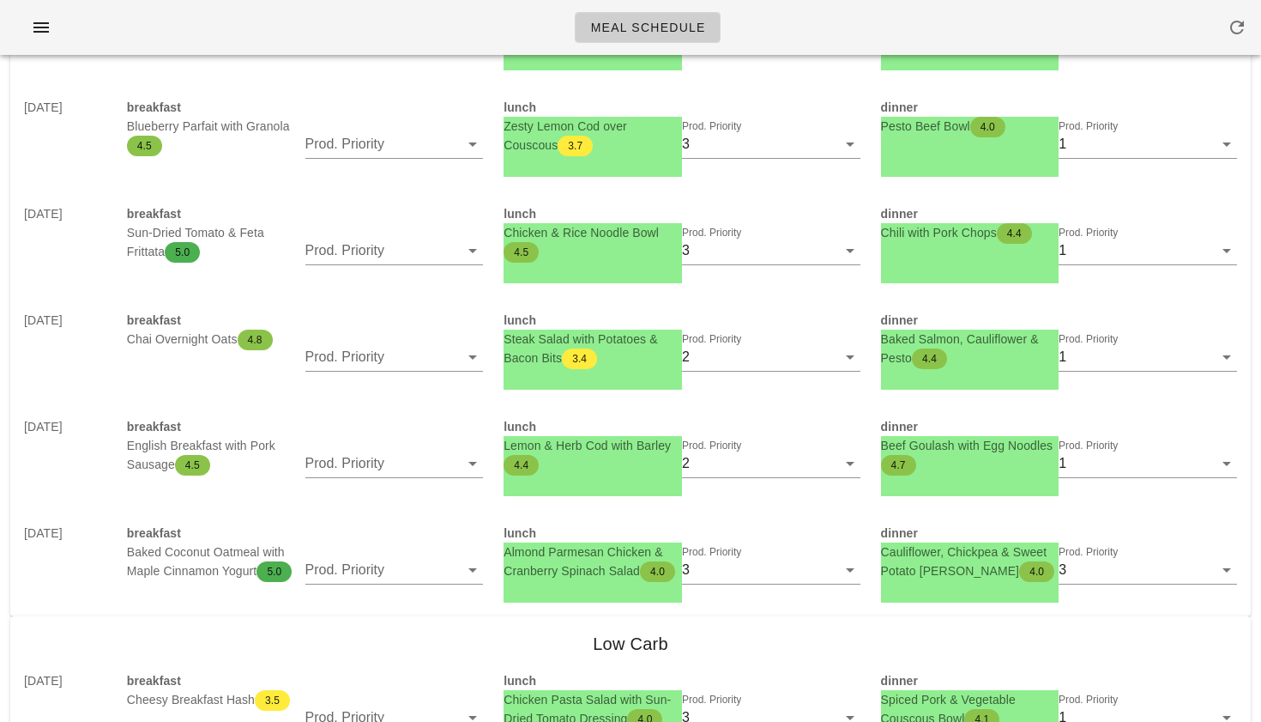
scroll to position [0, 0]
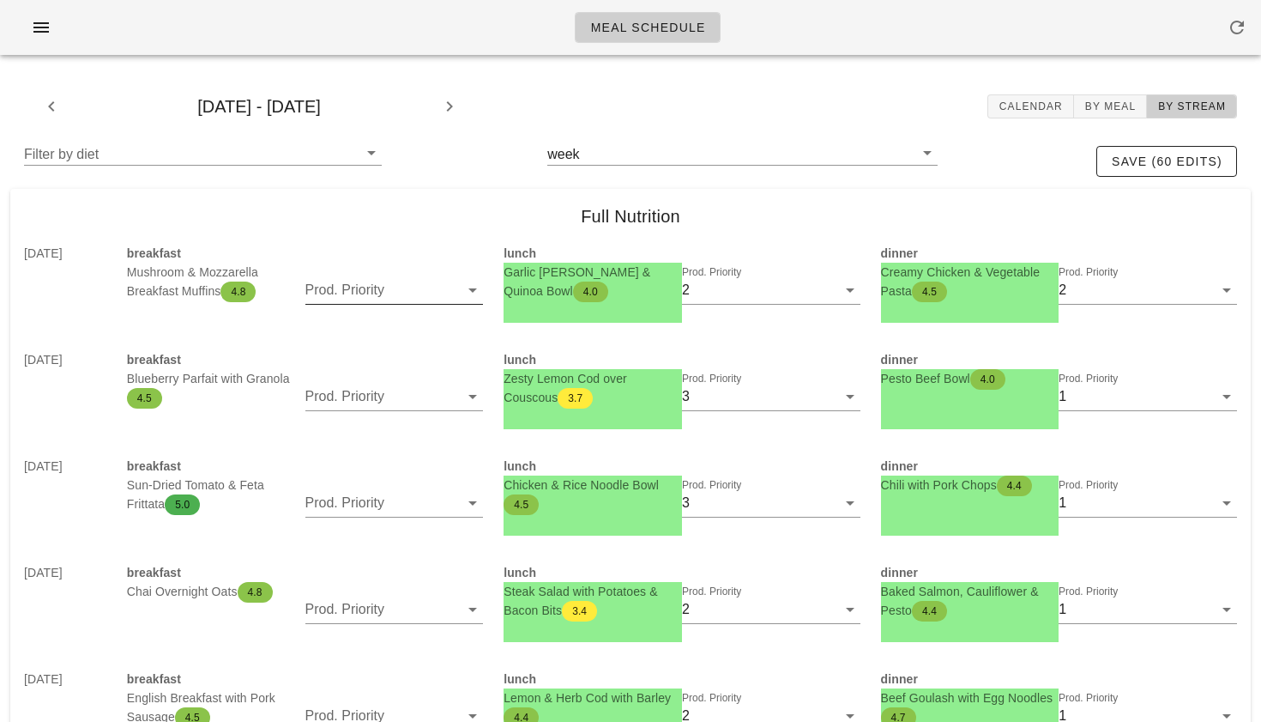
click at [425, 299] on input "Prod. Priority" at bounding box center [382, 289] width 154 height 27
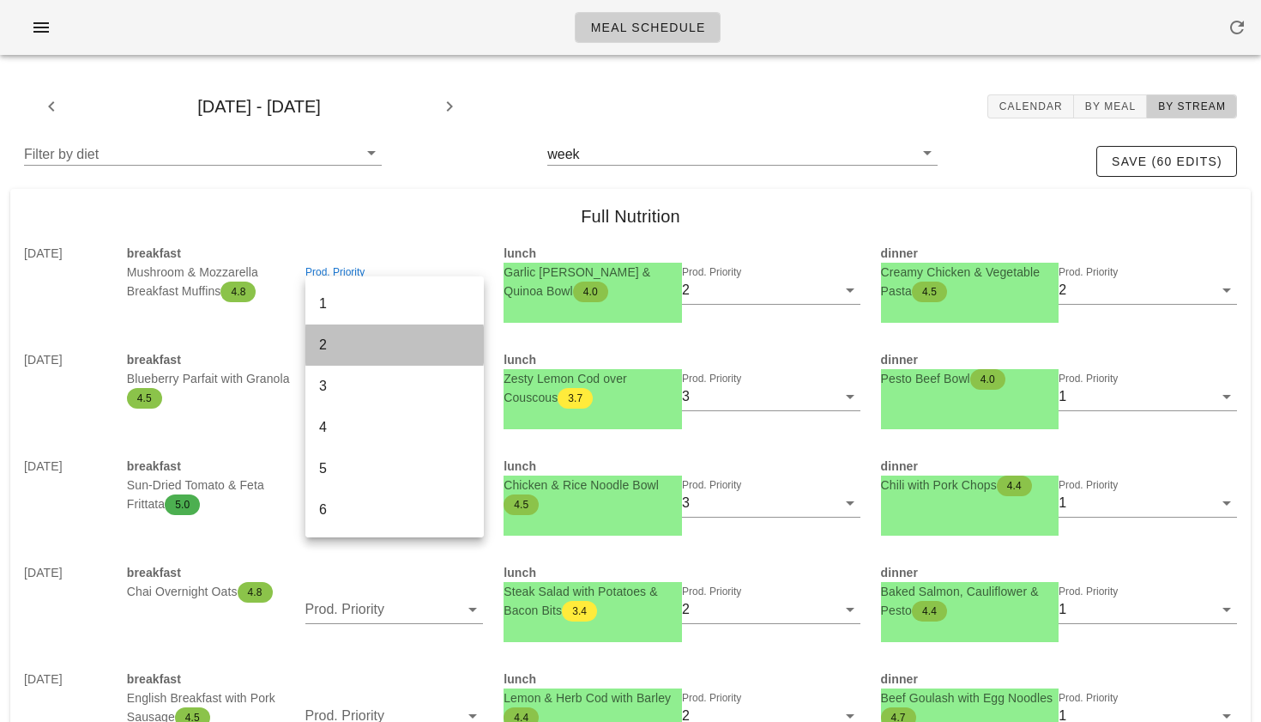
click at [396, 341] on div "2" at bounding box center [394, 344] width 151 height 16
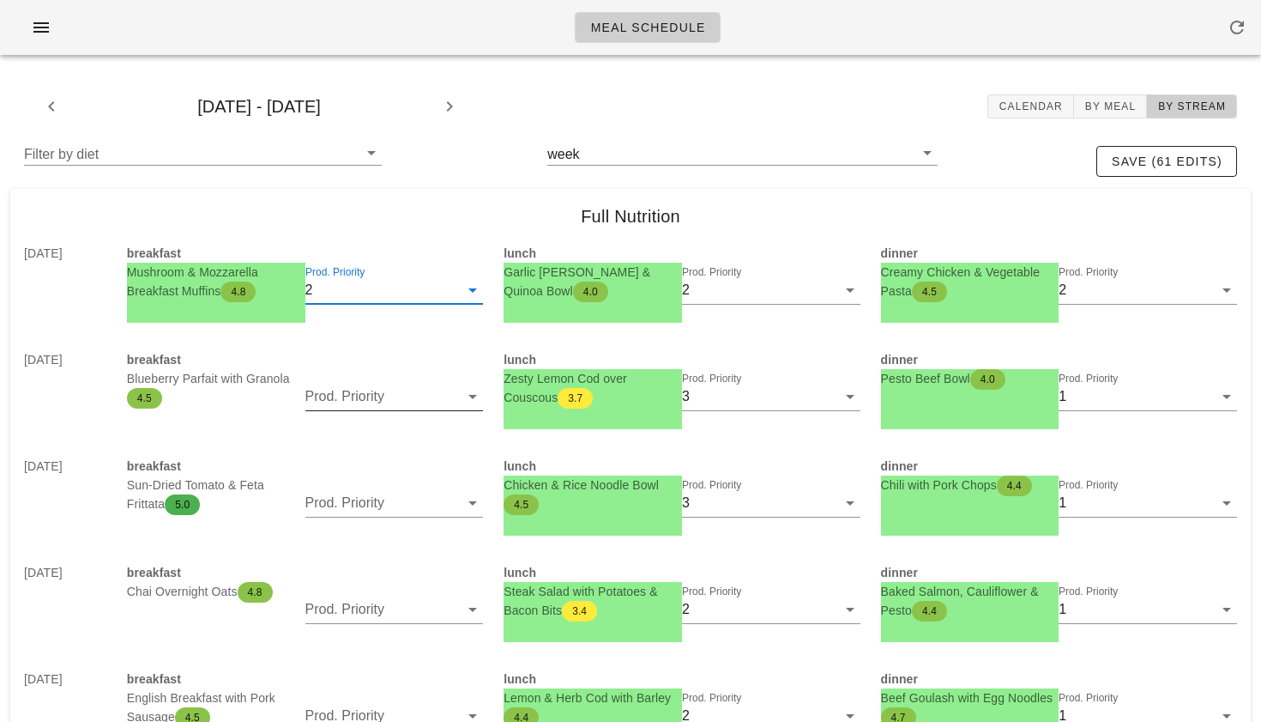
click at [390, 384] on input "Prod. Priority" at bounding box center [382, 396] width 154 height 27
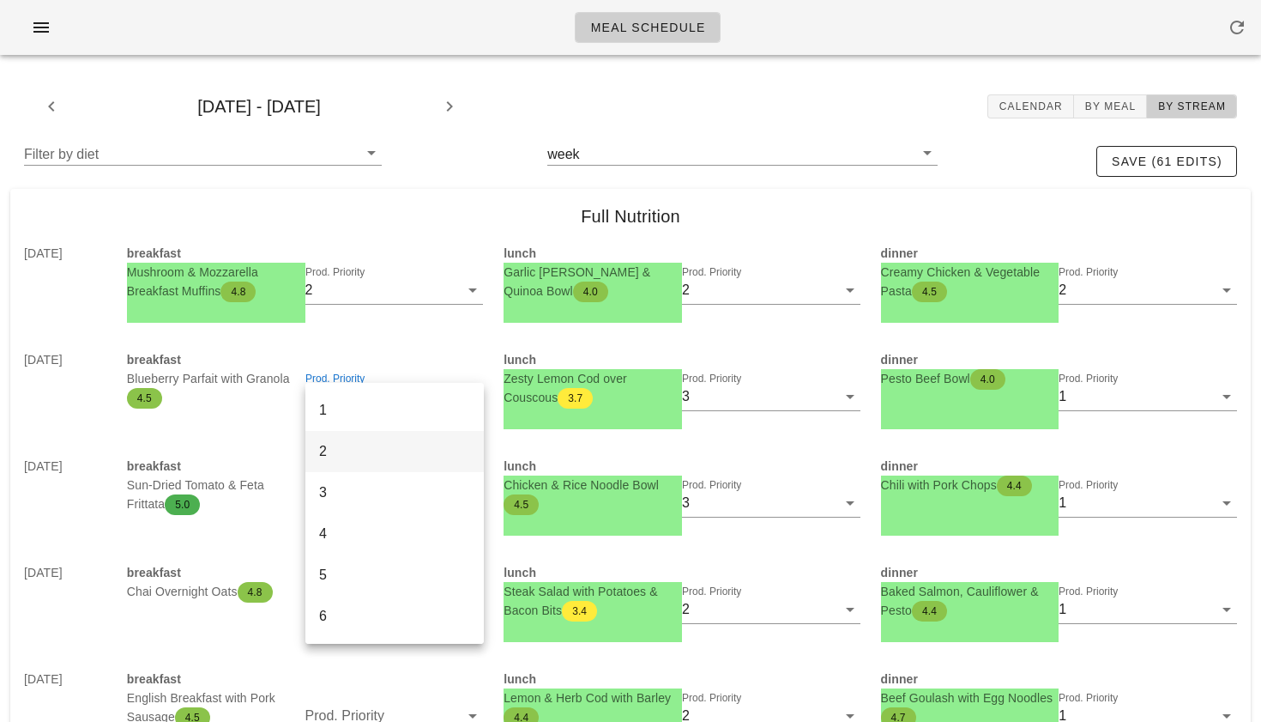
click at [353, 466] on div "2" at bounding box center [394, 450] width 151 height 37
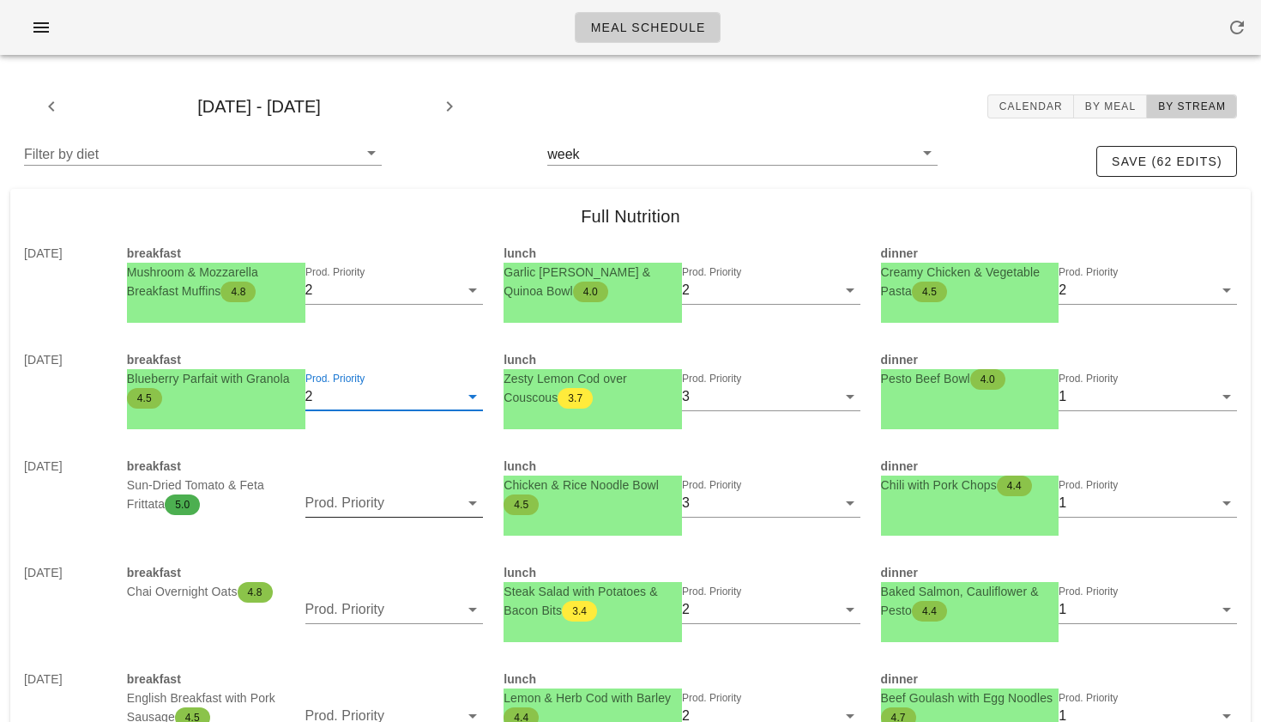
click at [339, 501] on input "Prod. Priority" at bounding box center [382, 502] width 154 height 27
click at [335, 525] on div "2" at bounding box center [394, 519] width 151 height 16
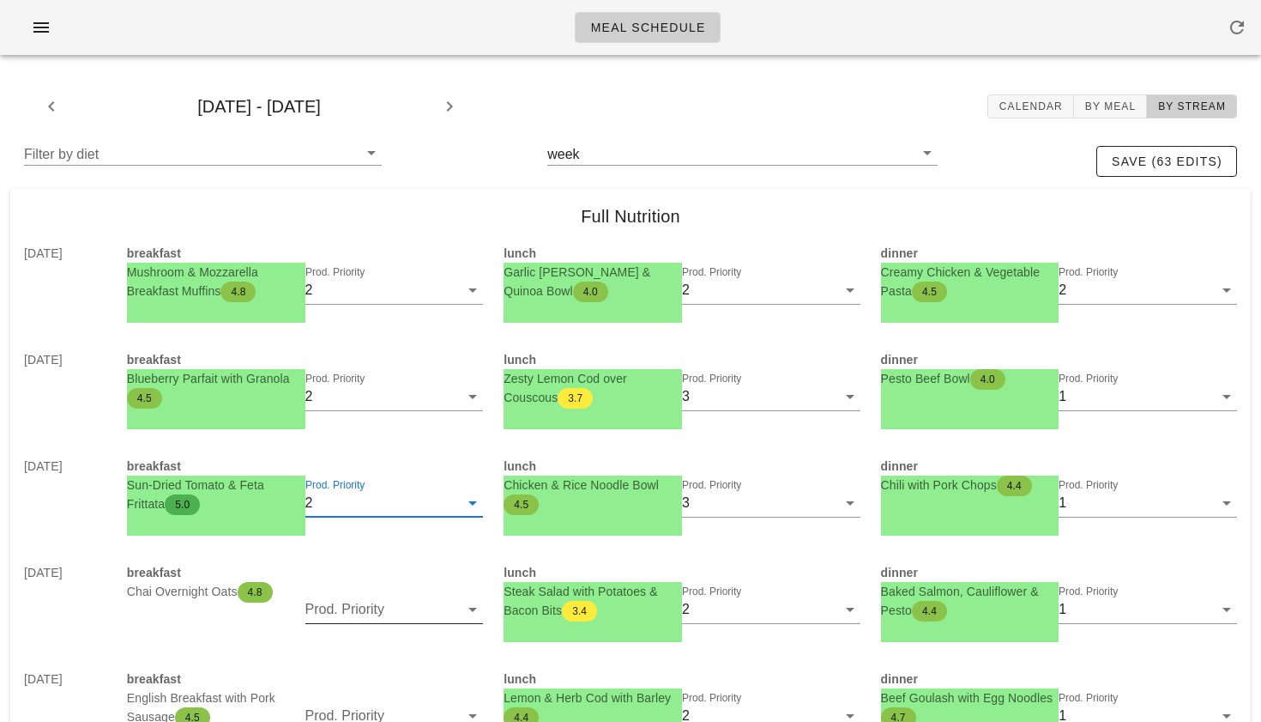
click at [347, 602] on input "Prod. Priority" at bounding box center [382, 608] width 154 height 27
drag, startPoint x: 352, startPoint y: 553, endPoint x: 342, endPoint y: 521, distance: 33.9
click at [342, 521] on div "1 2 3 4 5 6 7 8 9 clear" at bounding box center [394, 663] width 178 height 426
click at [342, 521] on div "2" at bounding box center [394, 519] width 151 height 16
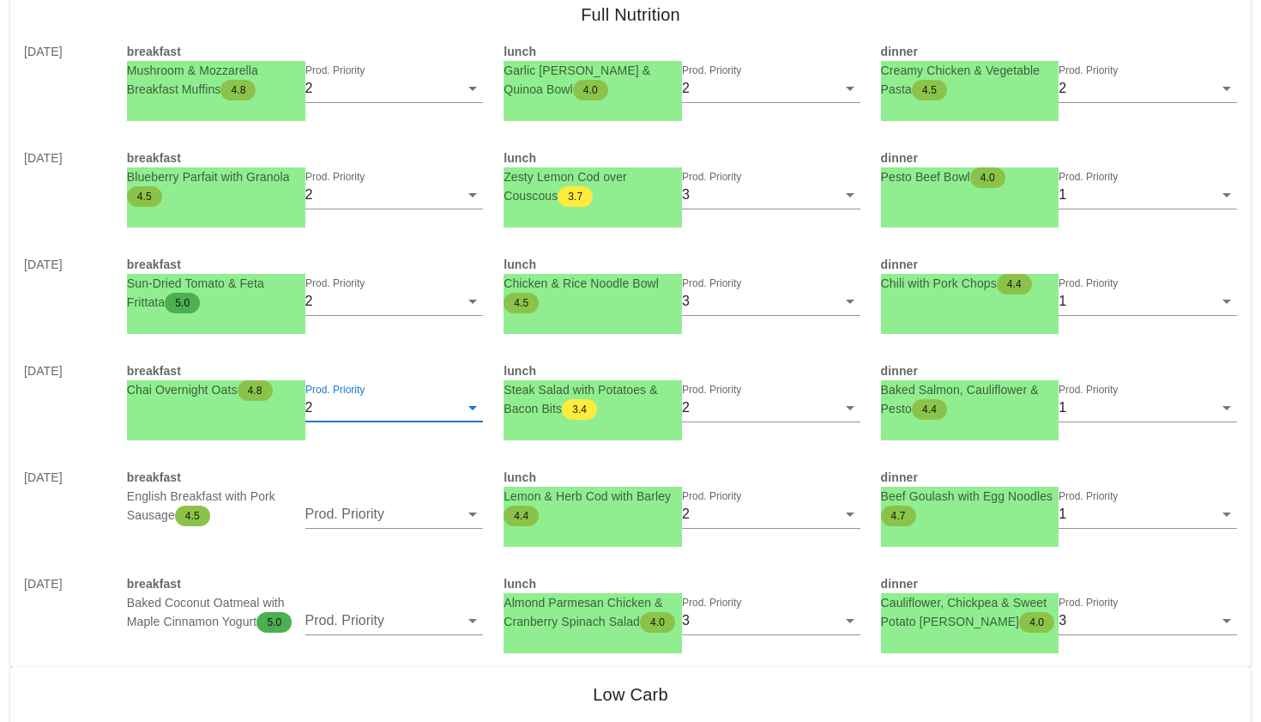
scroll to position [208, 0]
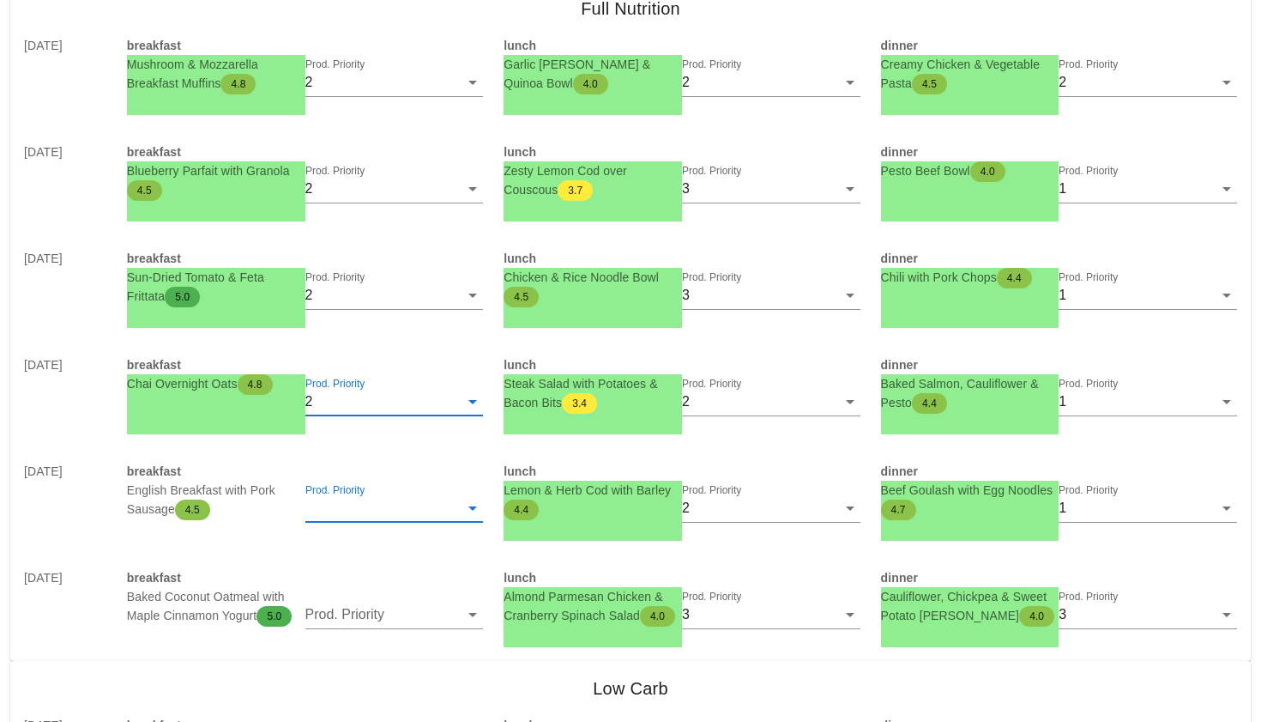
click at [360, 500] on input "Prod. Priority" at bounding box center [382, 507] width 154 height 27
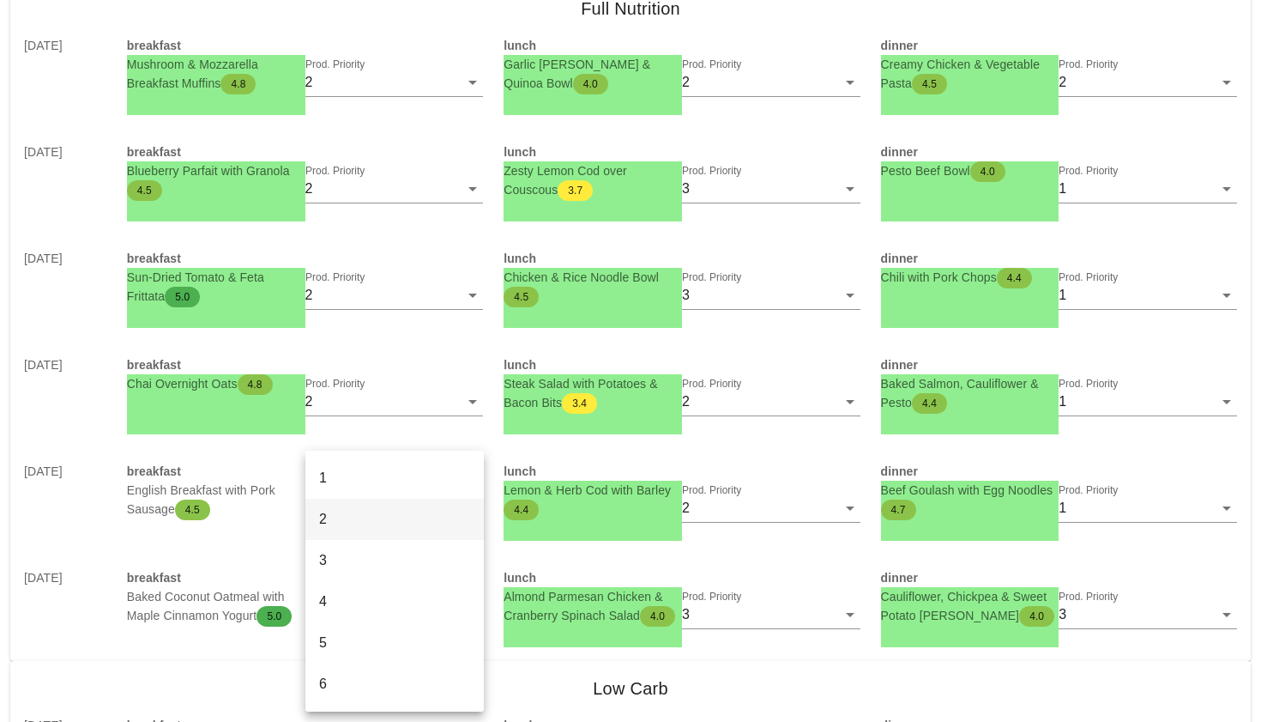
click at [358, 512] on div "2" at bounding box center [394, 519] width 151 height 16
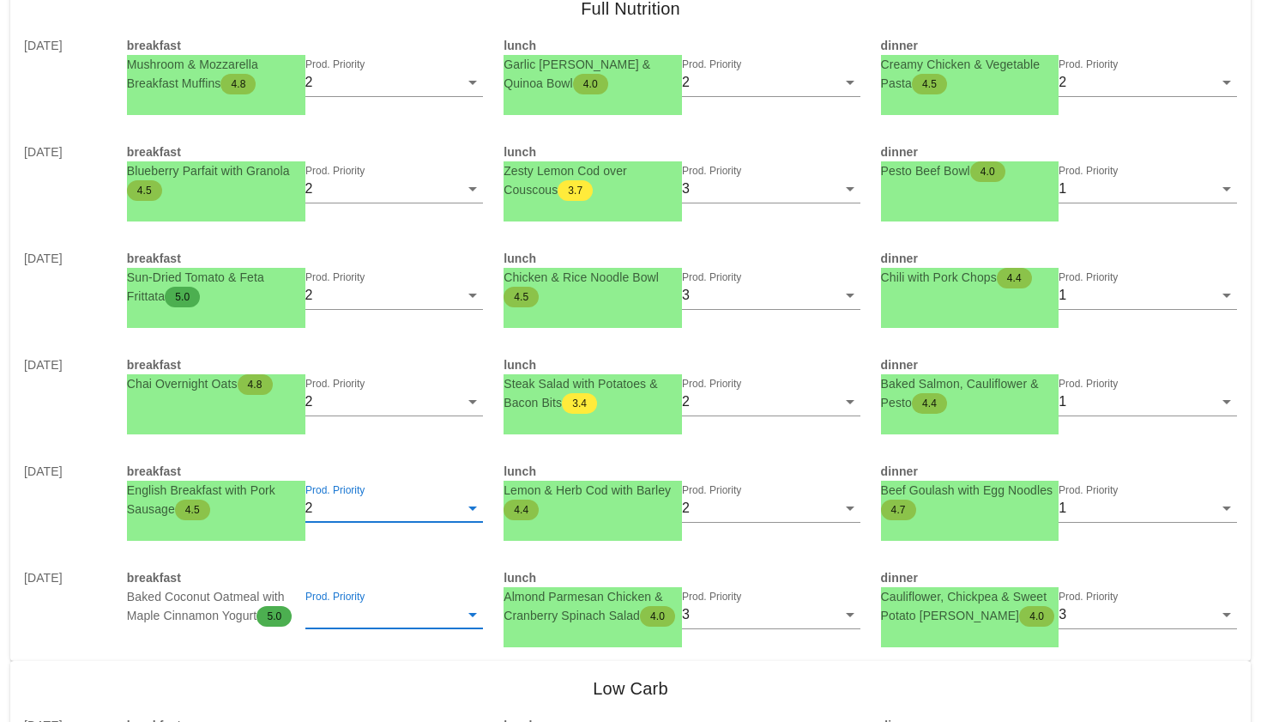
click at [341, 611] on input "Prod. Priority" at bounding box center [382, 614] width 154 height 27
click at [354, 527] on div "2" at bounding box center [394, 518] width 151 height 37
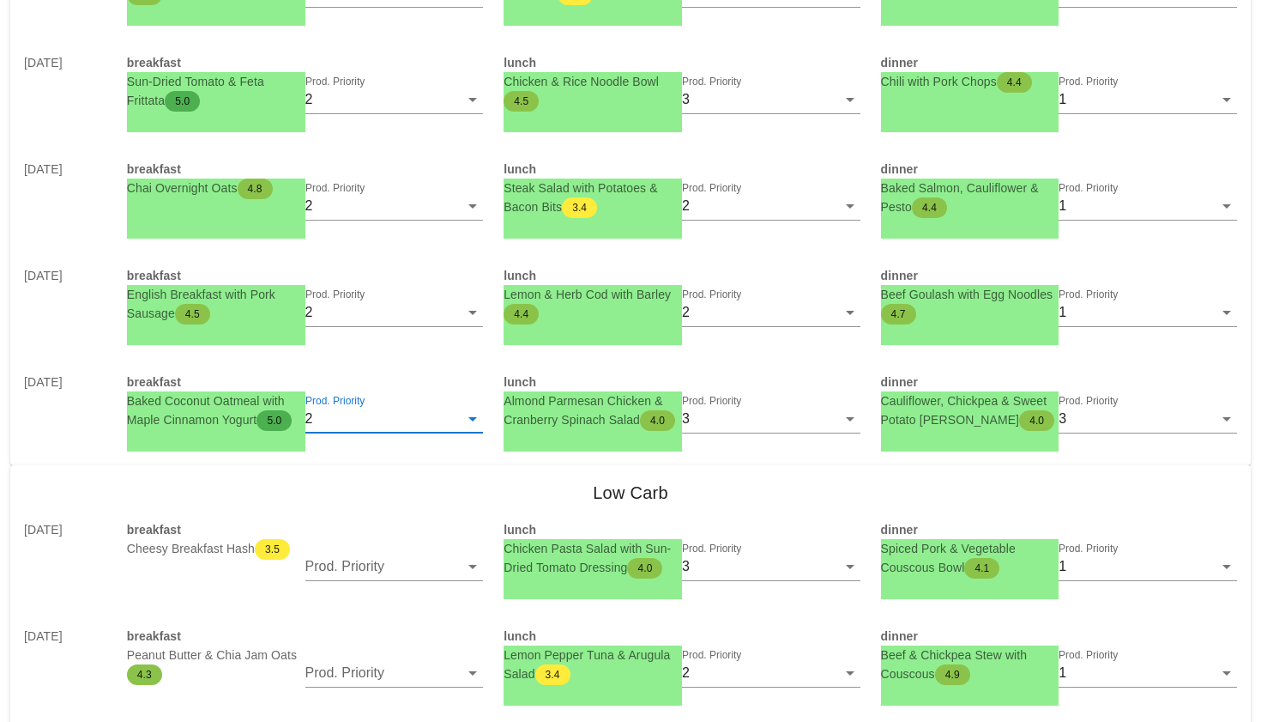
scroll to position [465, 0]
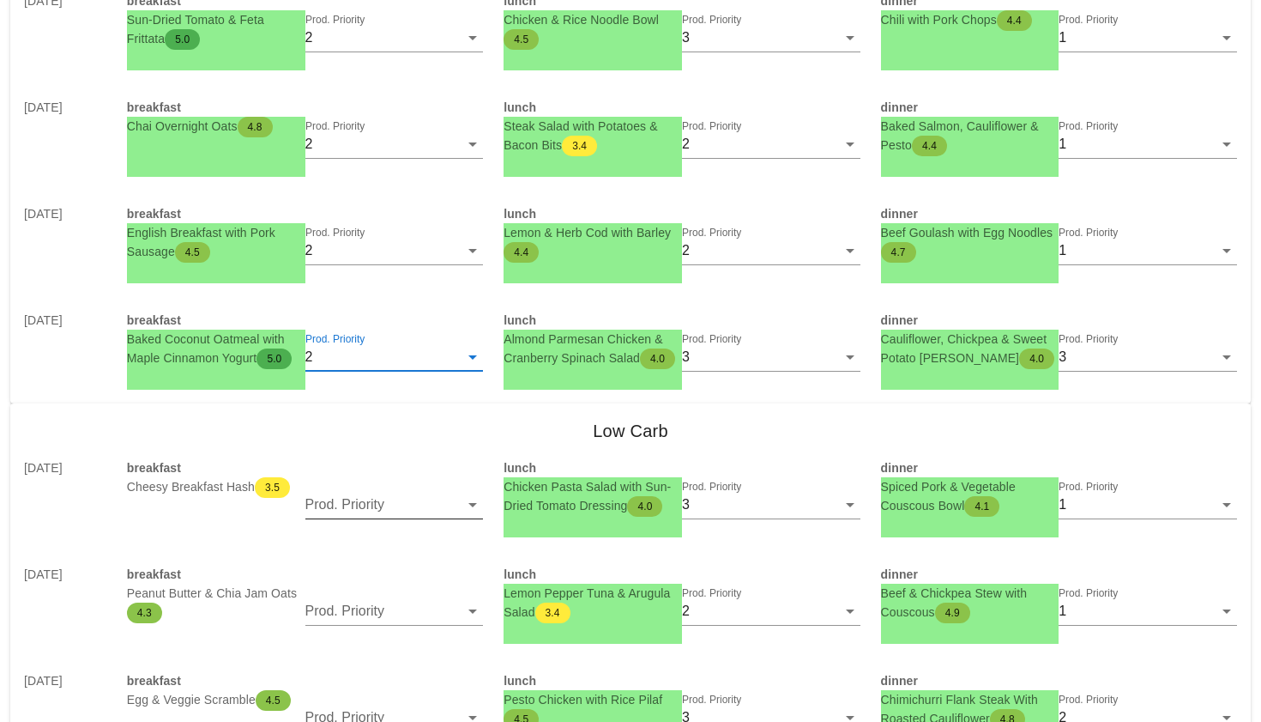
click at [366, 512] on input "Prod. Priority" at bounding box center [382, 504] width 154 height 27
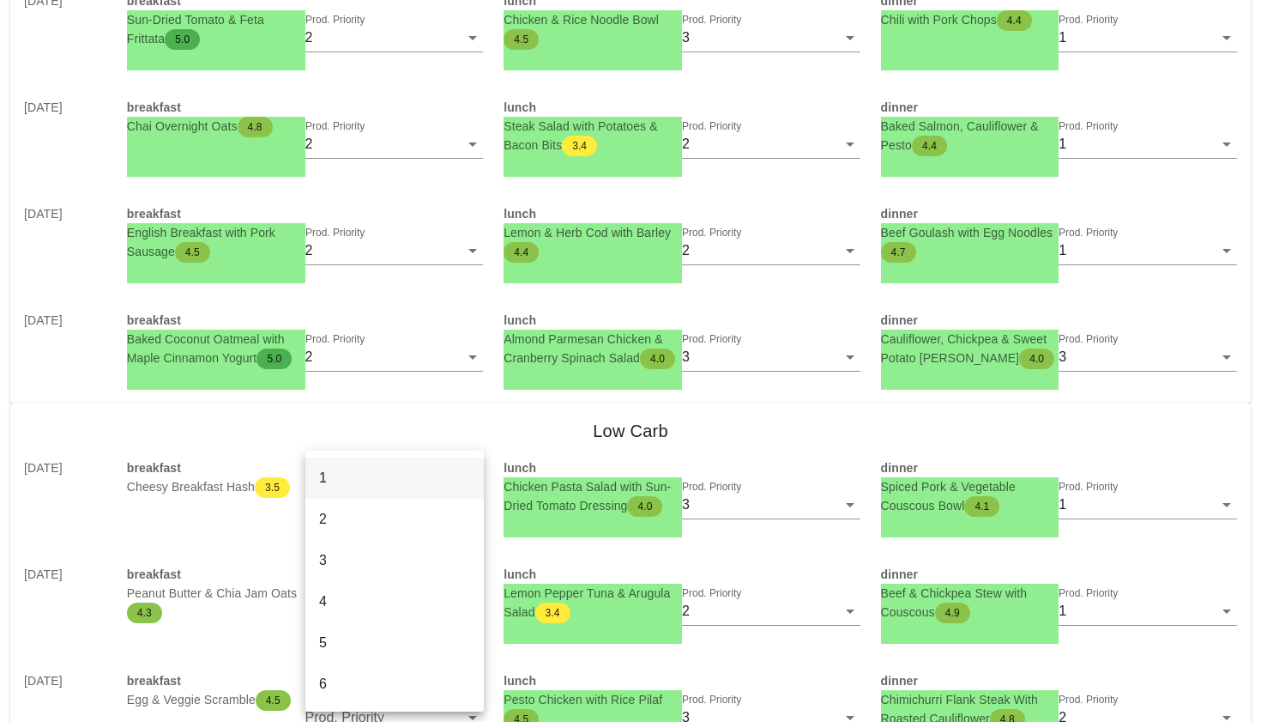
click at [362, 472] on div "1" at bounding box center [394, 477] width 151 height 16
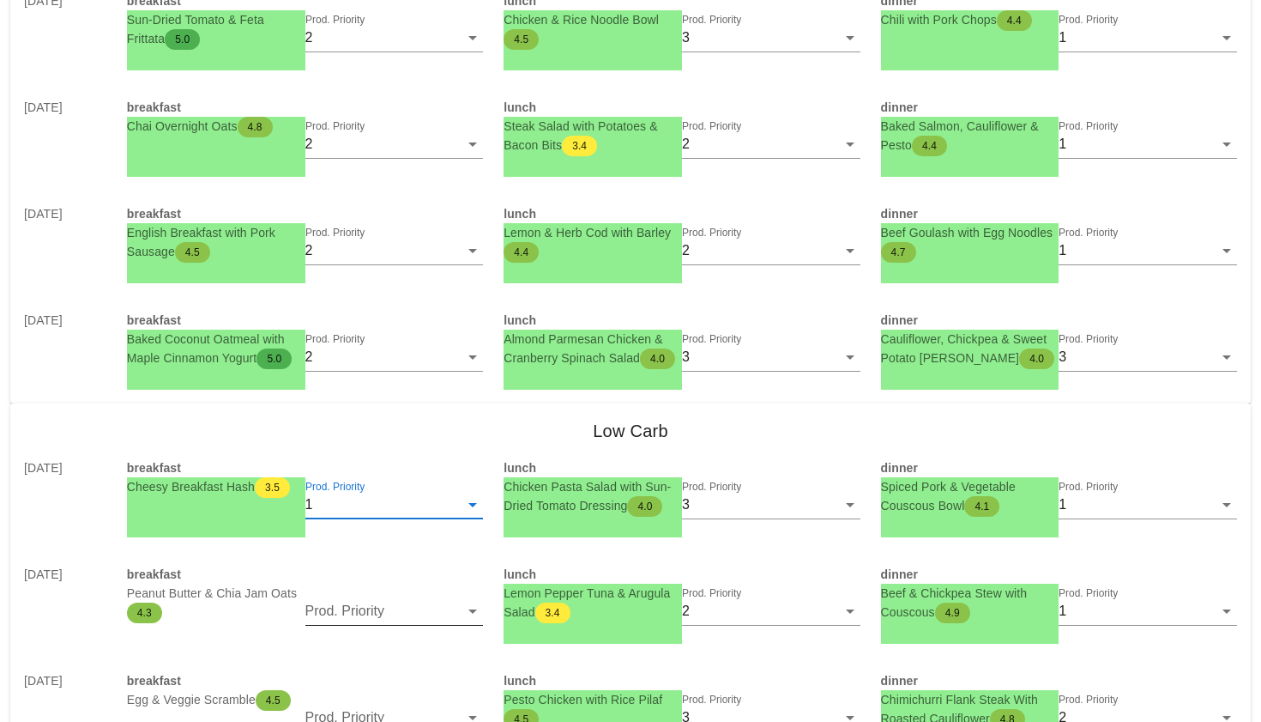
click at [364, 604] on input "Prod. Priority" at bounding box center [382, 610] width 154 height 27
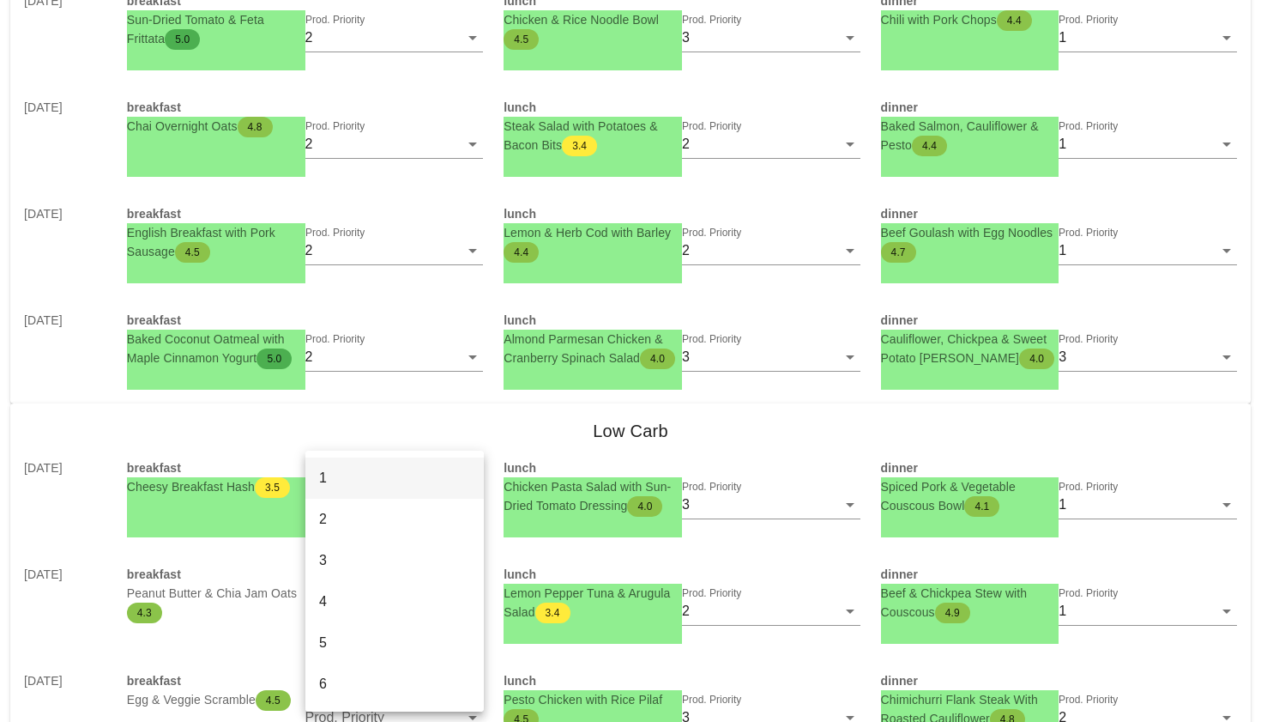
click at [361, 480] on div "1" at bounding box center [394, 477] width 151 height 16
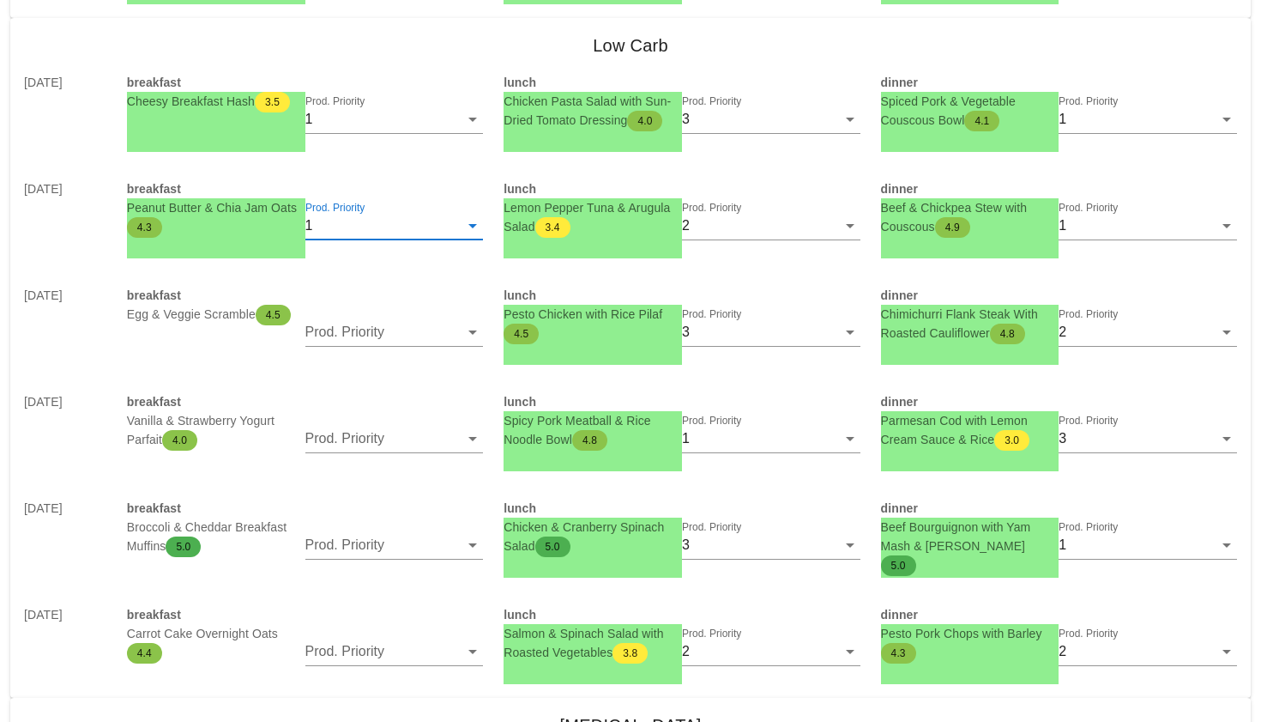
scroll to position [887, 0]
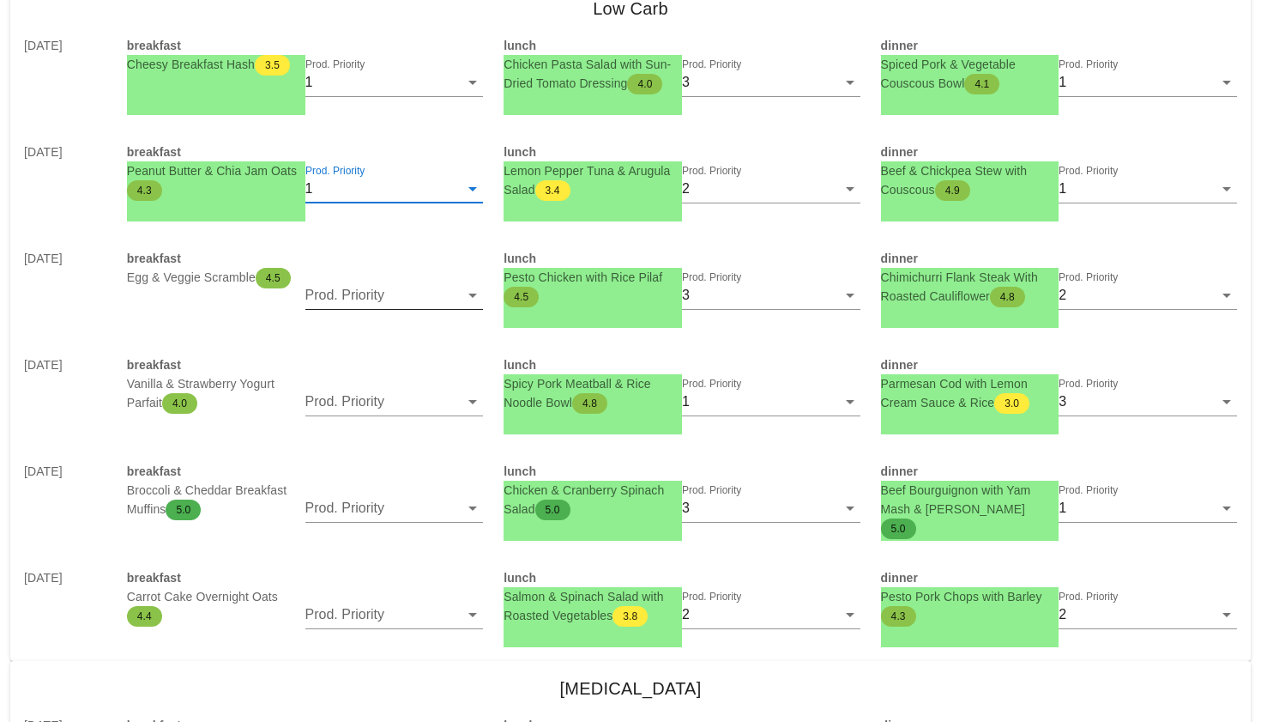
click at [386, 302] on input "Prod. Priority" at bounding box center [382, 294] width 154 height 27
click at [384, 312] on div "1" at bounding box center [394, 308] width 151 height 16
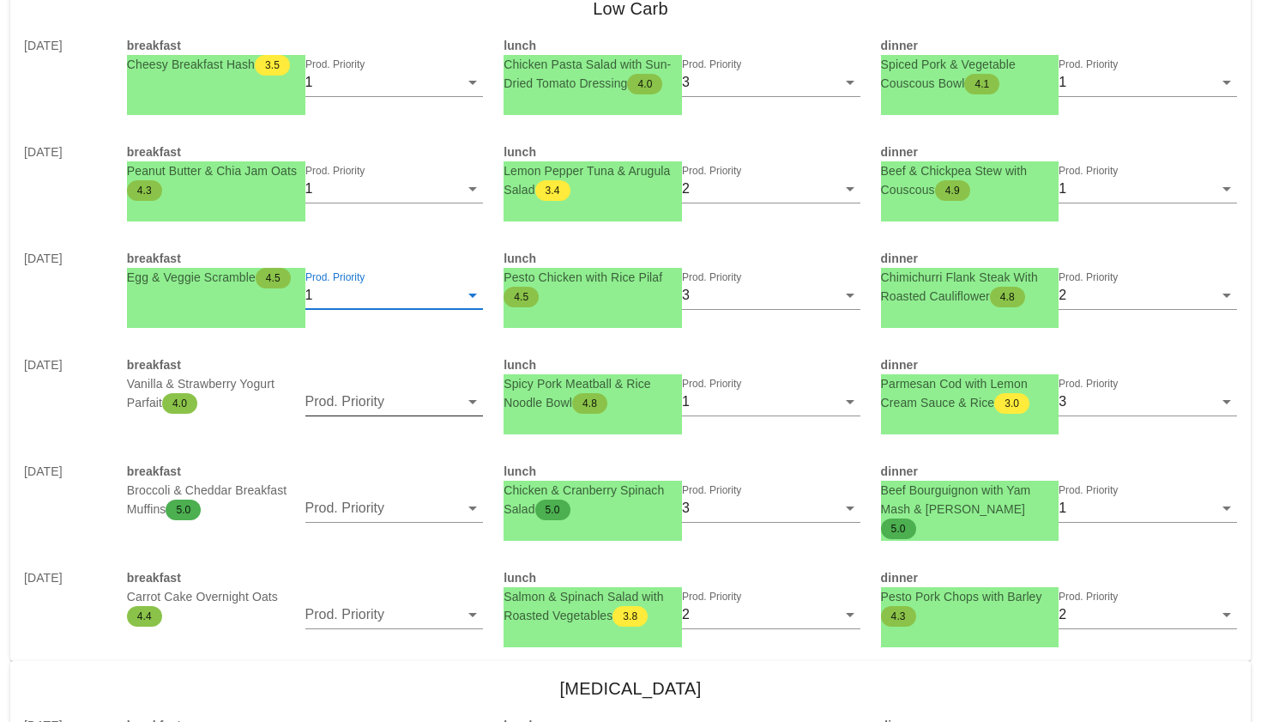
click at [381, 402] on input "Prod. Priority" at bounding box center [382, 401] width 154 height 27
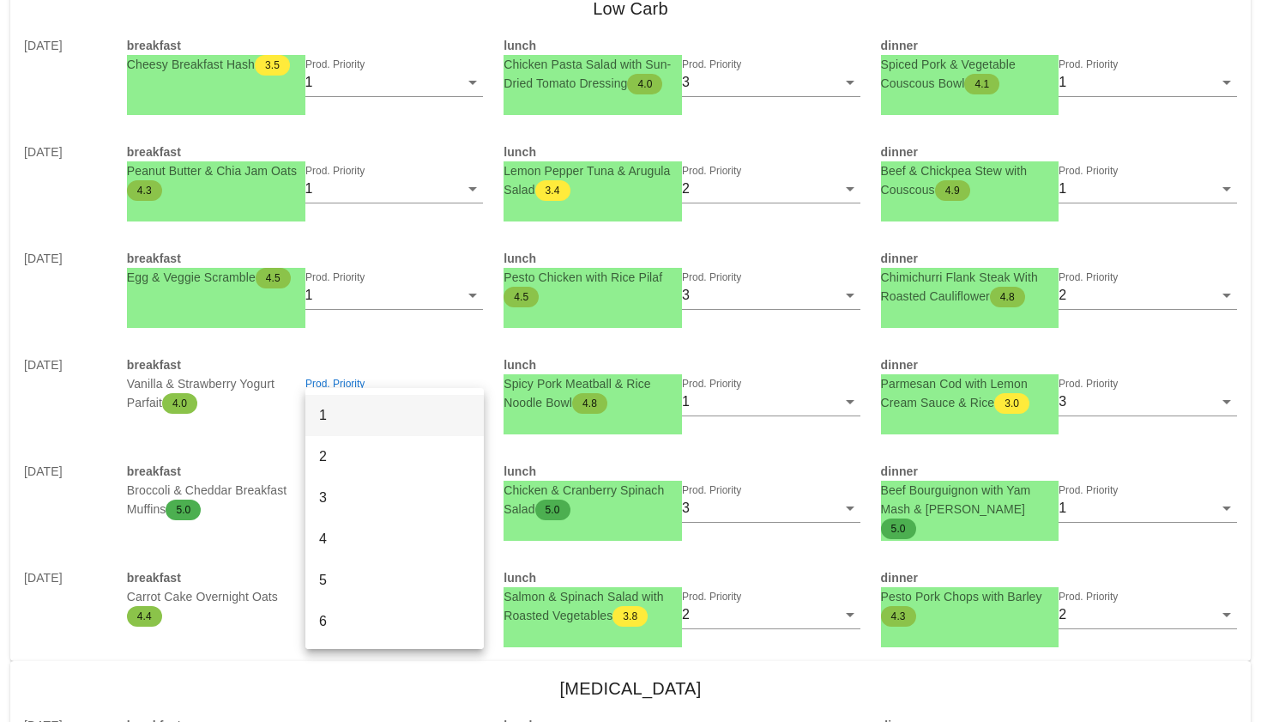
click at [381, 402] on div "1" at bounding box center [394, 414] width 151 height 37
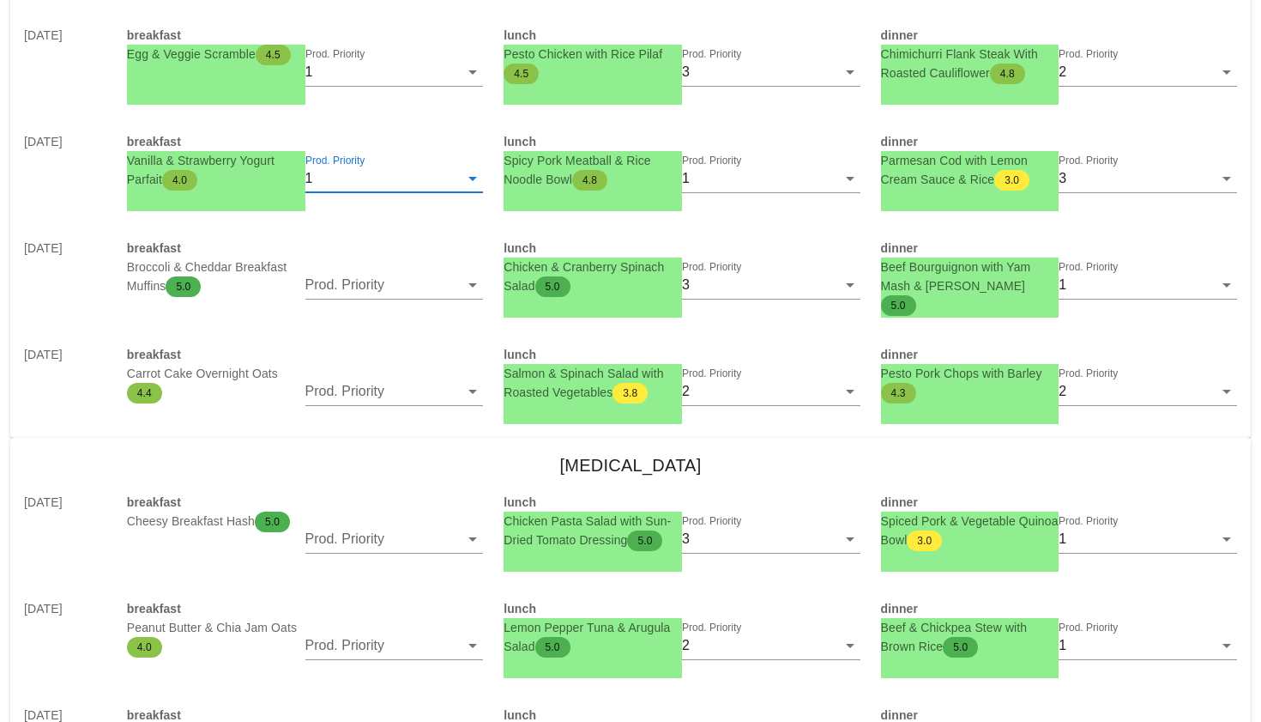
scroll to position [1124, 0]
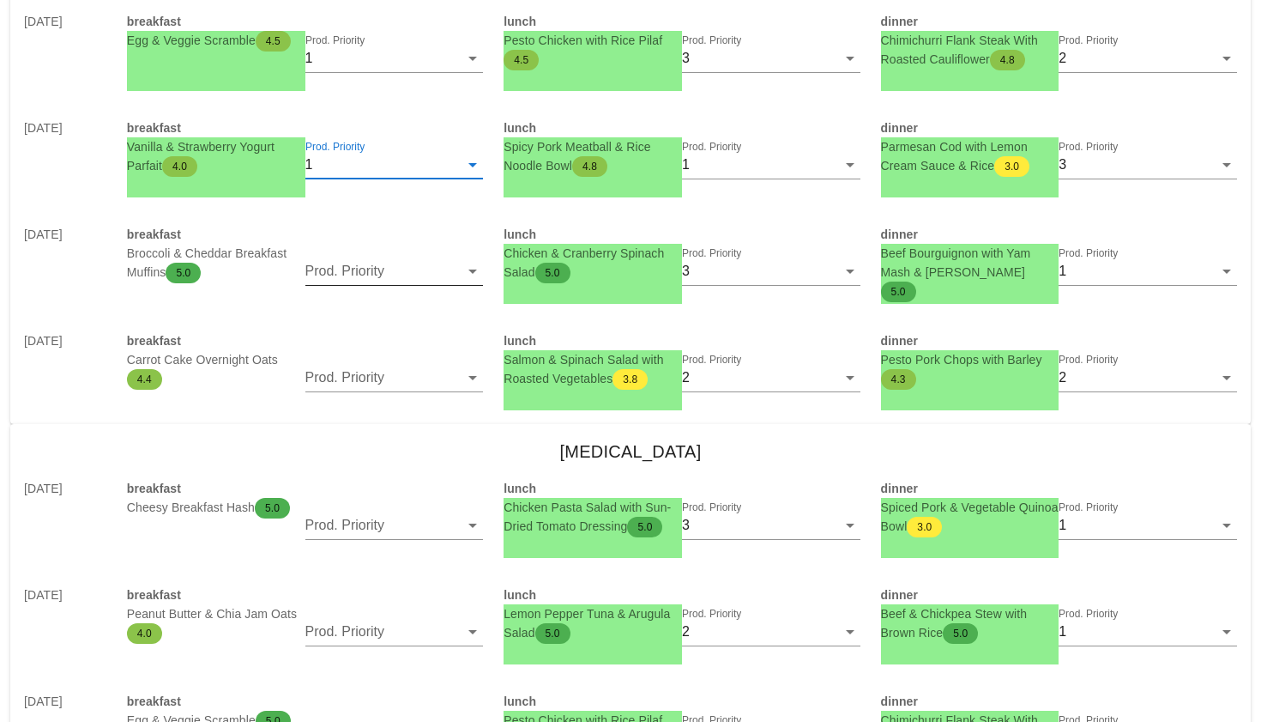
click at [396, 273] on input "Prod. Priority" at bounding box center [382, 270] width 154 height 27
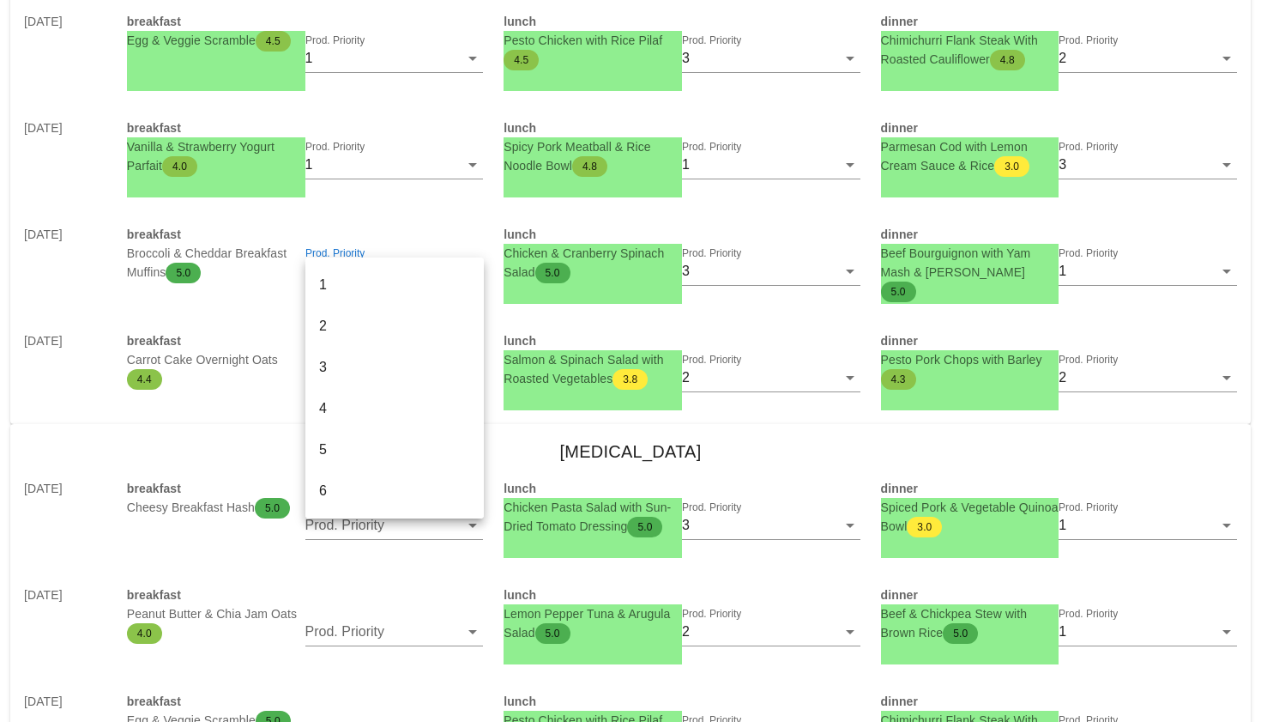
click at [396, 273] on div "1" at bounding box center [394, 284] width 151 height 37
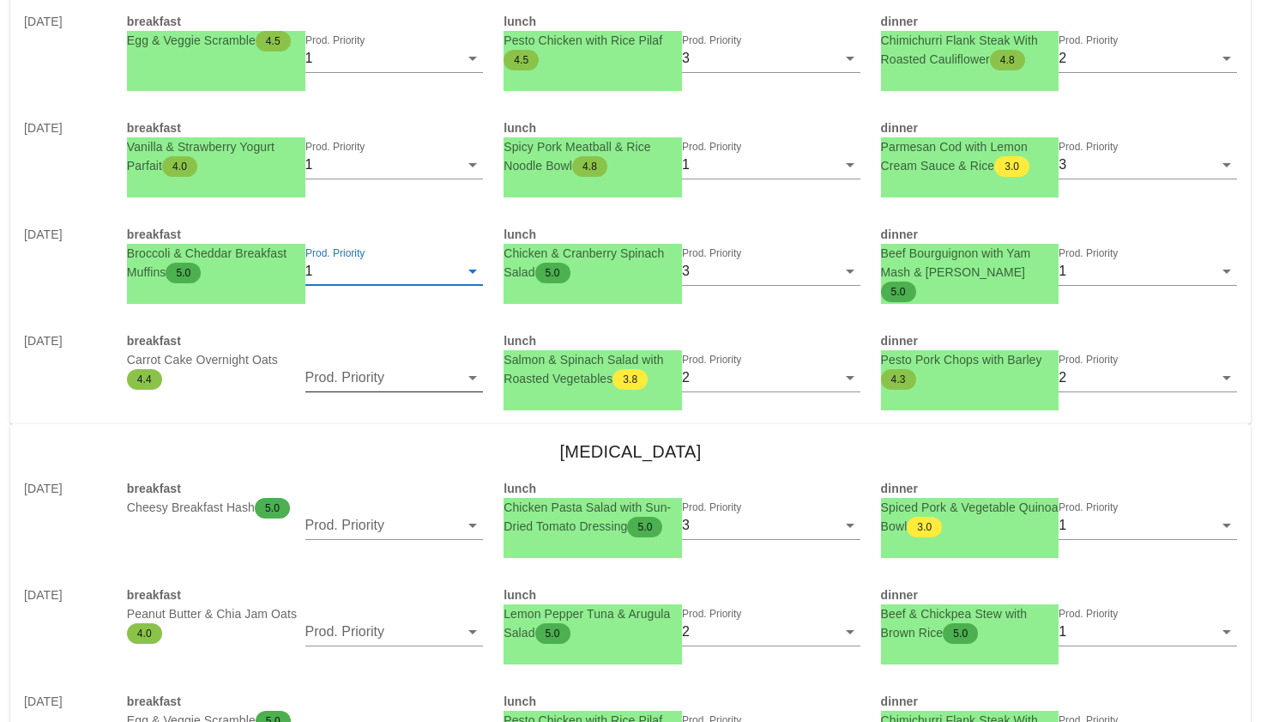
click at [398, 381] on input "Prod. Priority" at bounding box center [382, 377] width 154 height 27
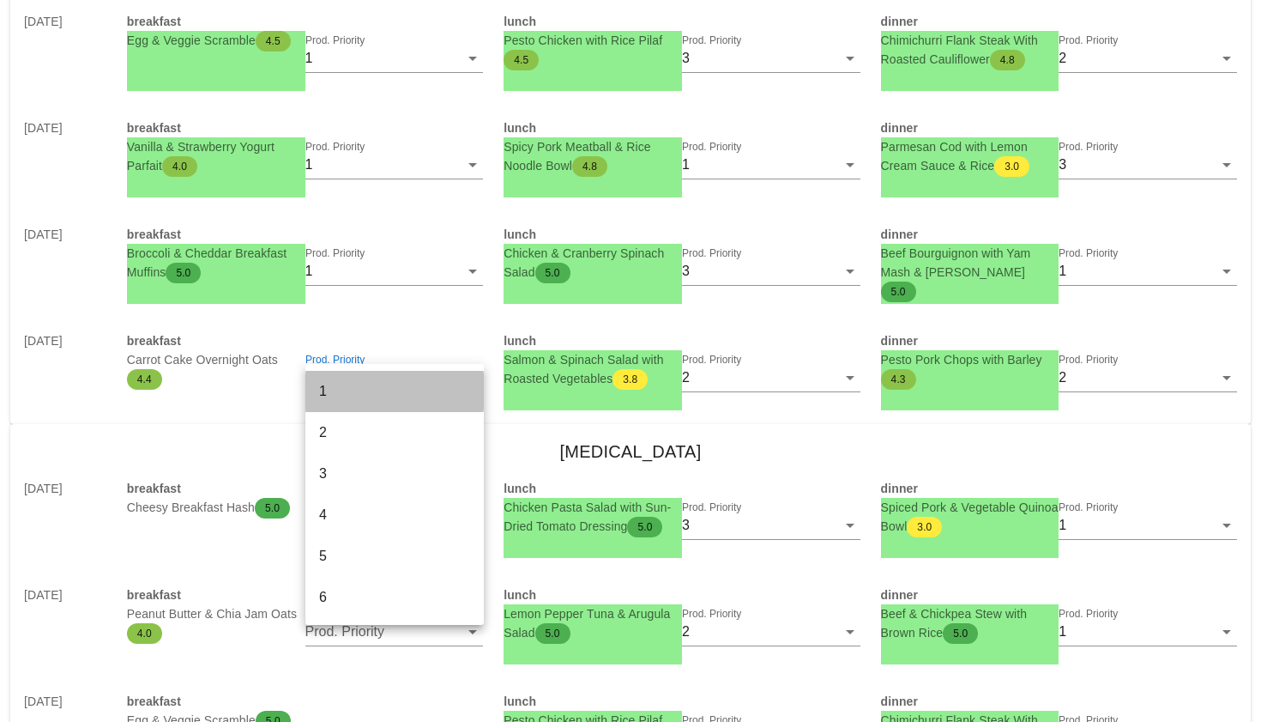
click at [398, 376] on div "1" at bounding box center [394, 390] width 151 height 37
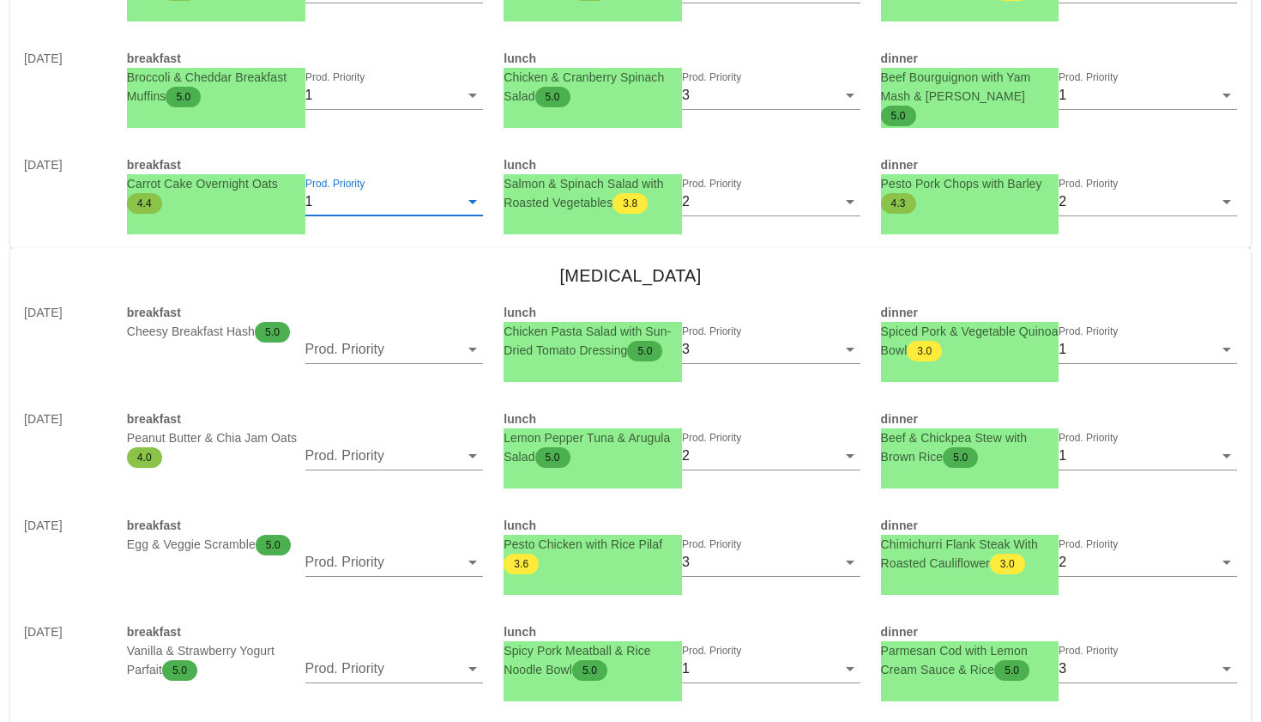
scroll to position [1428, 0]
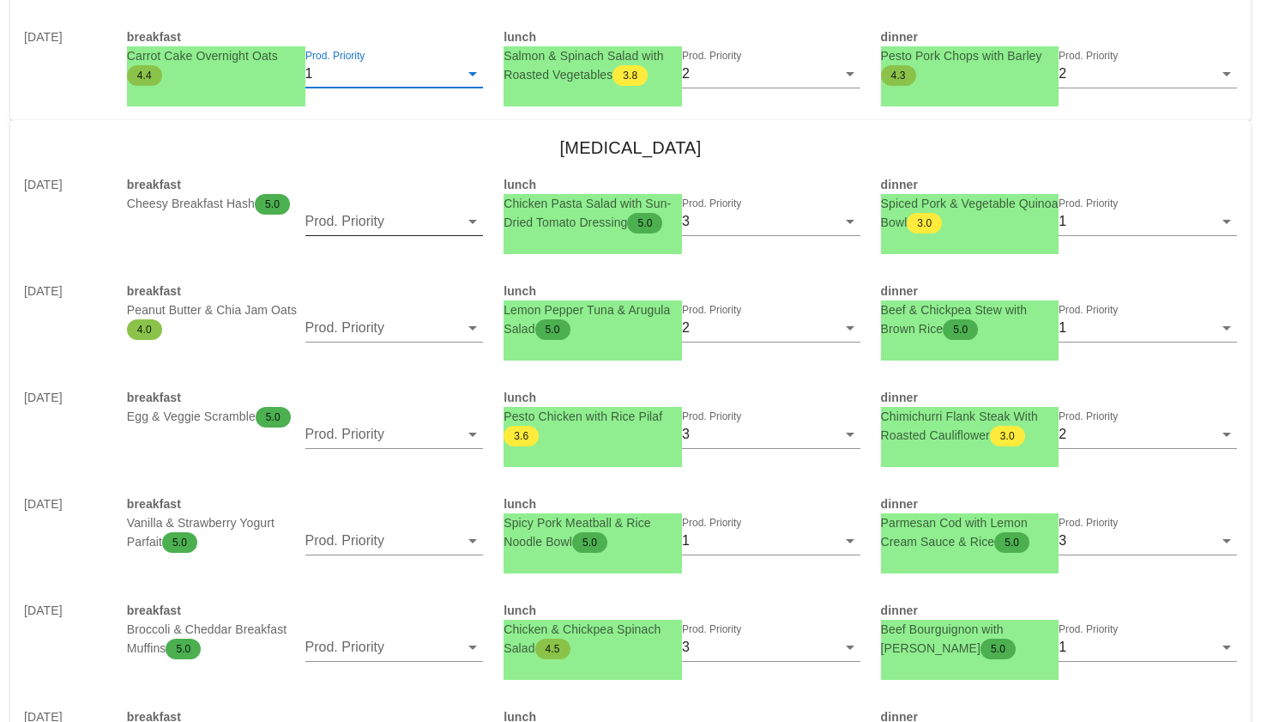
click at [396, 224] on input "Prod. Priority" at bounding box center [382, 221] width 154 height 27
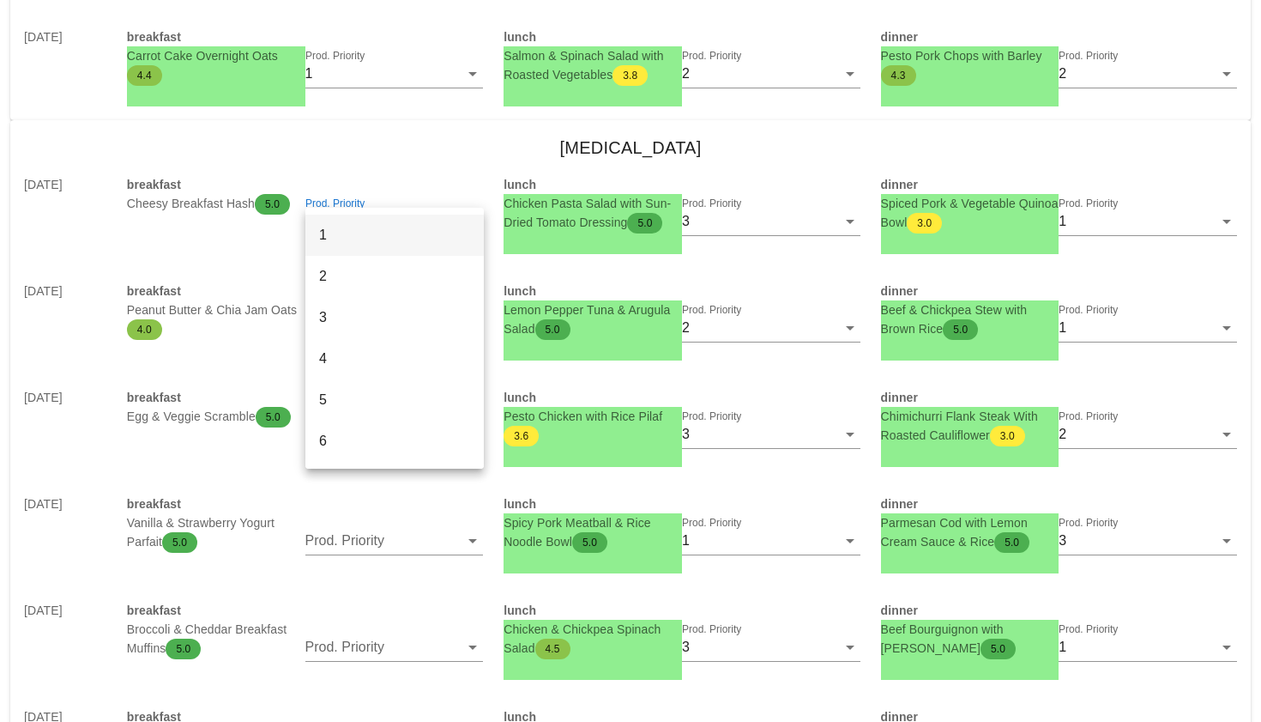
click at [396, 224] on div "1" at bounding box center [394, 234] width 151 height 37
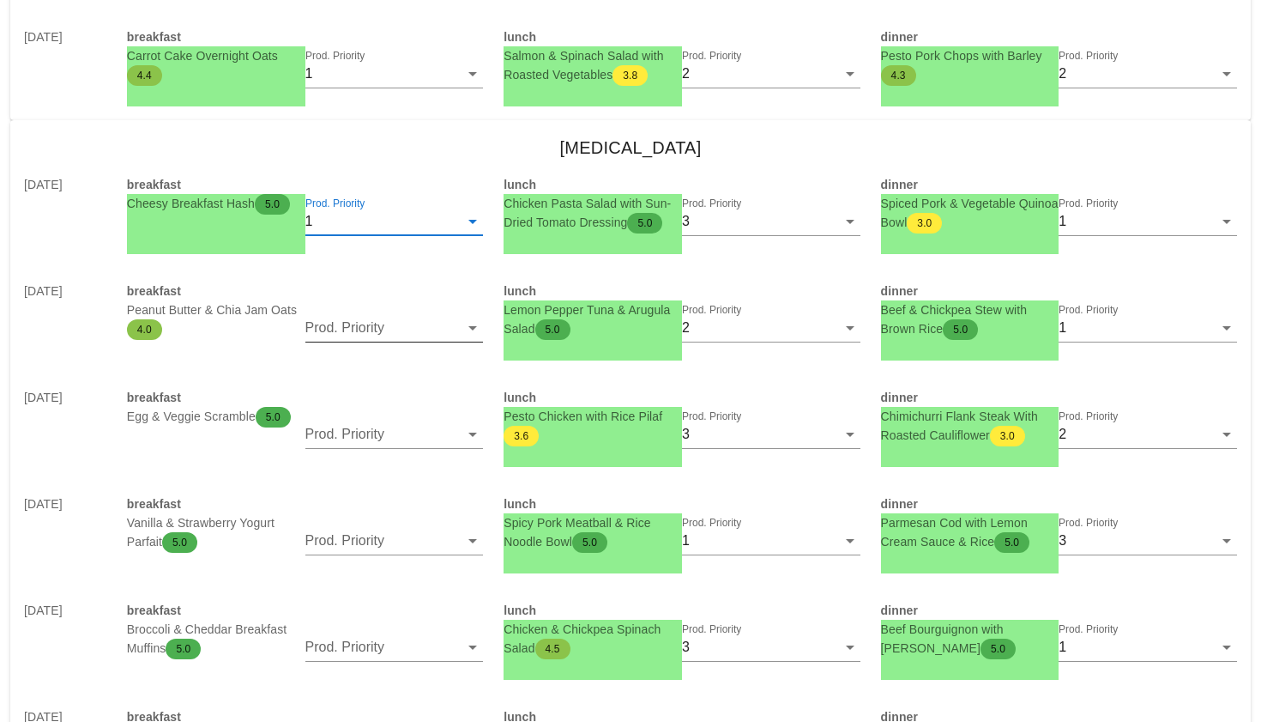
click at [365, 326] on input "Prod. Priority" at bounding box center [382, 327] width 154 height 27
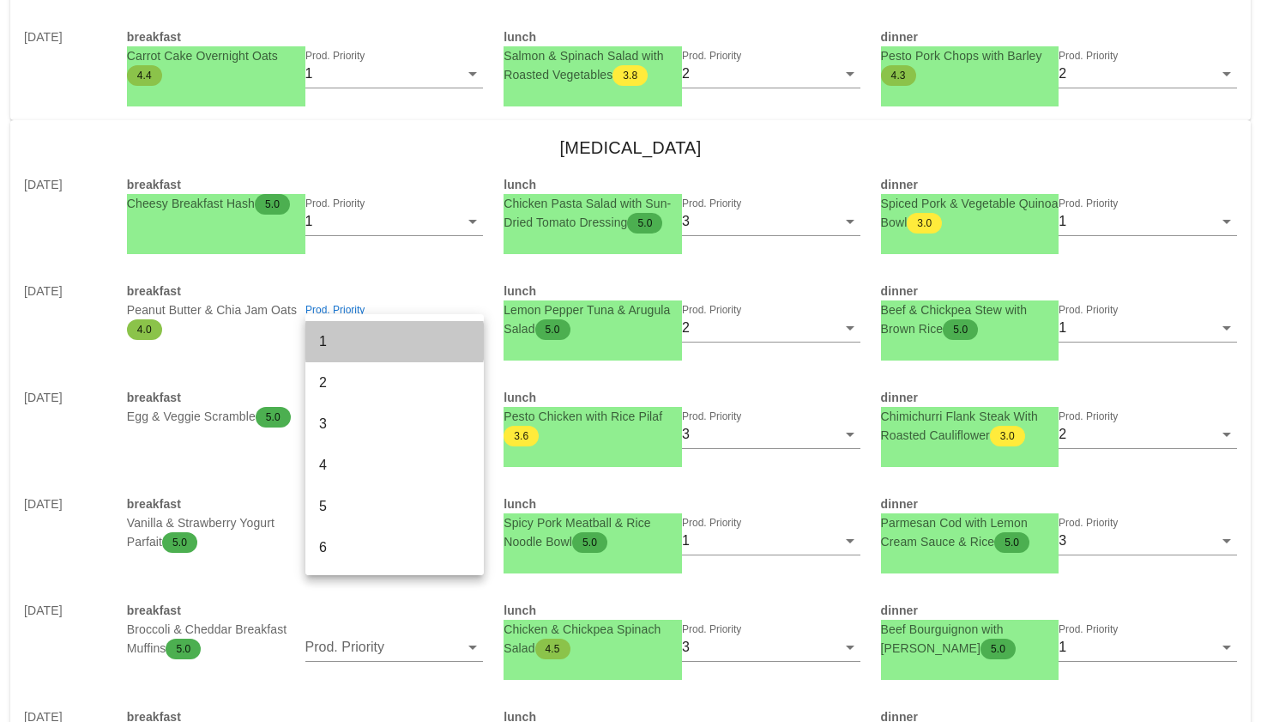
click at [365, 326] on div "1" at bounding box center [394, 341] width 151 height 37
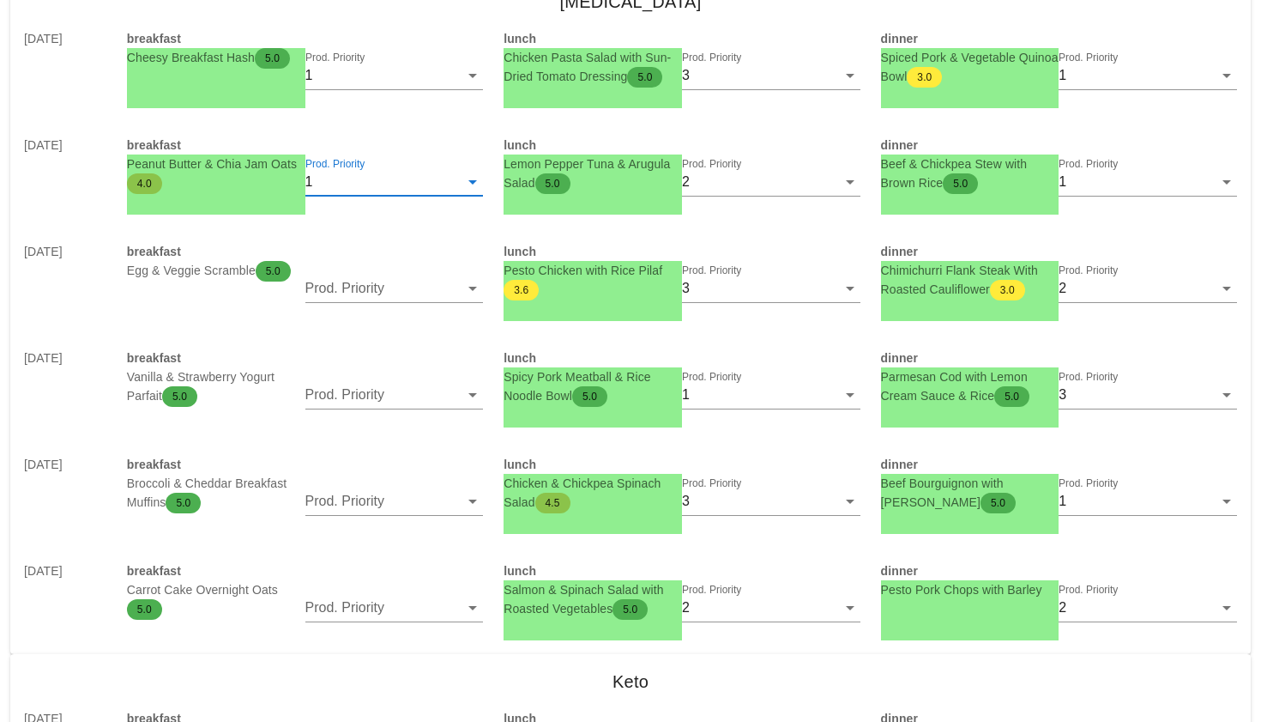
scroll to position [1660, 0]
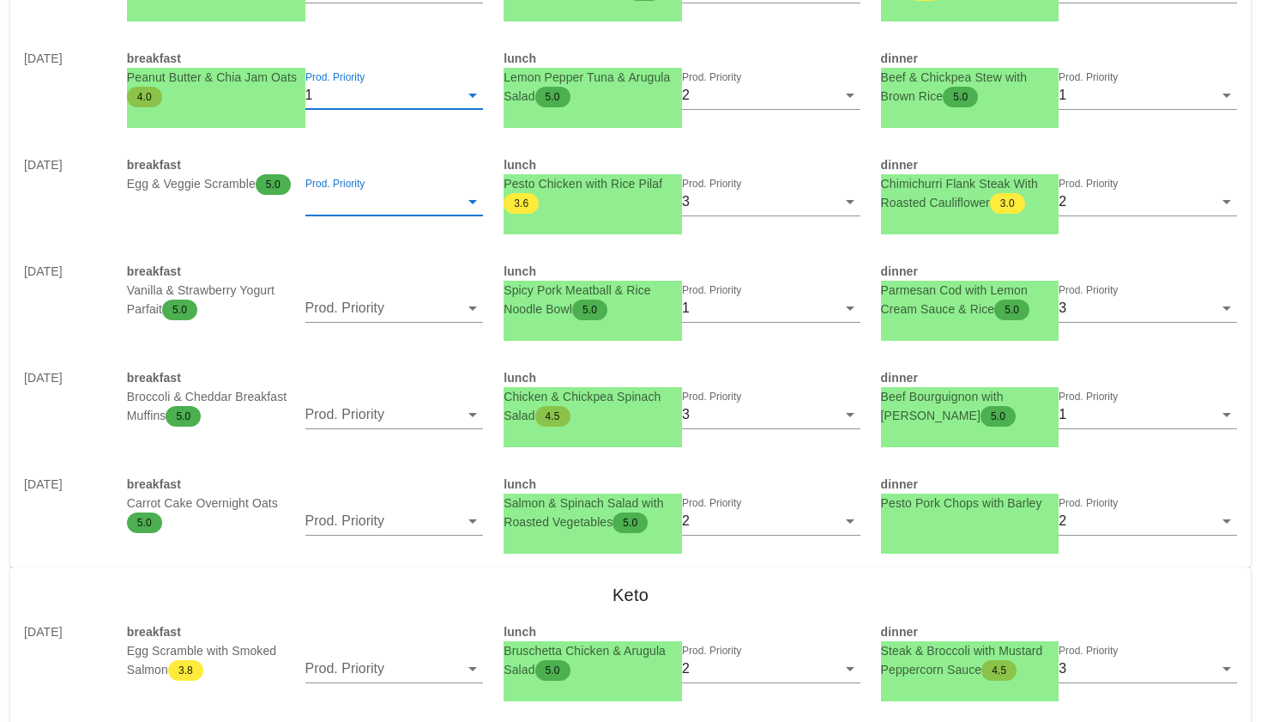
click at [373, 214] on input "Prod. Priority" at bounding box center [382, 201] width 154 height 27
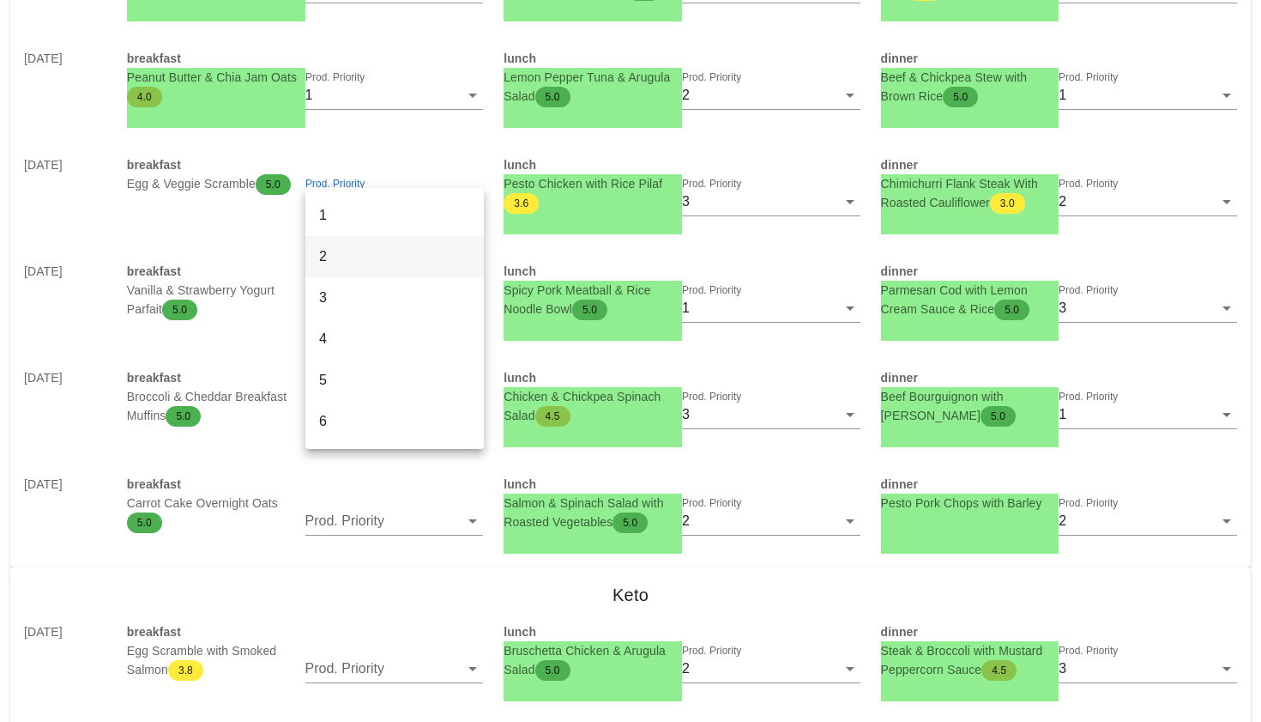
click at [371, 237] on div "2" at bounding box center [394, 256] width 178 height 41
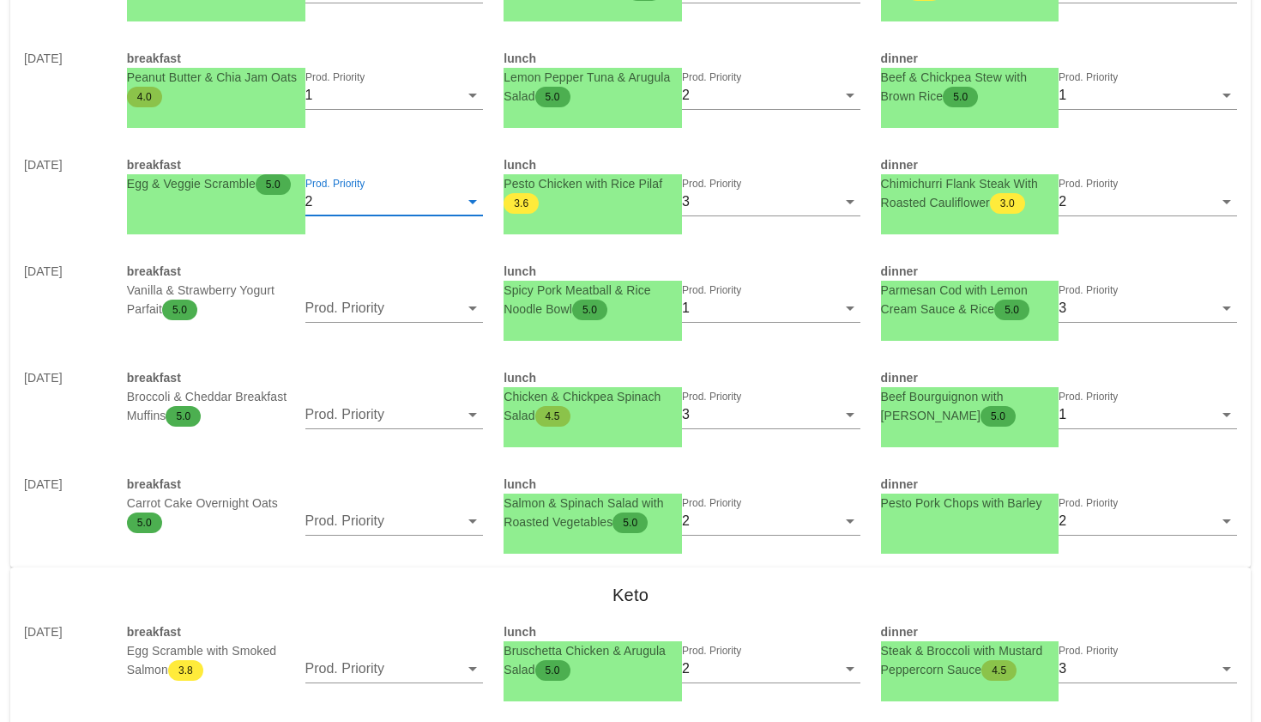
click at [369, 202] on input "Prod. Priority" at bounding box center [387, 201] width 143 height 27
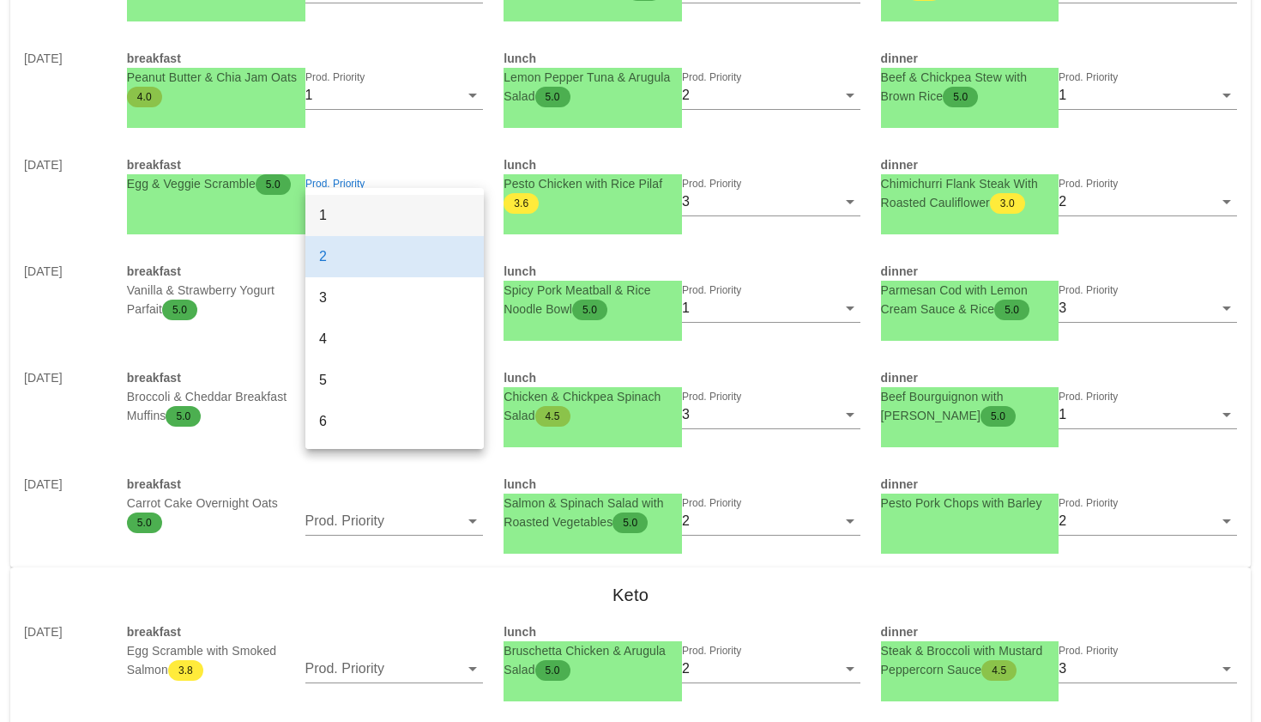
click at [360, 211] on div "1" at bounding box center [394, 215] width 151 height 16
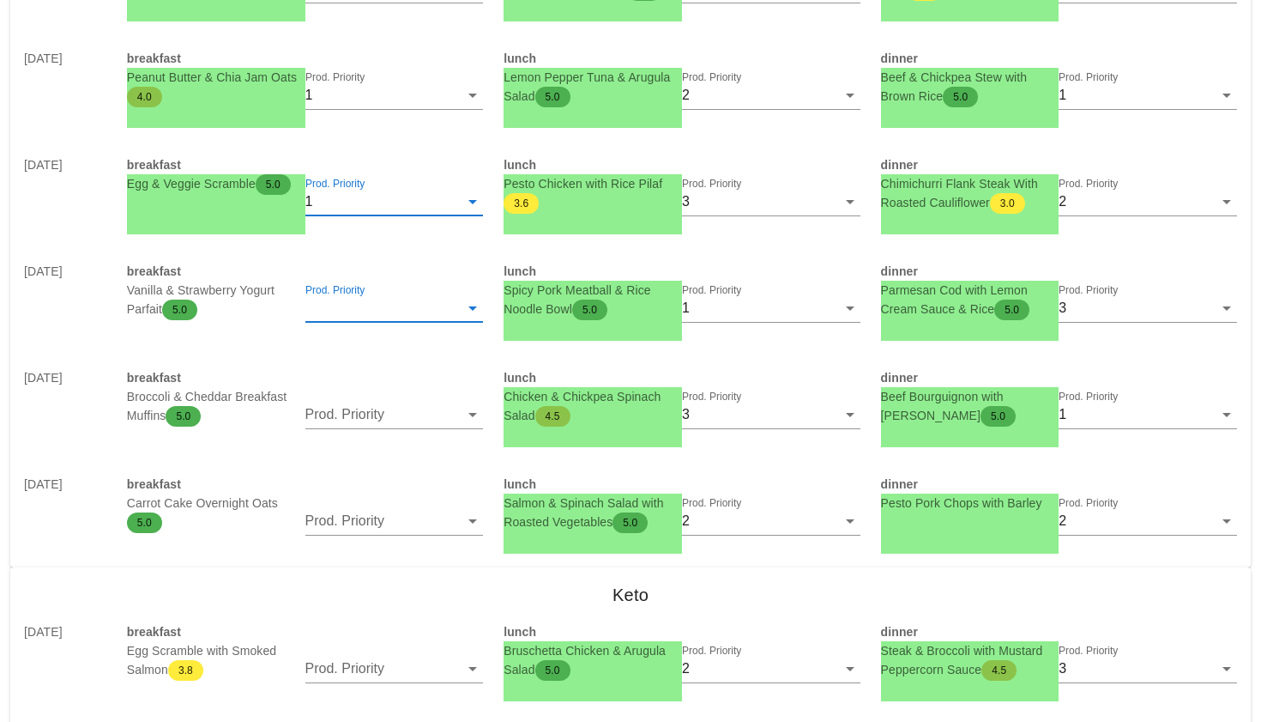
click at [354, 305] on input "Prod. Priority" at bounding box center [382, 307] width 154 height 27
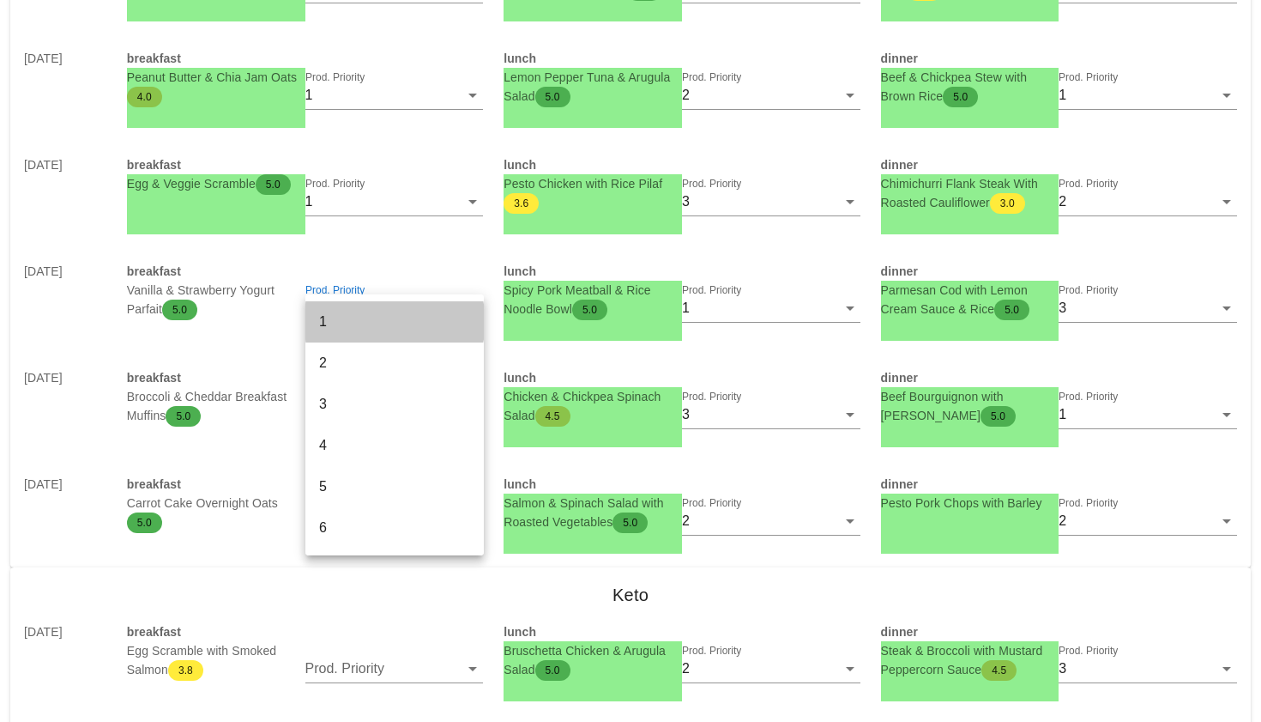
click at [354, 305] on div "1" at bounding box center [394, 321] width 151 height 37
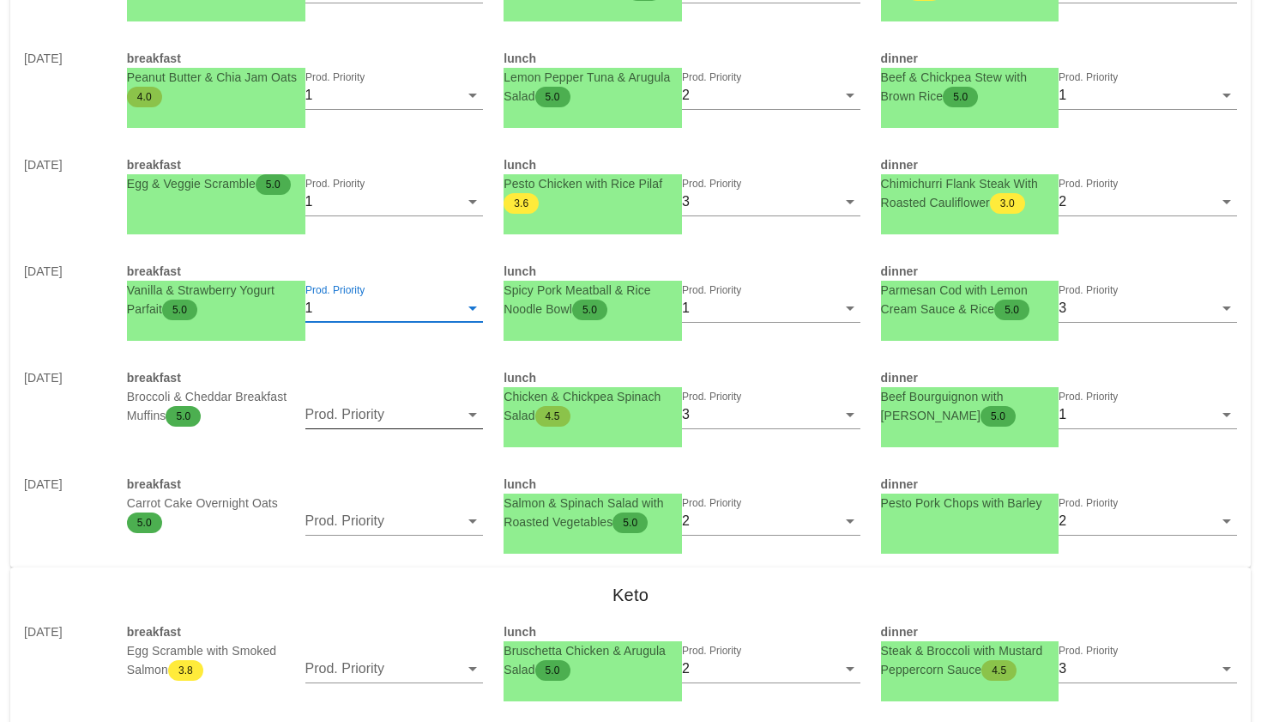
click at [350, 425] on input "Prod. Priority" at bounding box center [382, 414] width 154 height 27
click at [349, 413] on div "1" at bounding box center [394, 427] width 151 height 37
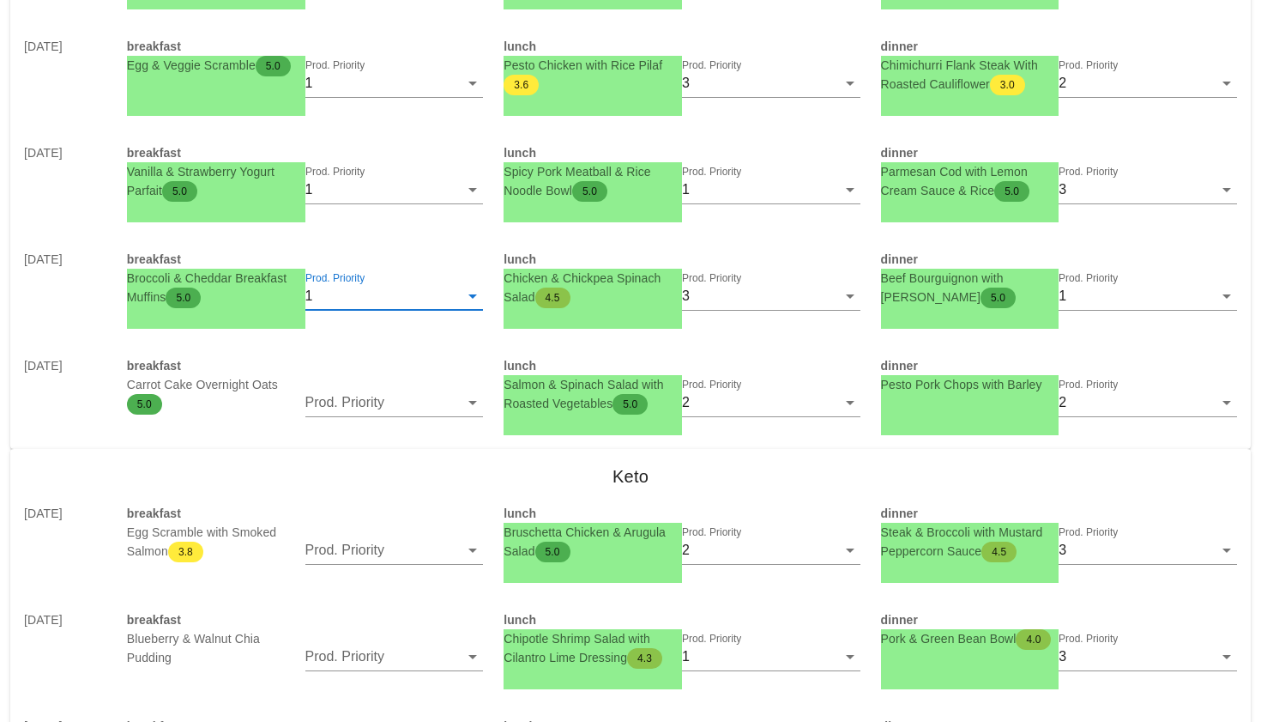
scroll to position [1782, 0]
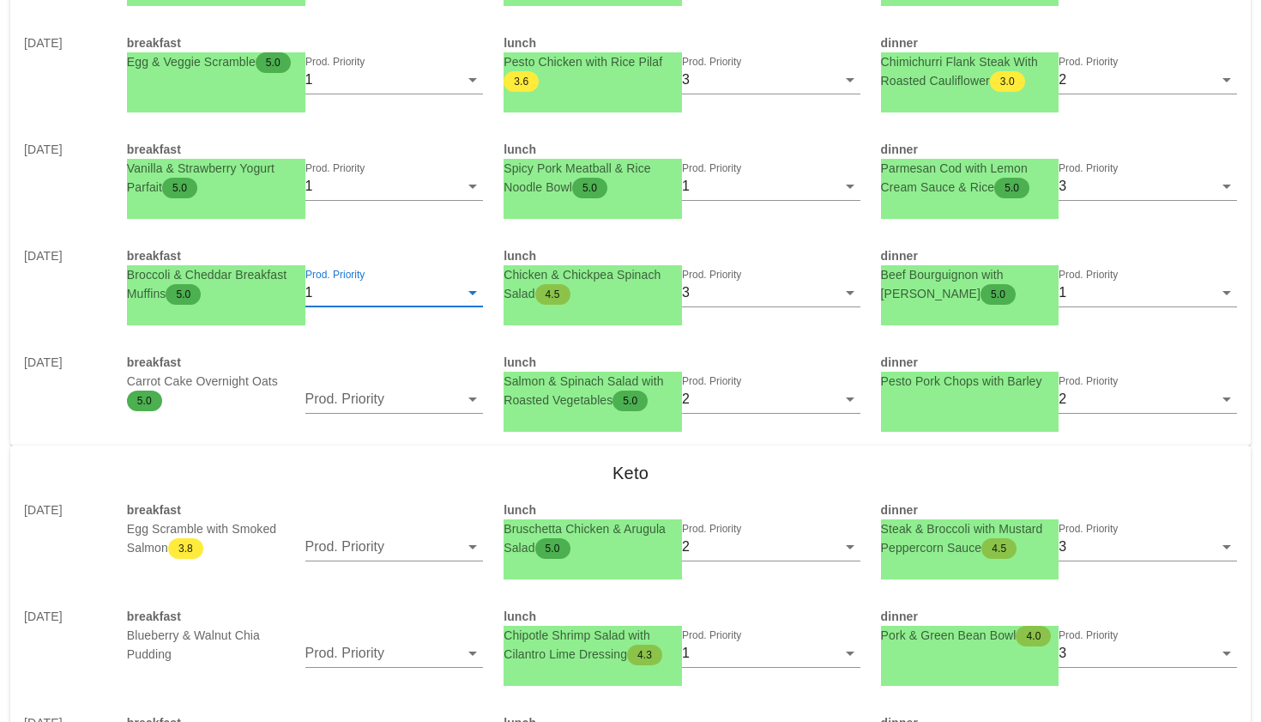
click at [349, 413] on div "Prod. Priority" at bounding box center [394, 398] width 178 height 27
click at [349, 413] on div "1" at bounding box center [394, 412] width 151 height 16
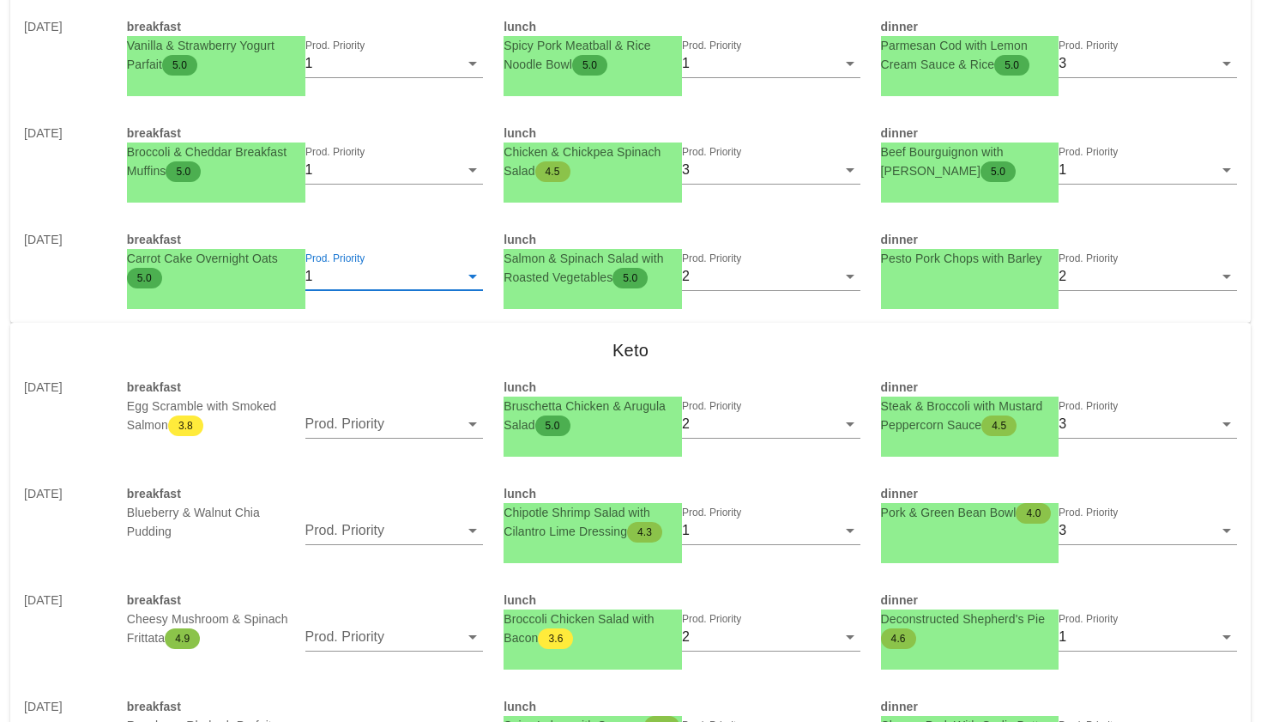
scroll to position [1973, 0]
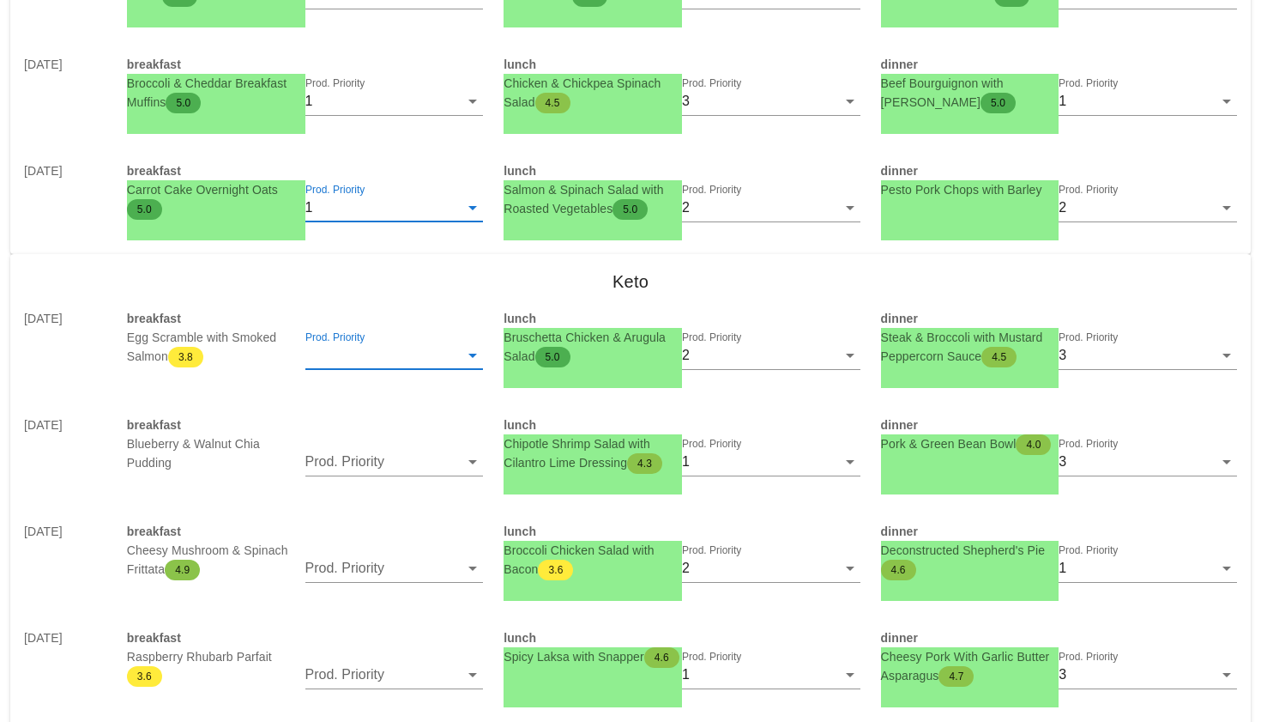
click at [360, 348] on input "Prod. Priority" at bounding box center [382, 354] width 154 height 27
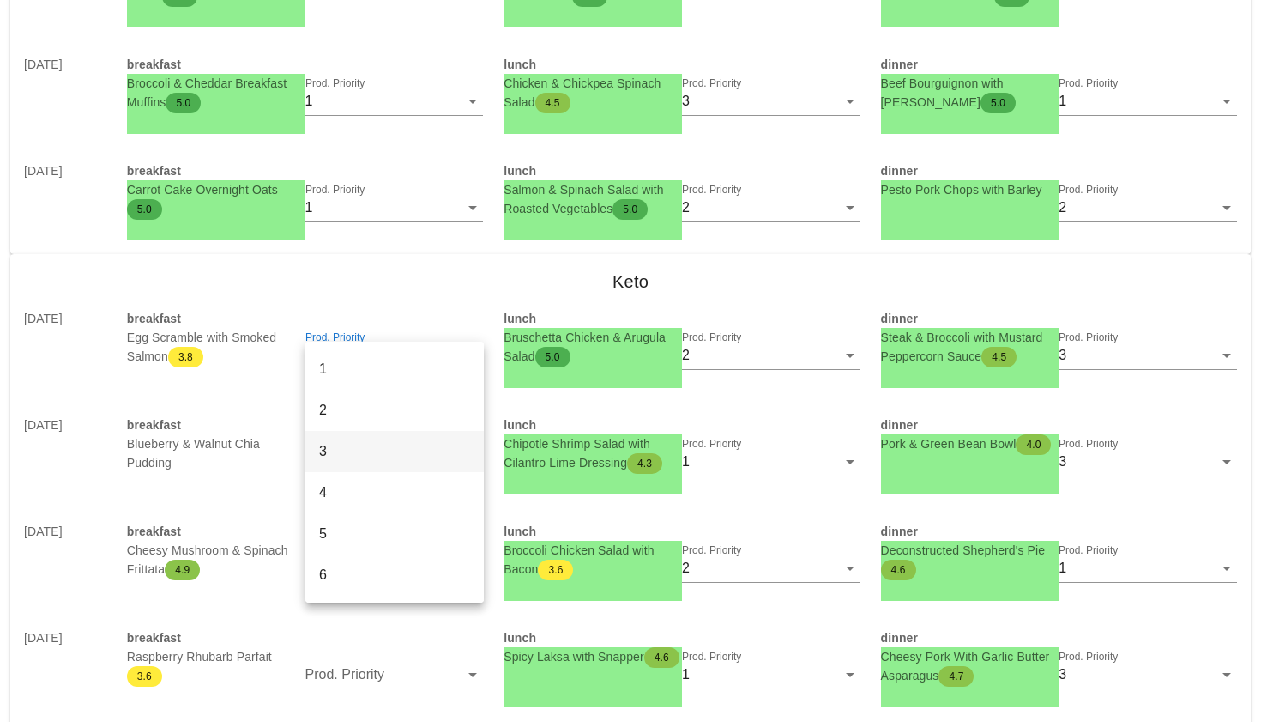
click at [351, 448] on div "3" at bounding box center [394, 451] width 151 height 16
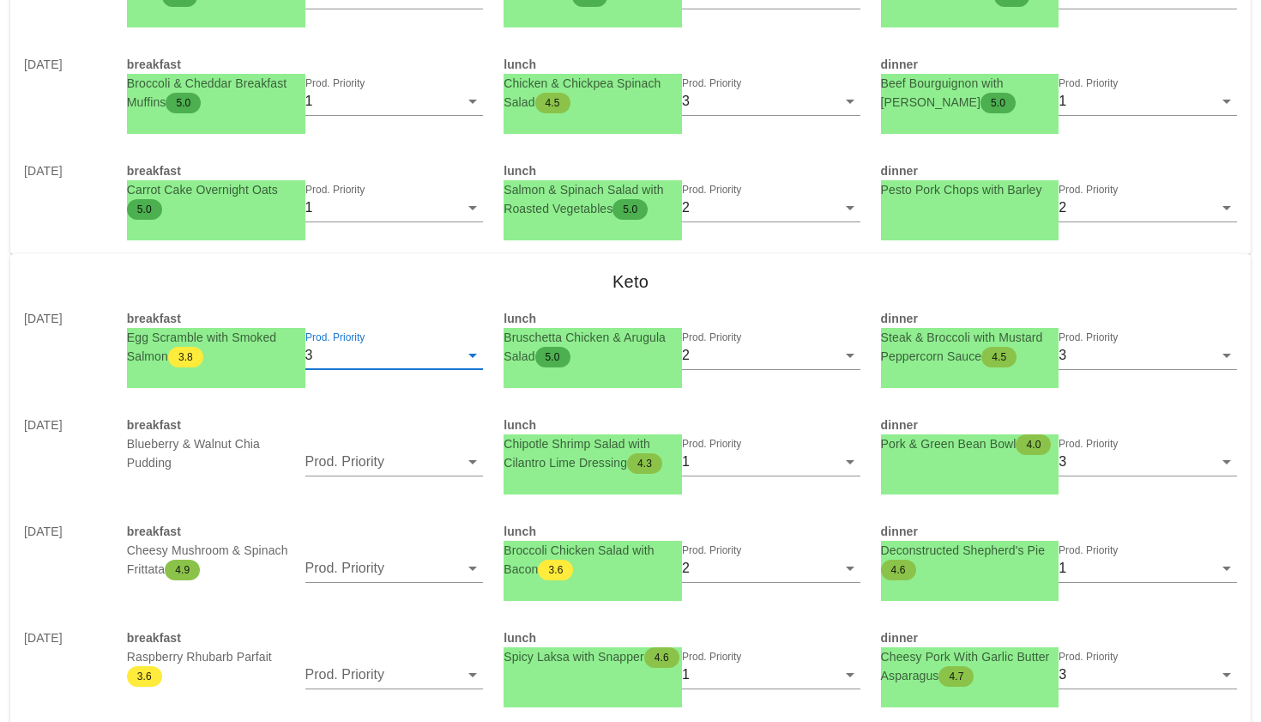
click at [351, 448] on input "Prod. Priority" at bounding box center [382, 461] width 154 height 27
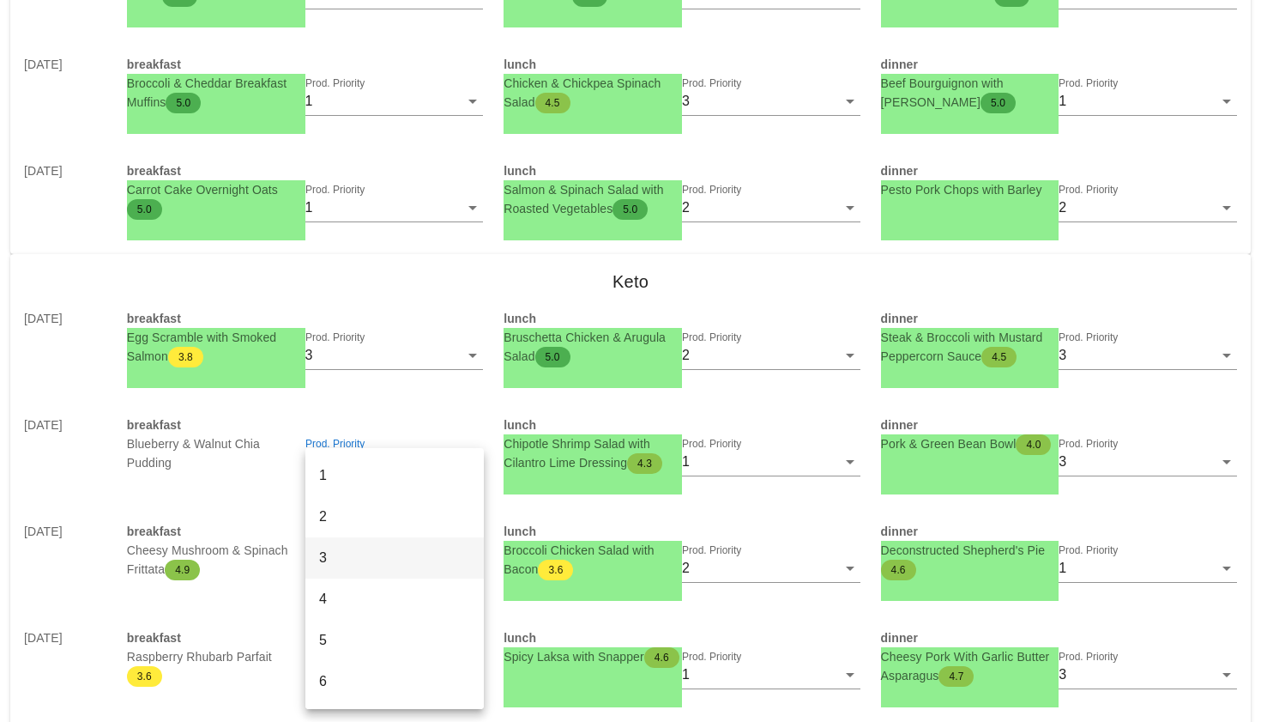
click at [342, 550] on div "3" at bounding box center [394, 557] width 151 height 16
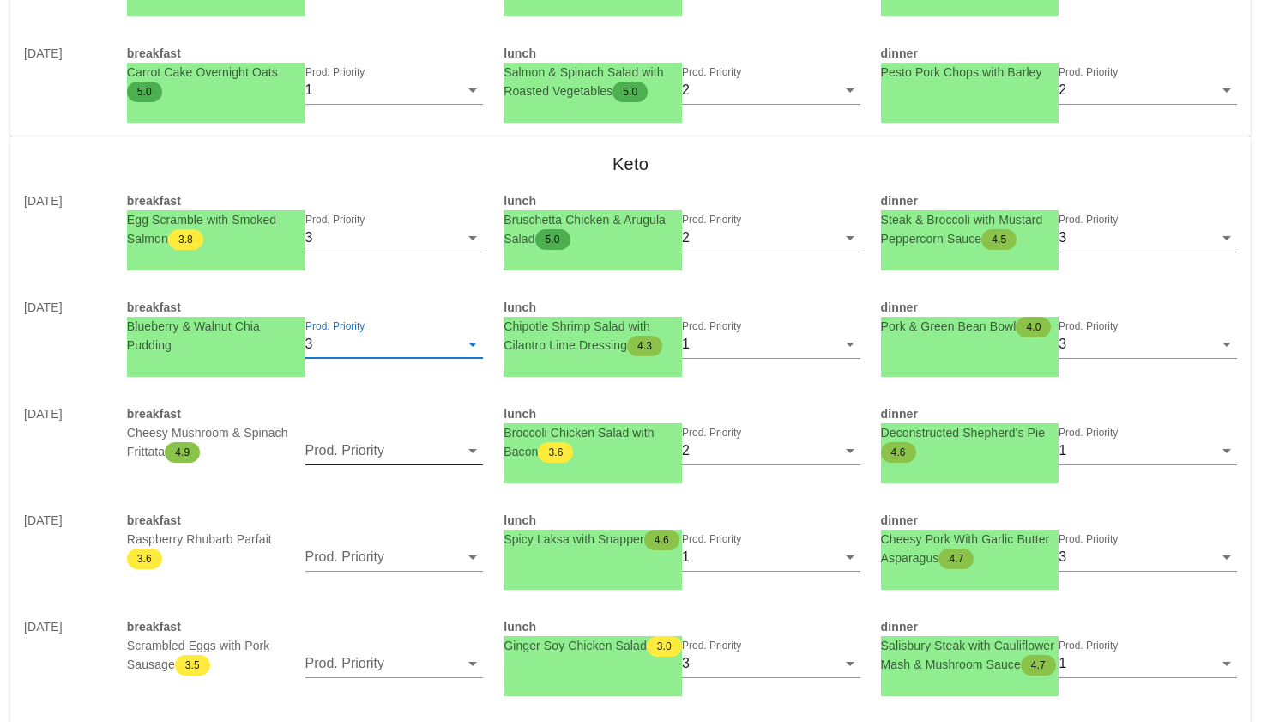
scroll to position [2115, 0]
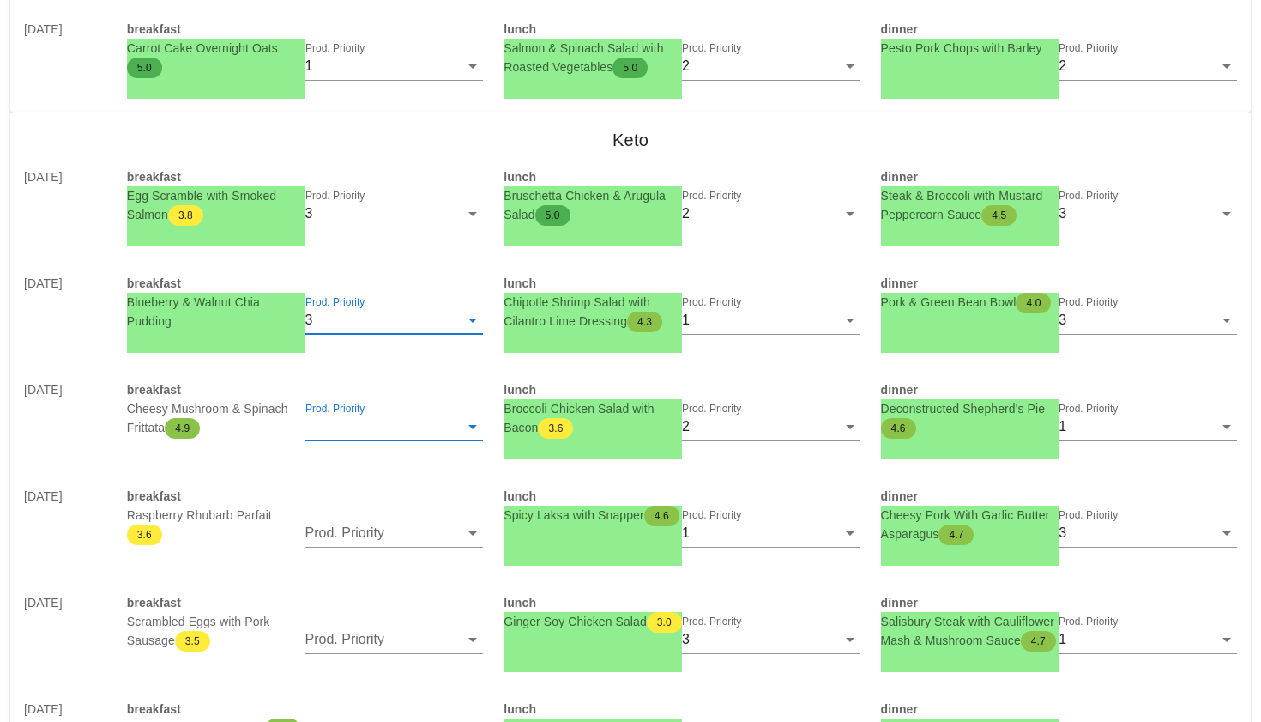
click at [353, 432] on input "Prod. Priority" at bounding box center [382, 426] width 154 height 27
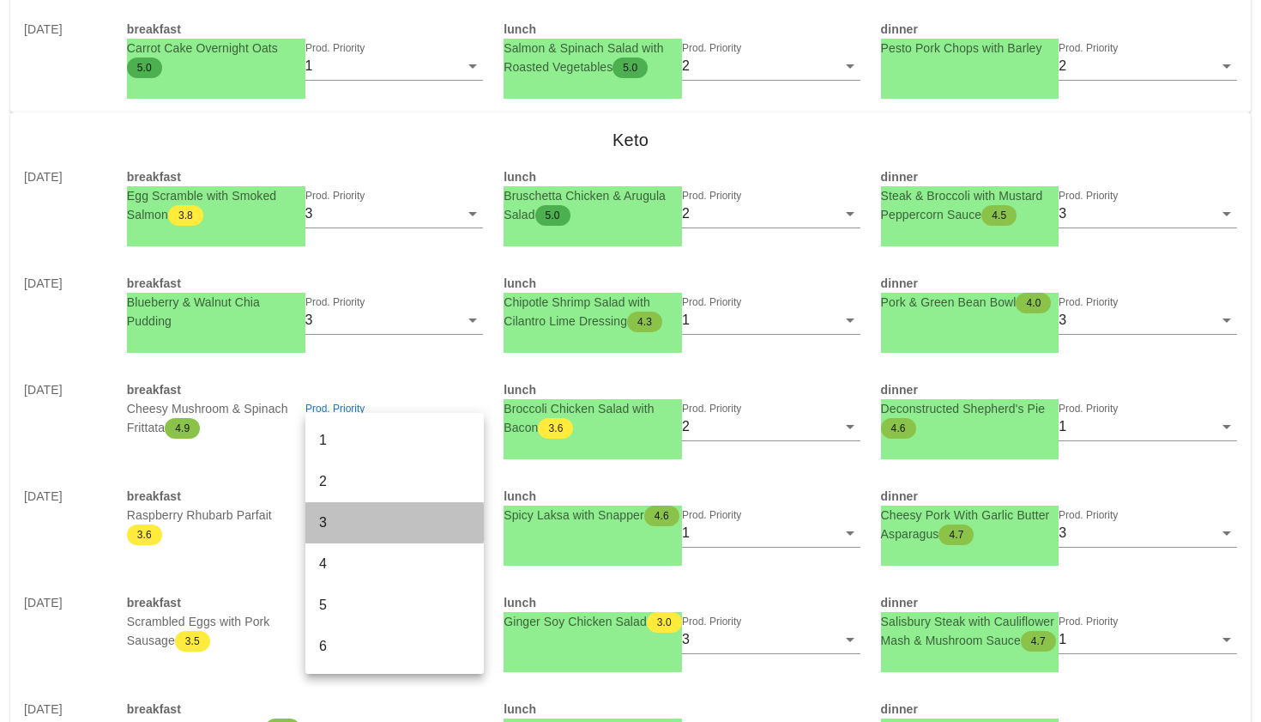
click at [347, 517] on div "3" at bounding box center [394, 522] width 151 height 16
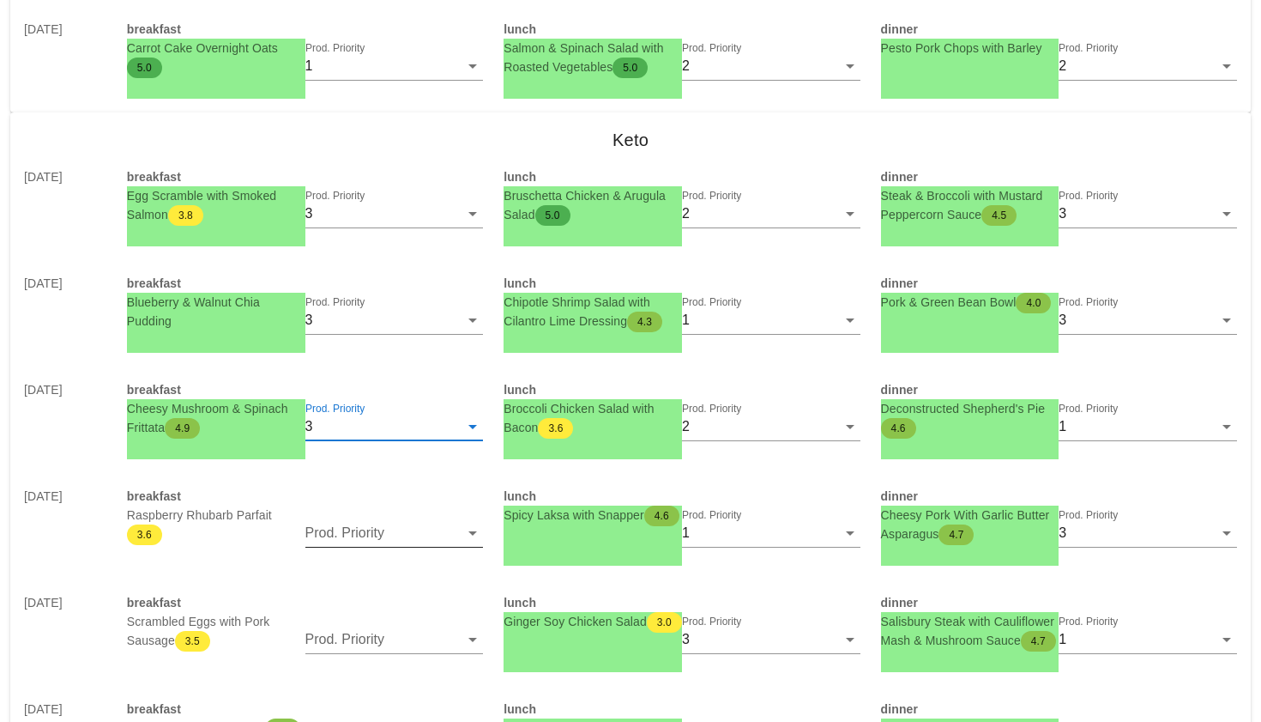
click at [347, 517] on div "Prod. Priority" at bounding box center [394, 537] width 178 height 57
click at [347, 530] on input "Prod. Priority" at bounding box center [382, 532] width 154 height 27
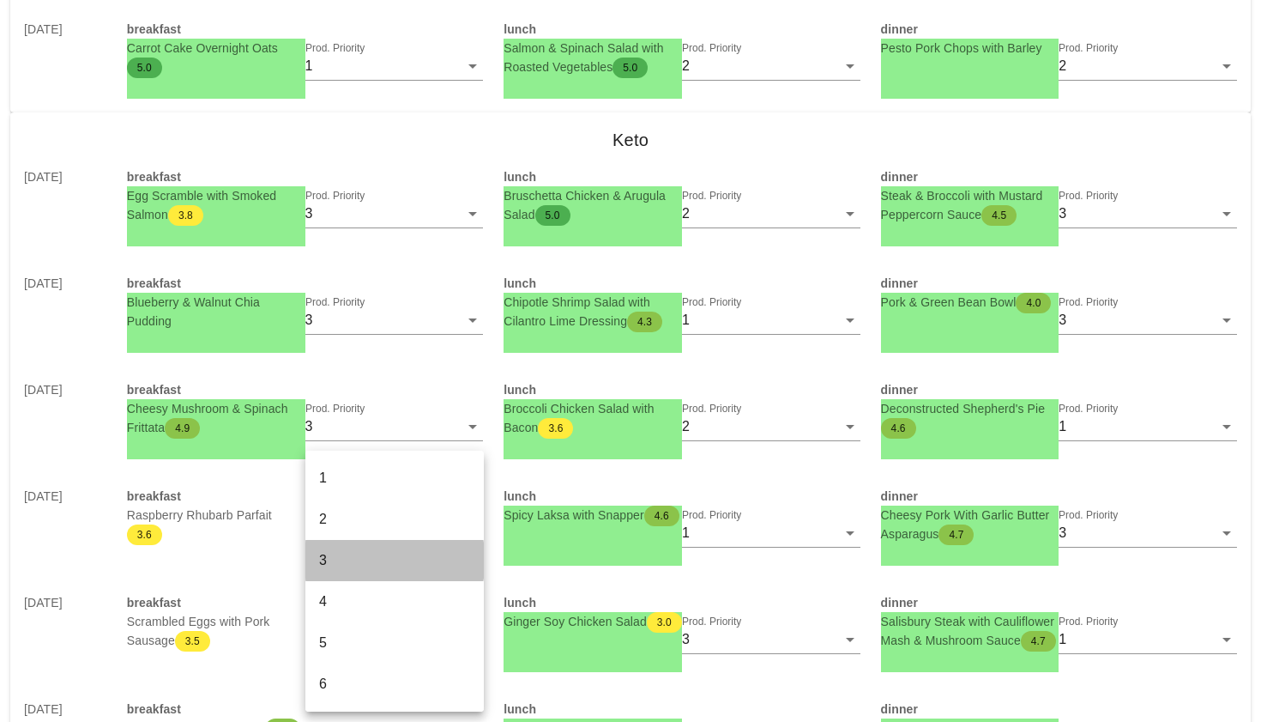
click at [341, 553] on div "3" at bounding box center [394, 560] width 151 height 16
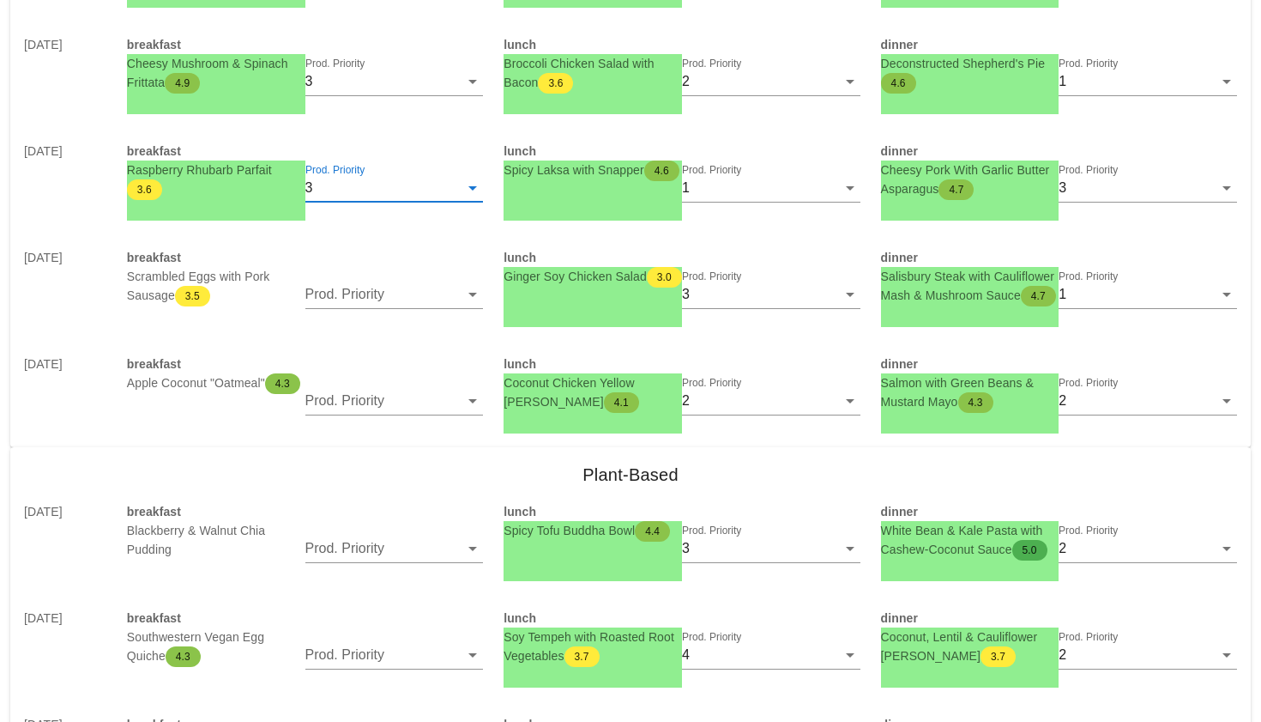
scroll to position [2491, 0]
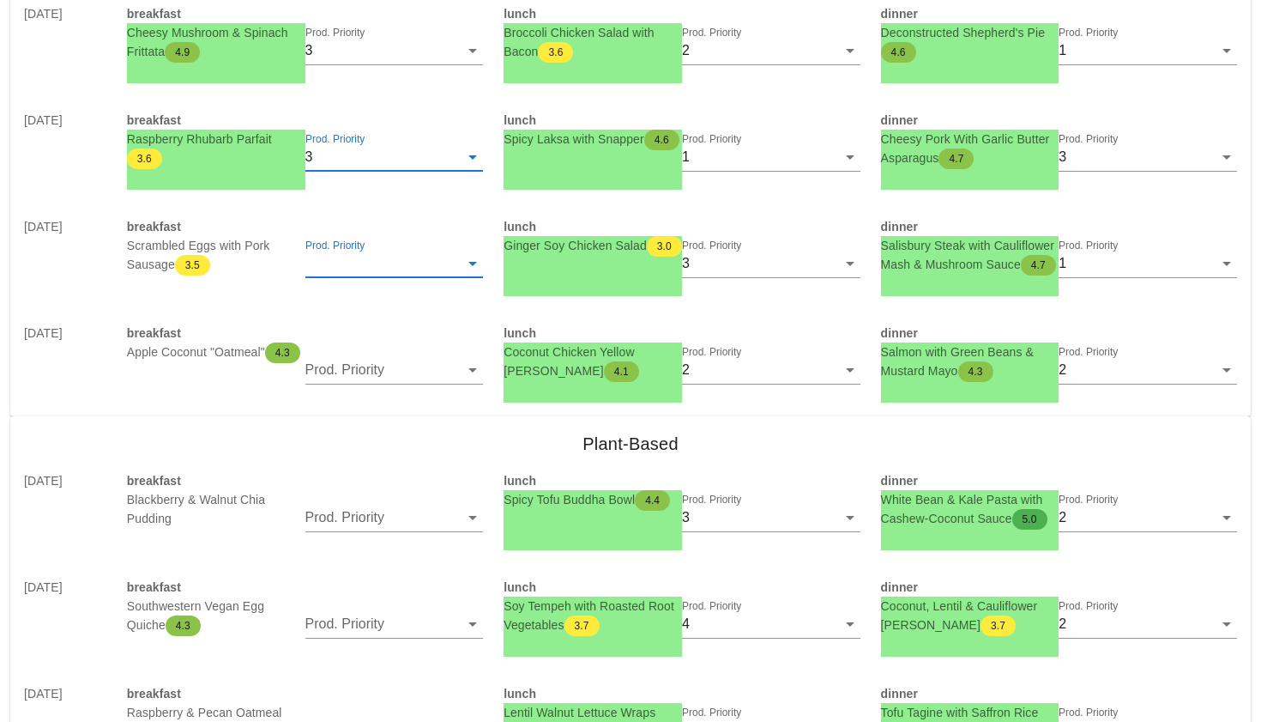
click at [357, 259] on input "Prod. Priority" at bounding box center [382, 263] width 154 height 27
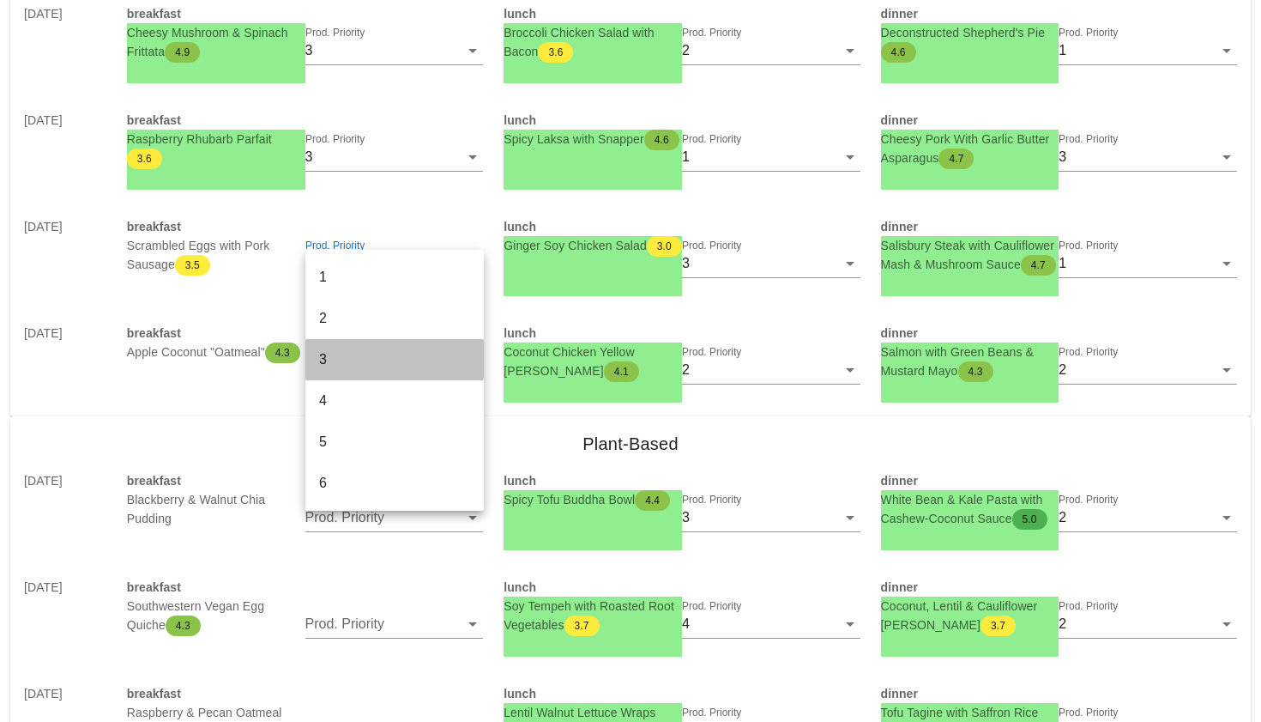
click at [343, 360] on div "3" at bounding box center [394, 359] width 151 height 16
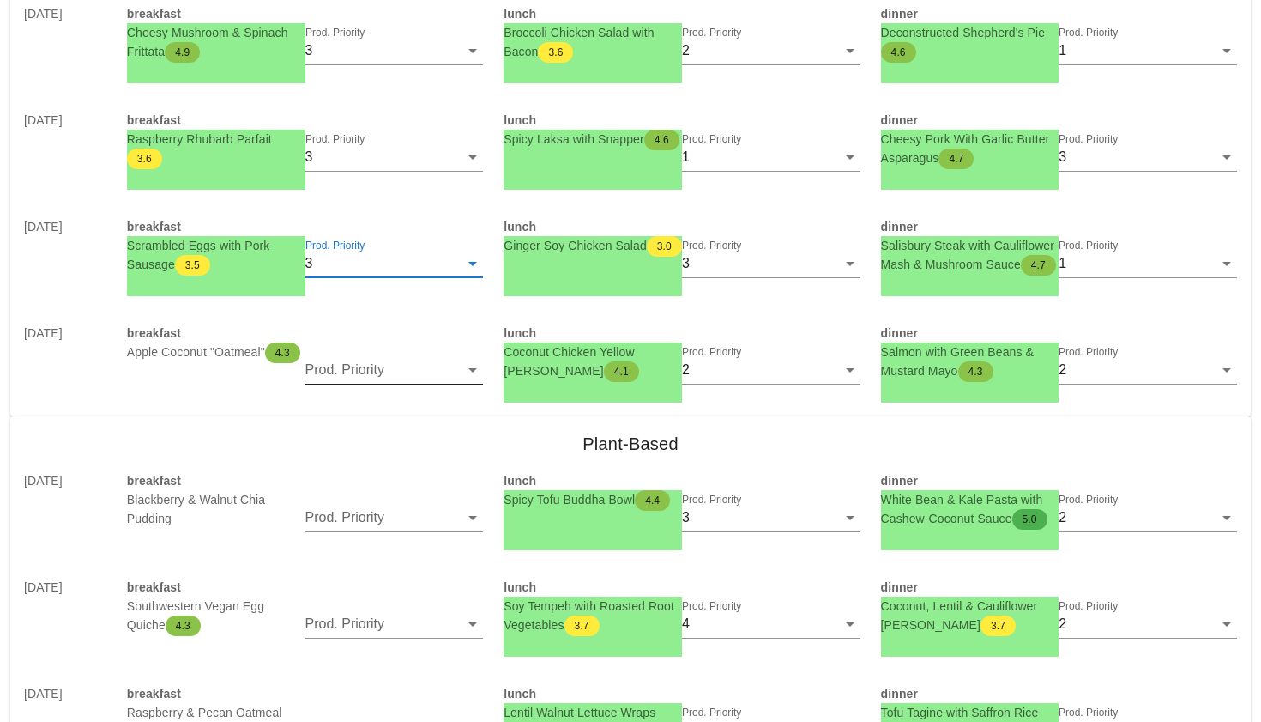
click at [343, 366] on input "Prod. Priority" at bounding box center [382, 369] width 154 height 27
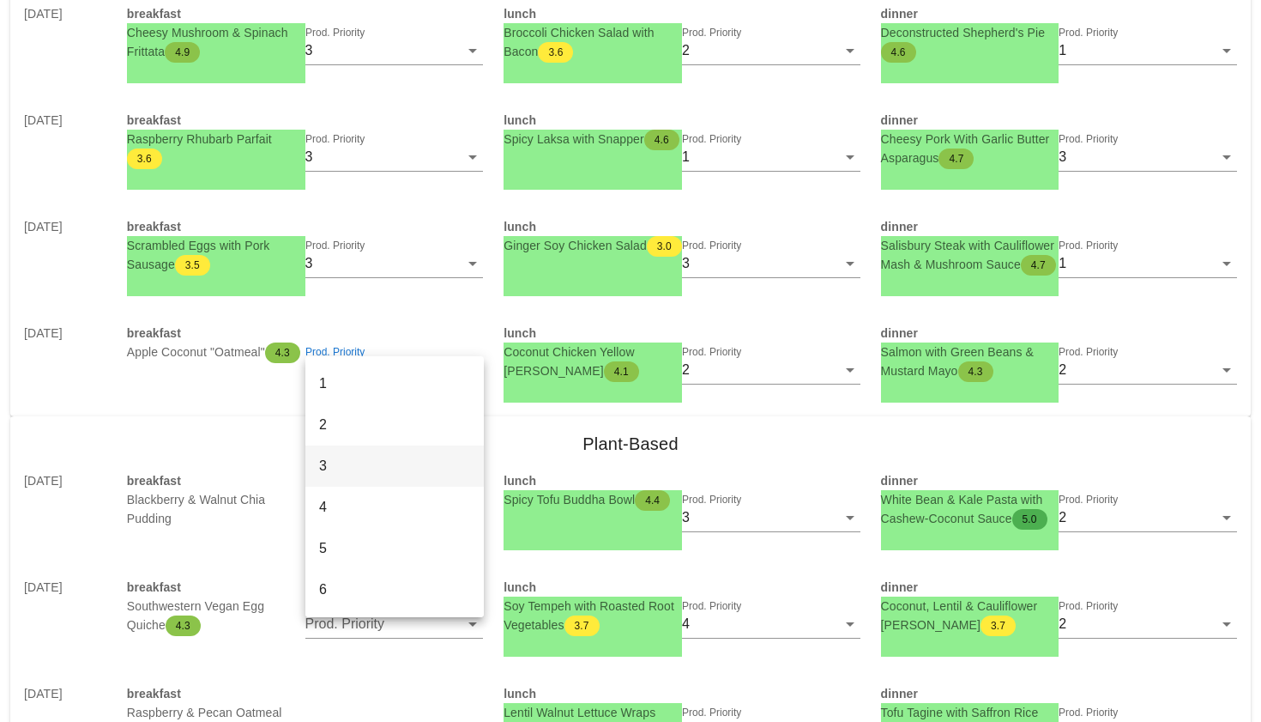
click at [338, 453] on div "3" at bounding box center [394, 465] width 151 height 37
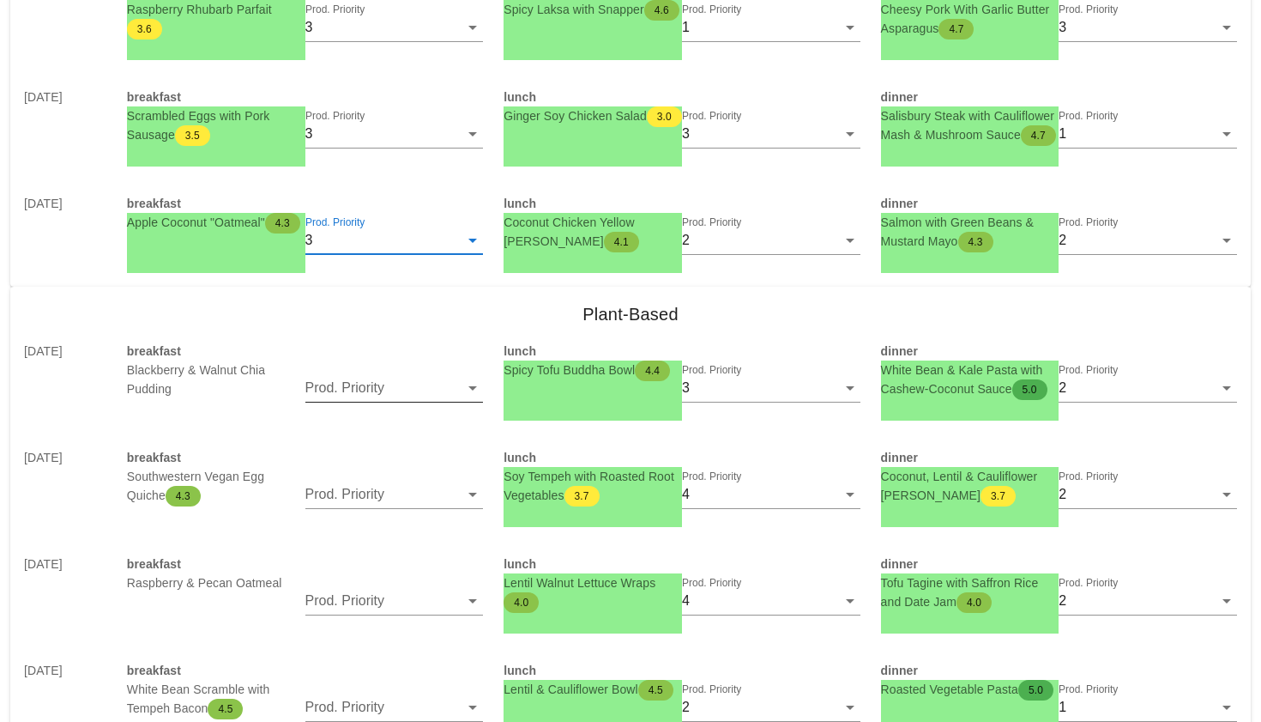
scroll to position [2626, 0]
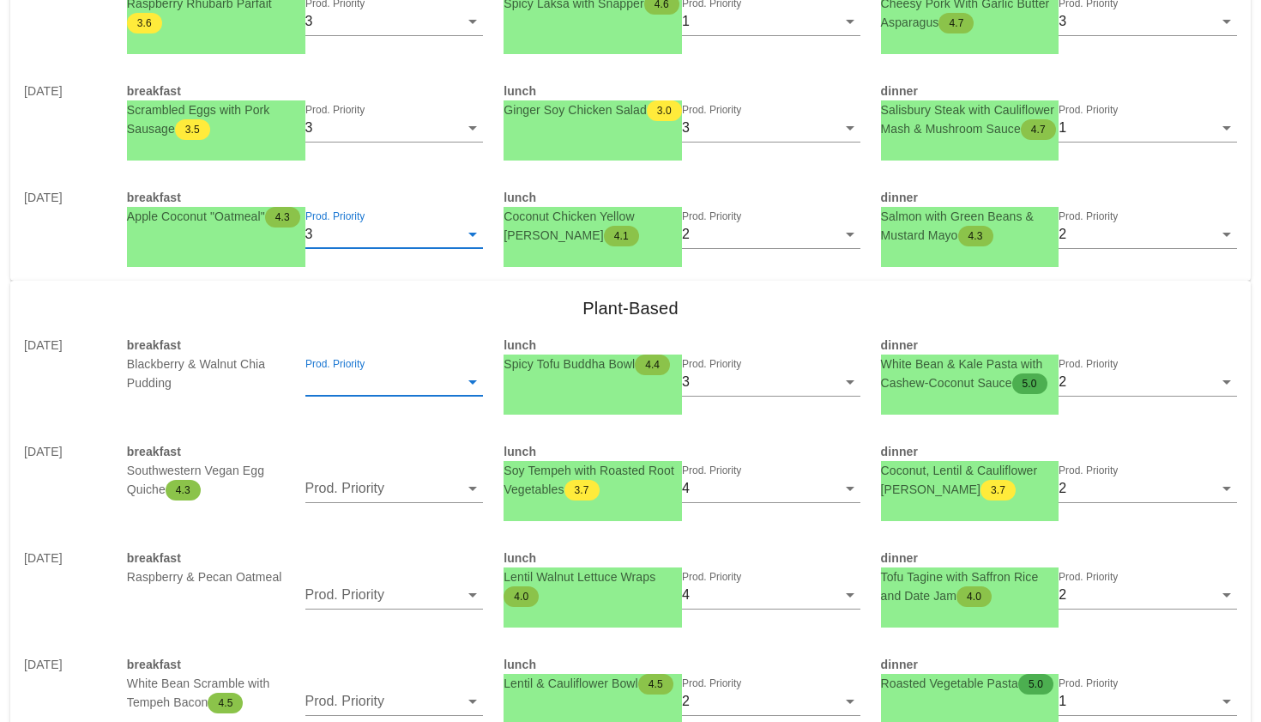
click at [343, 377] on input "Prod. Priority" at bounding box center [382, 381] width 154 height 27
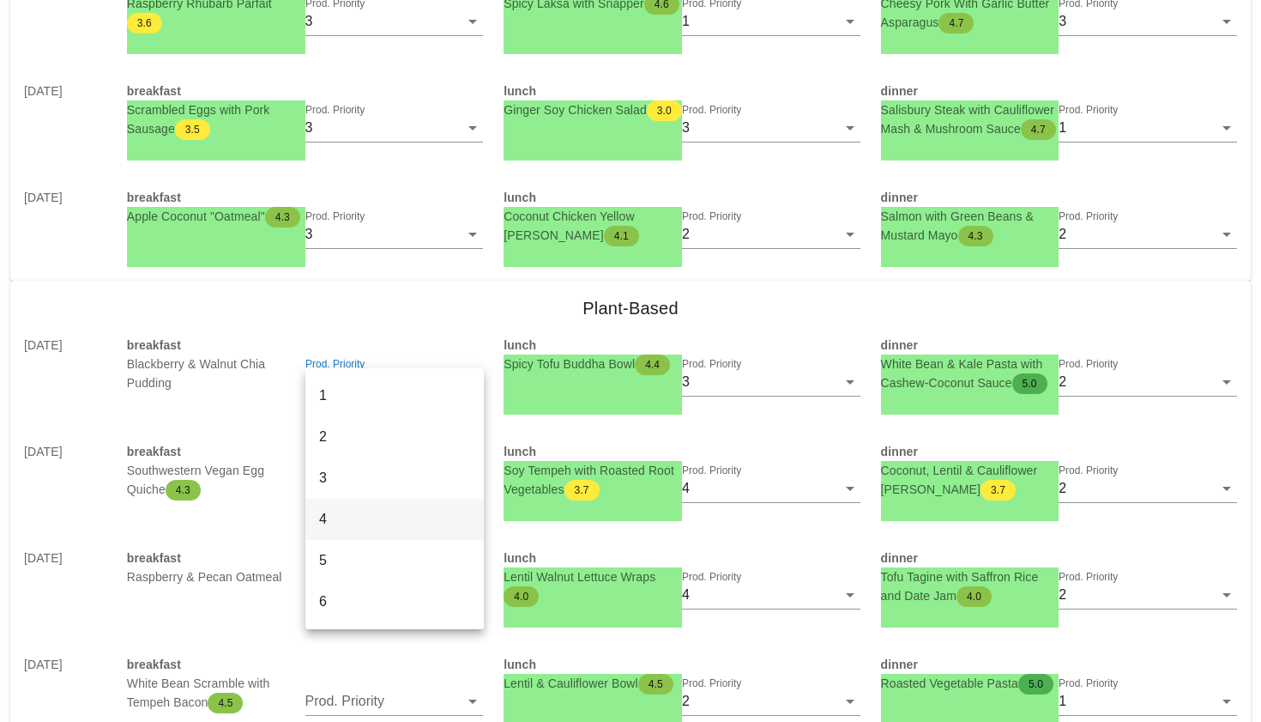
click at [319, 529] on div "4" at bounding box center [394, 518] width 151 height 37
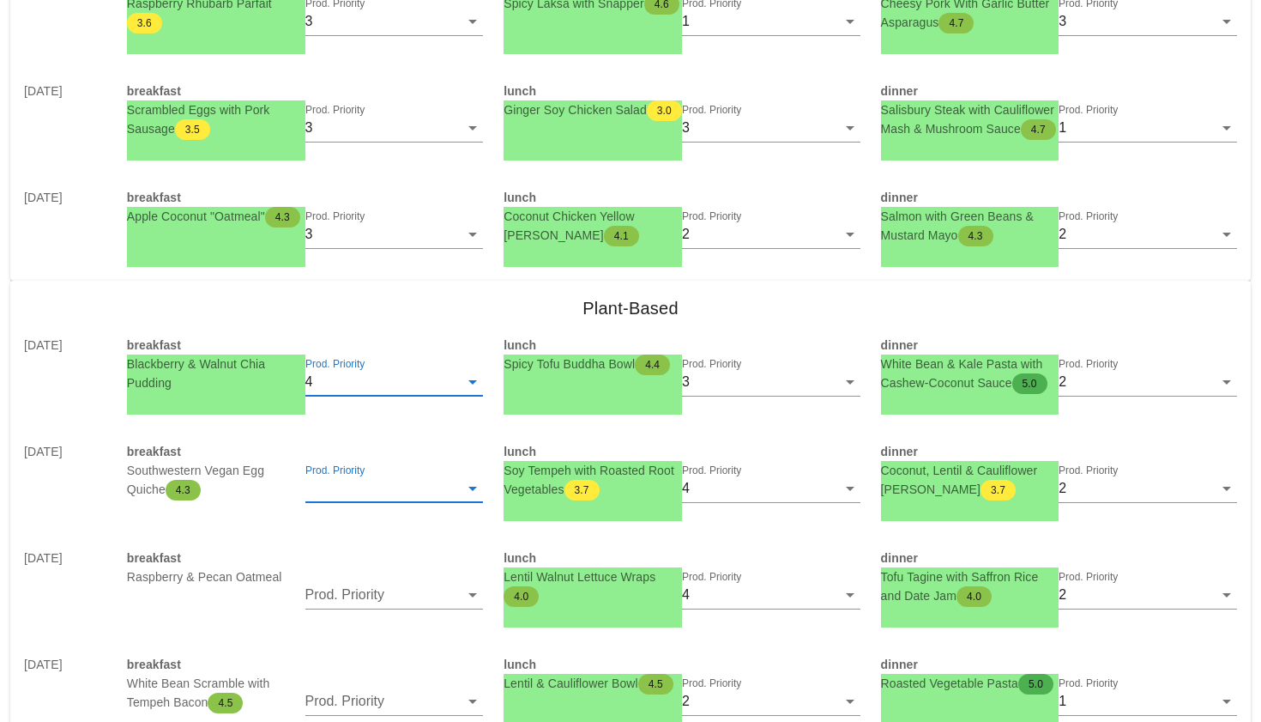
click at [352, 498] on input "Prod. Priority" at bounding box center [382, 487] width 154 height 27
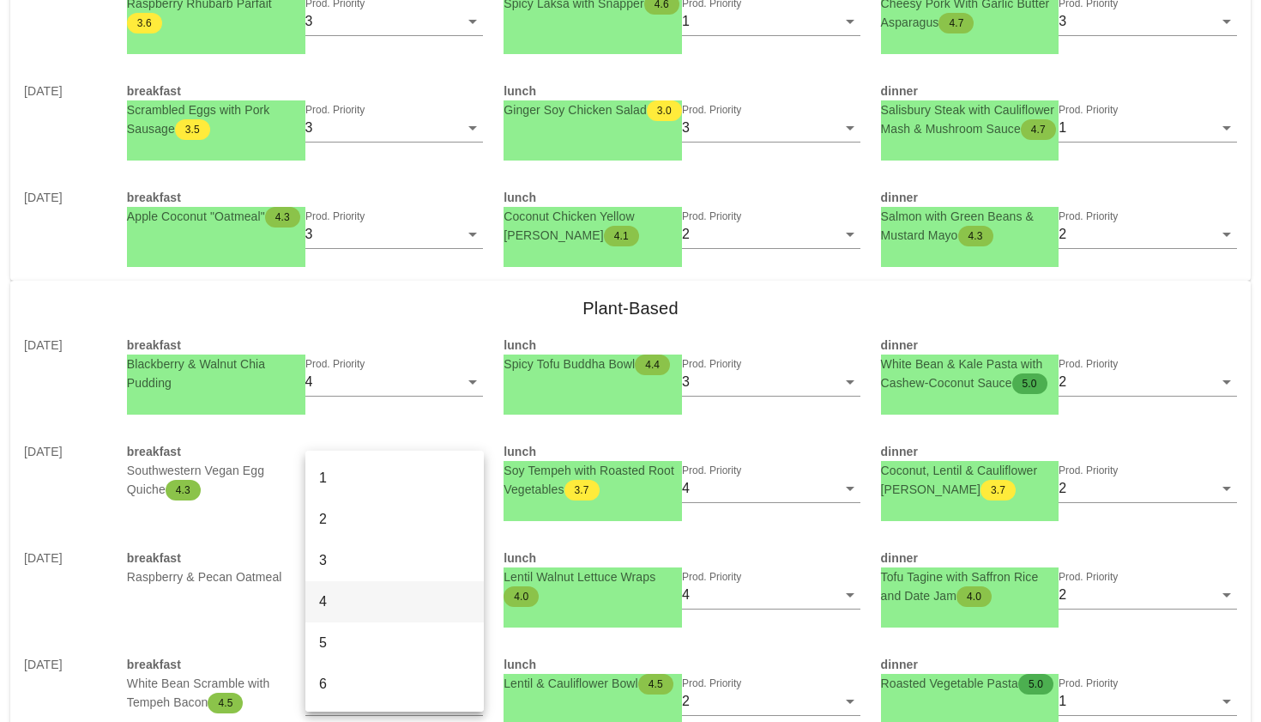
click at [343, 594] on div "4" at bounding box center [394, 601] width 151 height 16
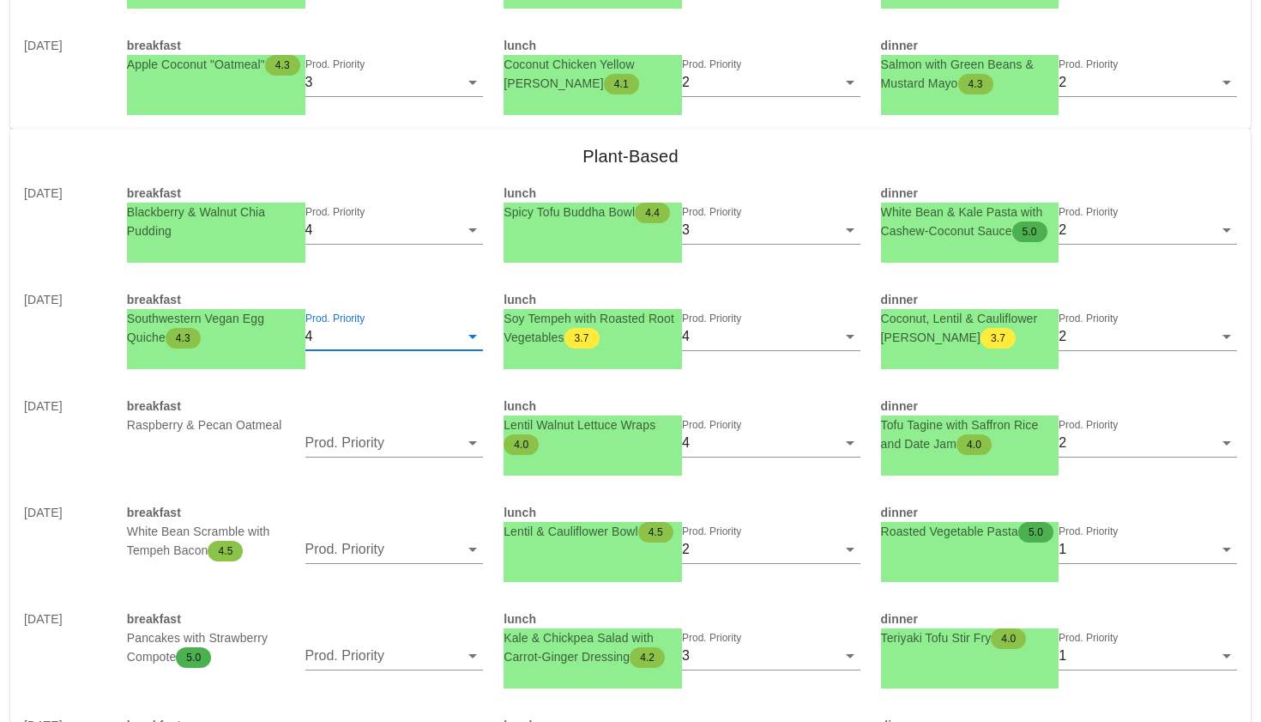
scroll to position [2783, 0]
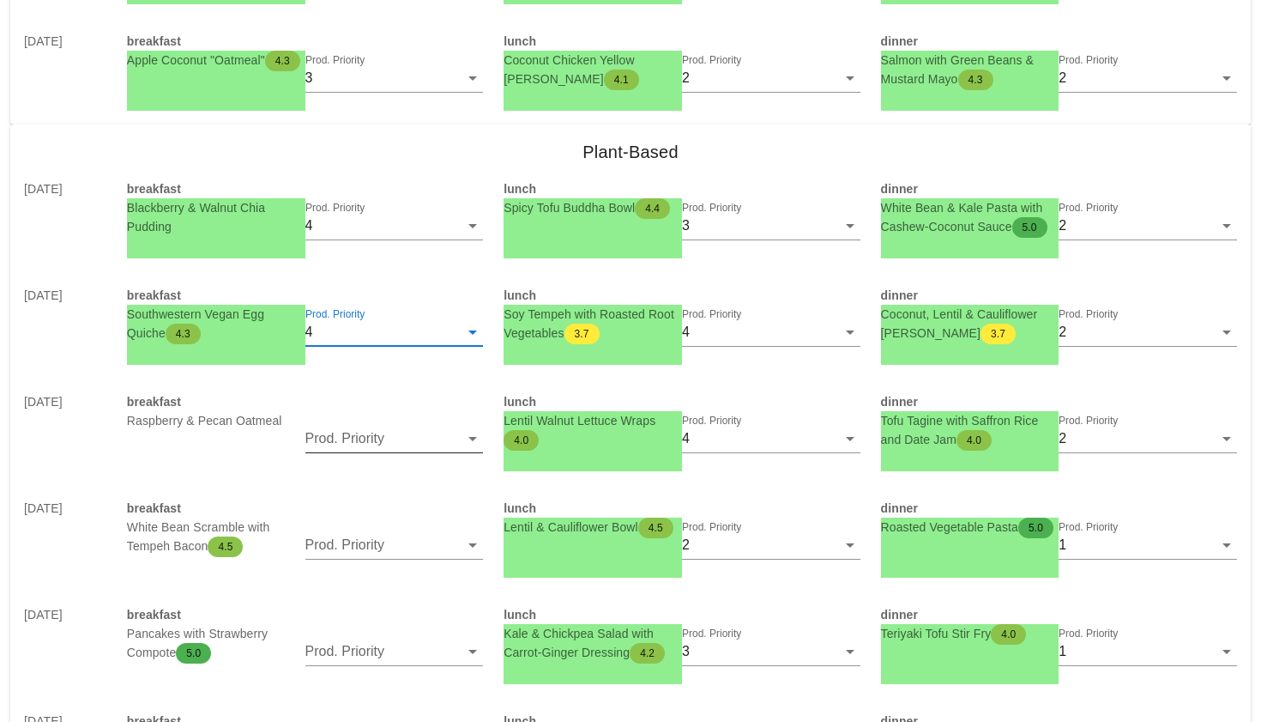
click at [373, 444] on input "Prod. Priority" at bounding box center [382, 438] width 154 height 27
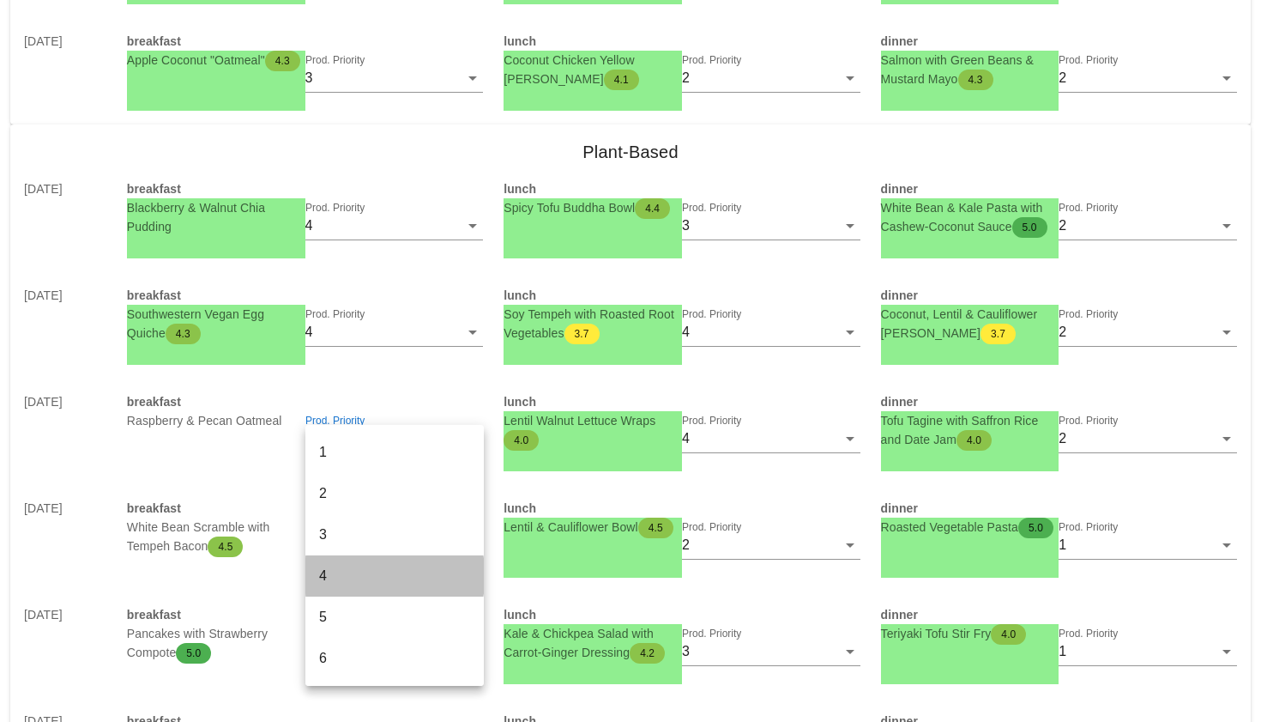
click at [341, 593] on div "4" at bounding box center [394, 575] width 151 height 37
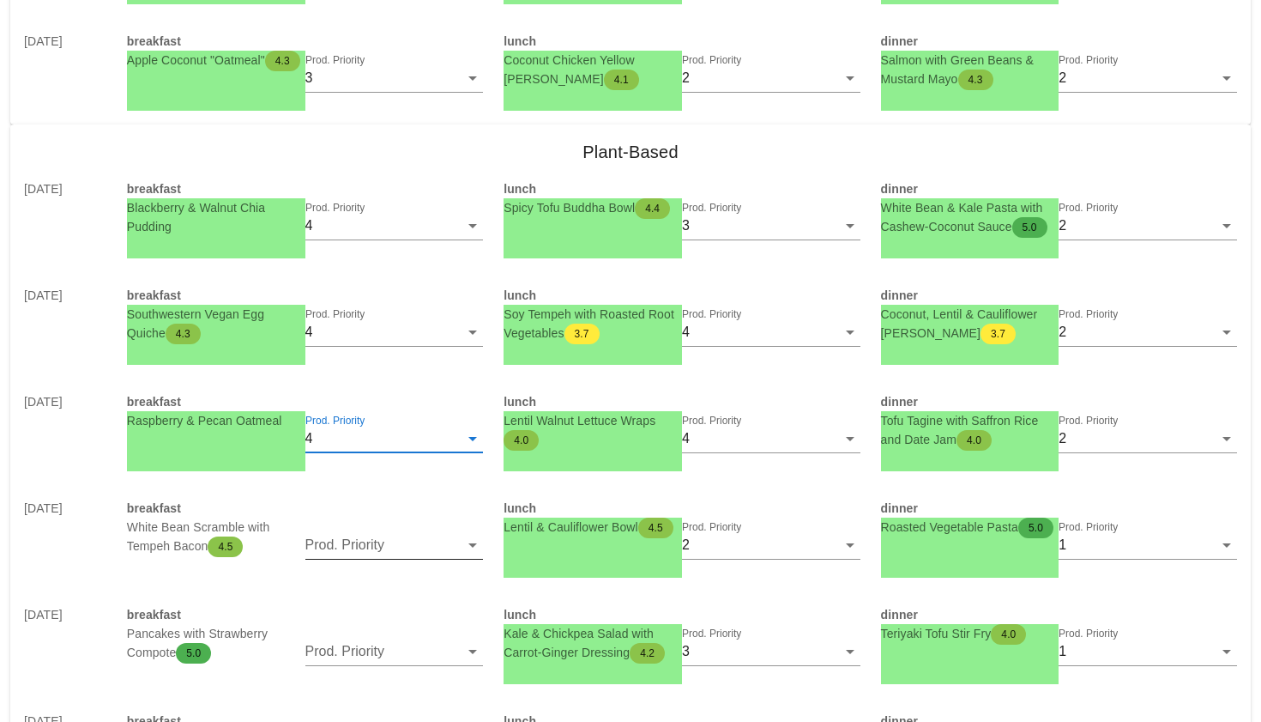
click at [355, 542] on input "Prod. Priority" at bounding box center [382, 544] width 154 height 27
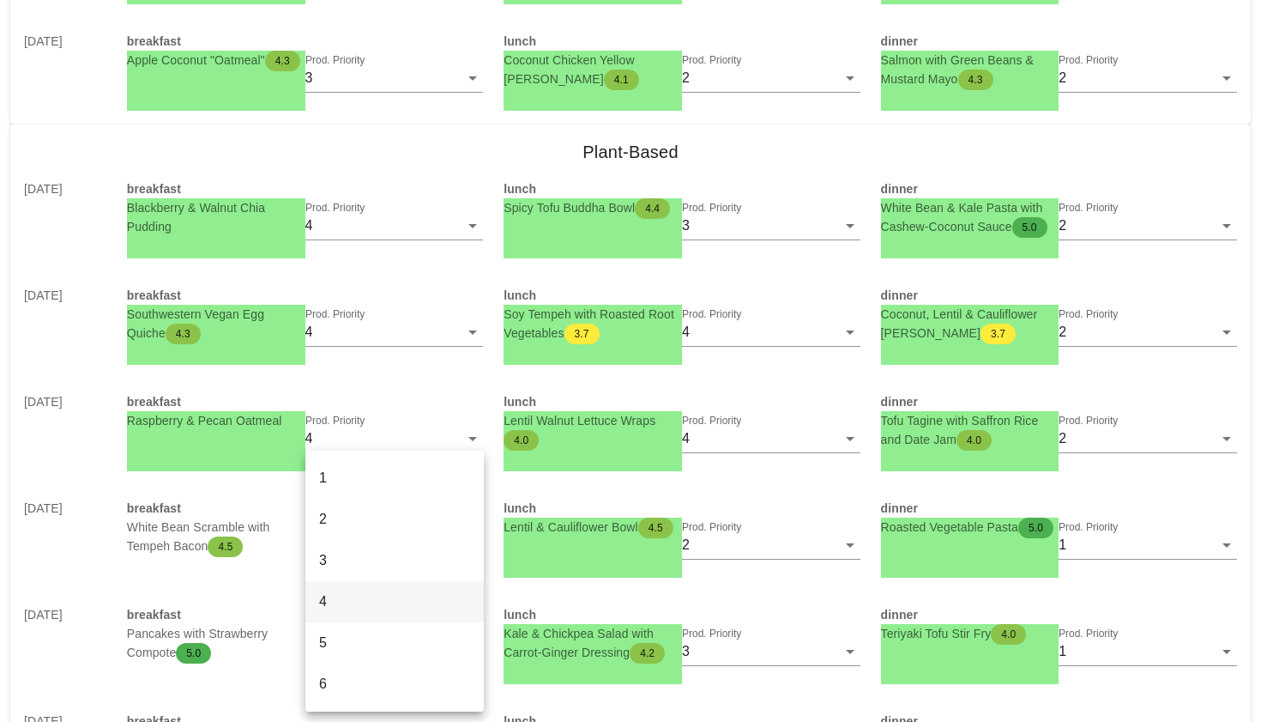
click at [347, 607] on div "4" at bounding box center [394, 601] width 151 height 16
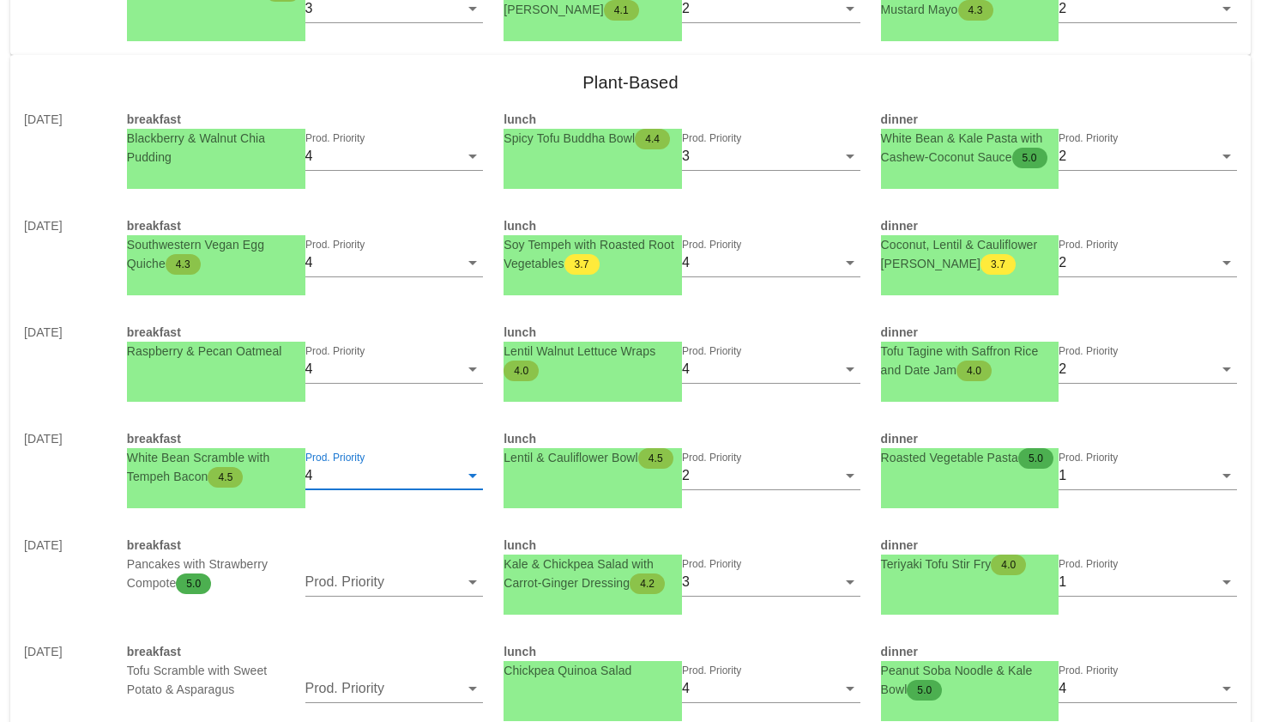
scroll to position [2869, 0]
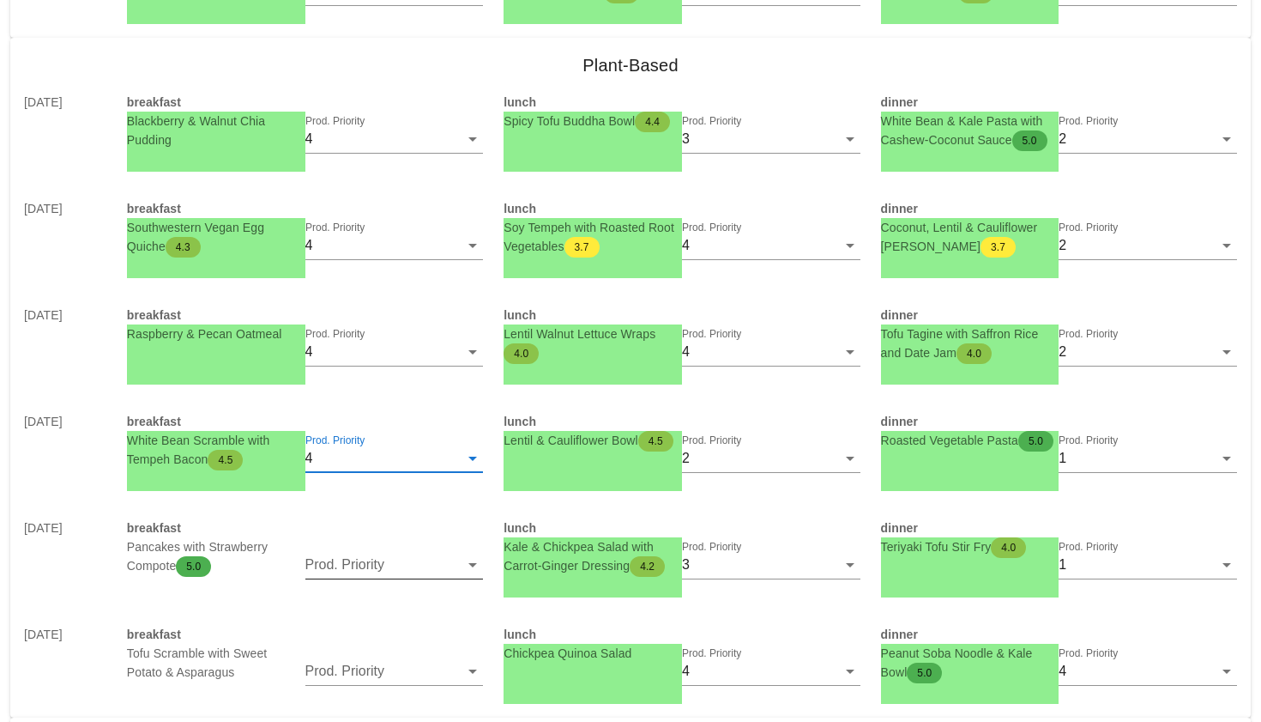
click at [349, 571] on input "Prod. Priority" at bounding box center [382, 564] width 154 height 27
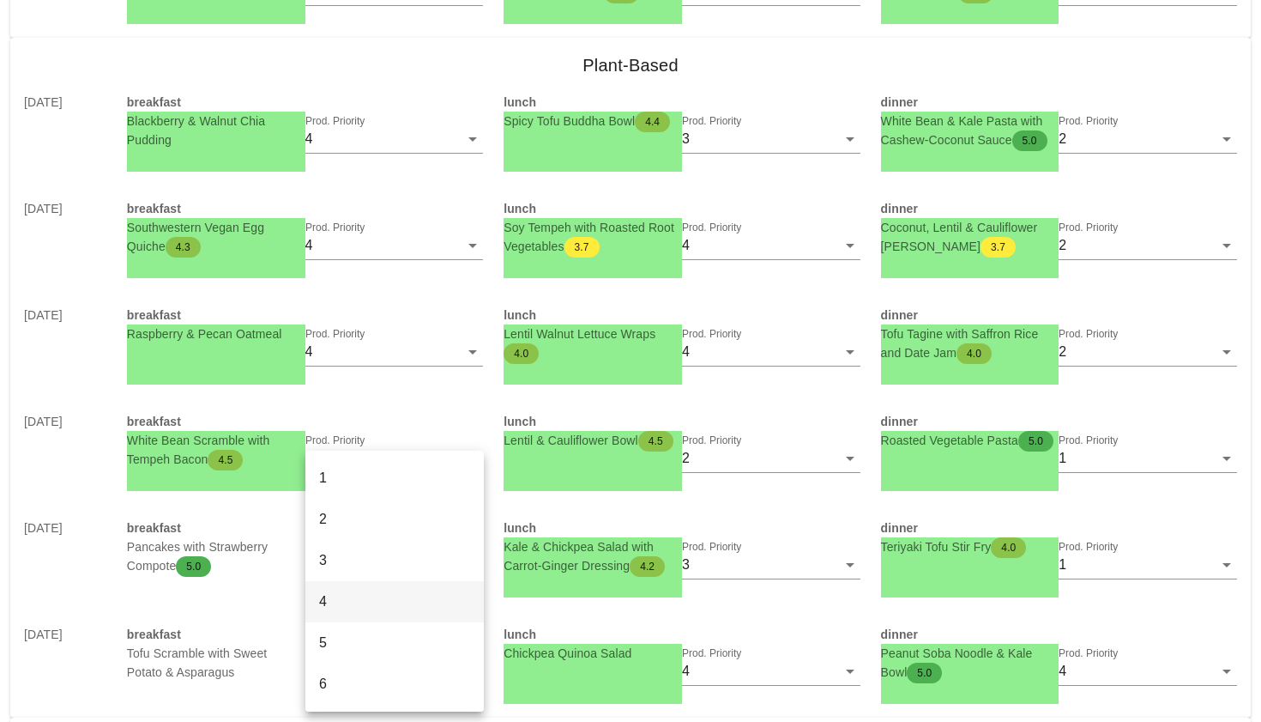
click at [343, 609] on div "4" at bounding box center [394, 601] width 151 height 16
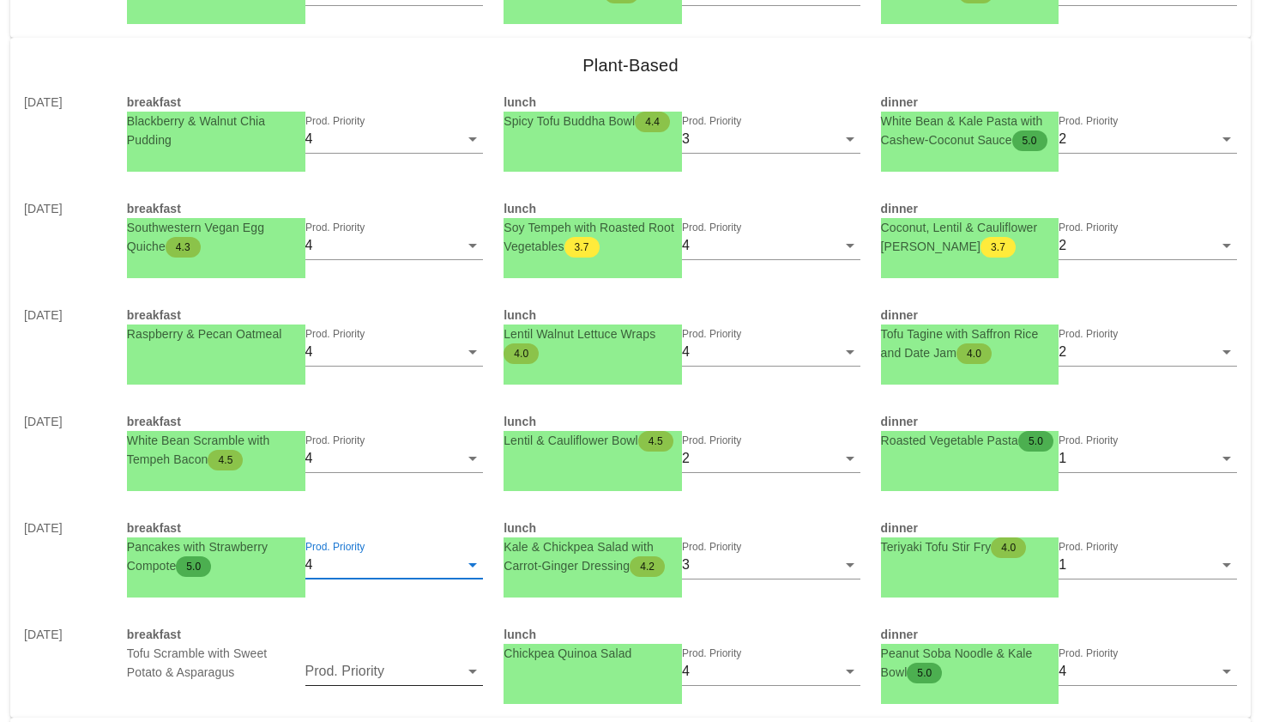
click at [333, 667] on input "Prod. Priority" at bounding box center [382, 670] width 154 height 27
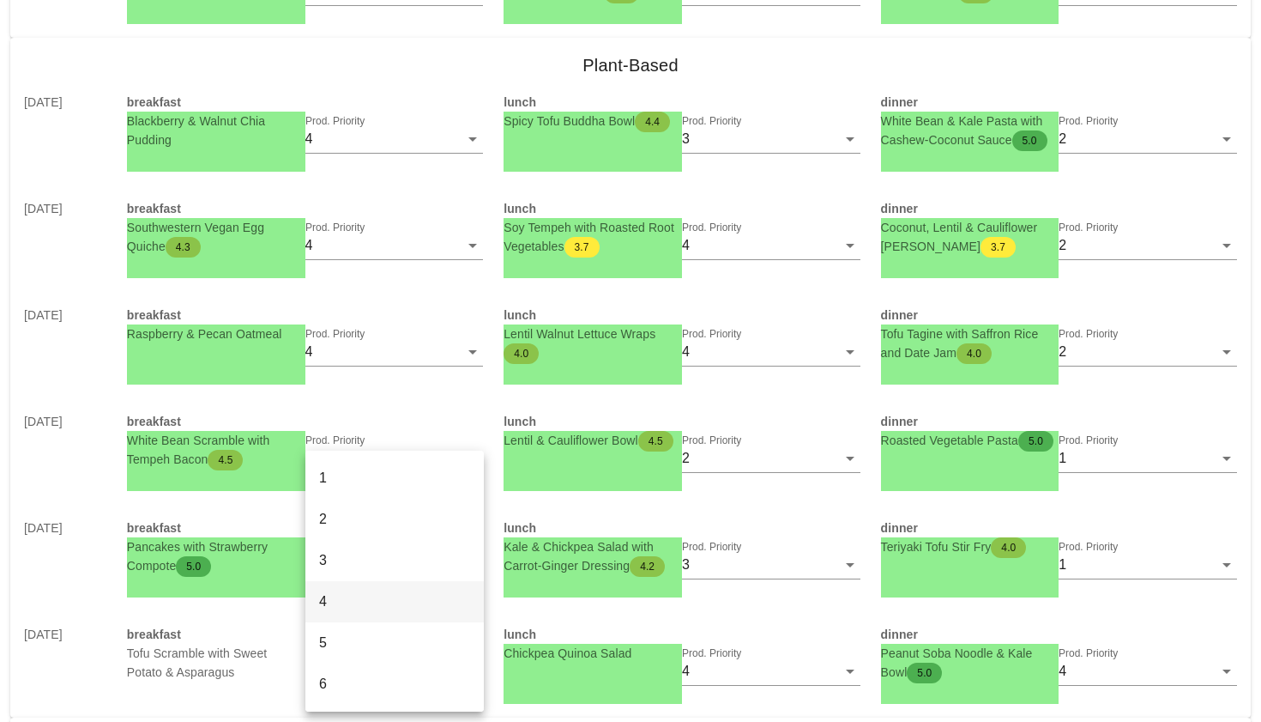
click at [349, 584] on div "4" at bounding box center [394, 601] width 151 height 37
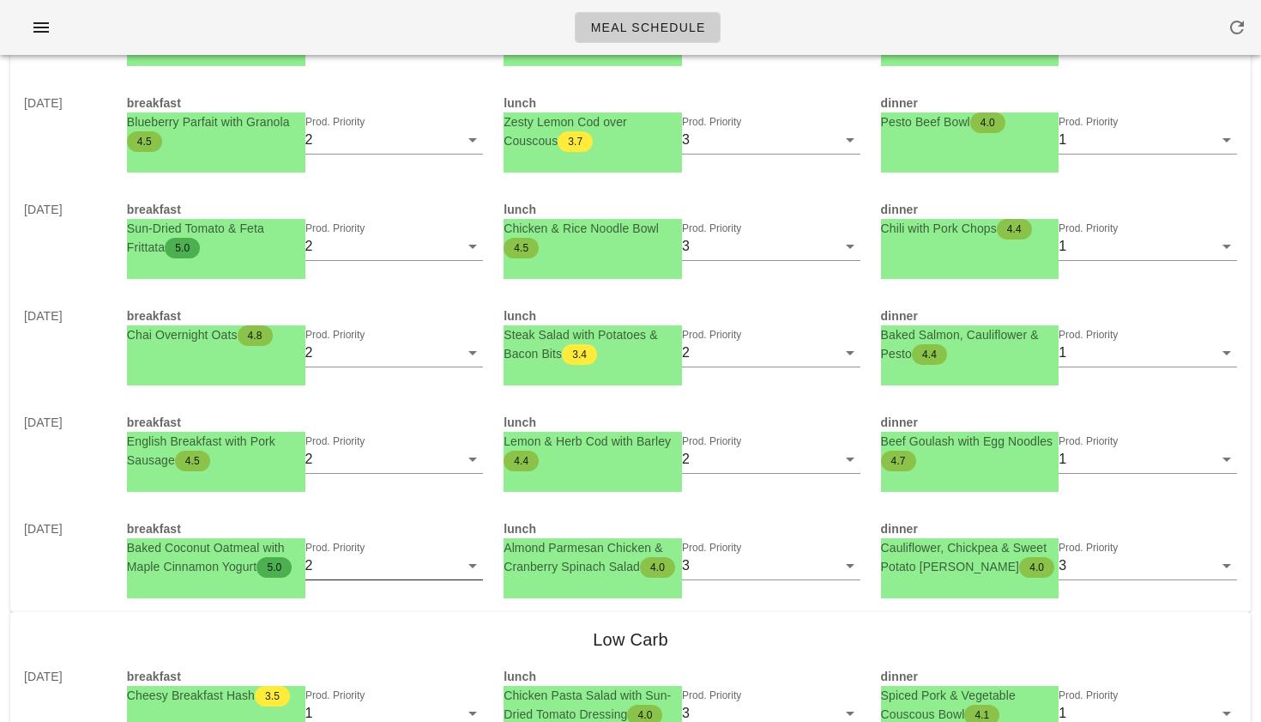
scroll to position [0, 0]
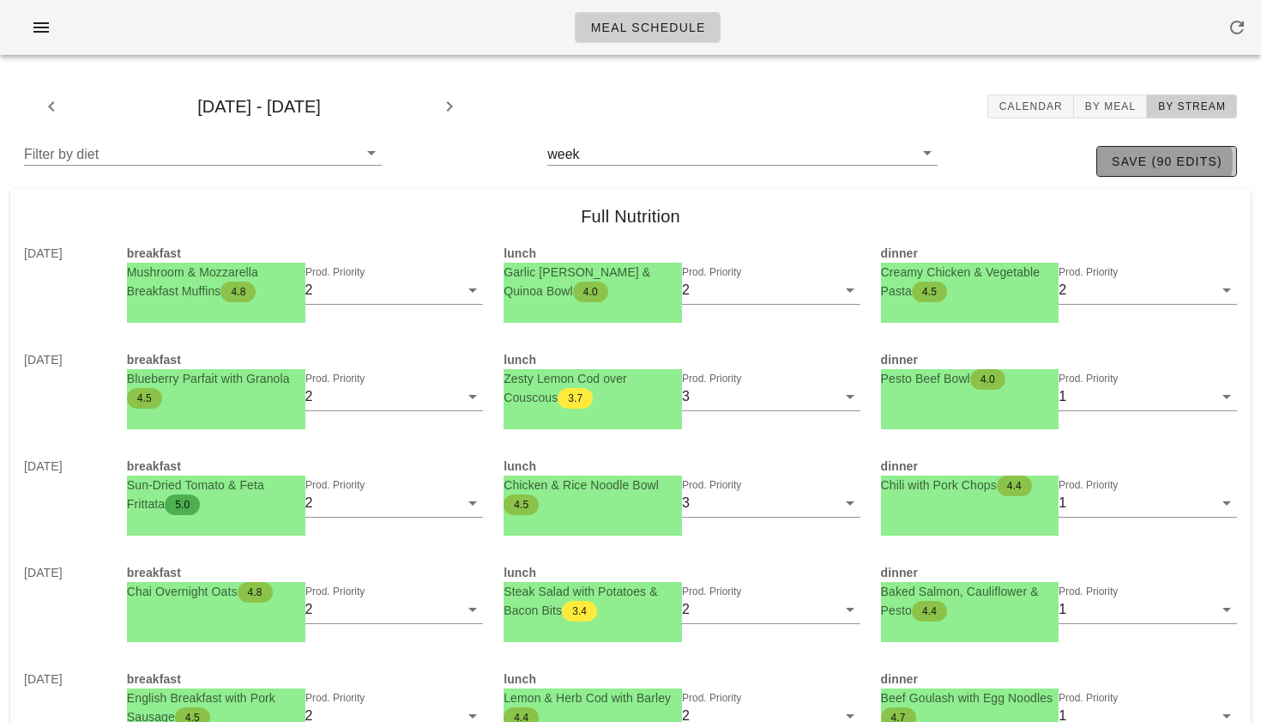
click at [1162, 155] on span "save (90 edits)" at bounding box center [1167, 161] width 112 height 14
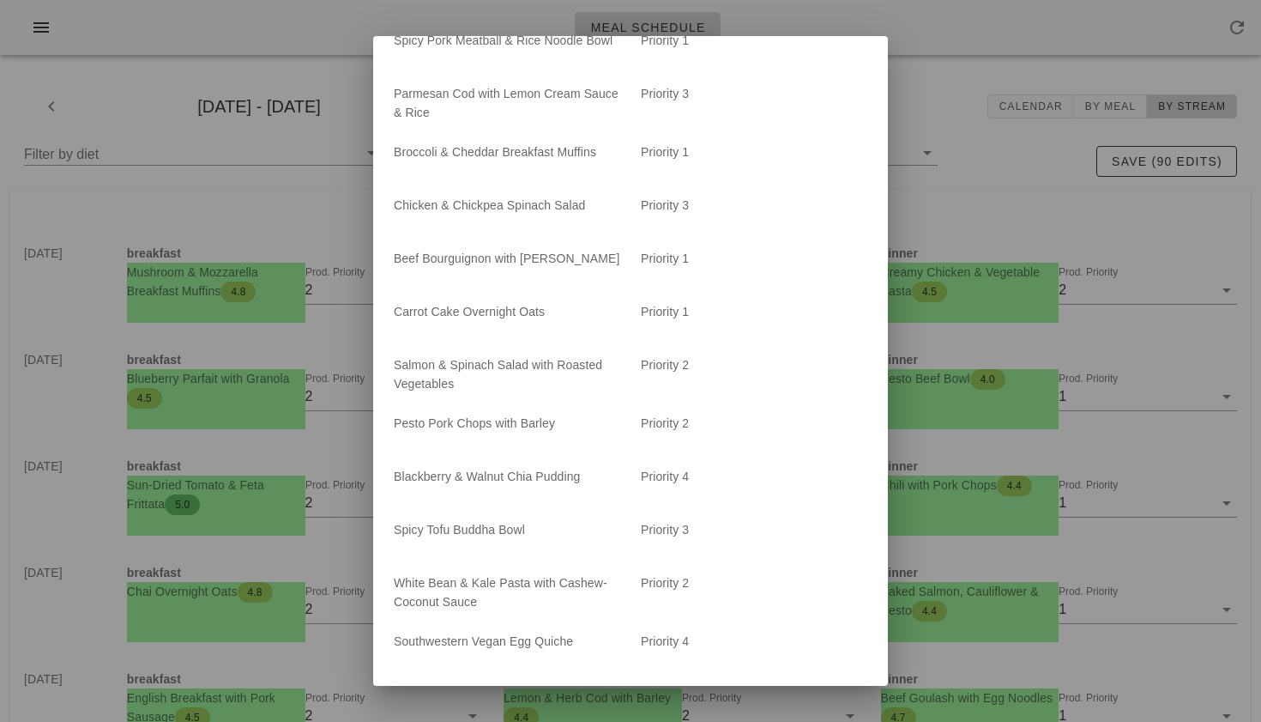
scroll to position [4353, 0]
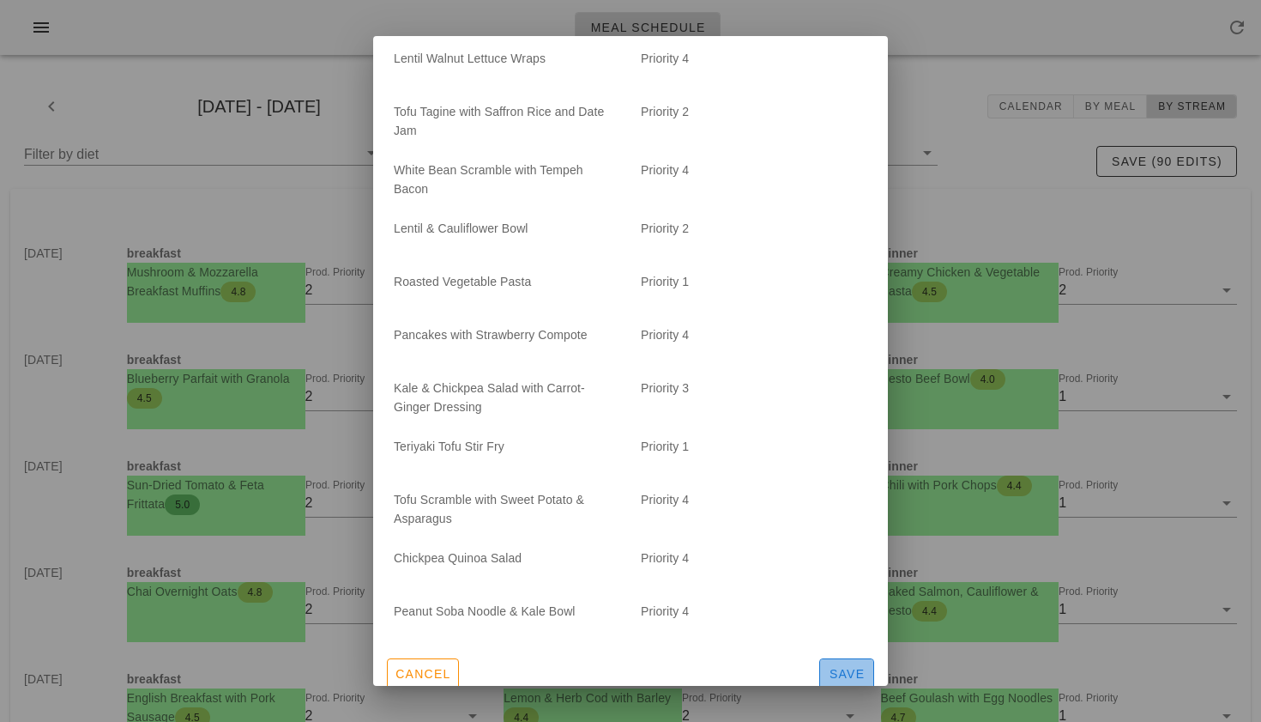
click at [846, 667] on span "Save" at bounding box center [846, 674] width 39 height 14
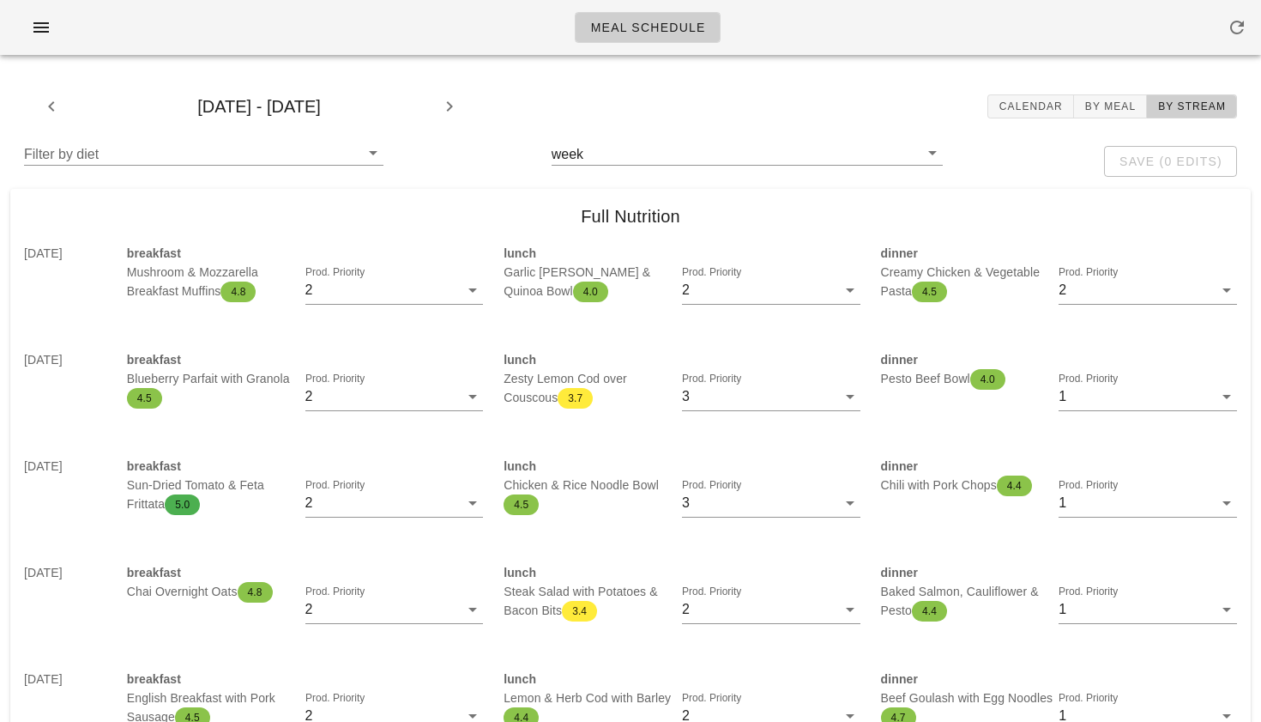
scroll to position [0, 0]
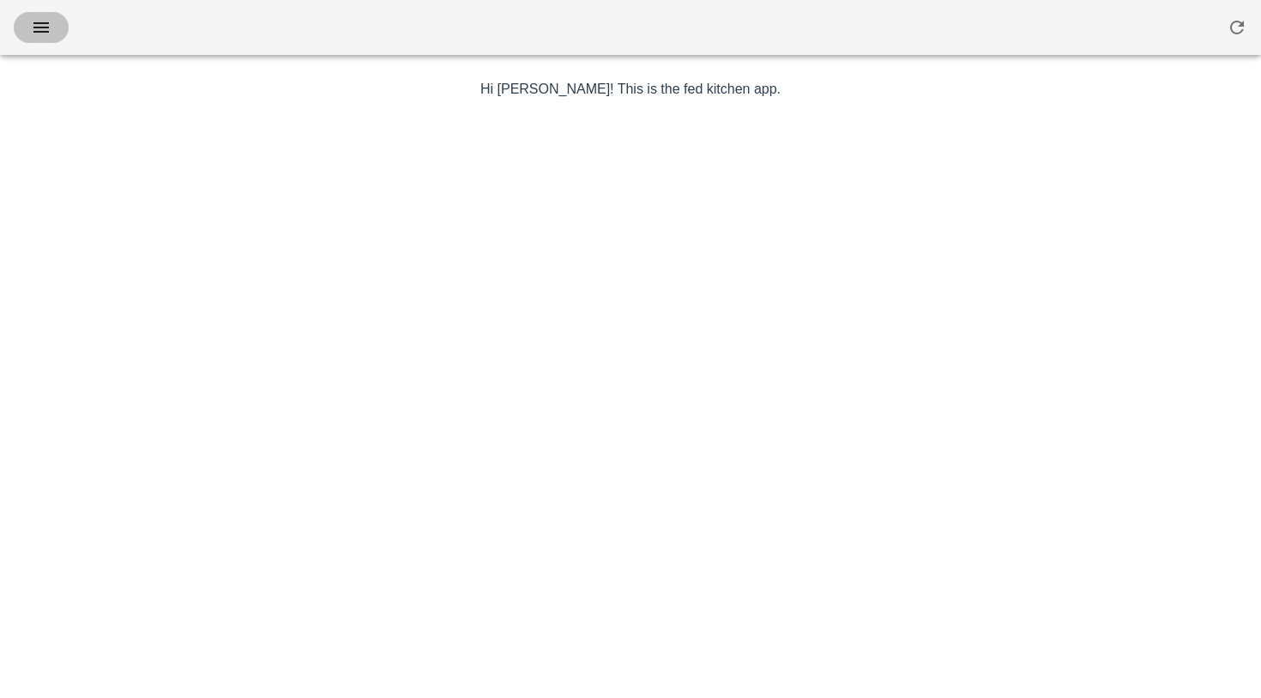
click at [43, 36] on icon "button" at bounding box center [41, 27] width 21 height 21
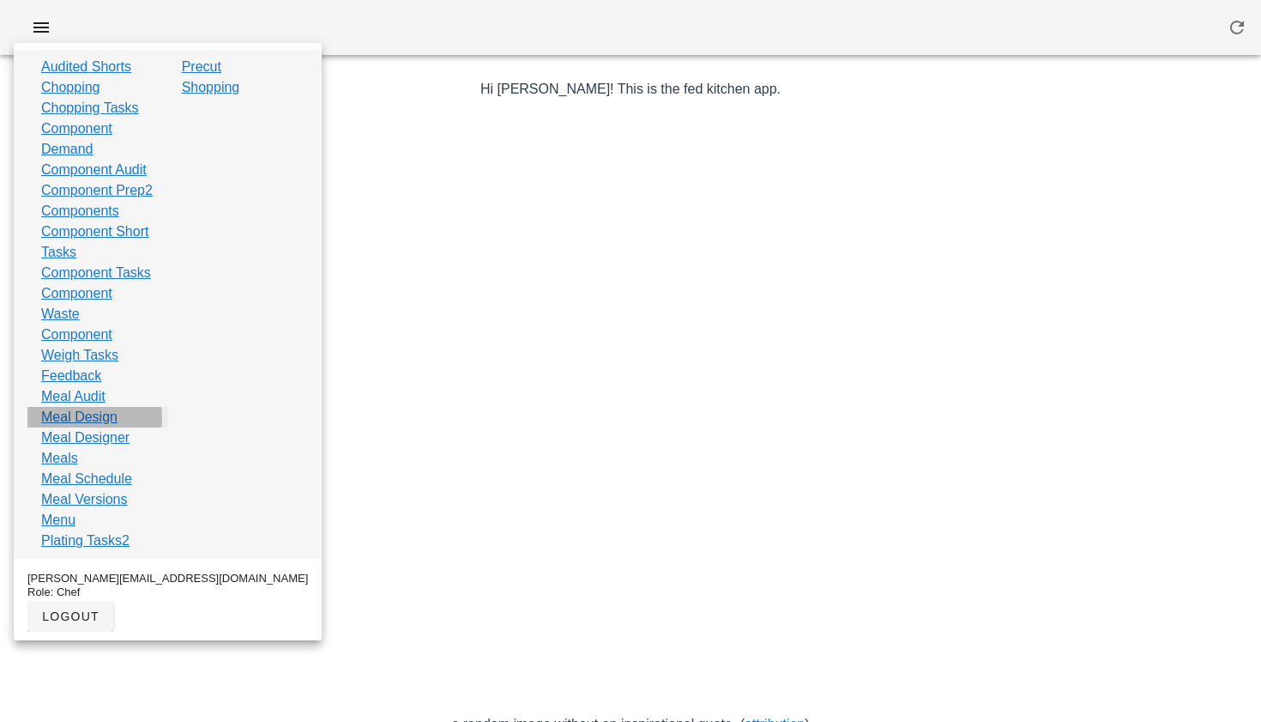
click at [88, 427] on link "Meal Design" at bounding box center [79, 417] width 76 height 21
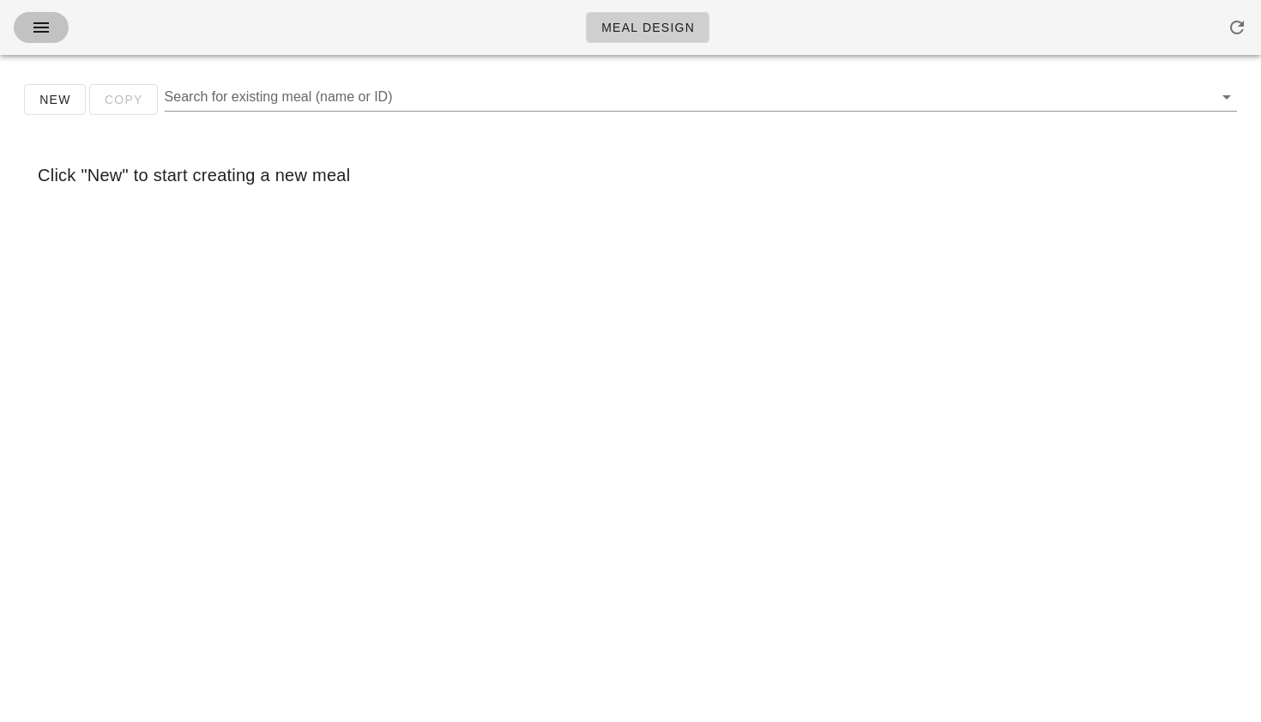
click at [49, 21] on icon "button" at bounding box center [41, 27] width 21 height 21
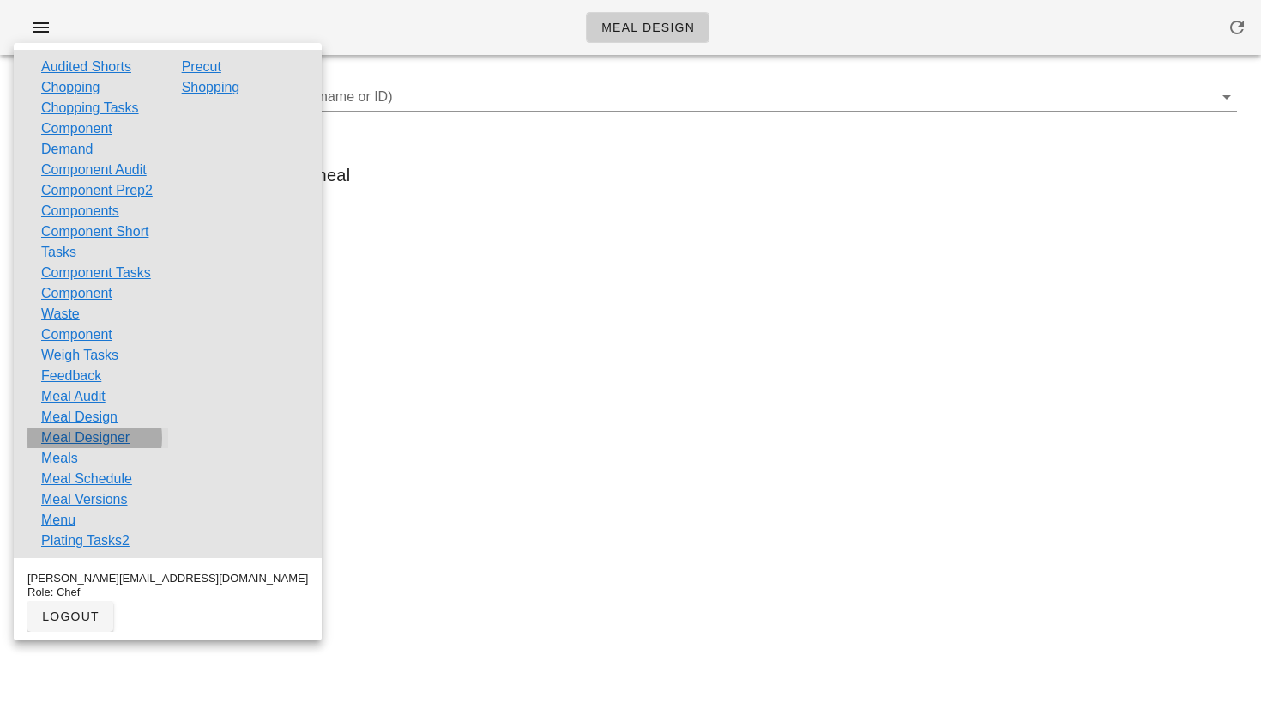
click at [84, 448] on link "Meal Designer" at bounding box center [85, 437] width 88 height 21
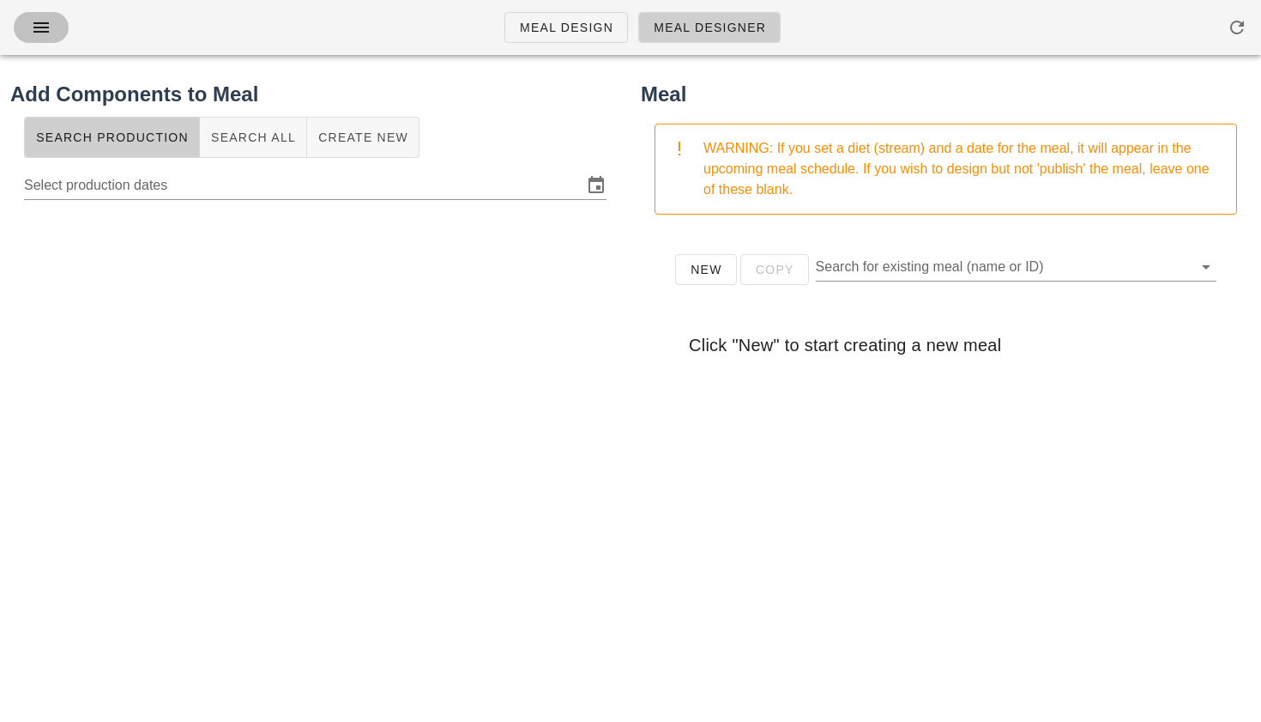
click at [33, 22] on icon "button" at bounding box center [41, 27] width 21 height 21
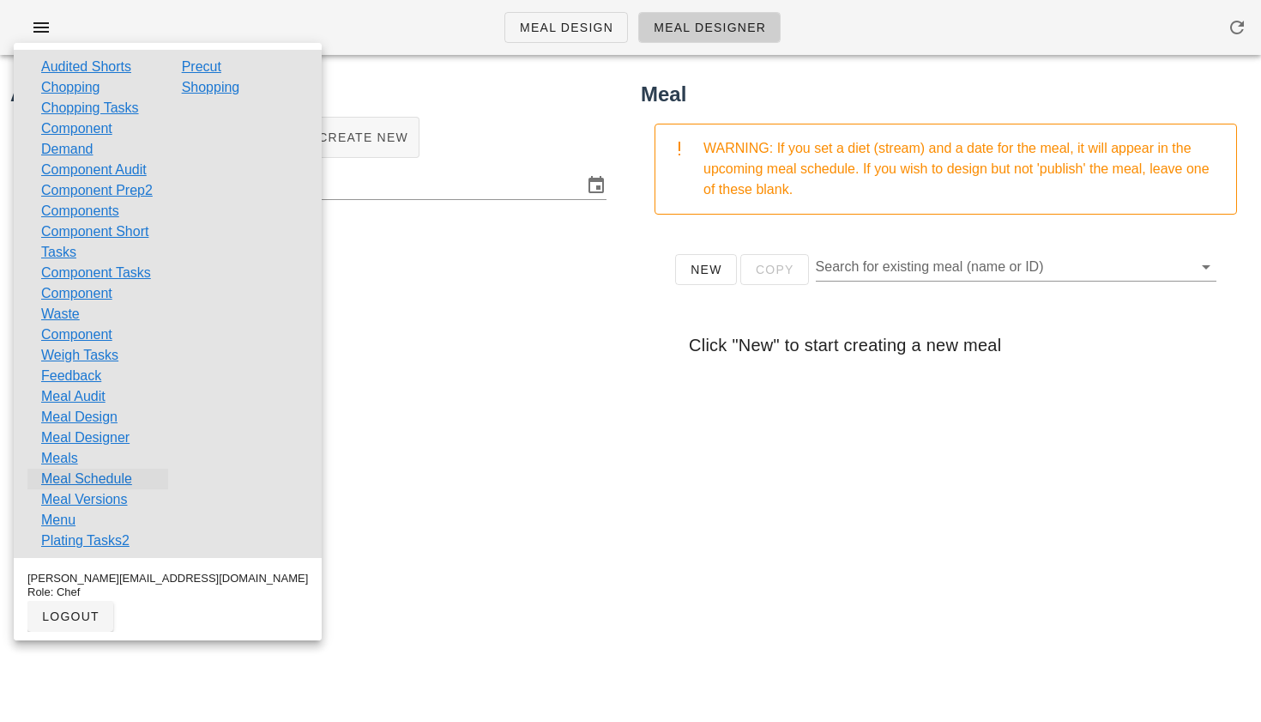
click at [88, 489] on link "Meal Schedule" at bounding box center [86, 478] width 91 height 21
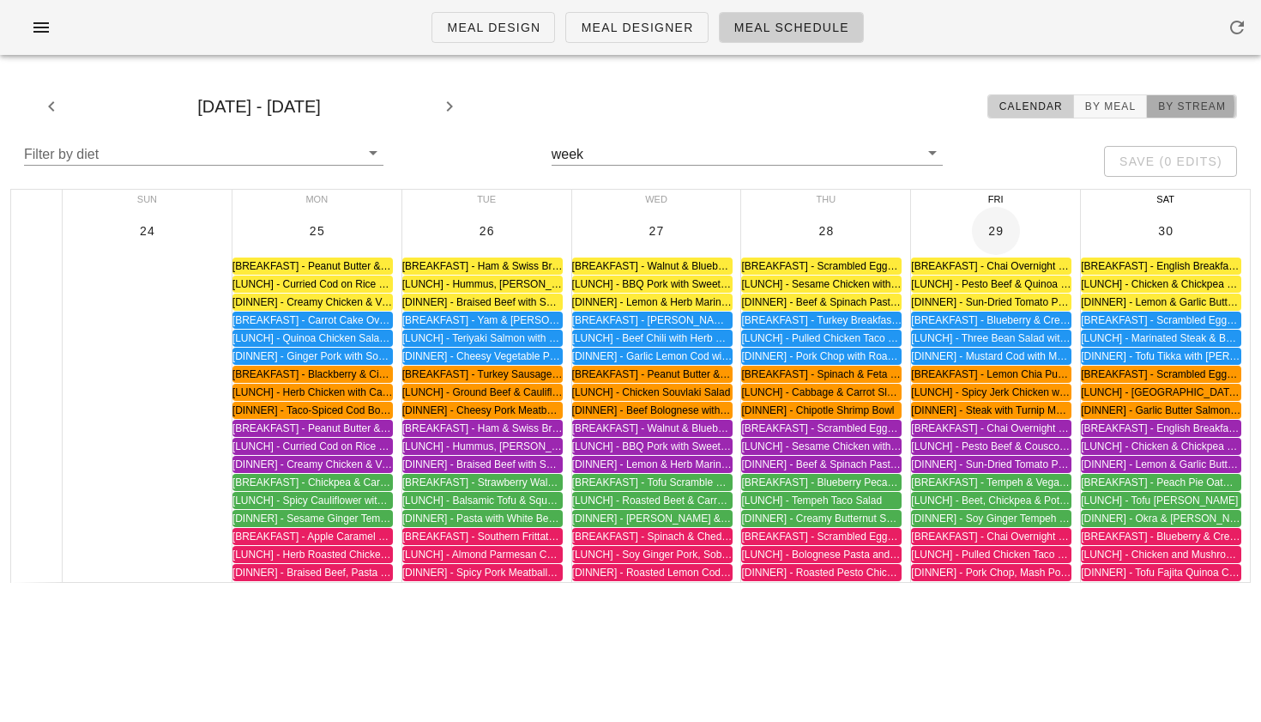
click at [1189, 109] on span "By Stream" at bounding box center [1191, 106] width 69 height 12
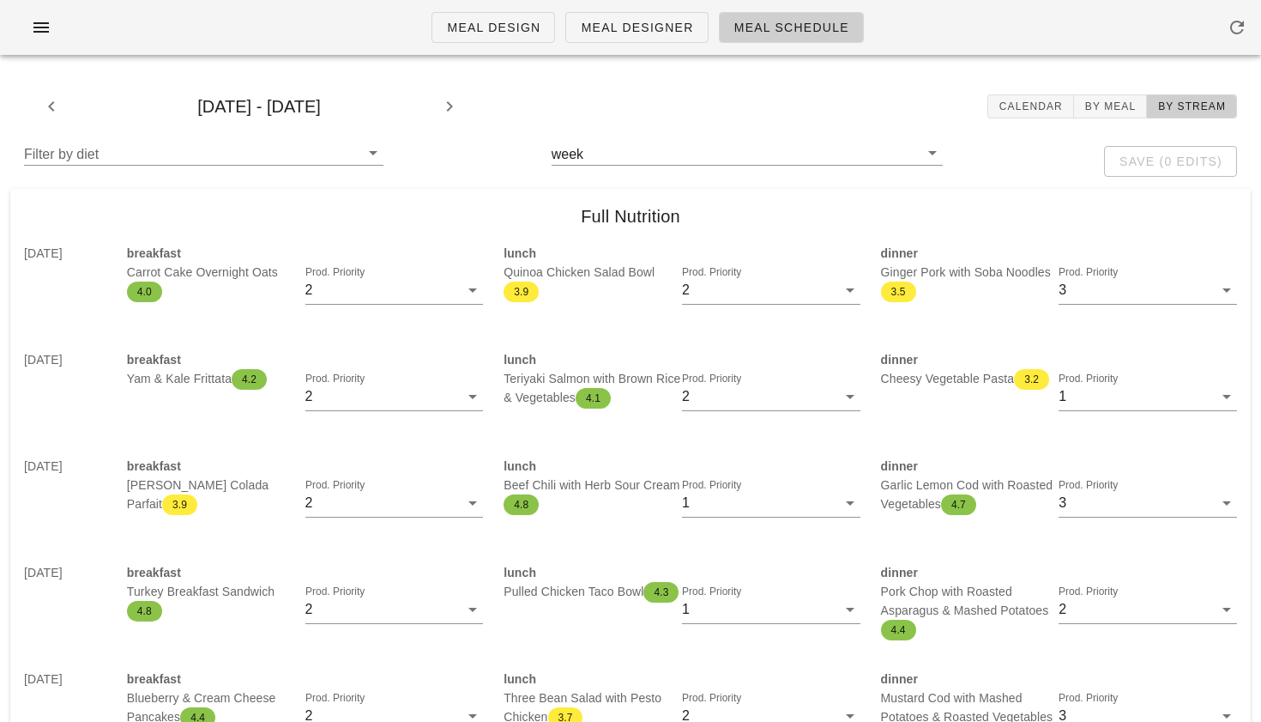
scroll to position [1, 0]
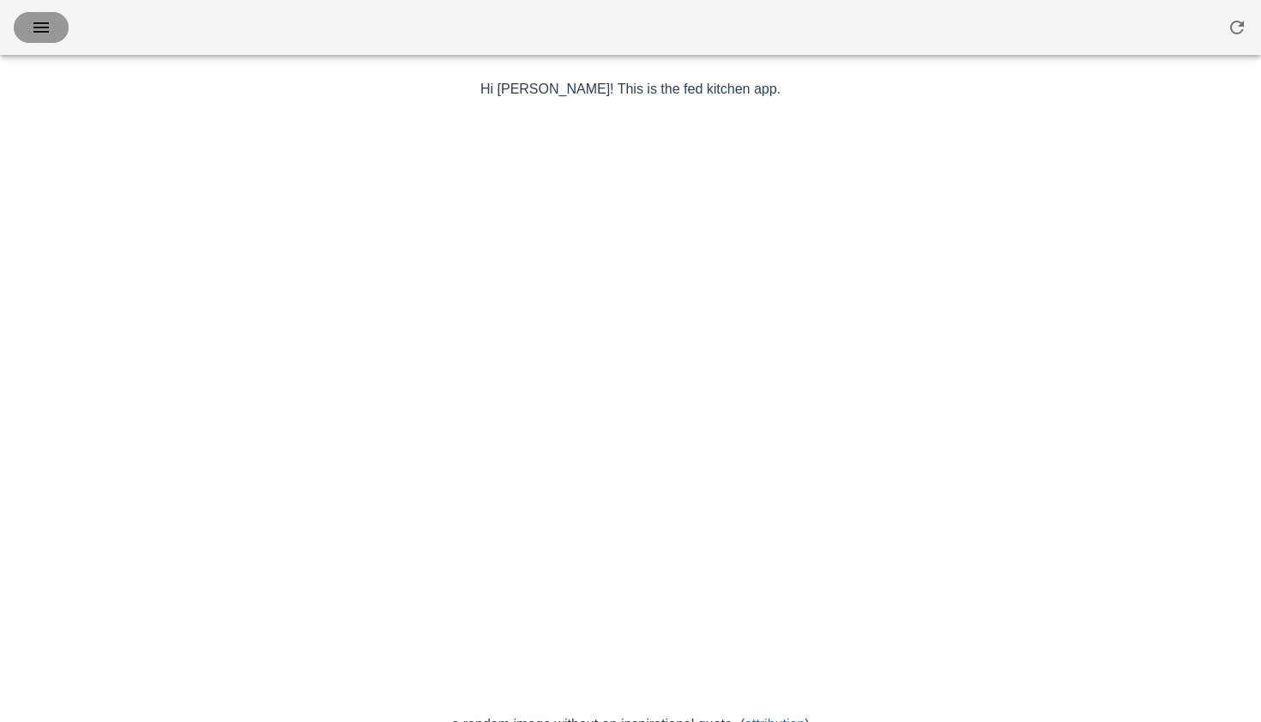
click at [33, 39] on button "button" at bounding box center [41, 27] width 55 height 31
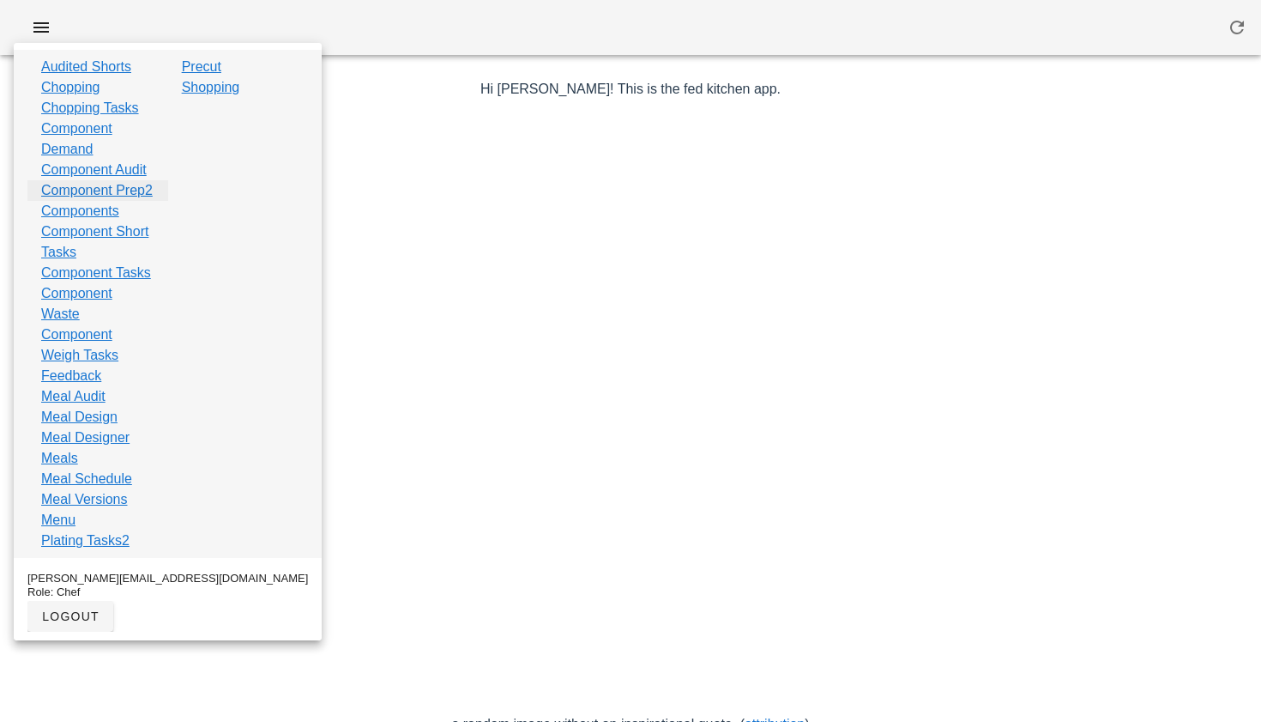
click at [96, 201] on link "Component Prep2" at bounding box center [97, 190] width 112 height 21
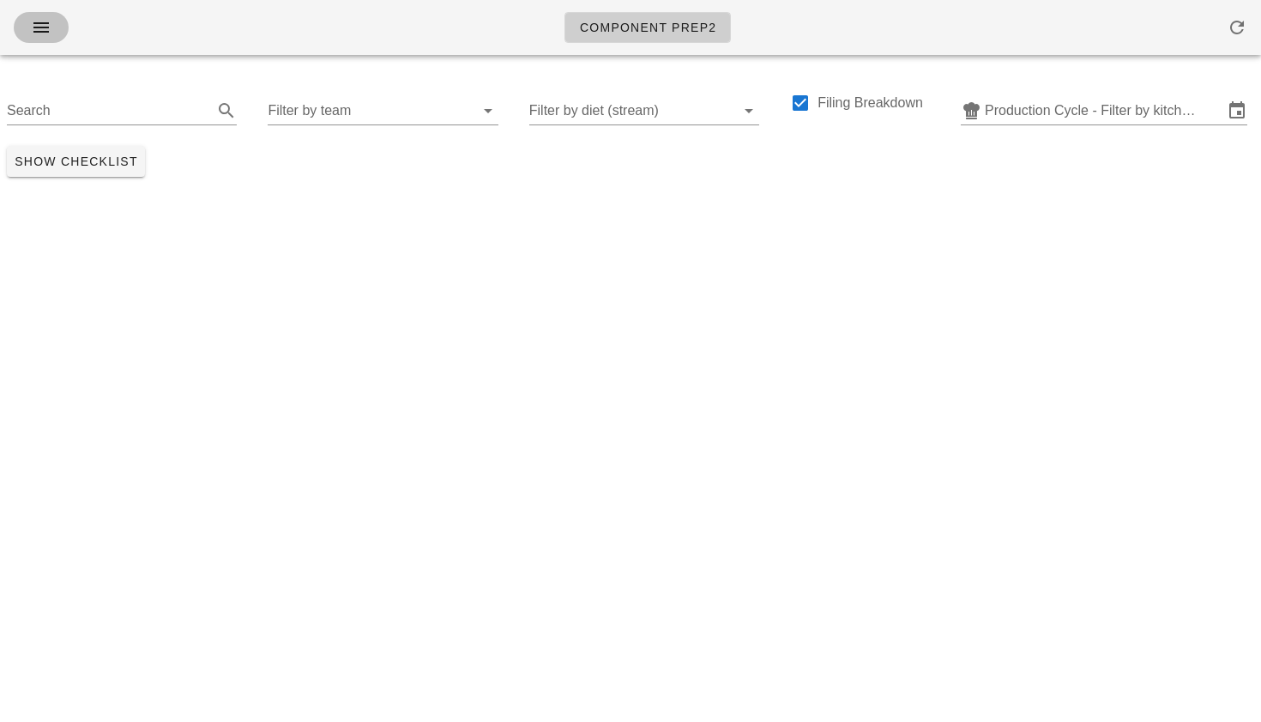
click at [34, 24] on icon "button" at bounding box center [41, 27] width 21 height 21
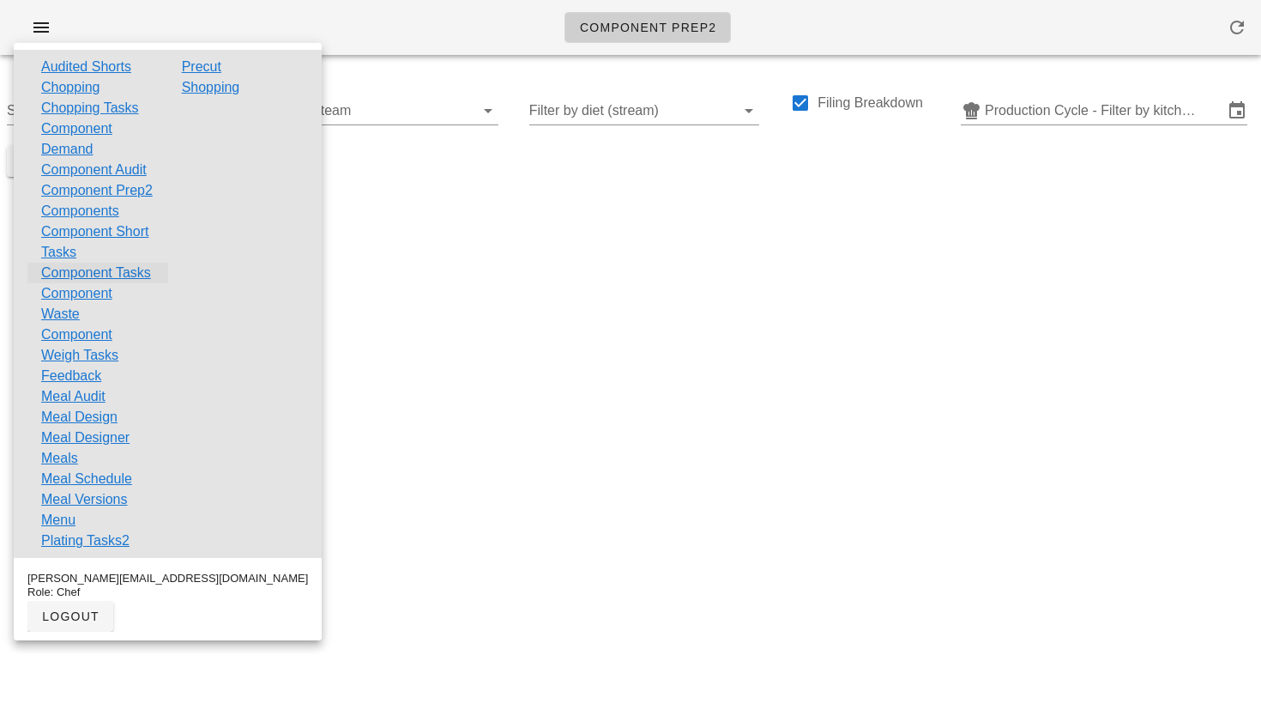
click at [85, 283] on link "Component Tasks" at bounding box center [96, 273] width 110 height 21
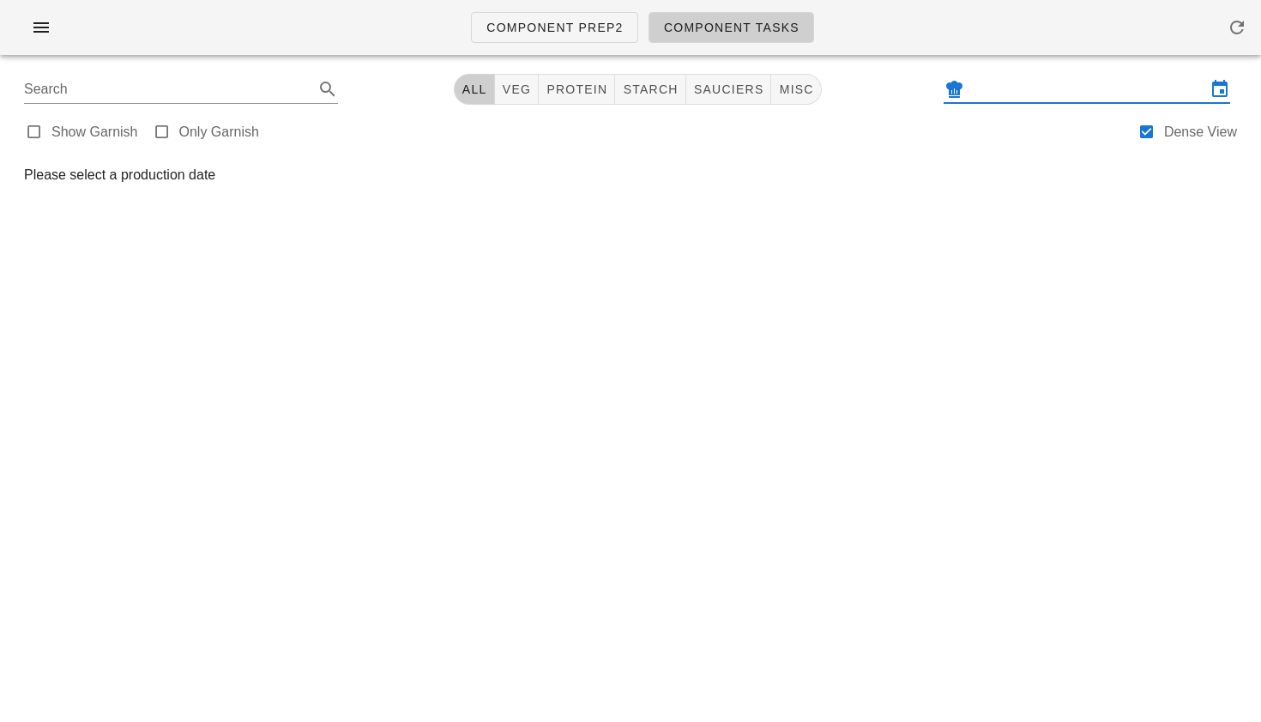
click at [1004, 83] on input "text" at bounding box center [1087, 89] width 239 height 27
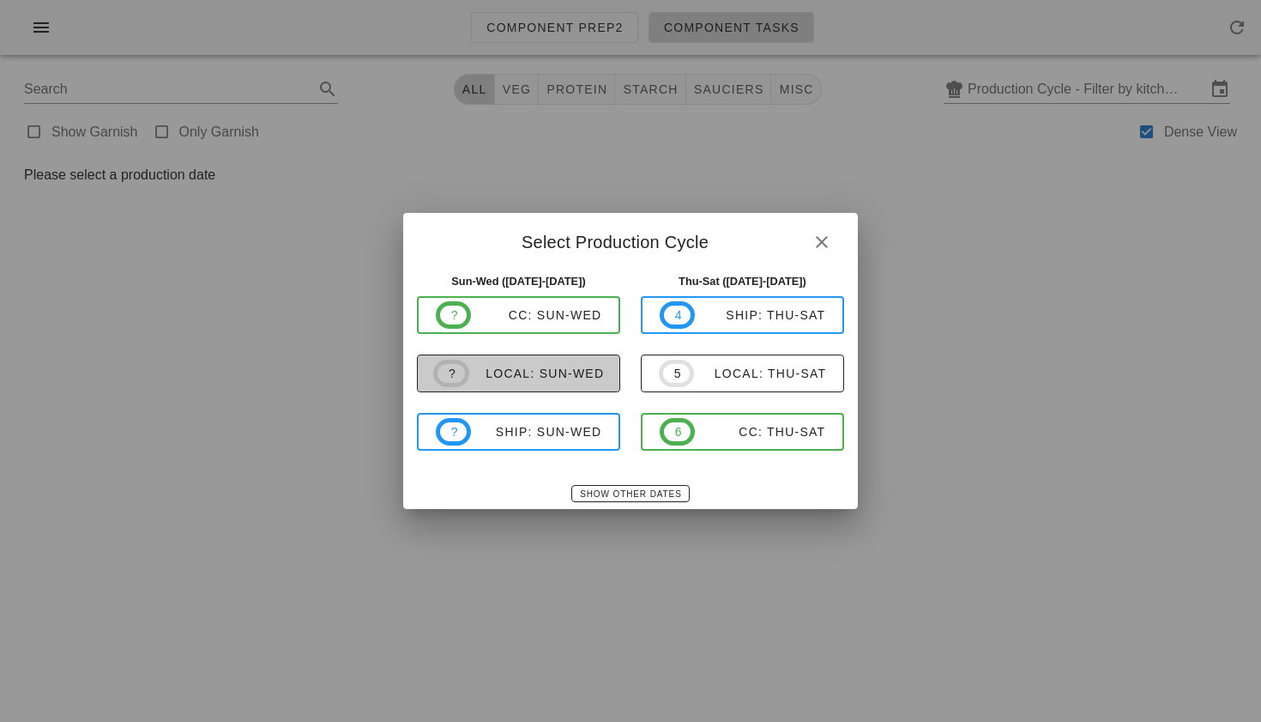
click at [589, 369] on div "local: Sun-Wed" at bounding box center [537, 373] width 136 height 14
type input "local: Sun-Wed ([DATE]-[DATE])"
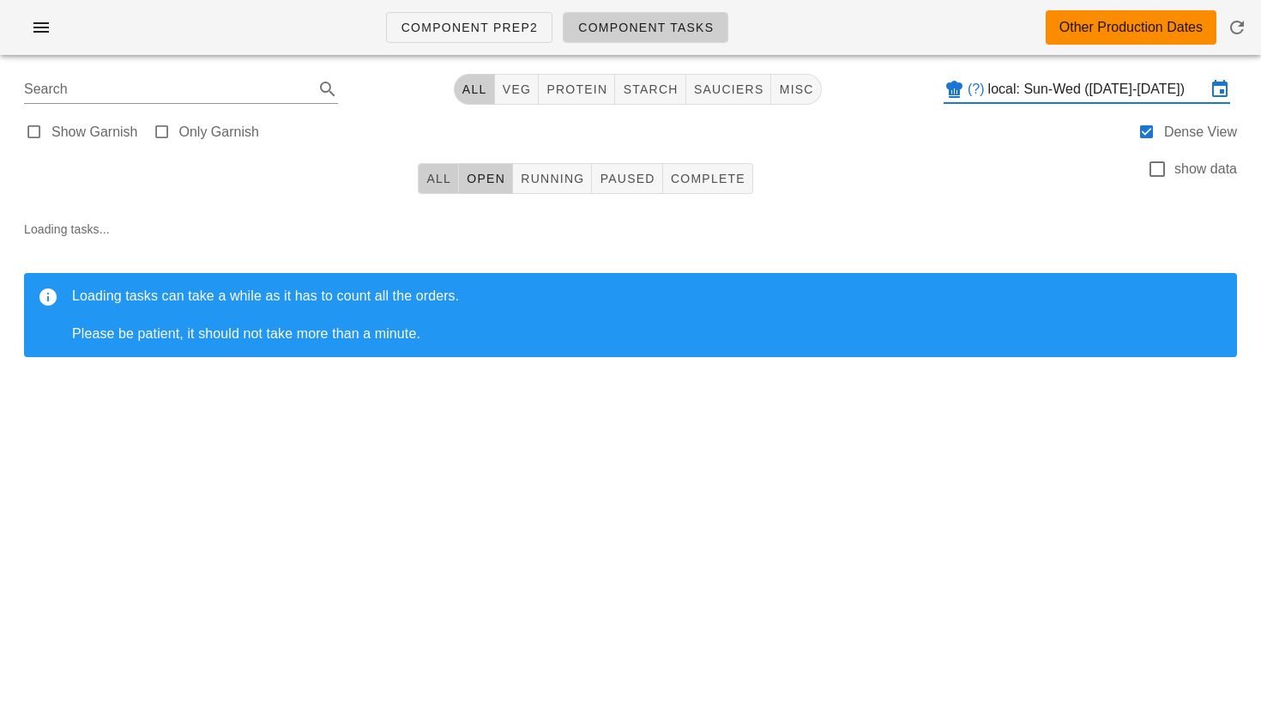
click at [447, 164] on button "All" at bounding box center [438, 178] width 41 height 31
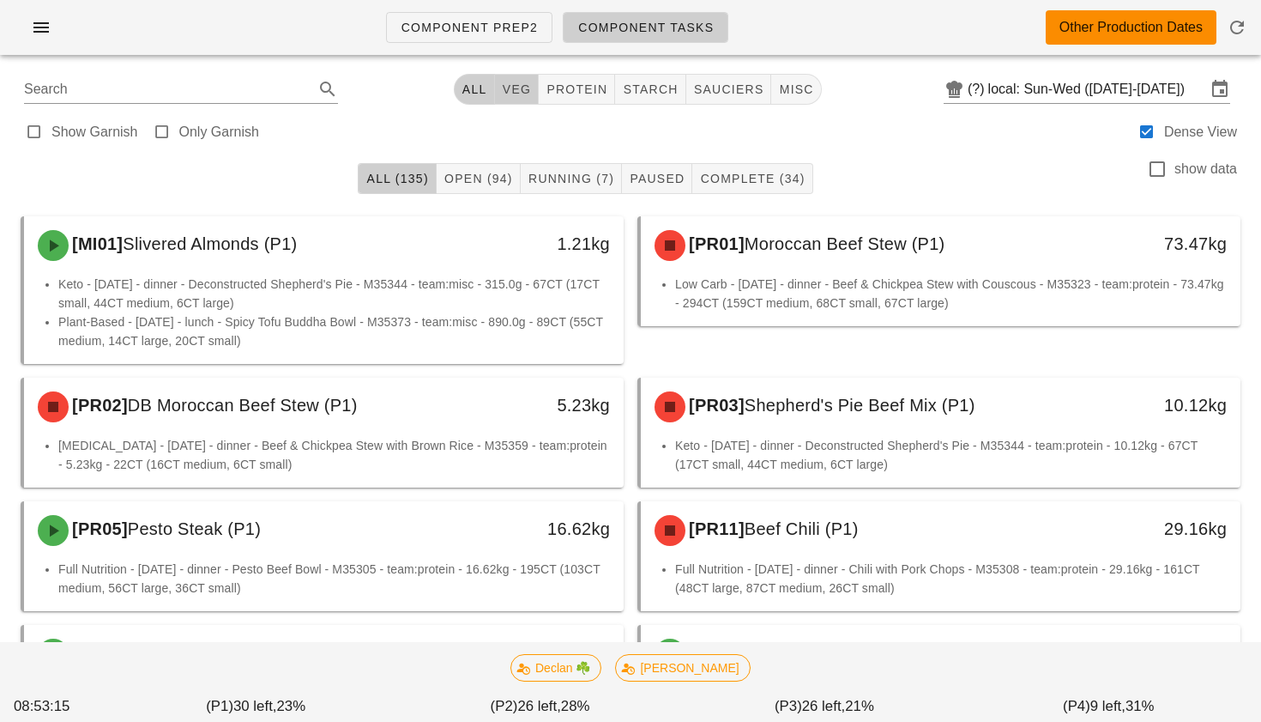
click at [519, 96] on span "veg" at bounding box center [517, 89] width 30 height 14
type input "team:veg"
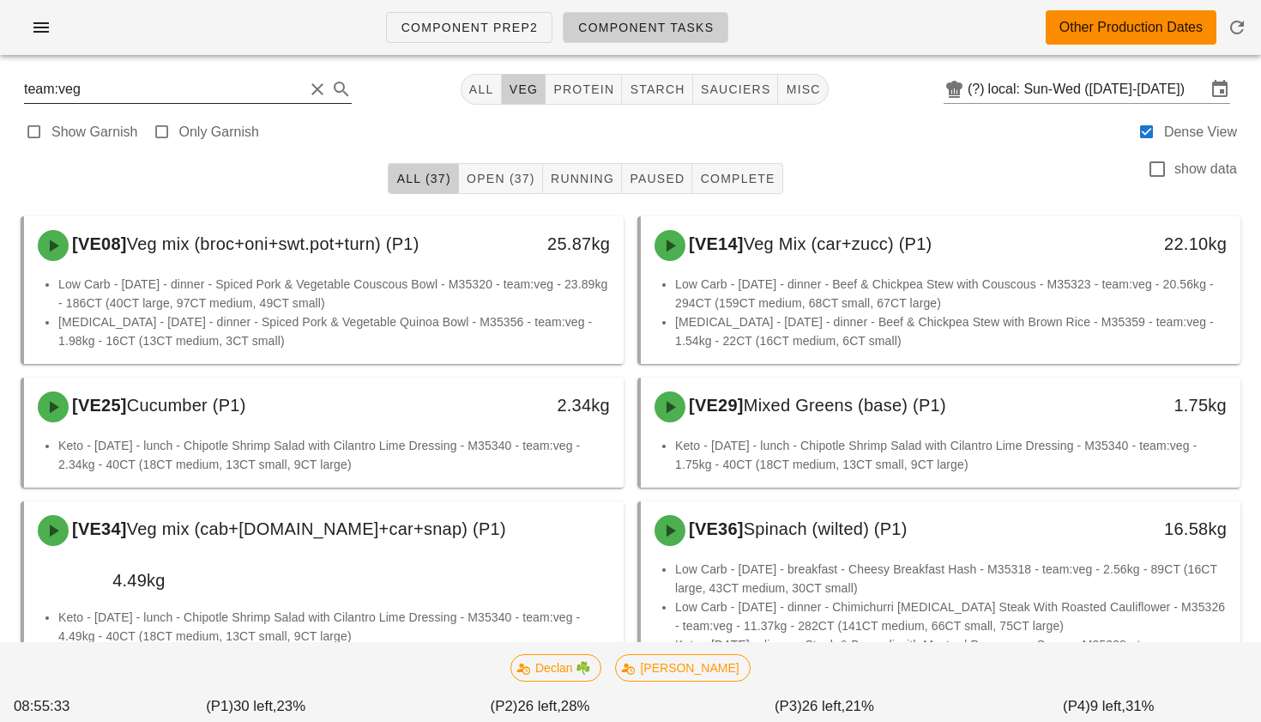
drag, startPoint x: 305, startPoint y: 91, endPoint x: 287, endPoint y: 90, distance: 18.0
click at [307, 91] on button "Clear Search" at bounding box center [317, 89] width 21 height 21
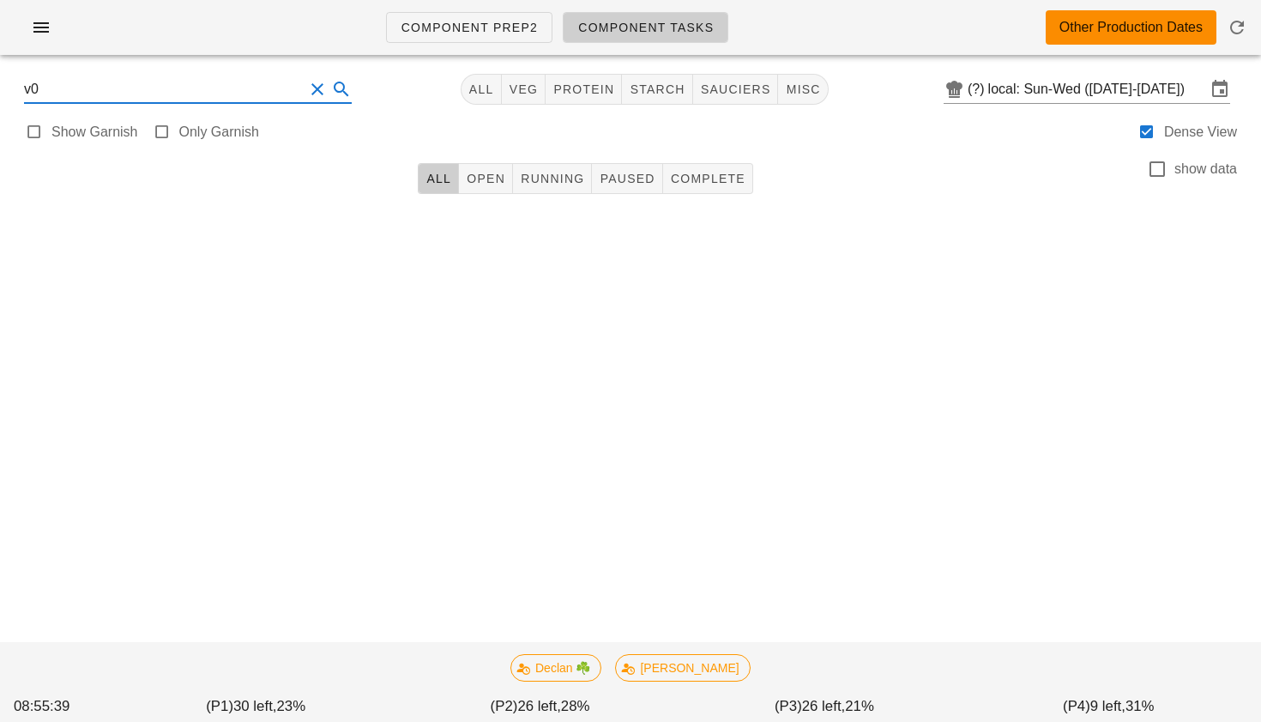
type input "v04"
click at [331, 88] on icon at bounding box center [341, 89] width 21 height 21
drag, startPoint x: 136, startPoint y: 91, endPoint x: 0, endPoint y: 76, distance: 136.4
click at [0, 76] on div "v04 All veg protein starch sauciers misc (?) local: Sun-Wed ([DATE]-[DATE]) Sho…" at bounding box center [630, 197] width 1261 height 257
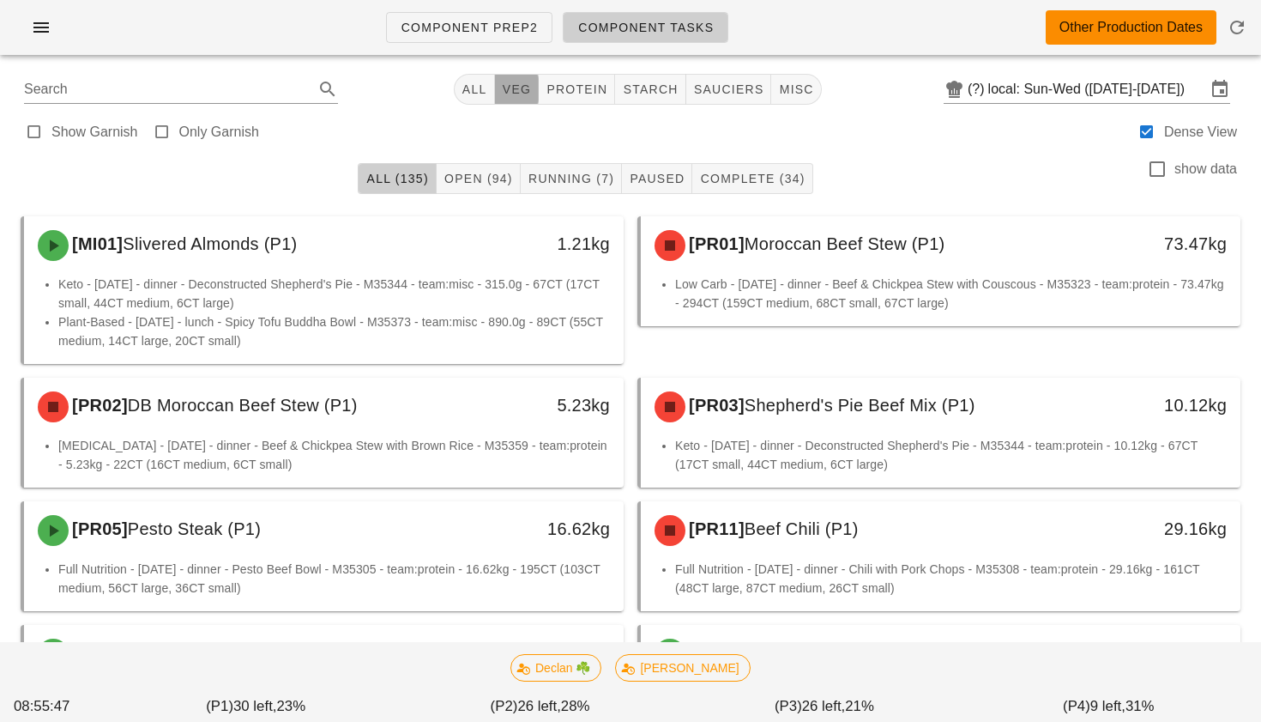
click at [508, 84] on span "veg" at bounding box center [517, 89] width 30 height 14
type input "team:veg"
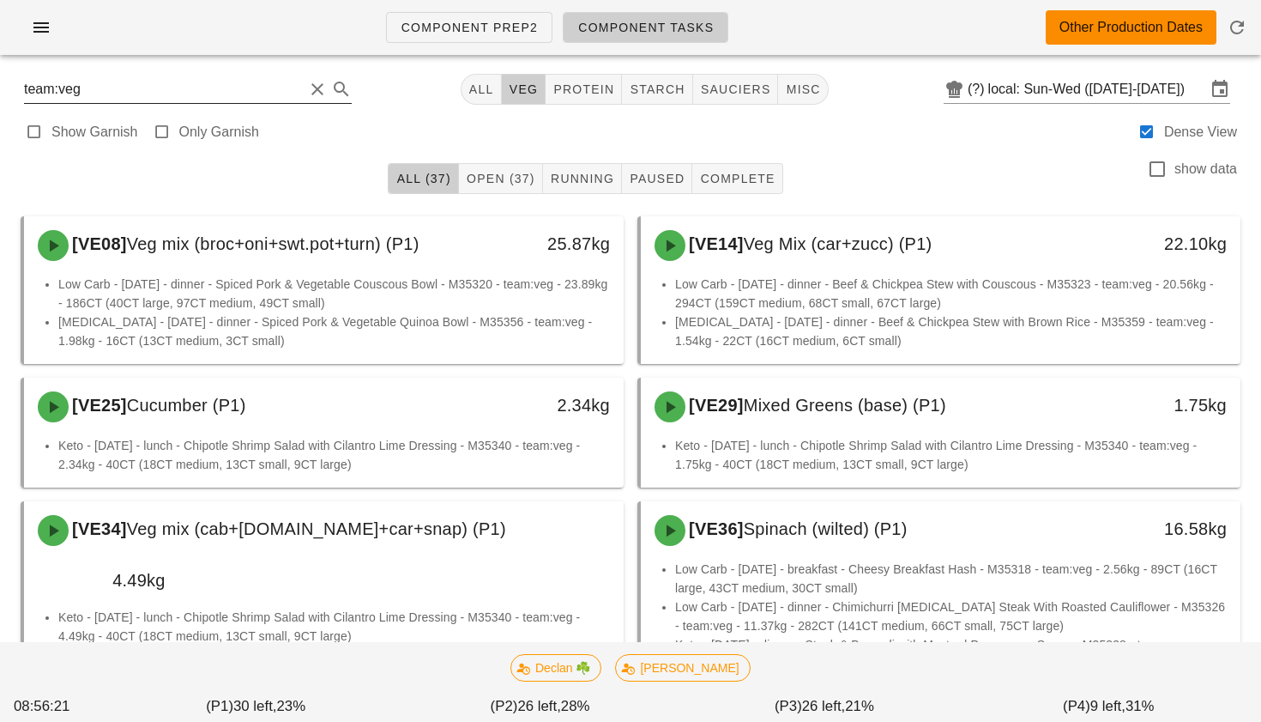
click at [307, 86] on button "Clear Search" at bounding box center [317, 89] width 21 height 21
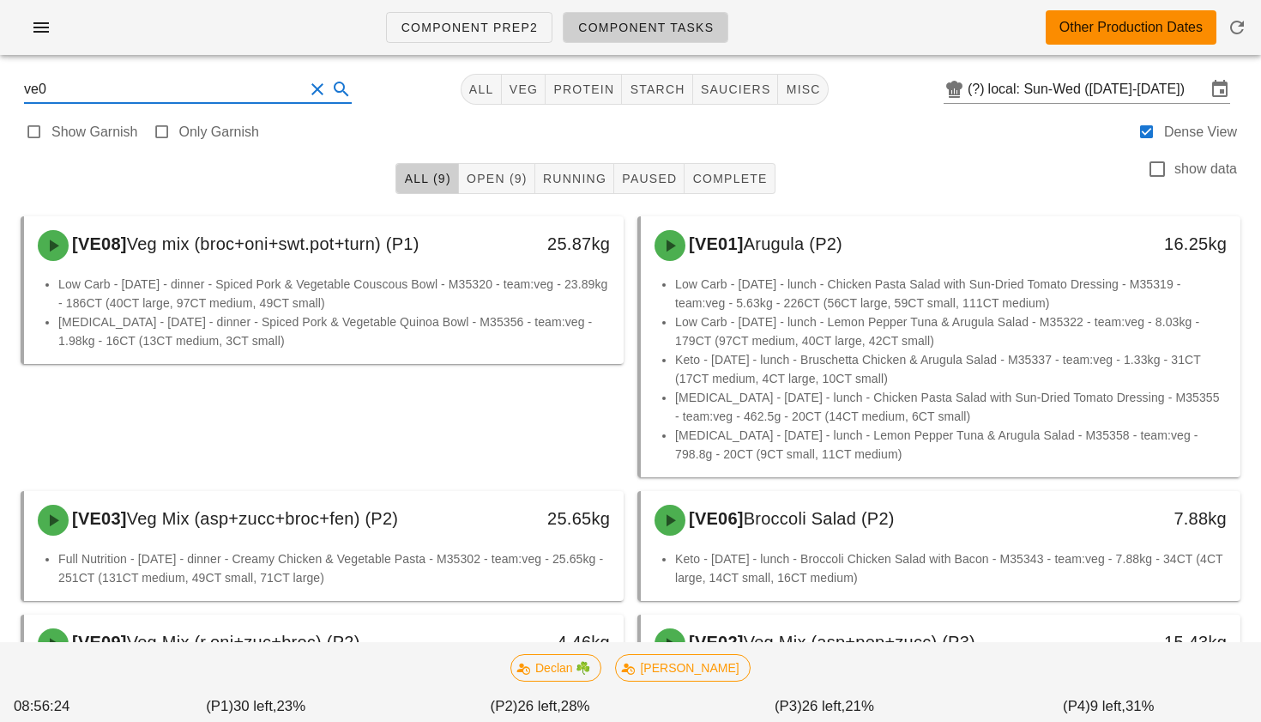
type input "ve04"
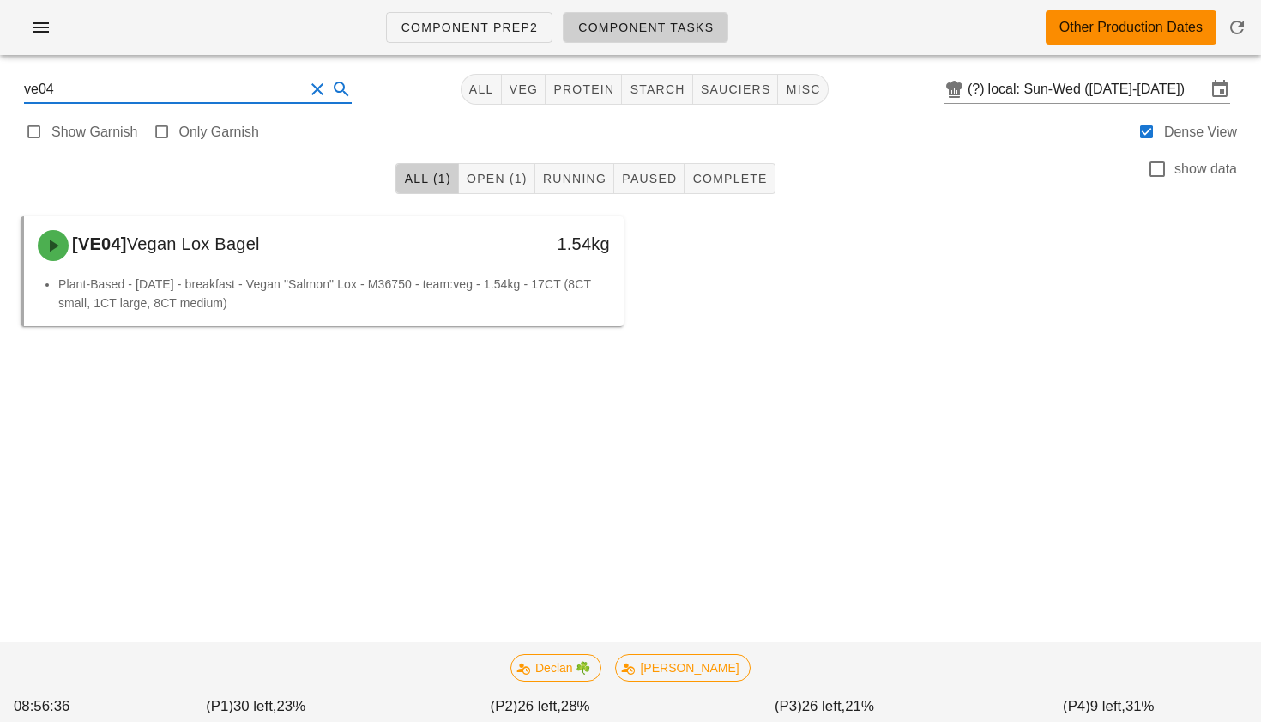
click at [307, 90] on button "Clear Search" at bounding box center [317, 89] width 21 height 21
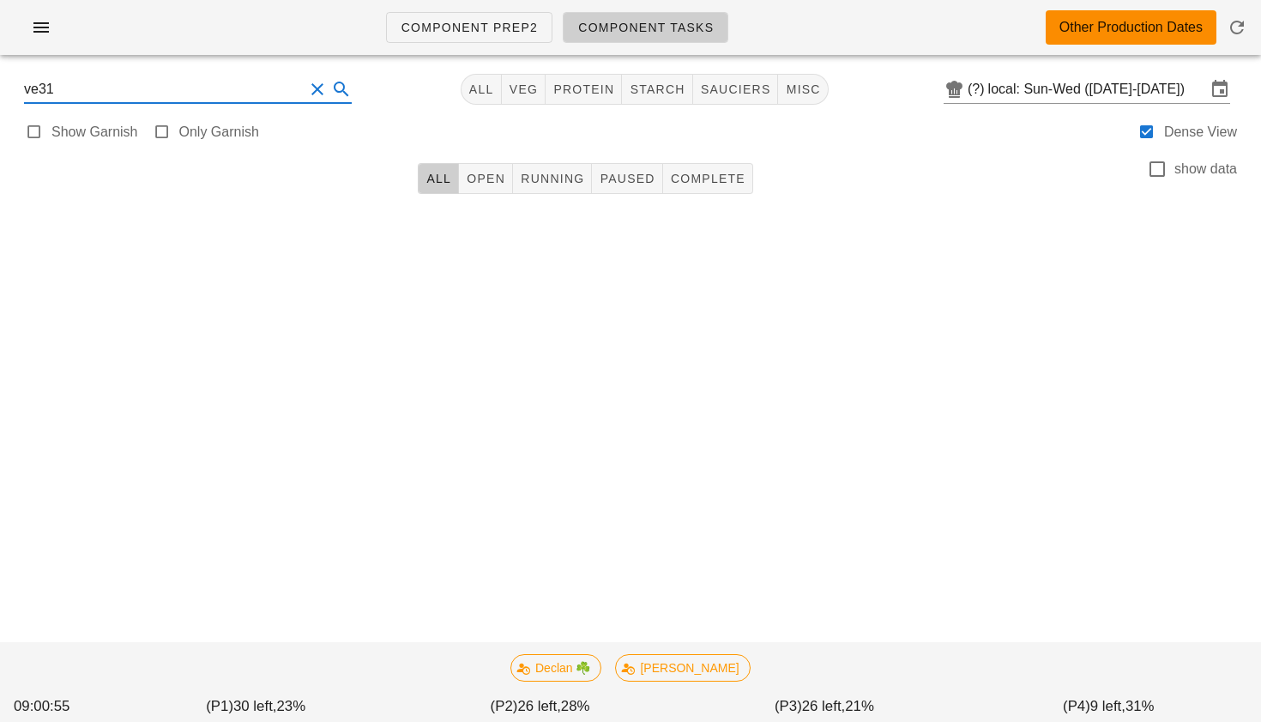
click at [331, 86] on icon at bounding box center [341, 89] width 21 height 21
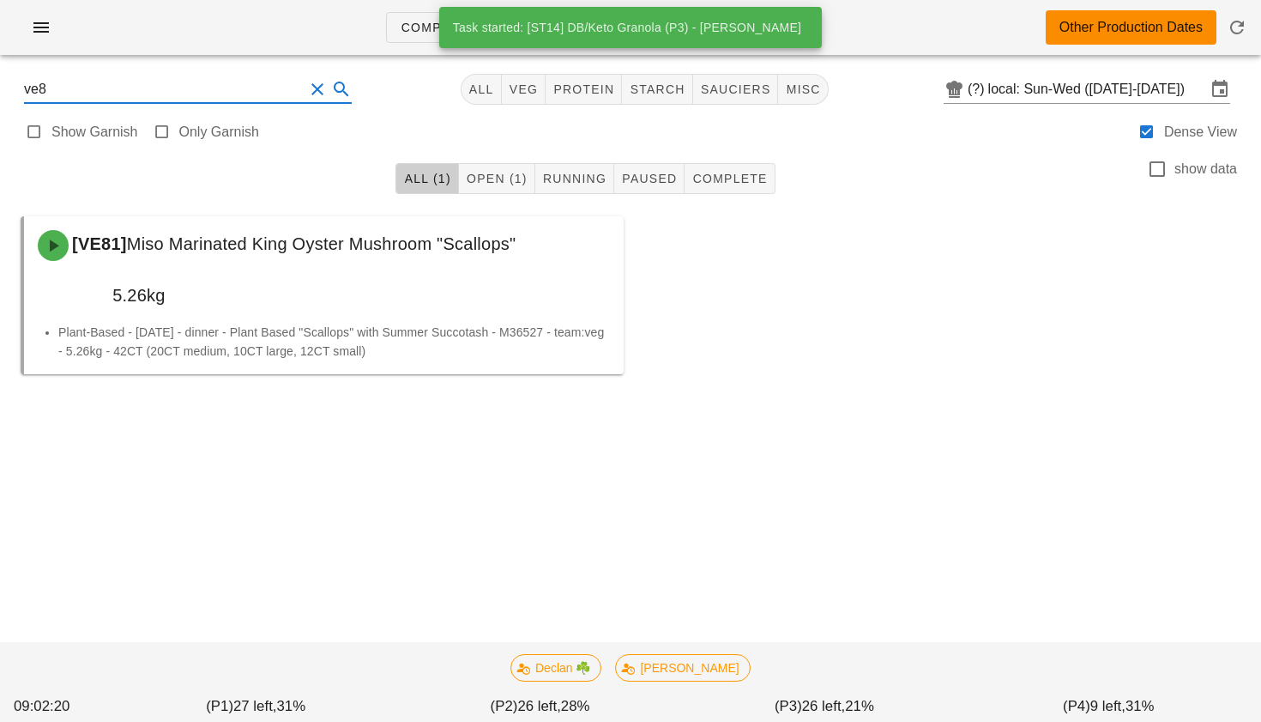
type input "ve81"
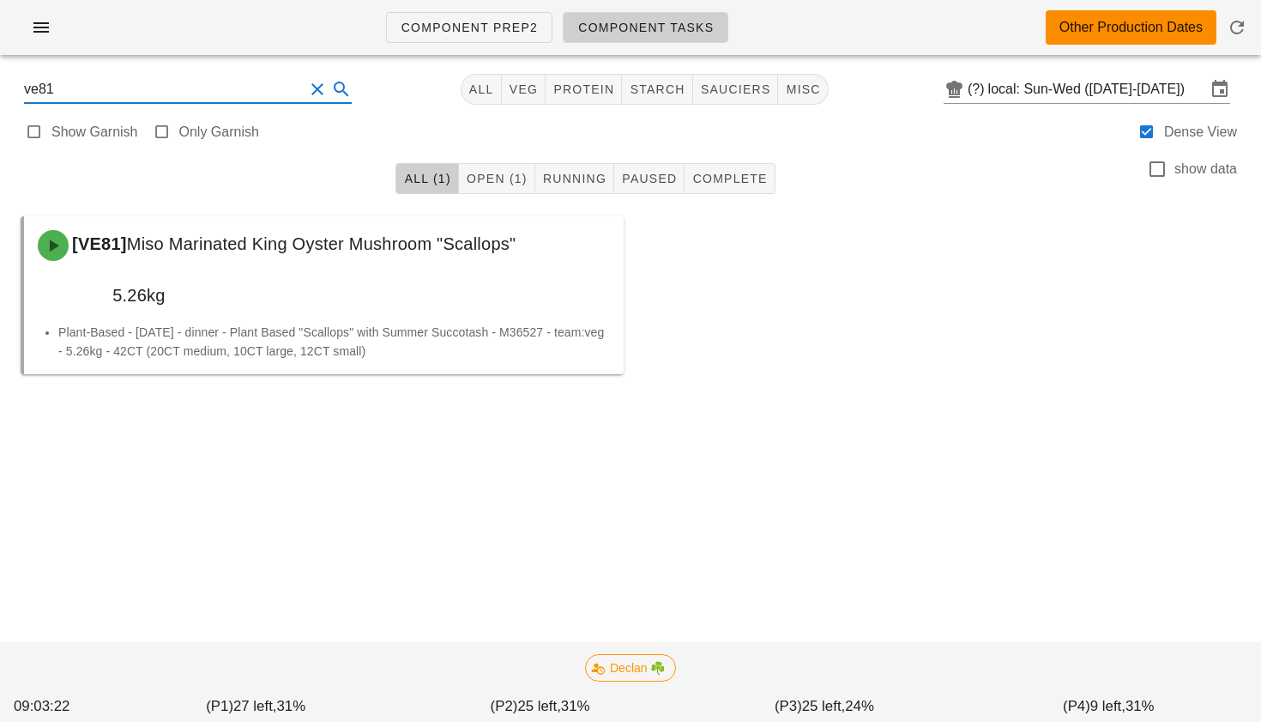
click at [307, 93] on button "Clear Search" at bounding box center [317, 89] width 21 height 21
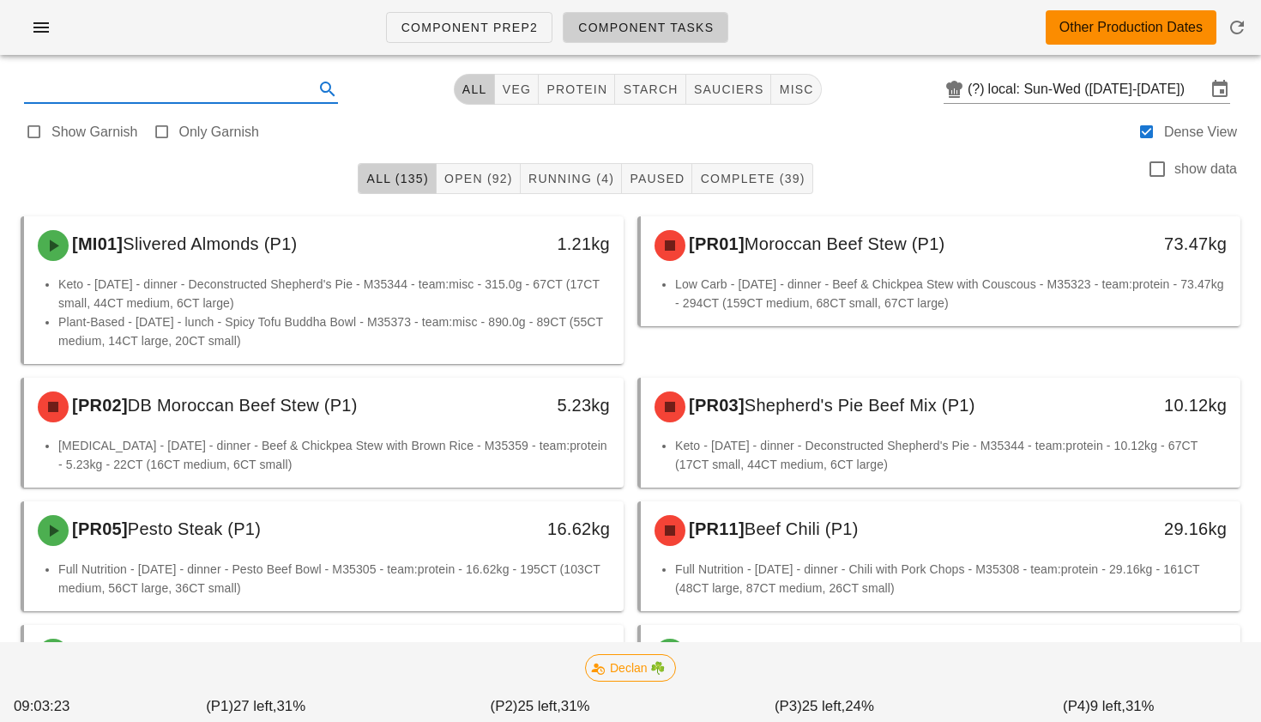
click at [150, 94] on input "text" at bounding box center [167, 89] width 287 height 27
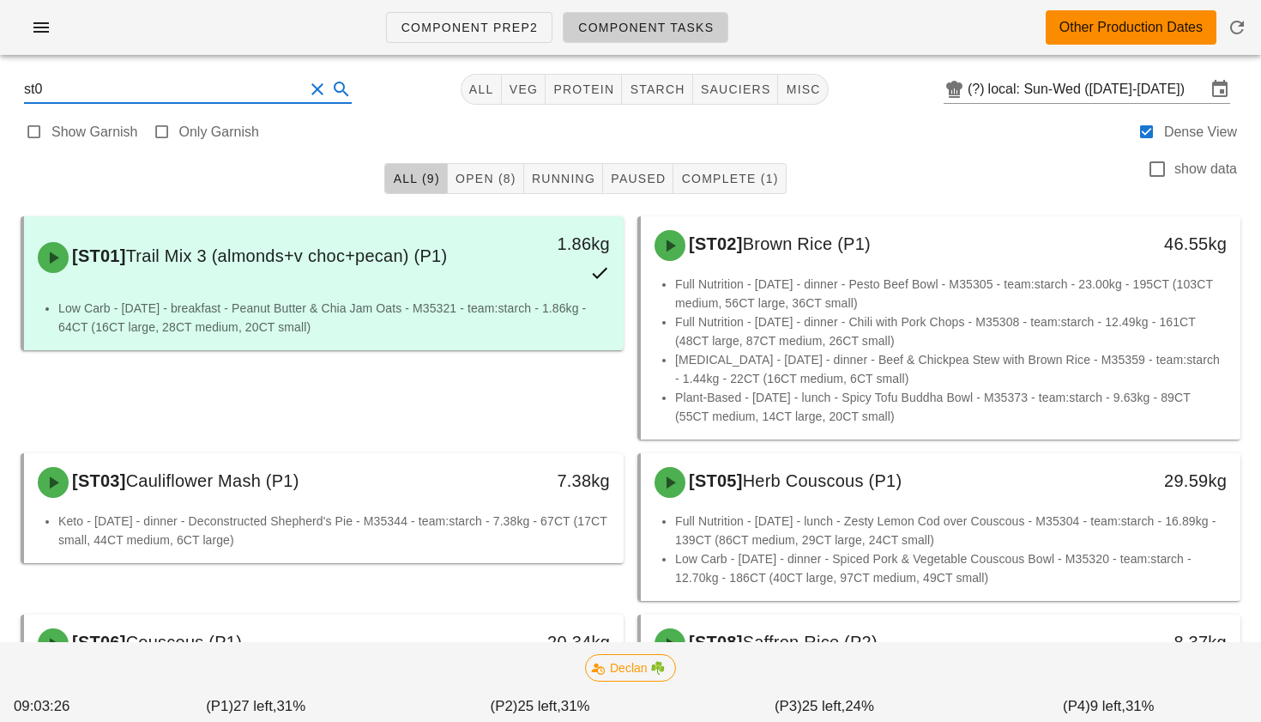
type input "st03"
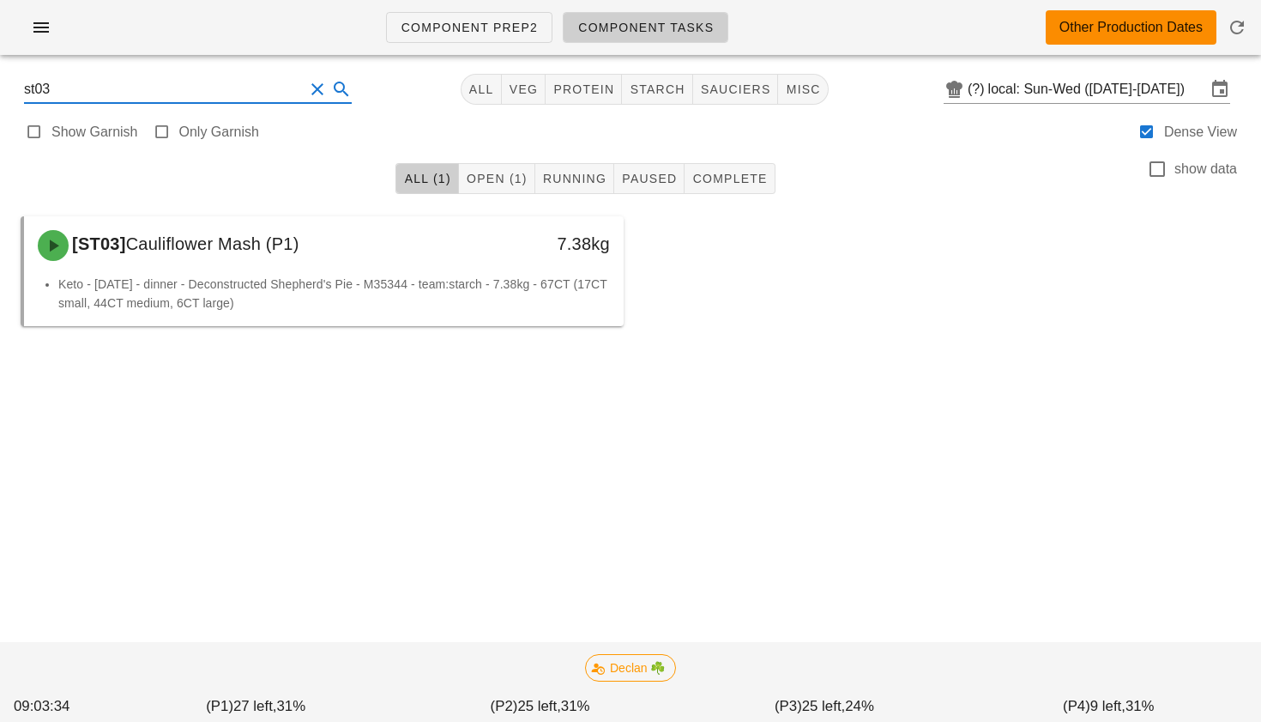
click at [307, 89] on button "Clear Search" at bounding box center [317, 89] width 21 height 21
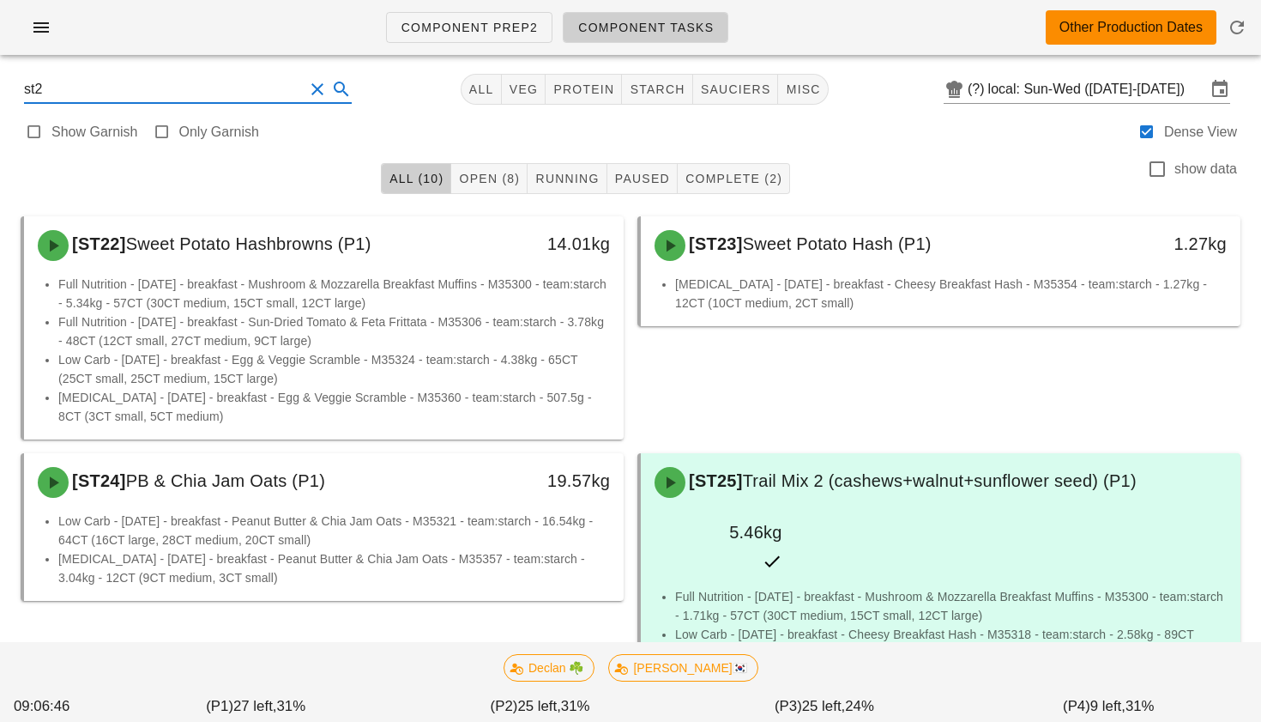
type input "st24"
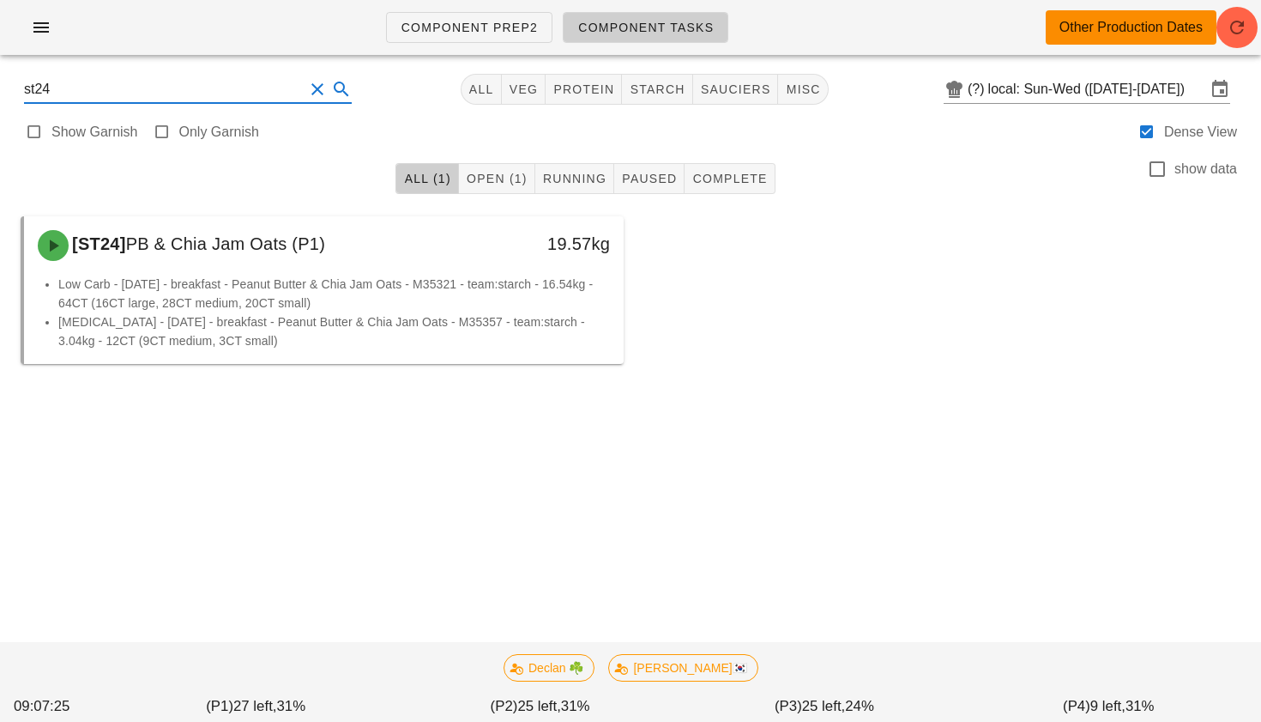
click at [307, 84] on button "Clear Search" at bounding box center [317, 89] width 21 height 21
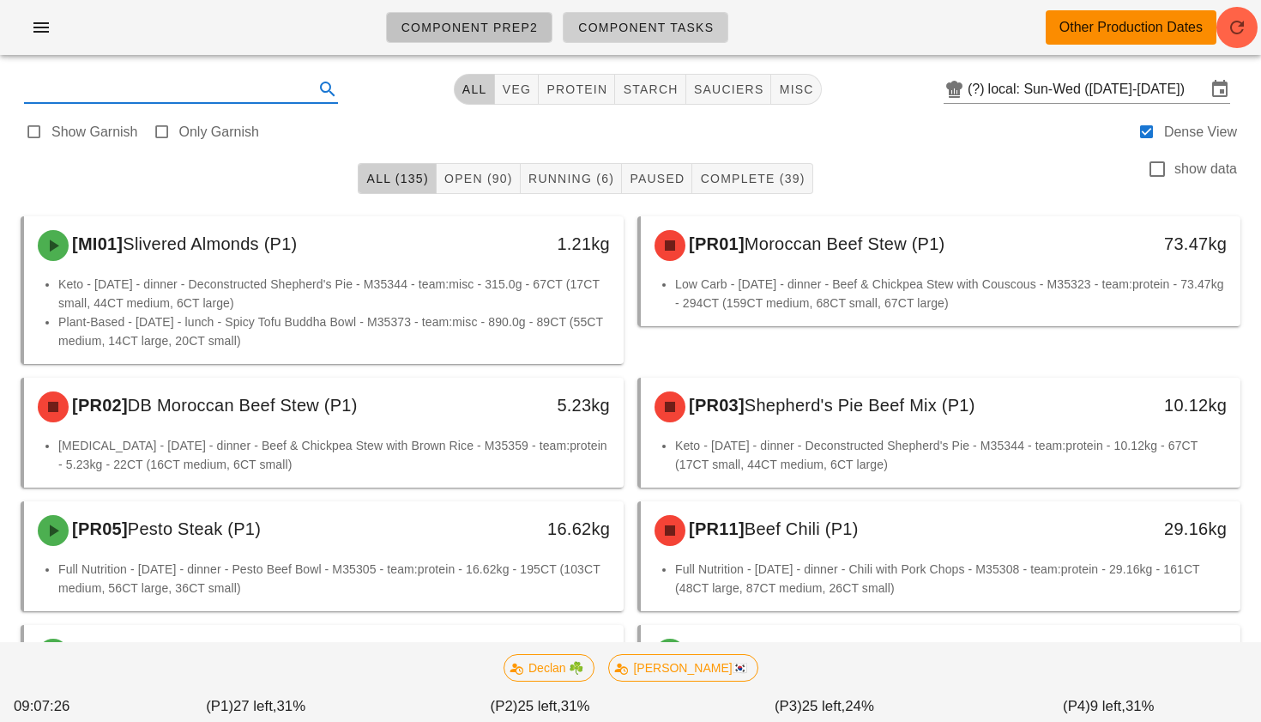
click at [458, 33] on span "Component Prep2" at bounding box center [470, 28] width 138 height 14
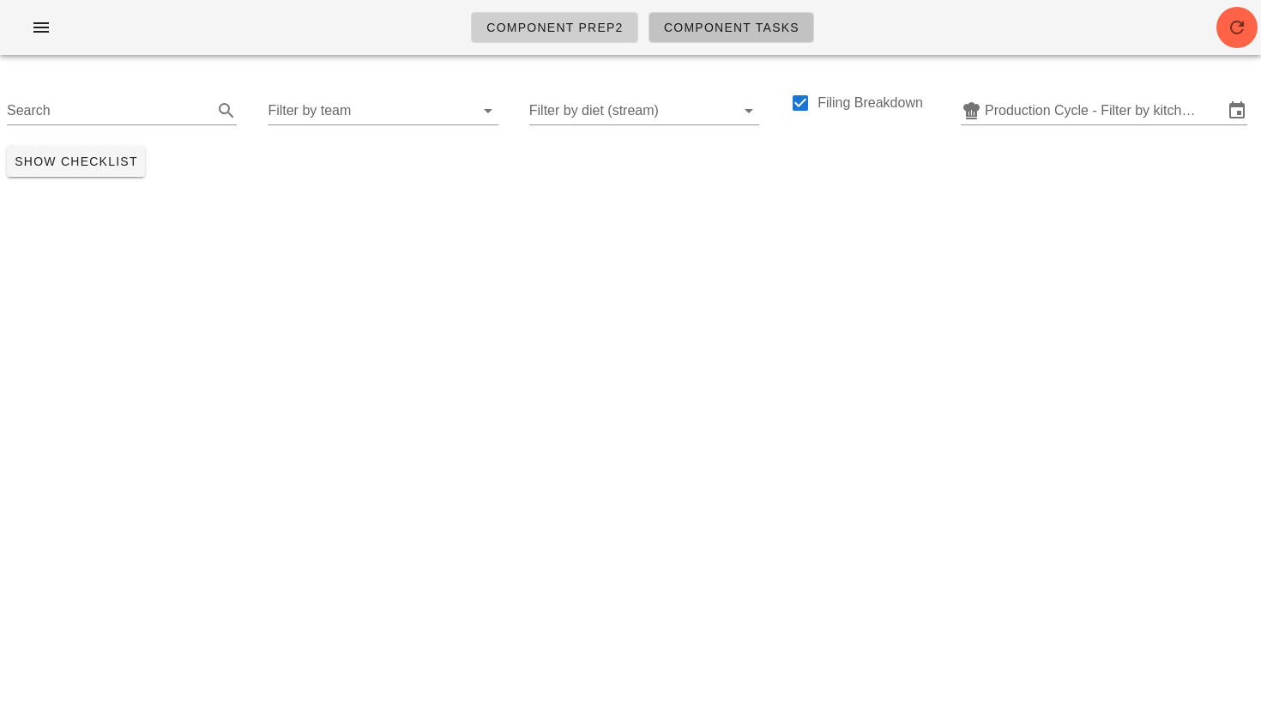
click at [706, 30] on span "Component Tasks" at bounding box center [731, 28] width 136 height 14
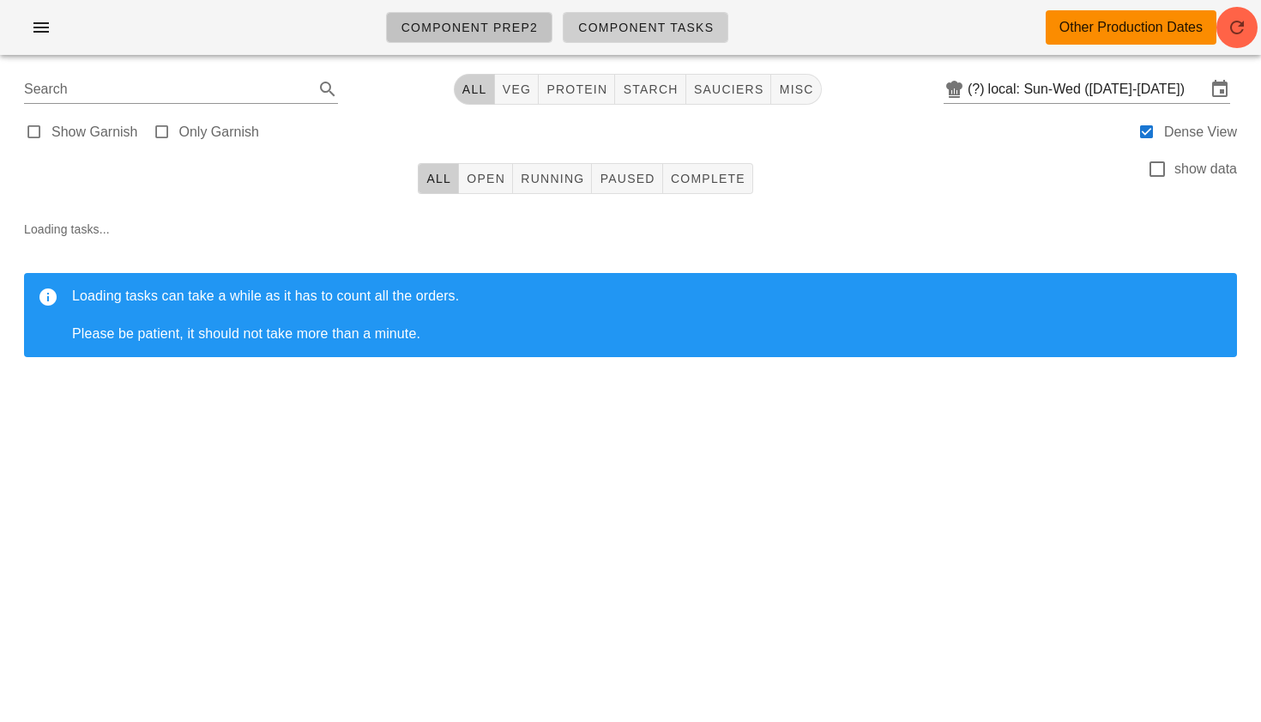
click at [513, 16] on link "Component Prep2" at bounding box center [469, 27] width 167 height 31
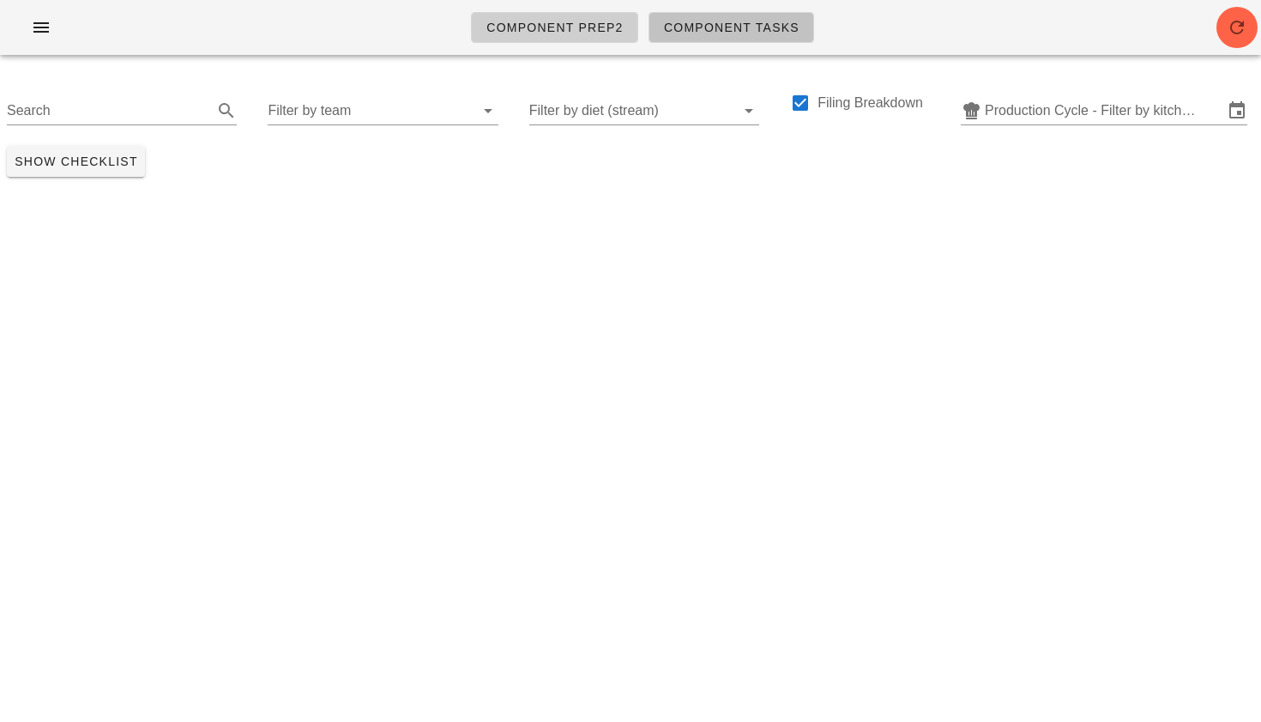
click at [704, 15] on link "Component Tasks" at bounding box center [732, 27] width 166 height 31
